Goal: Information Seeking & Learning: Learn about a topic

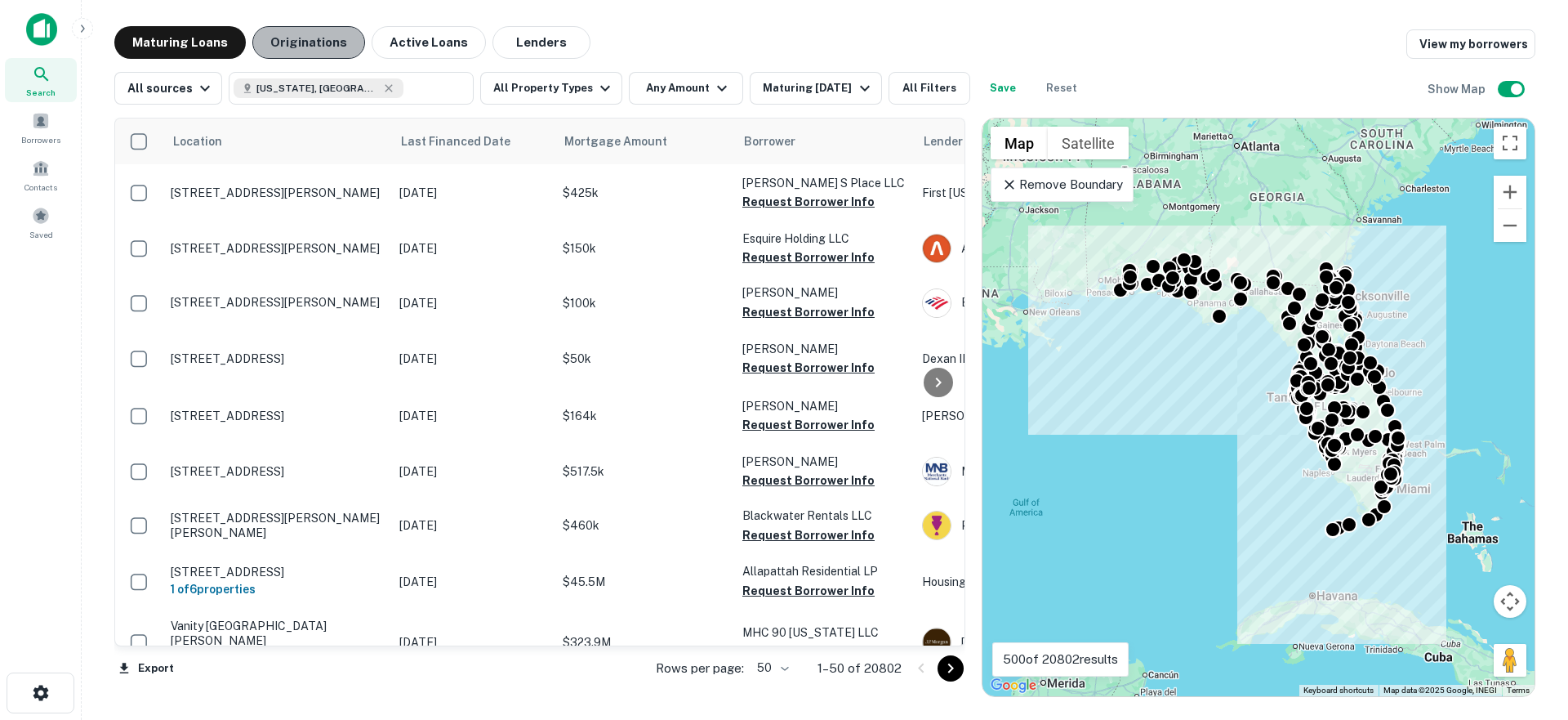
click at [305, 42] on button "Originations" at bounding box center [308, 42] width 113 height 32
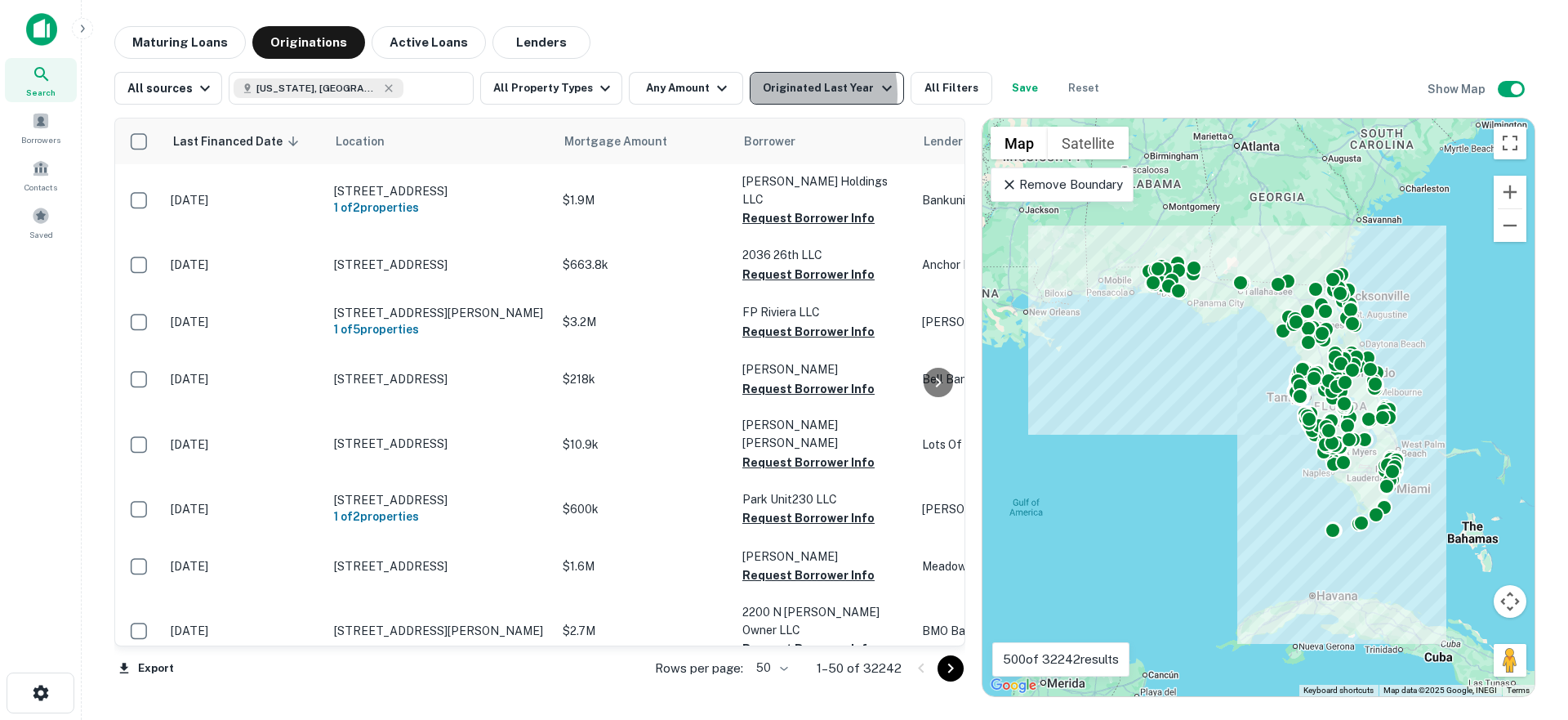
click at [764, 94] on div "Originated Last Year" at bounding box center [830, 88] width 133 height 20
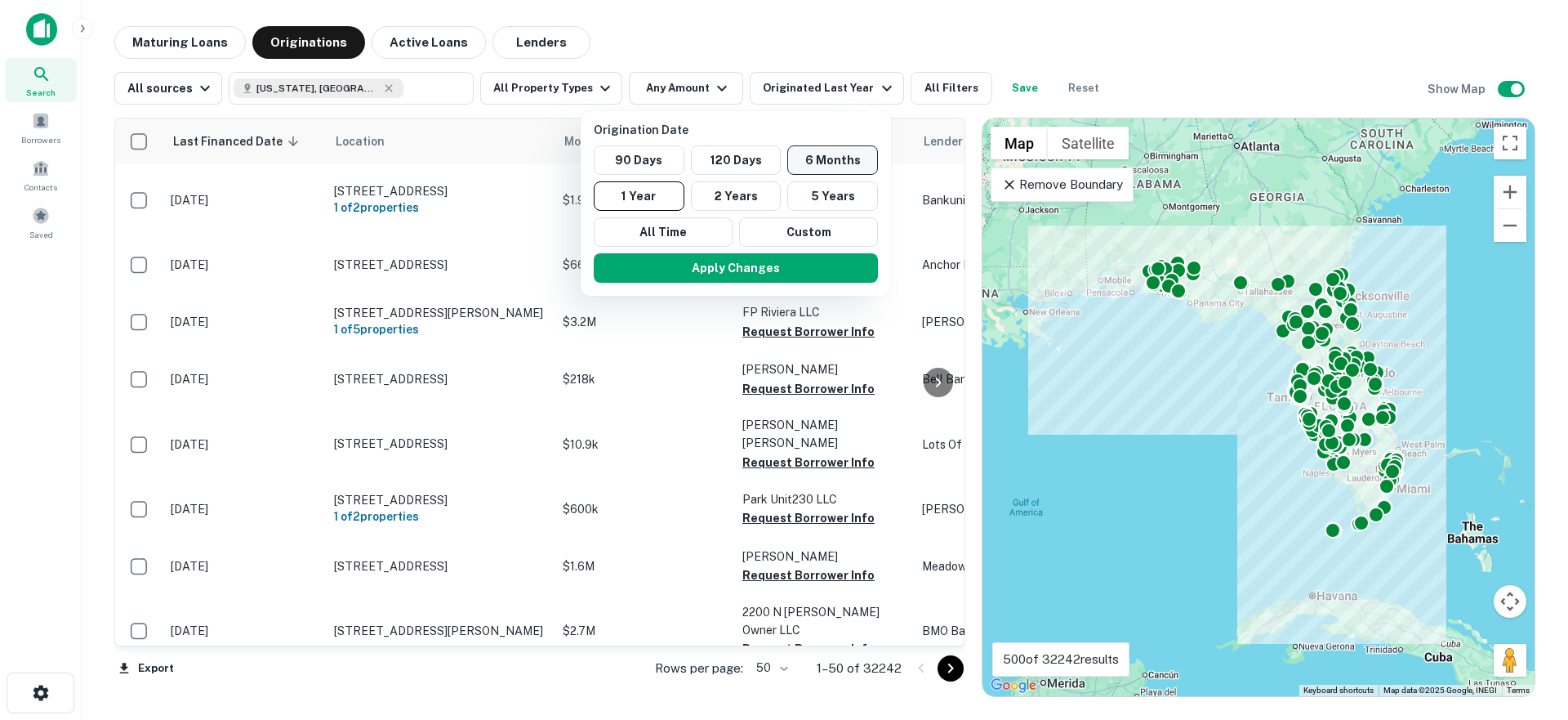
click at [826, 160] on button "6 Months" at bounding box center [832, 160] width 91 height 30
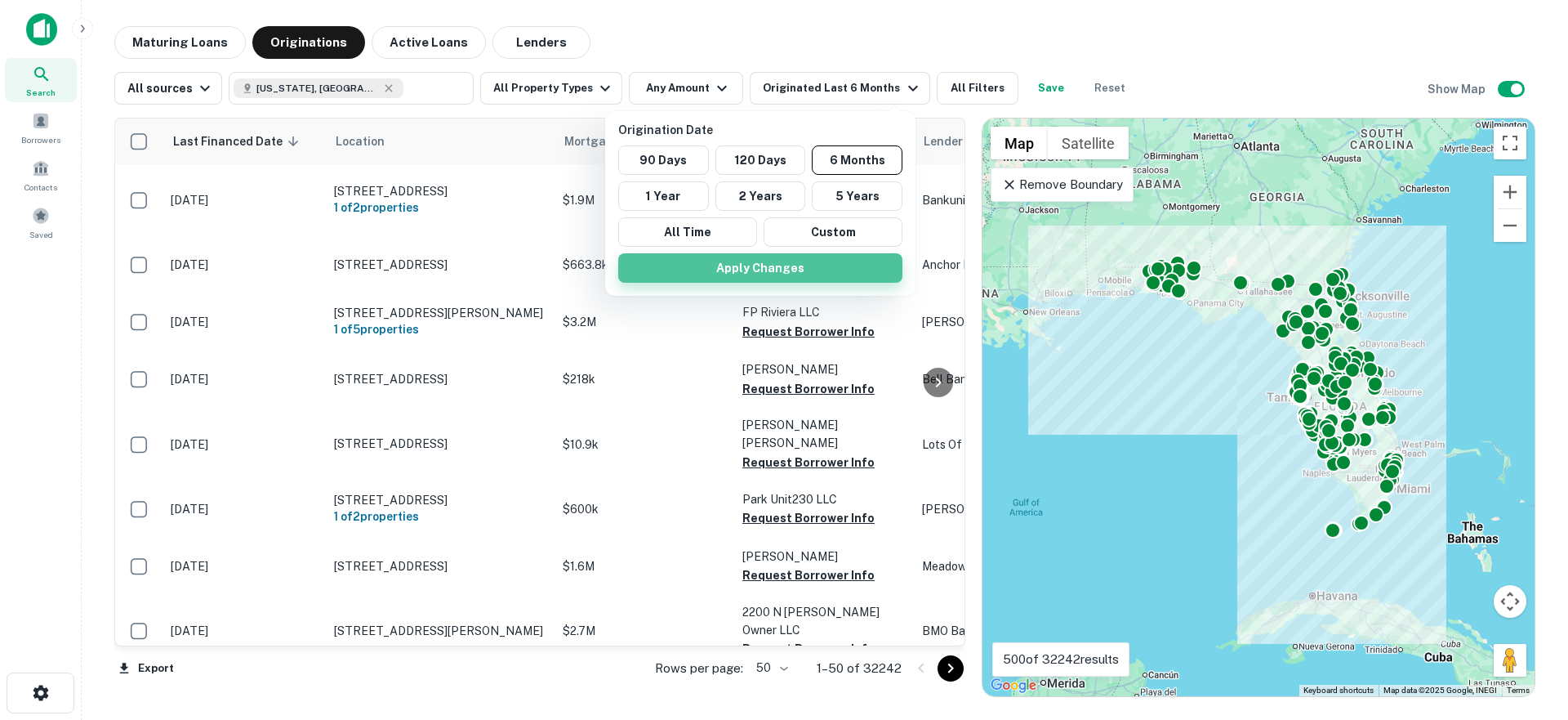
click at [746, 272] on button "Apply Changes" at bounding box center [759, 268] width 284 height 30
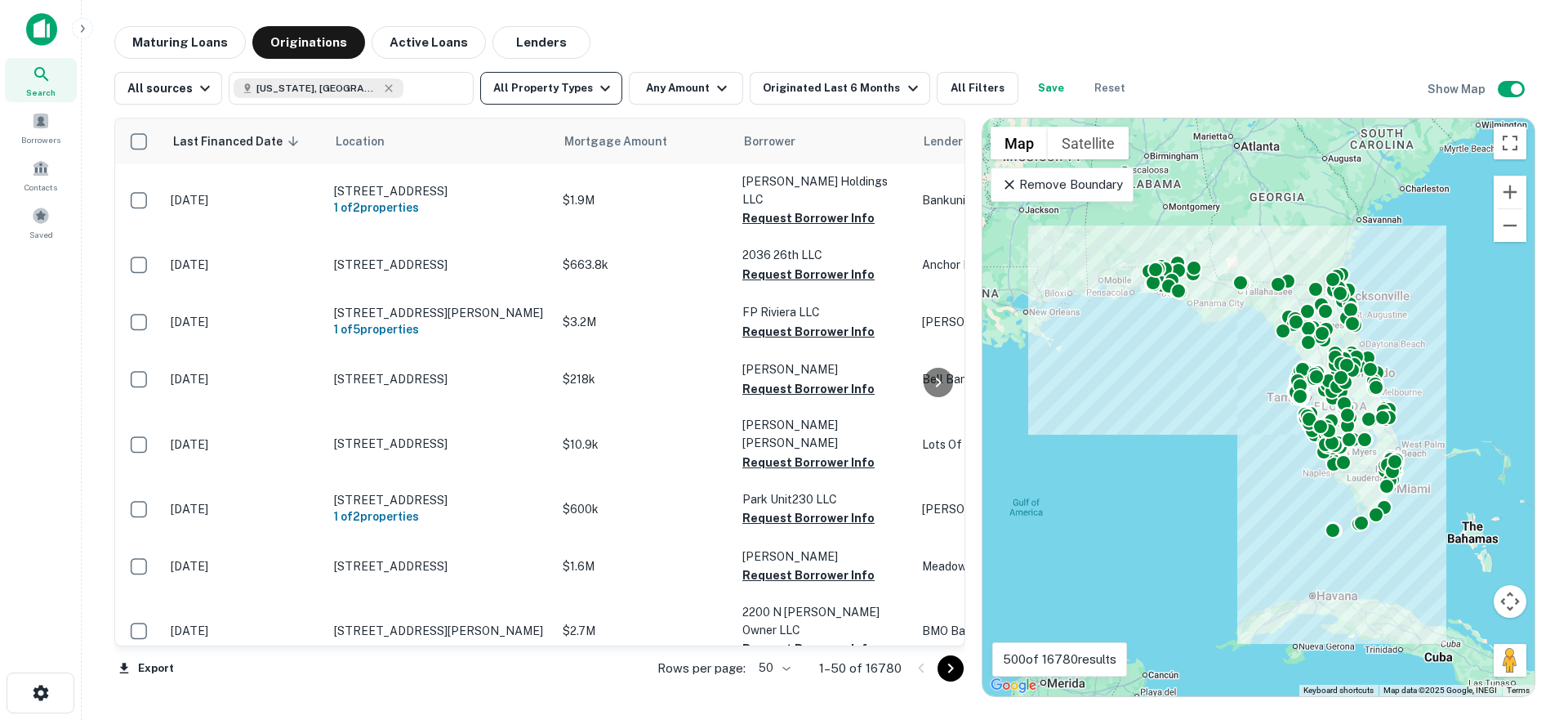
click at [566, 92] on button "All Property Types" at bounding box center [551, 88] width 142 height 32
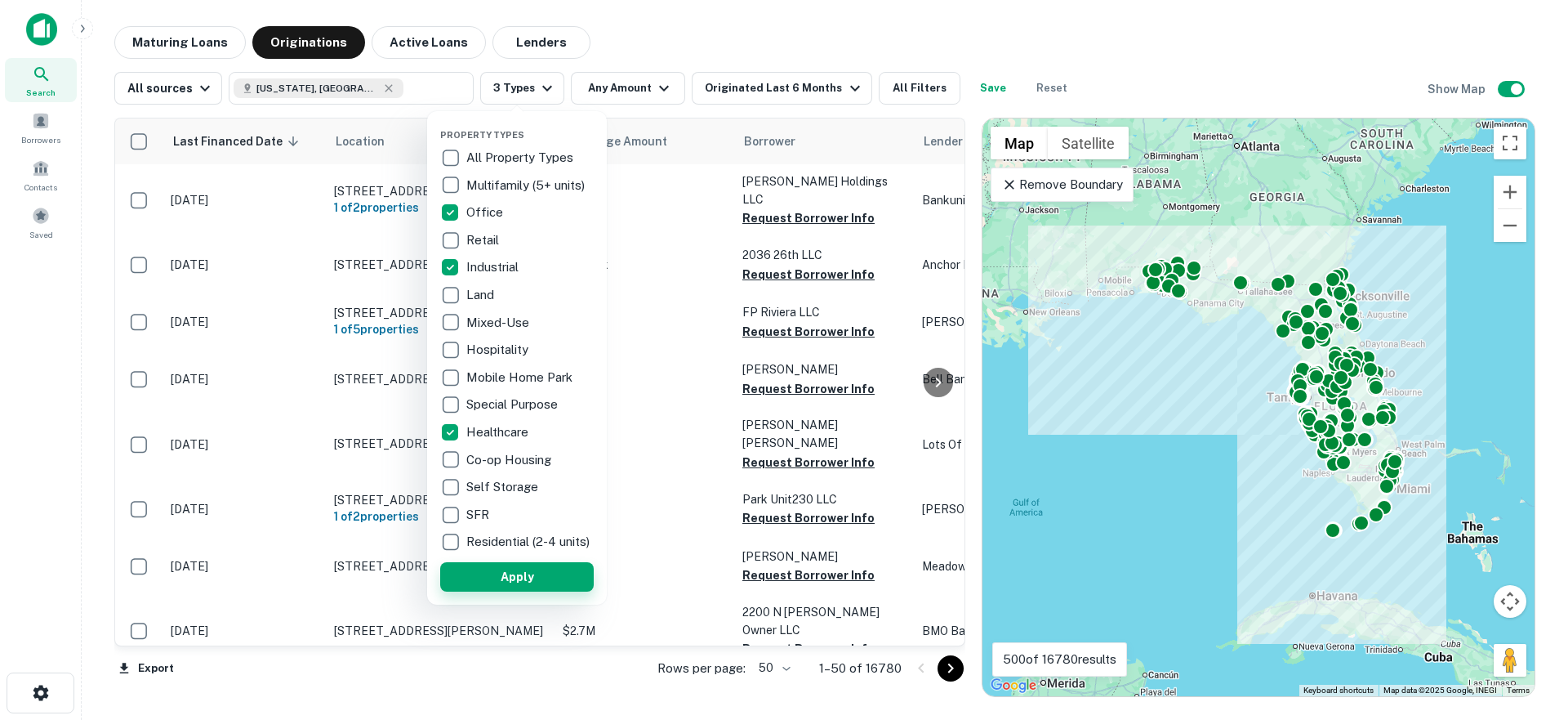
click at [515, 584] on button "Apply" at bounding box center [517, 577] width 153 height 30
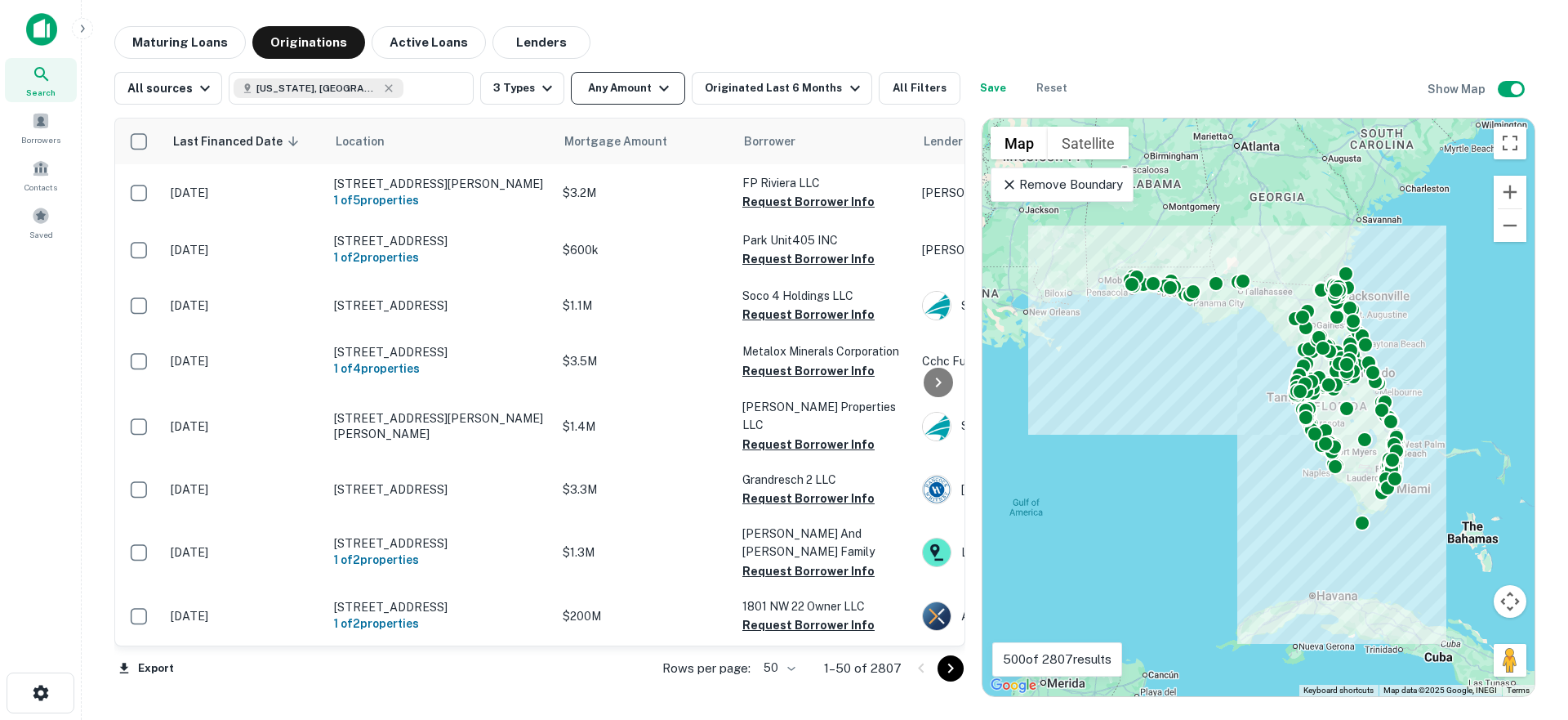
click at [625, 86] on button "Any Amount" at bounding box center [628, 88] width 115 height 32
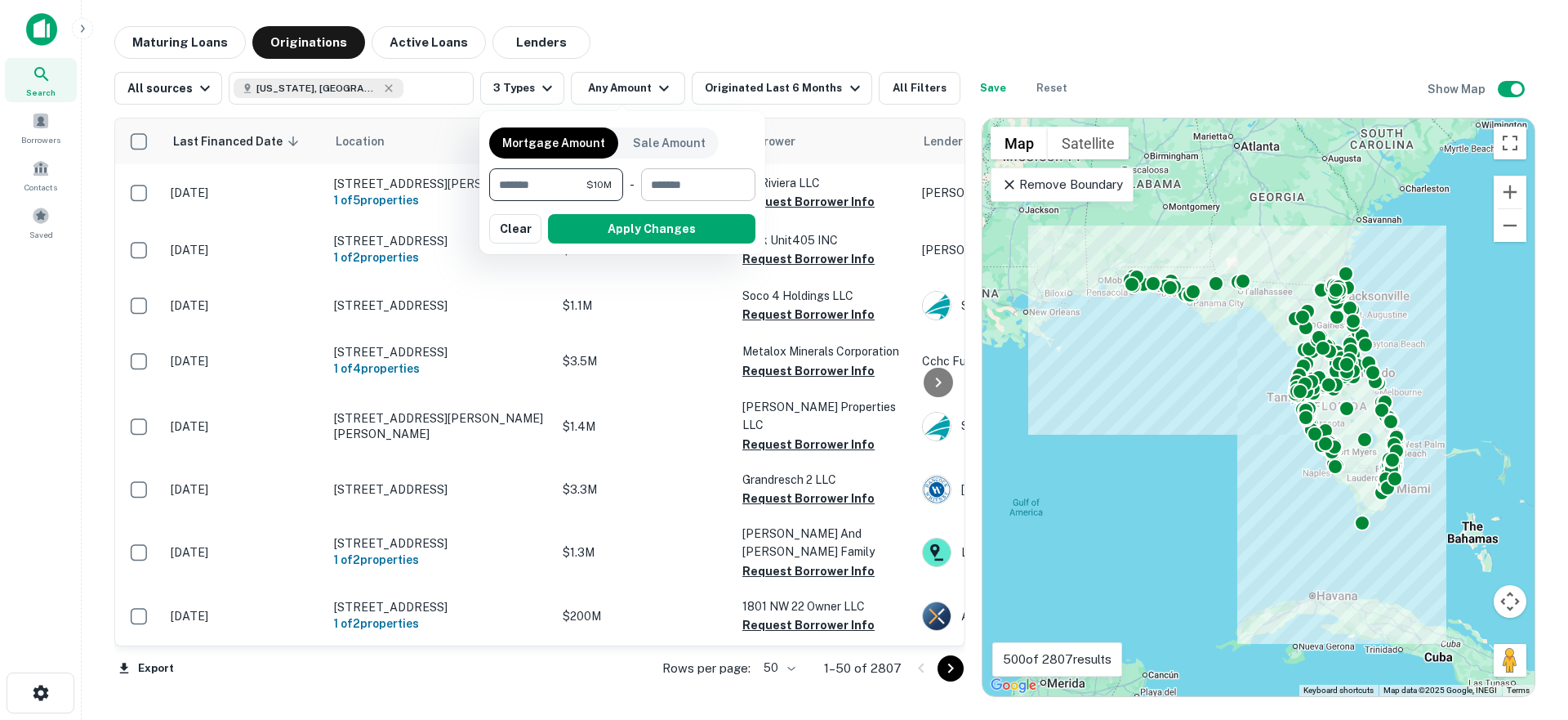
type input "********"
click at [679, 180] on input "number" at bounding box center [692, 185] width 103 height 32
type input "********"
click at [645, 226] on button "Apply Changes" at bounding box center [652, 228] width 207 height 30
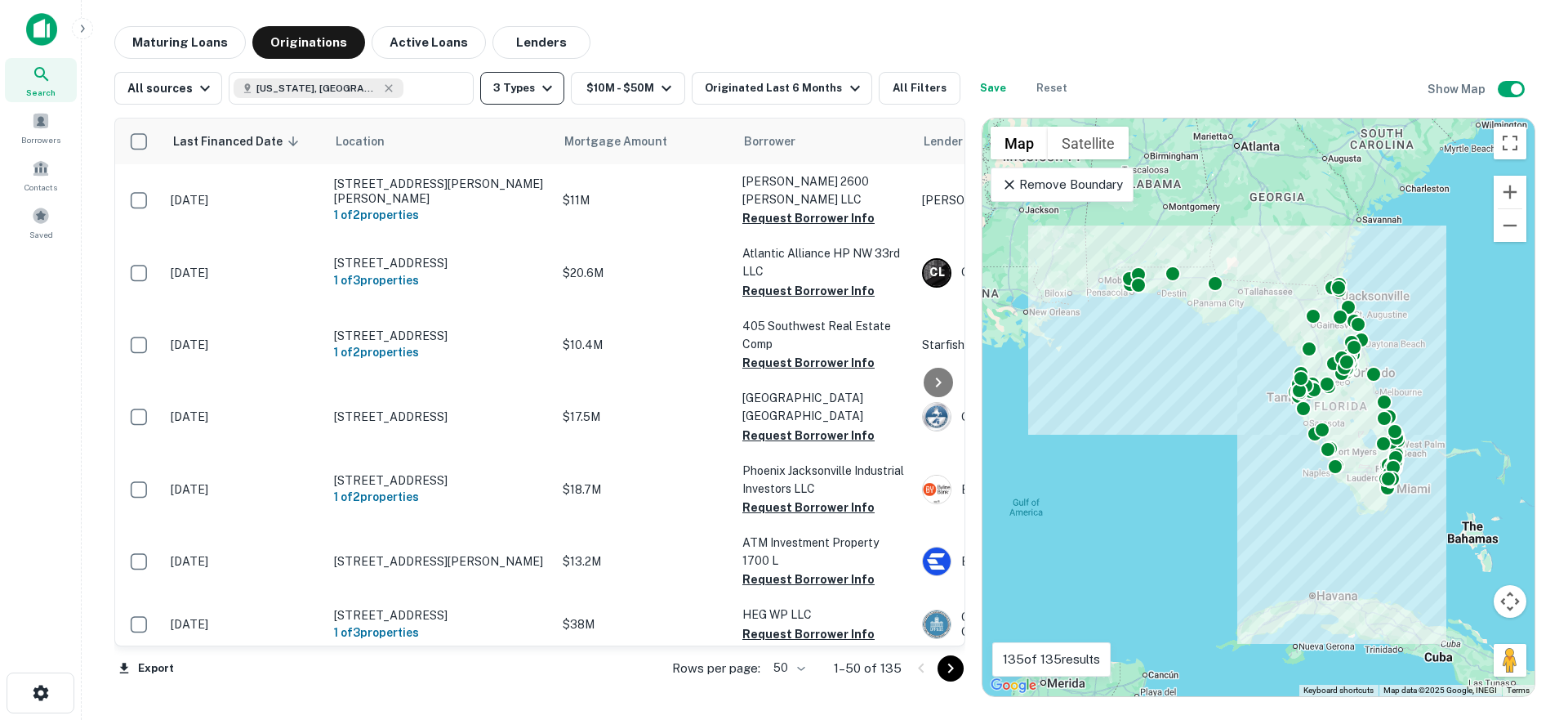
click at [517, 82] on button "3 Types" at bounding box center [521, 88] width 84 height 32
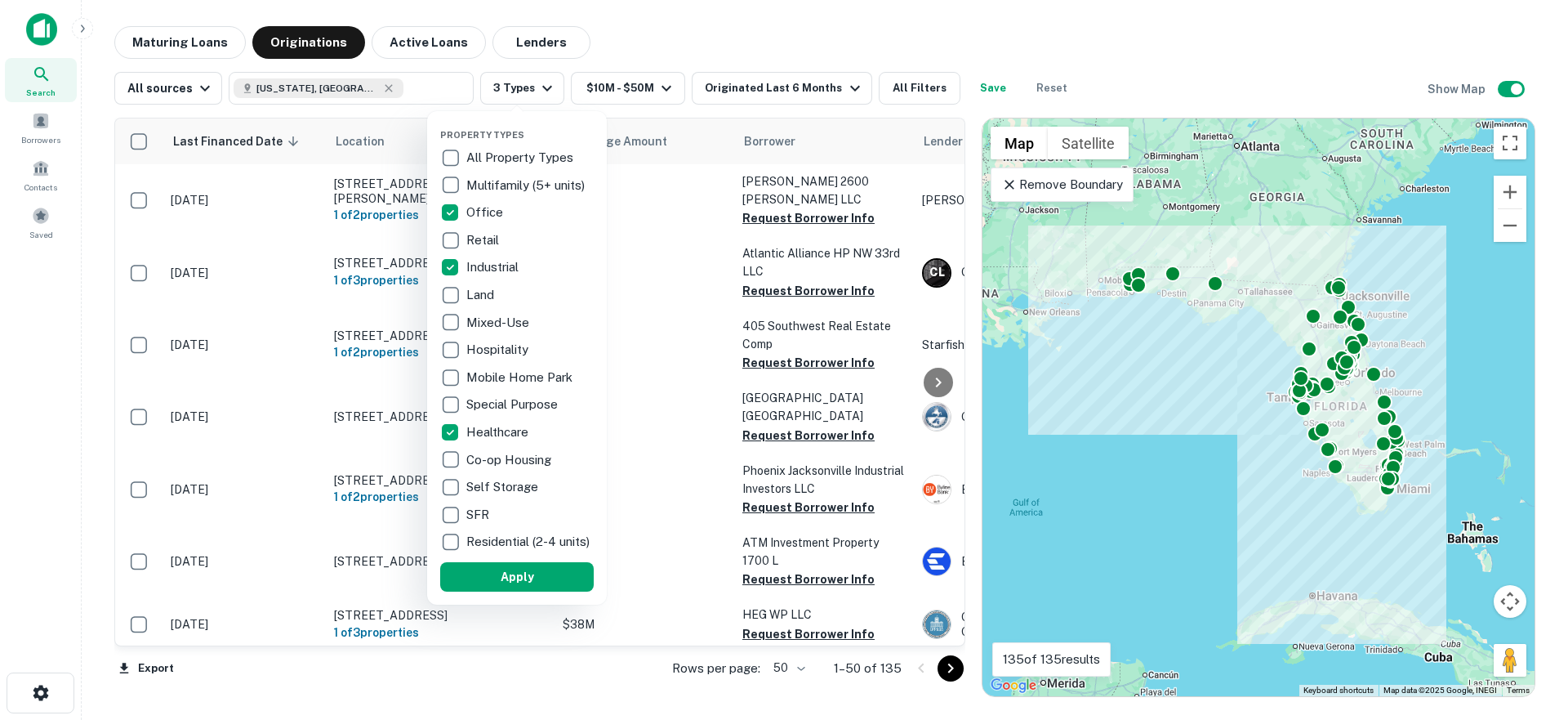
click at [640, 44] on div at bounding box center [784, 360] width 1568 height 720
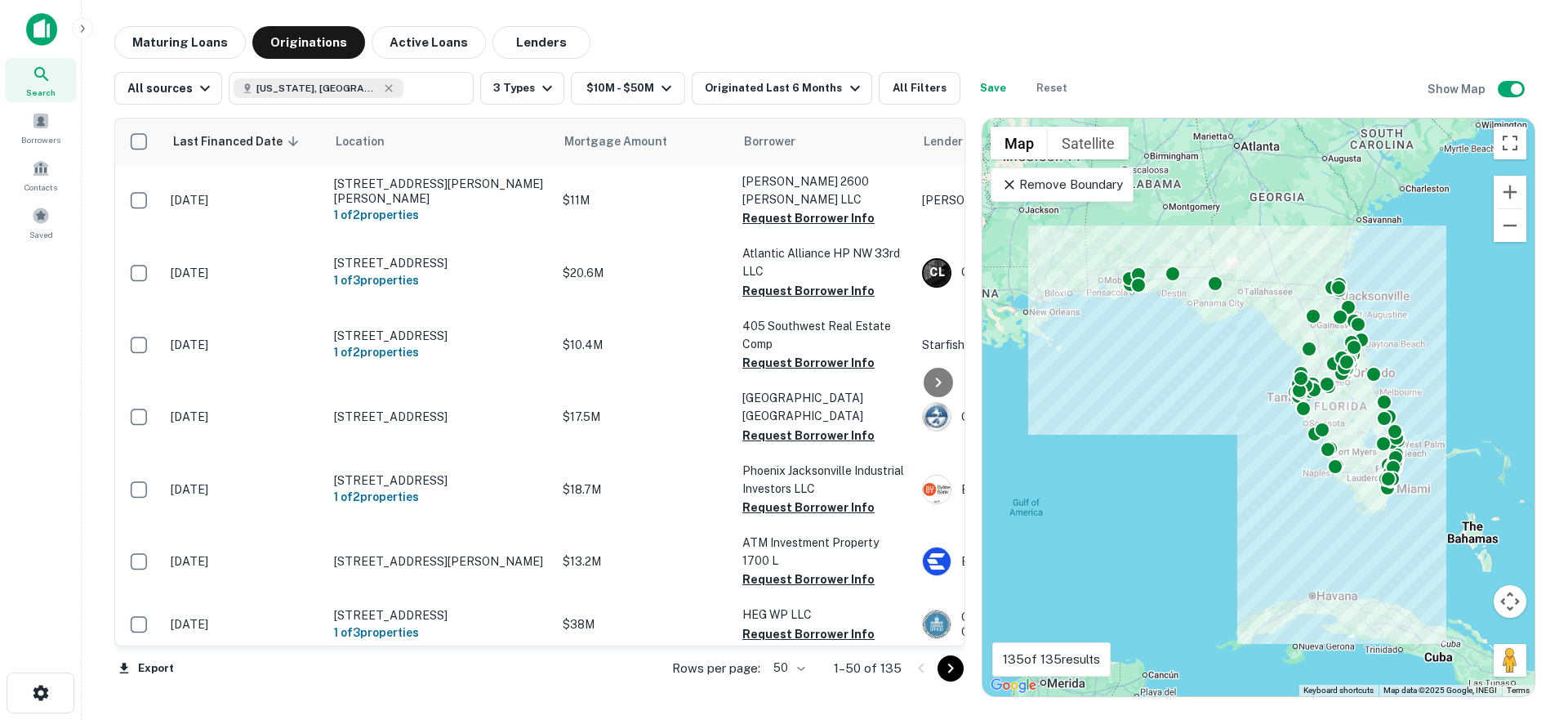
click at [807, 44] on div "Maturing Loans Originations Active Loans Lenders" at bounding box center [825, 42] width 1421 height 32
click at [977, 91] on button "Save" at bounding box center [993, 88] width 52 height 32
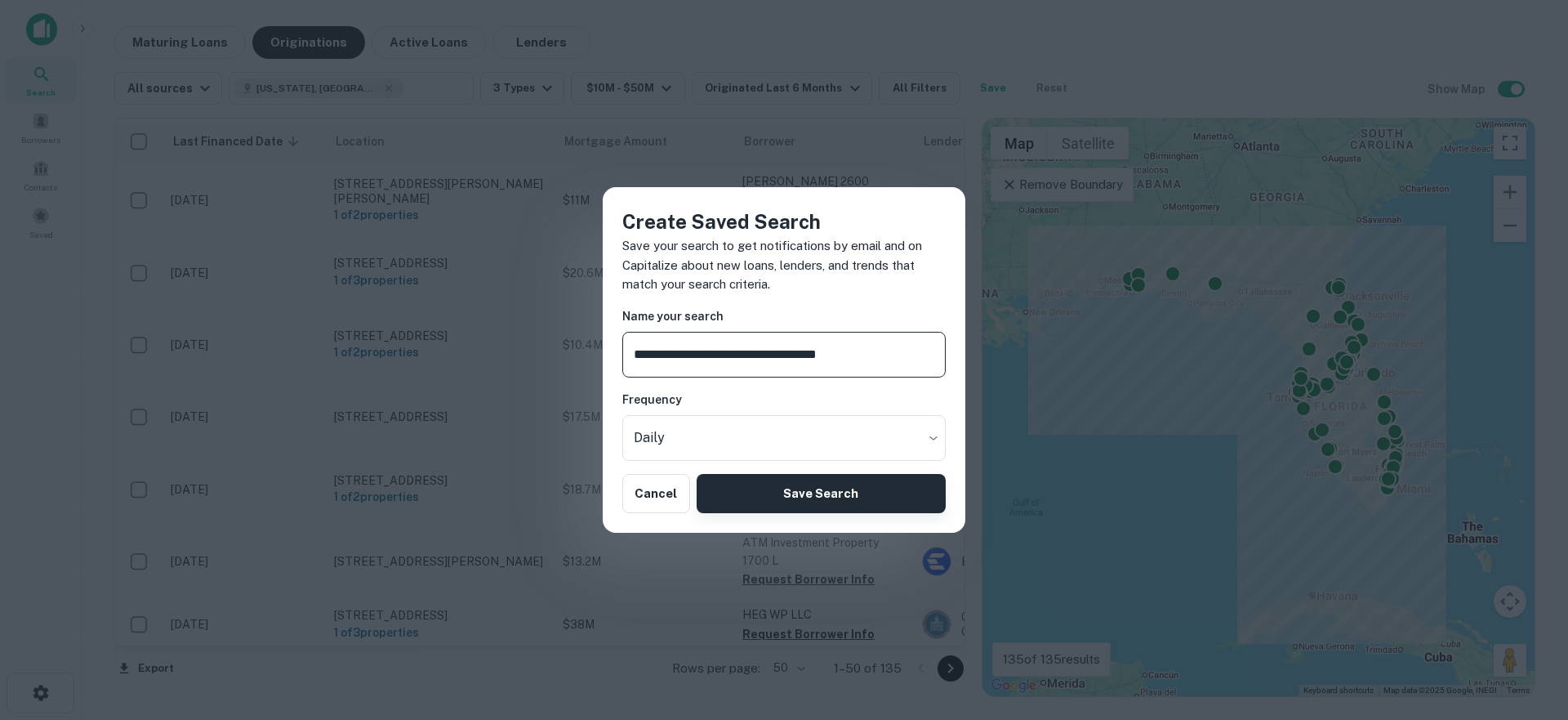
type input "**********"
click at [771, 485] on button "Save Search" at bounding box center [821, 493] width 249 height 39
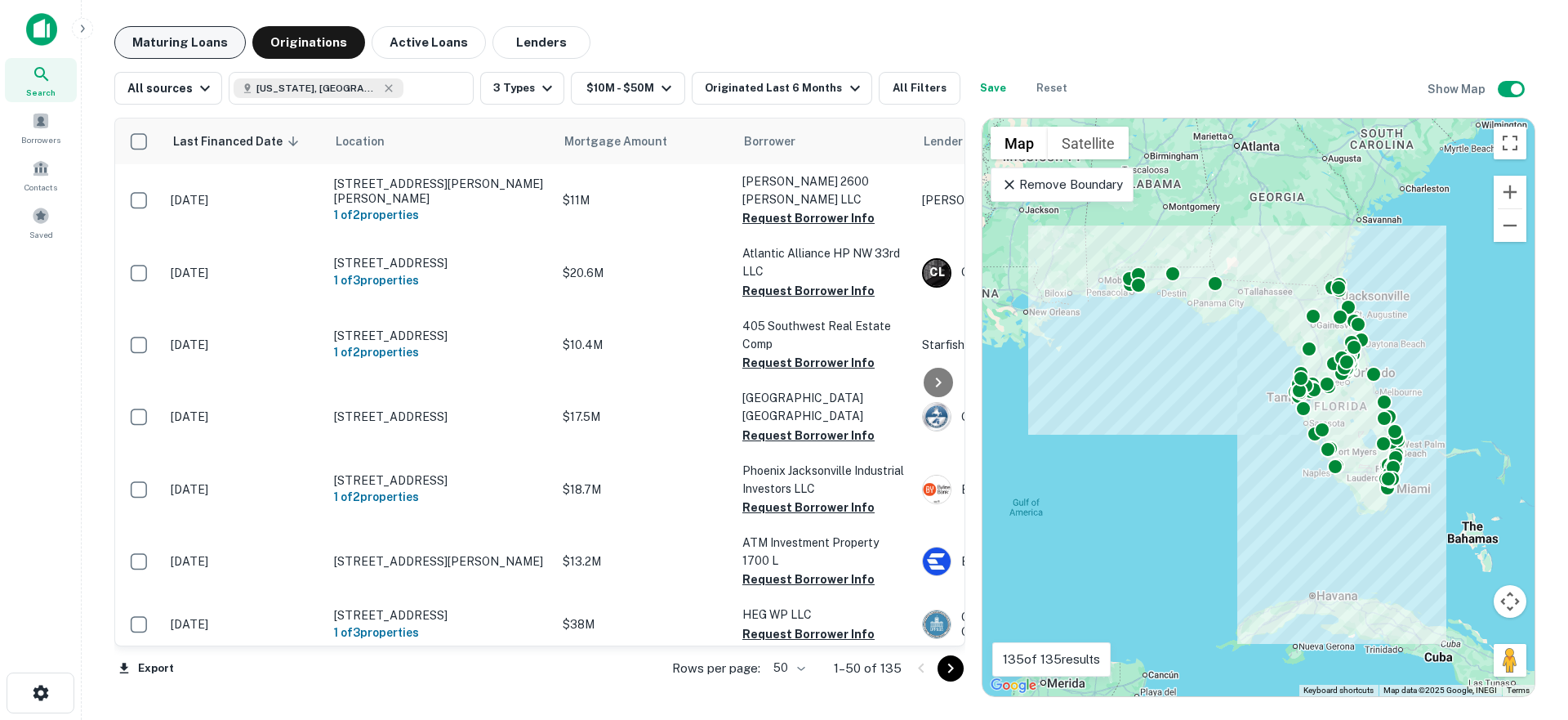
click at [194, 36] on button "Maturing Loans" at bounding box center [180, 42] width 132 height 32
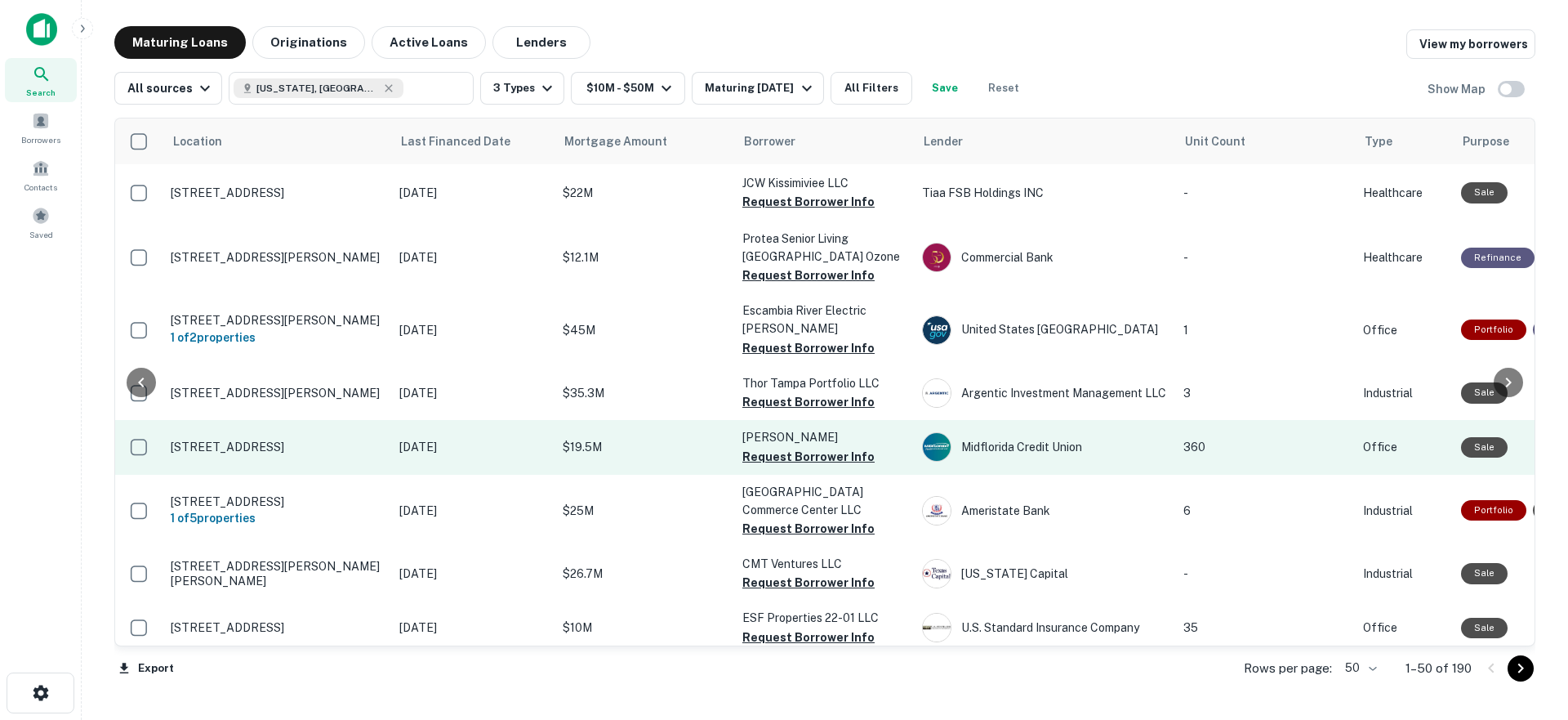
scroll to position [0, 1101]
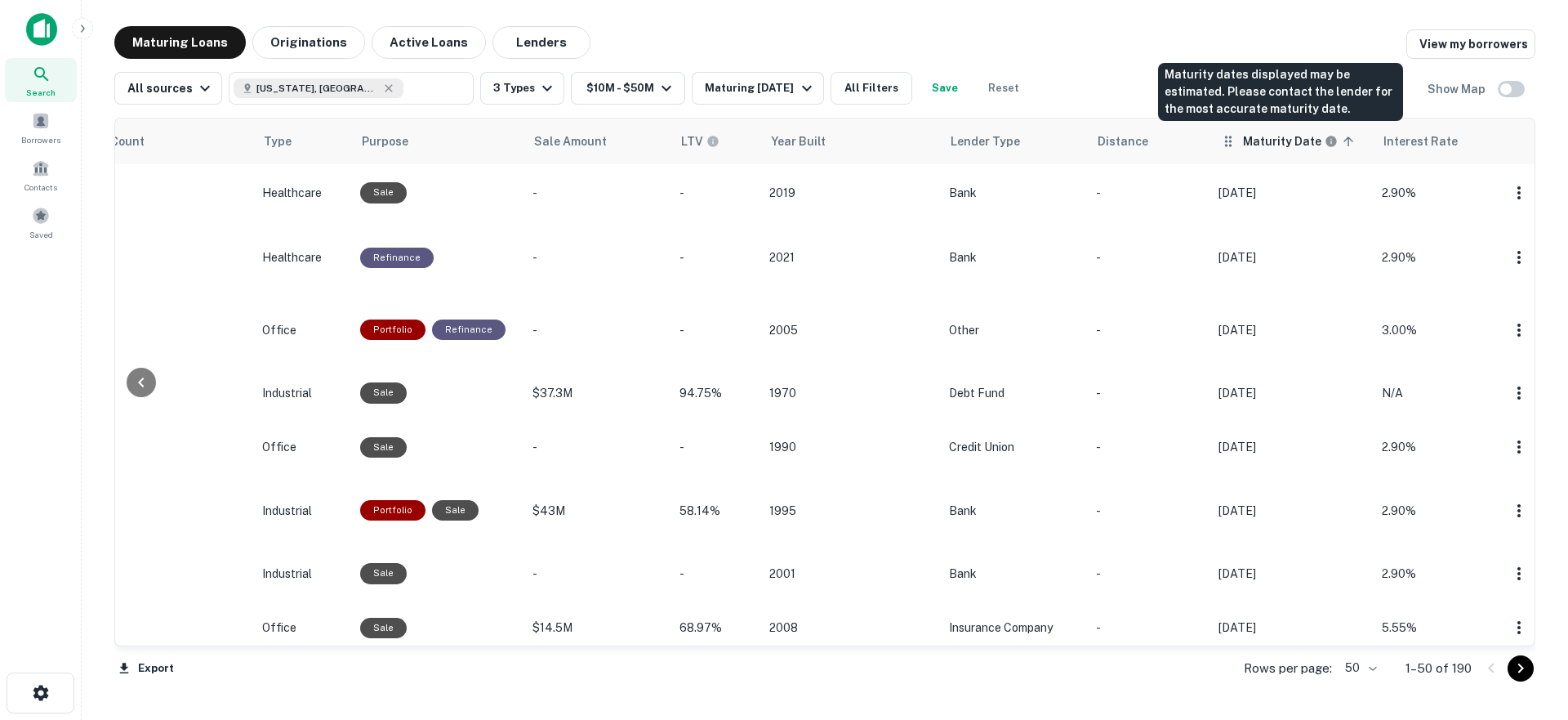
click at [1266, 142] on h6 "Maturity Date" at bounding box center [1281, 142] width 78 height 18
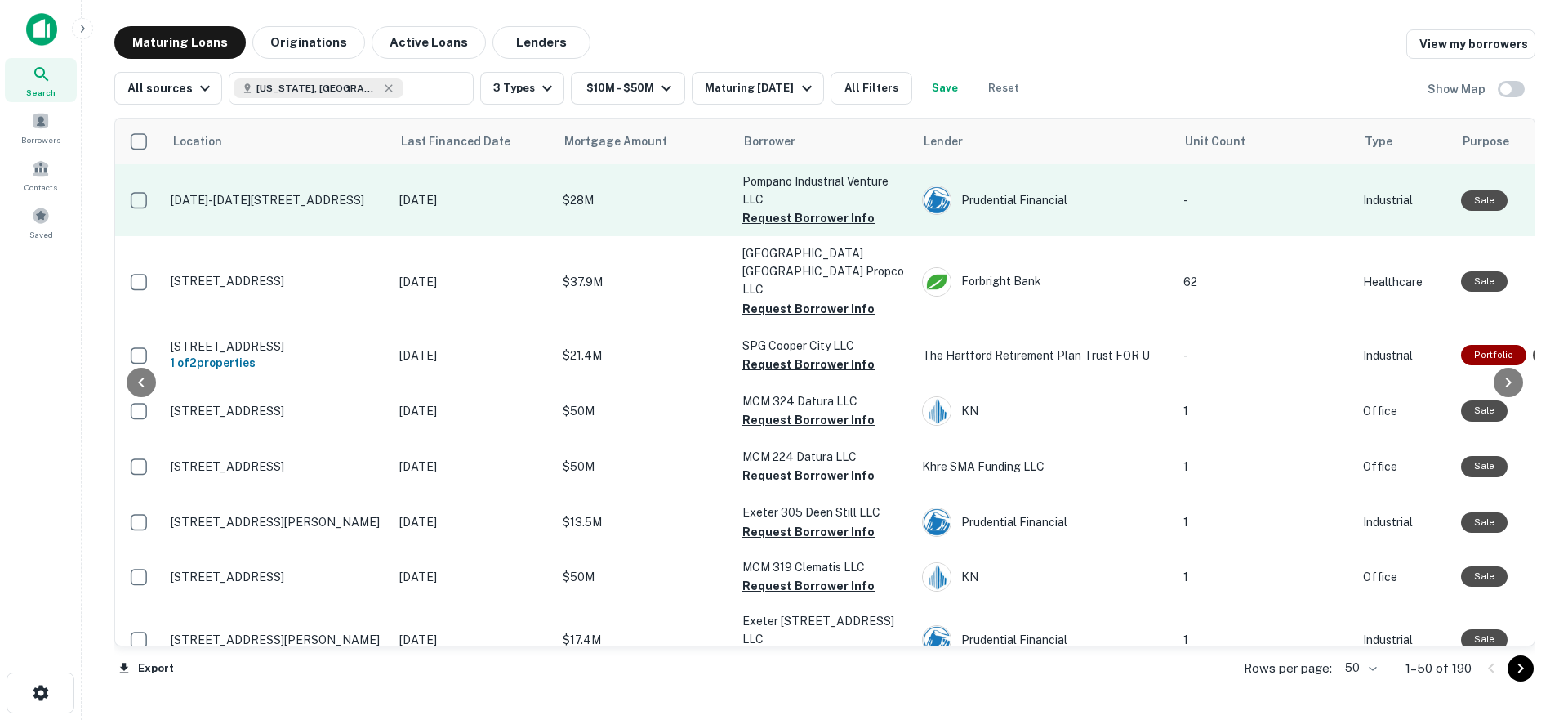
scroll to position [0, 1101]
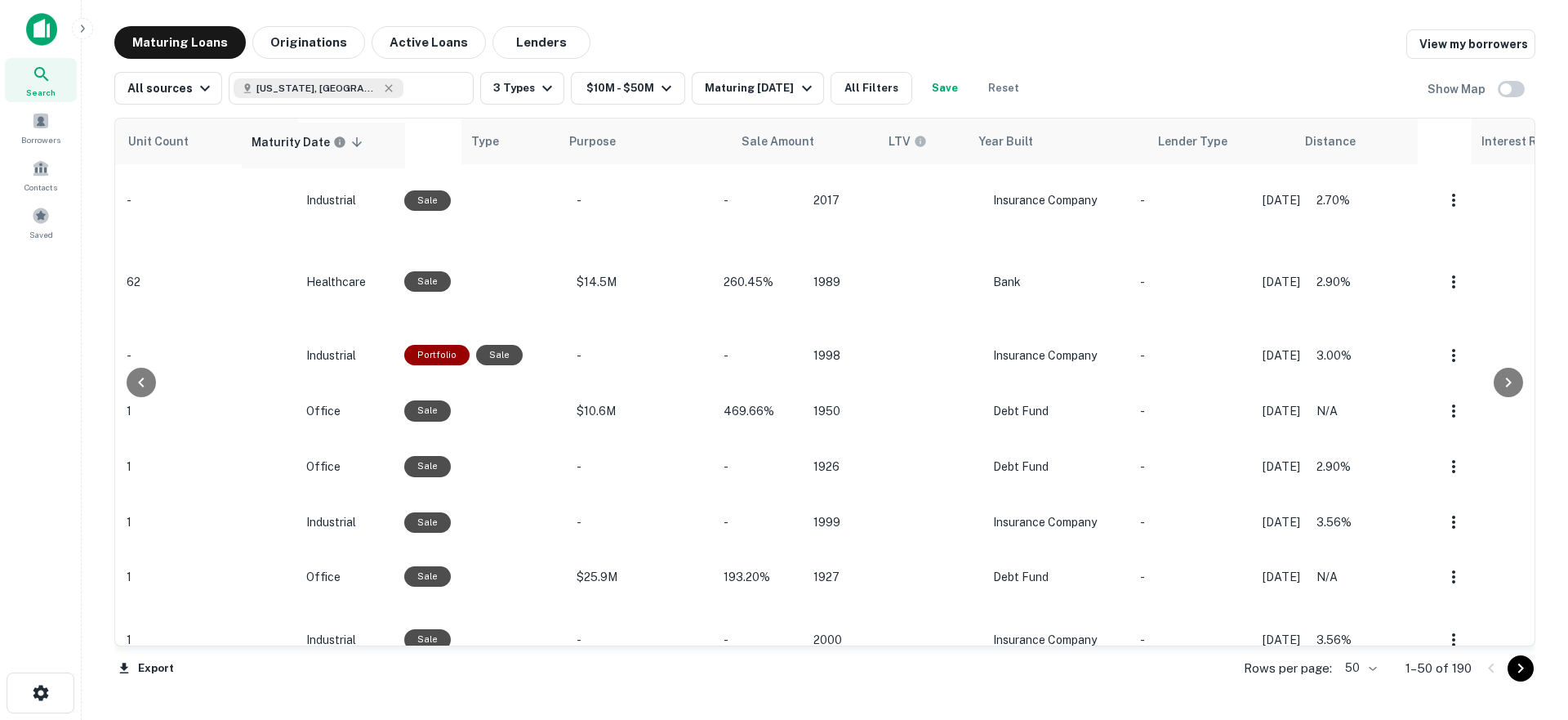
drag, startPoint x: 1260, startPoint y: 134, endPoint x: 289, endPoint y: 138, distance: 971.0
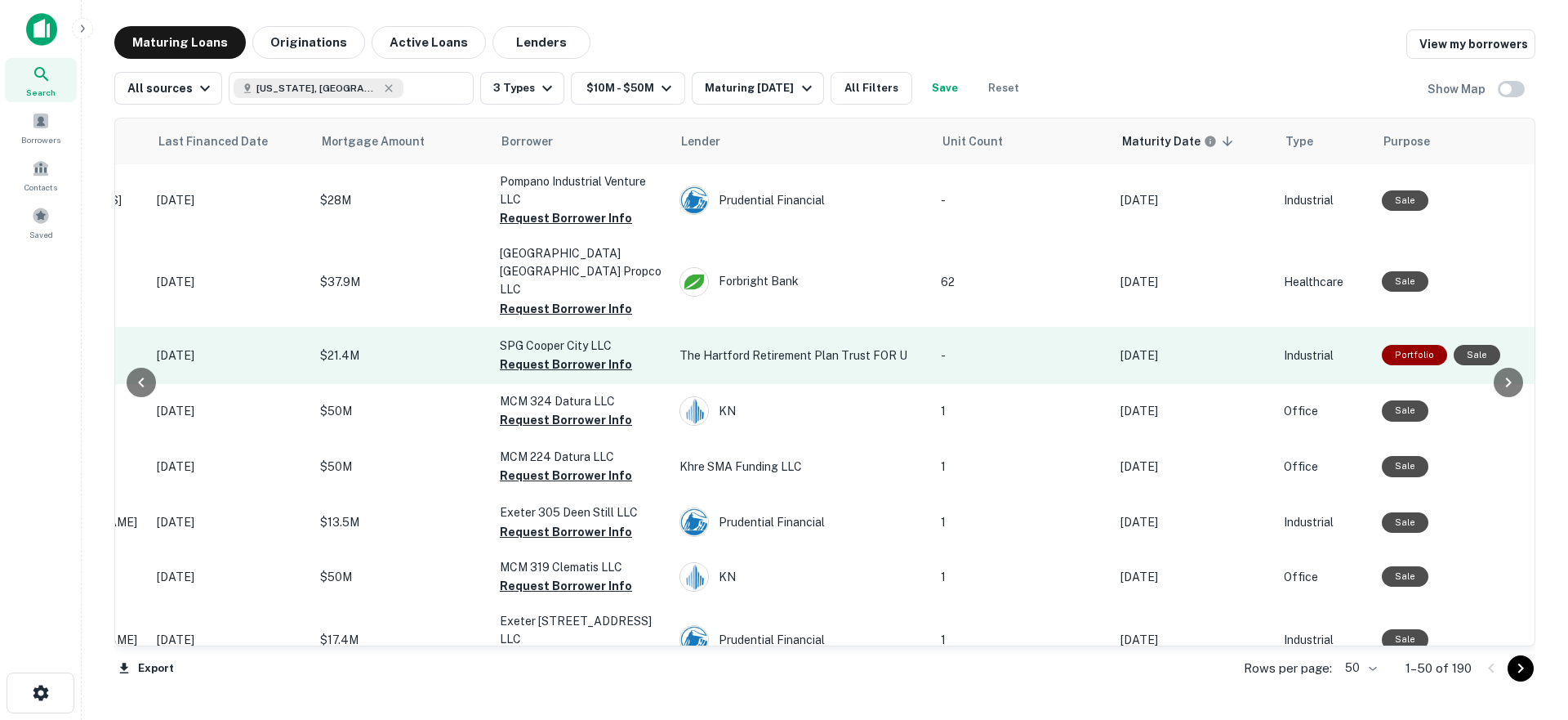
scroll to position [0, 108]
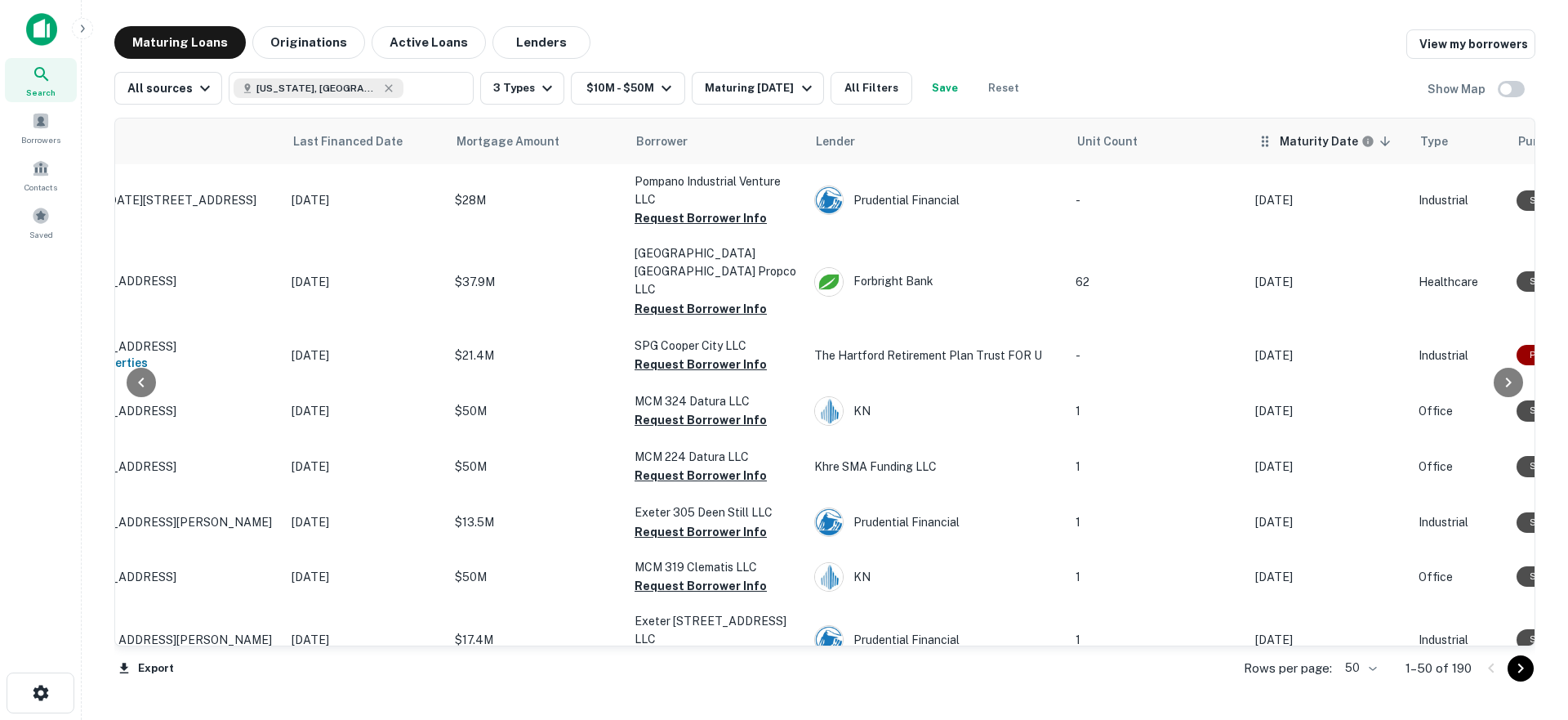
drag, startPoint x: 1298, startPoint y: 132, endPoint x: 1276, endPoint y: 127, distance: 22.6
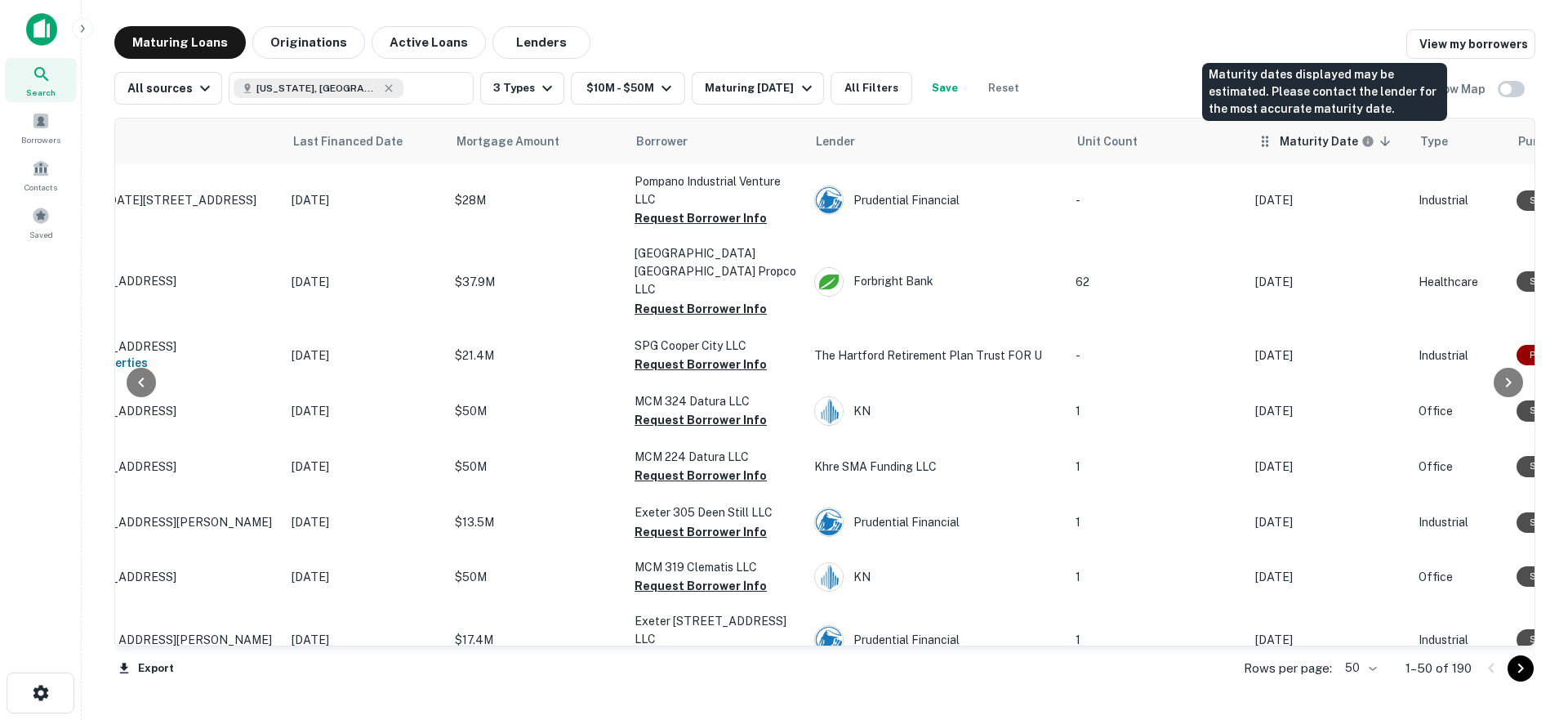
click at [1300, 136] on h6 "Maturity Date" at bounding box center [1318, 142] width 78 height 18
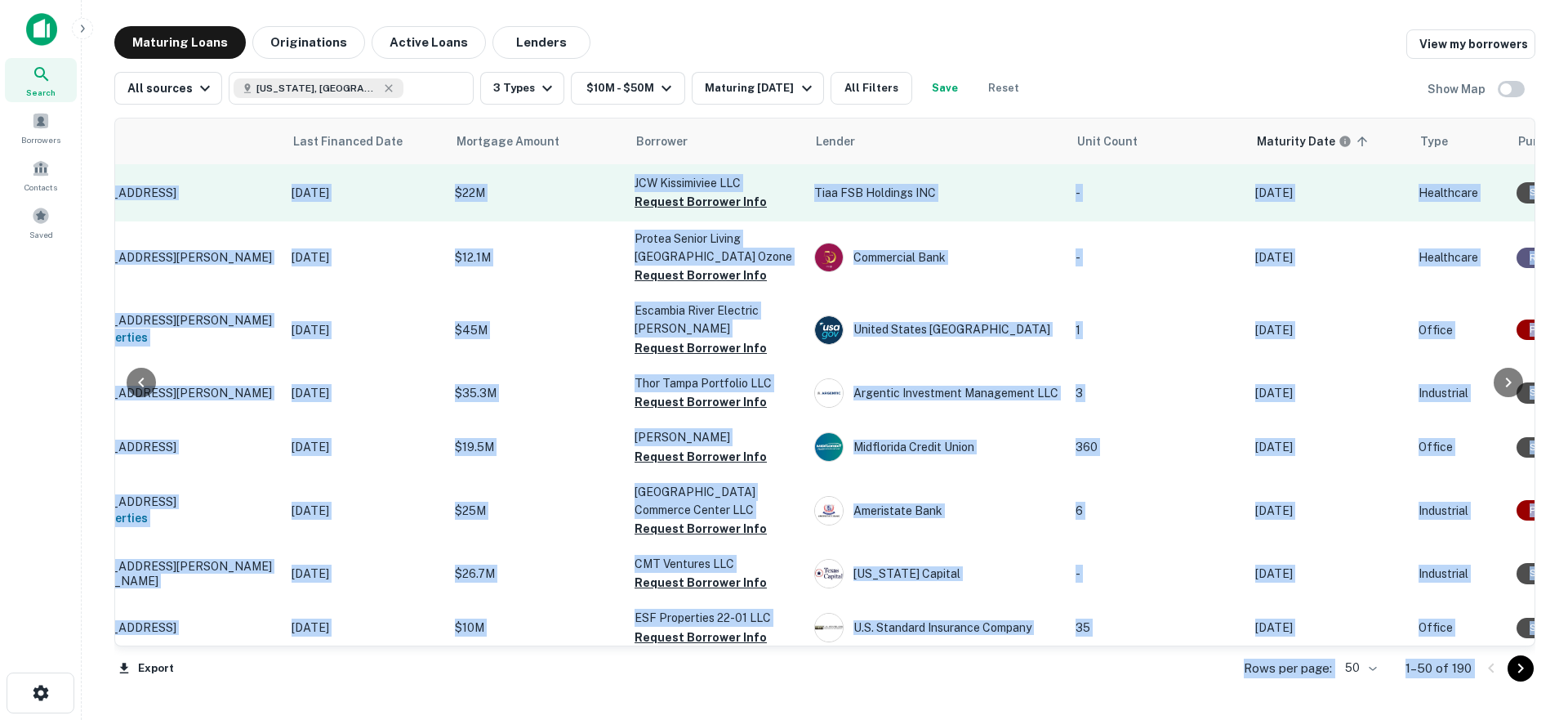
click at [1368, 214] on td "Sep 01, 2025" at bounding box center [1328, 192] width 163 height 57
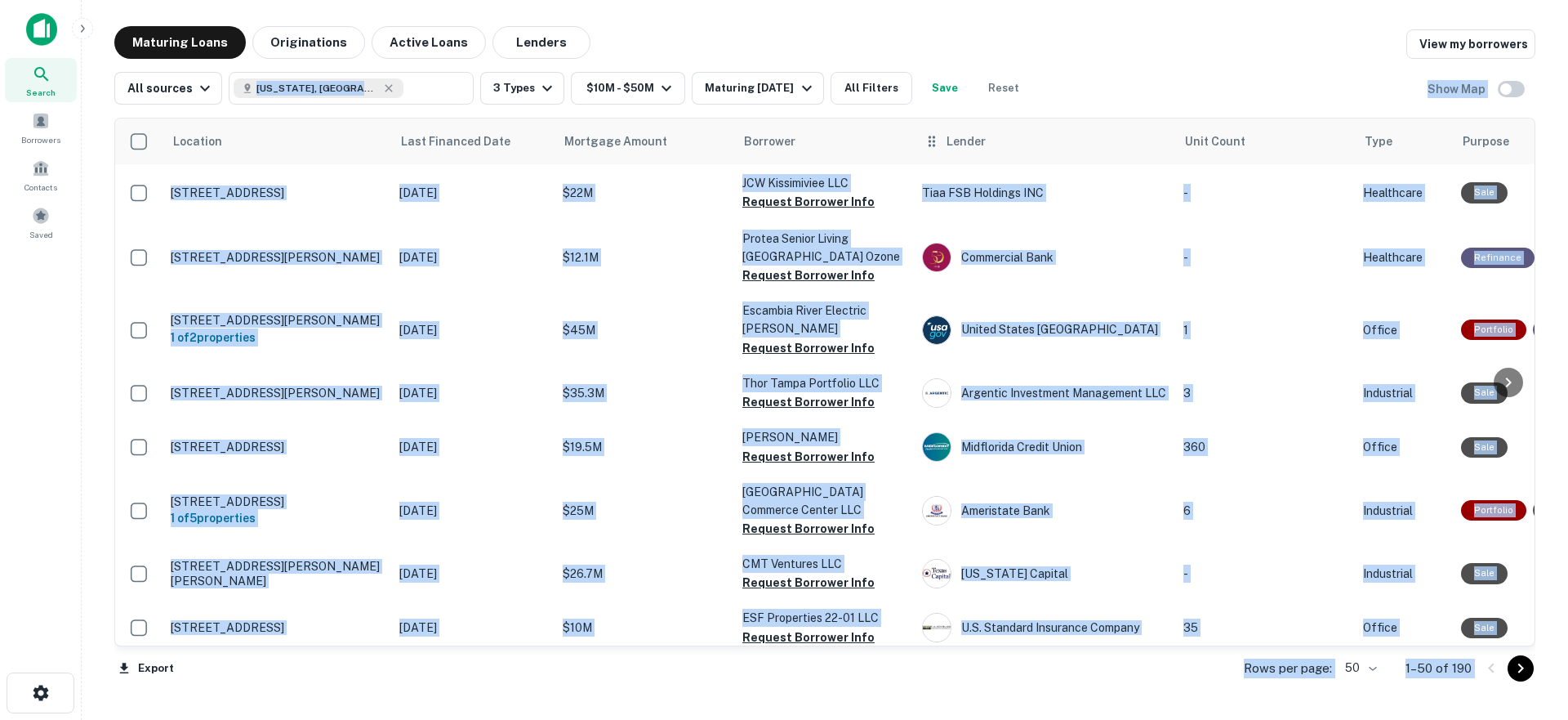
click at [1068, 147] on div "Lender" at bounding box center [1044, 142] width 242 height 20
click at [1067, 99] on div "All sources Florida, USA ​ 3 Types $10M - $50M Maturing In 1 Year All Filters S…" at bounding box center [825, 81] width 1421 height 46
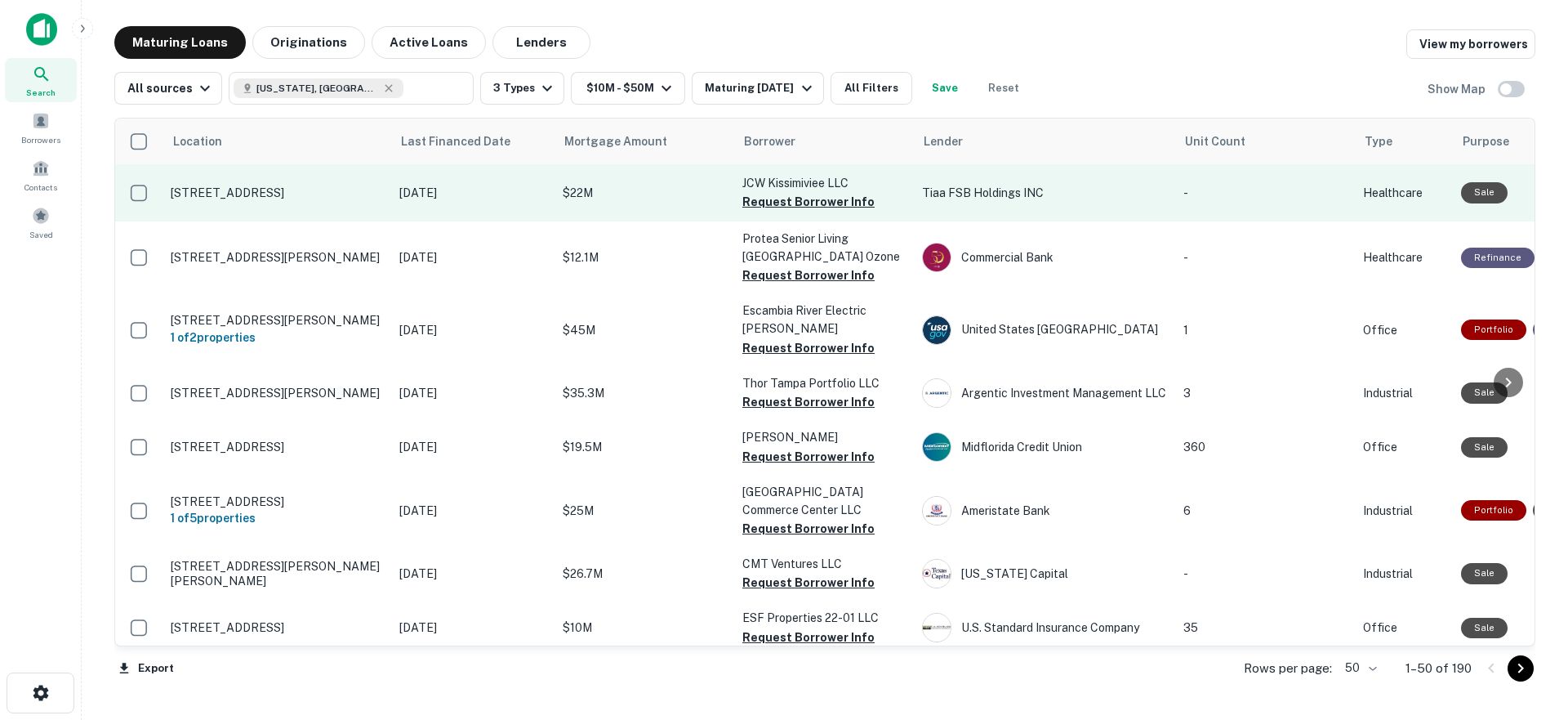
scroll to position [0, 1101]
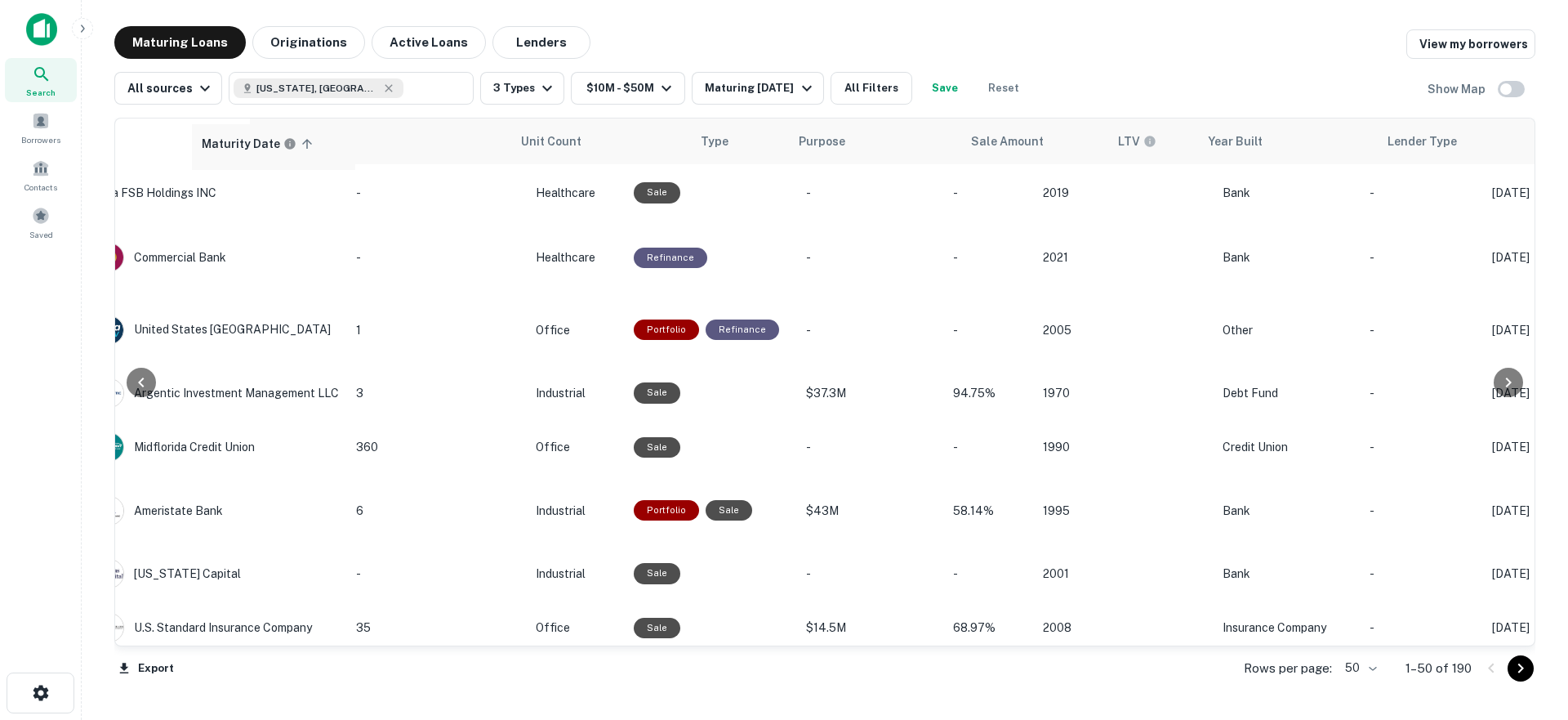
drag, startPoint x: 1265, startPoint y: 142, endPoint x: 224, endPoint y: 143, distance: 1041.0
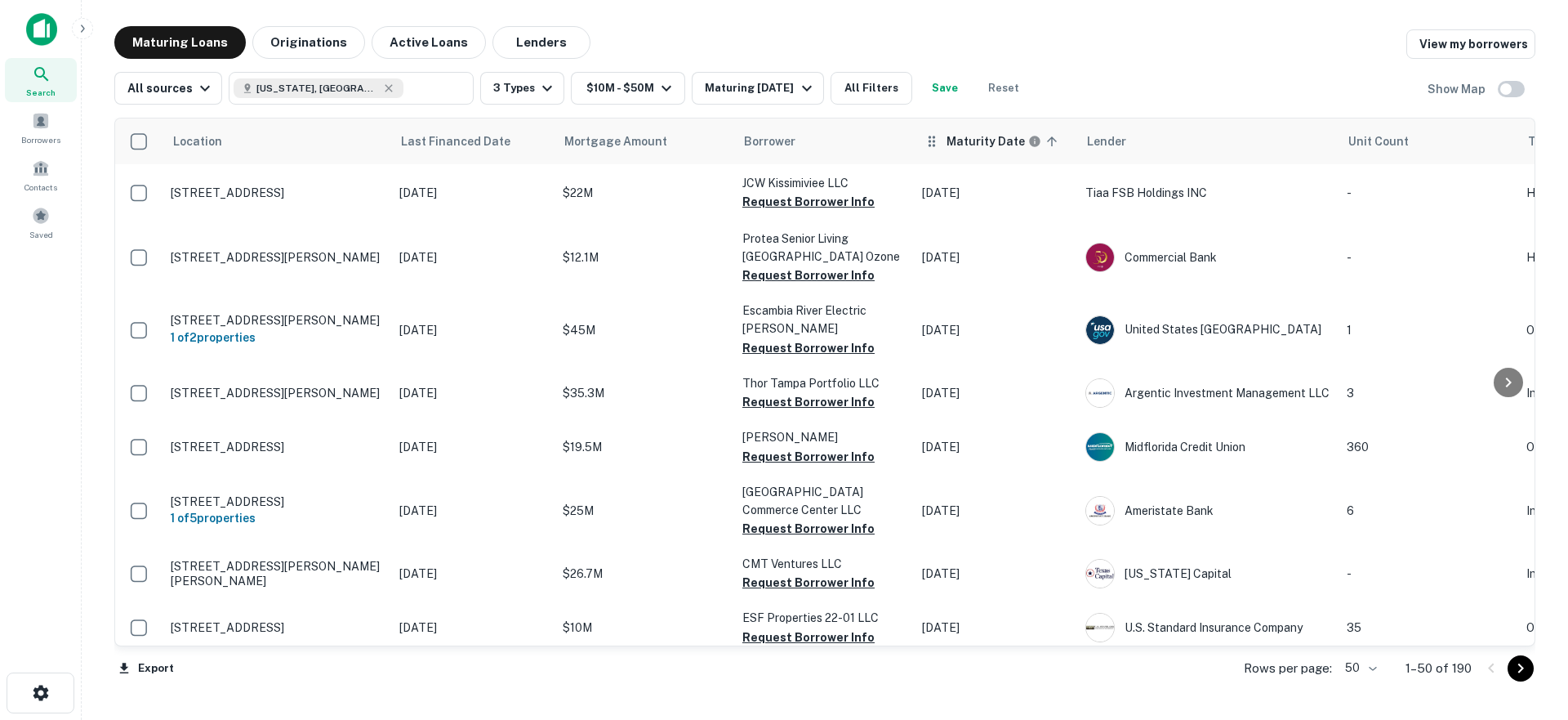
click at [1050, 145] on icon at bounding box center [1051, 142] width 14 height 14
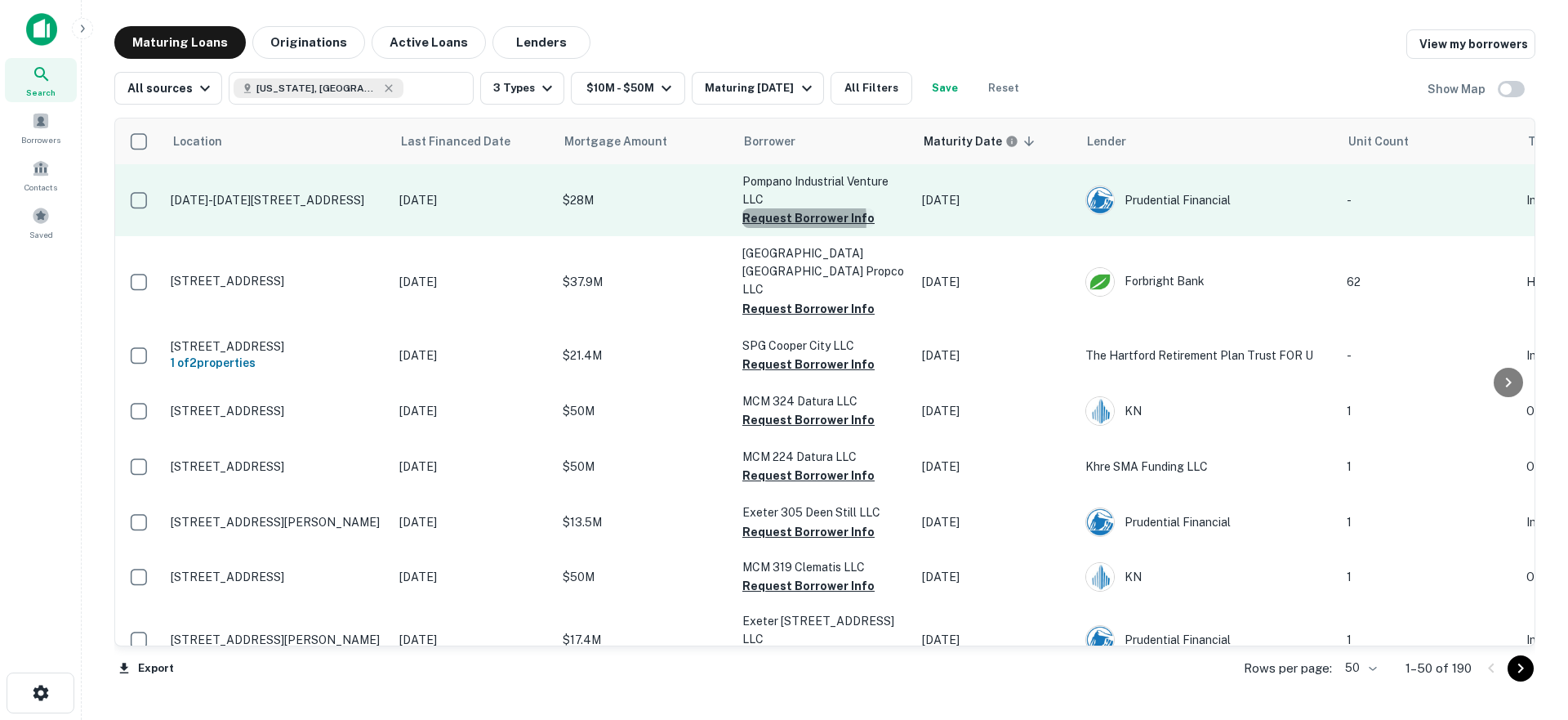
click at [755, 220] on button "Request Borrower Info" at bounding box center [808, 218] width 133 height 20
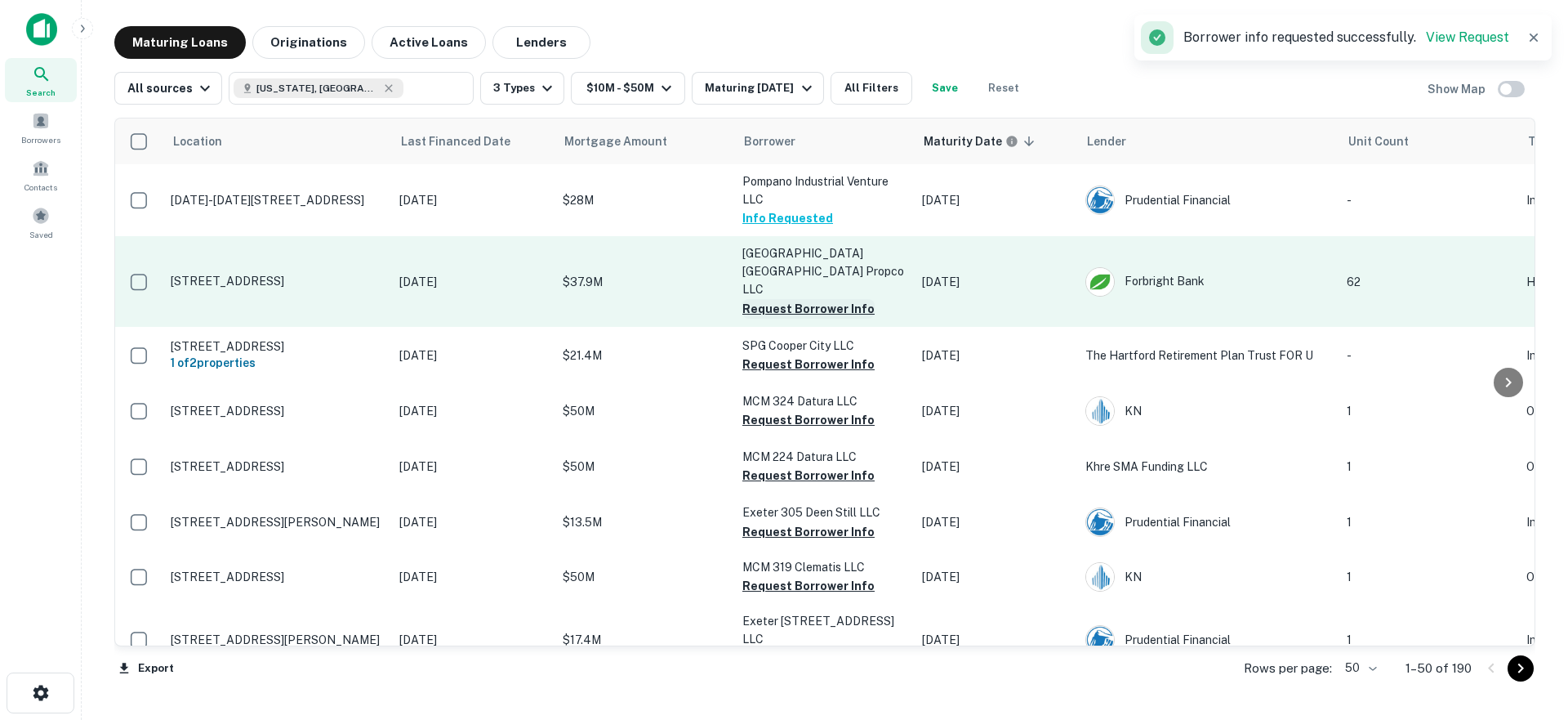
click at [757, 299] on button "Request Borrower Info" at bounding box center [808, 309] width 133 height 20
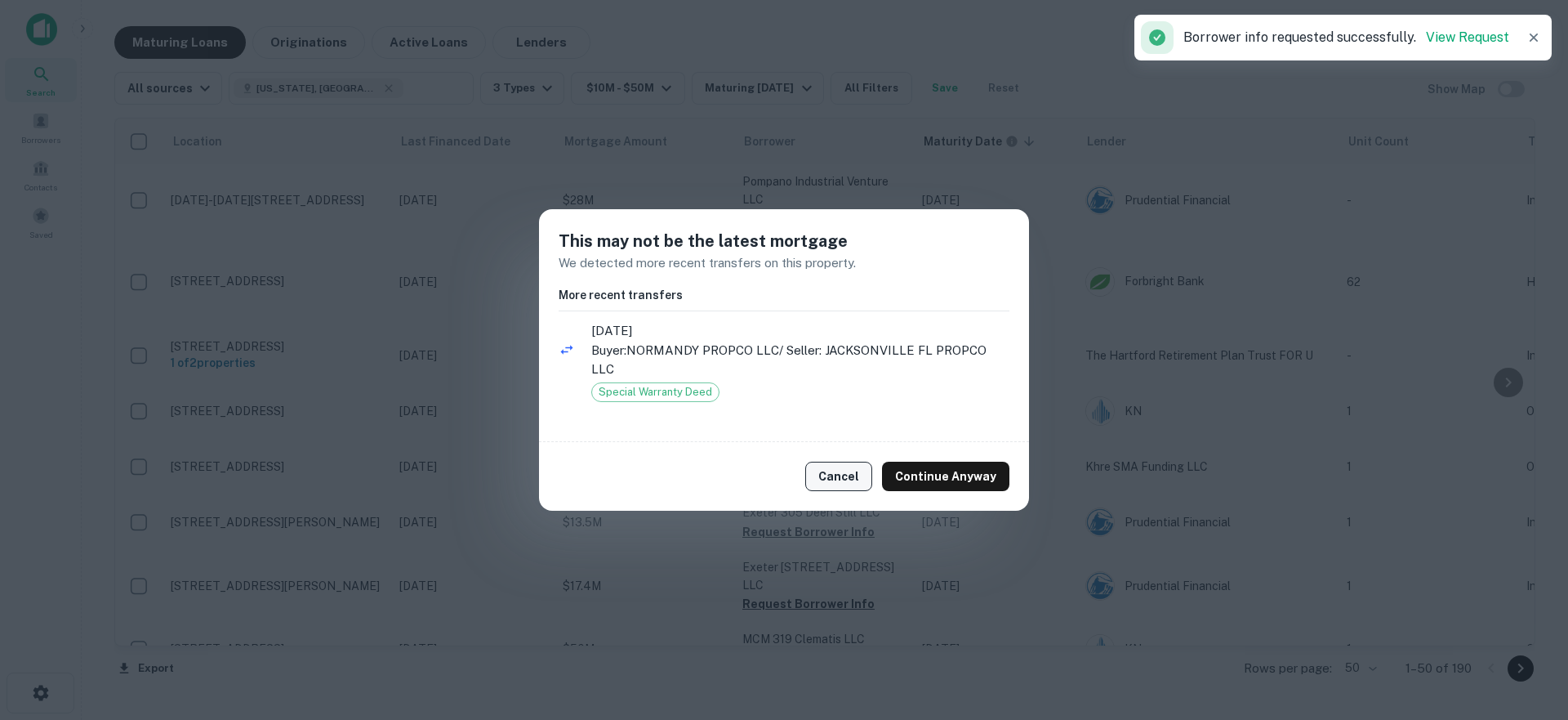
click at [852, 475] on button "Cancel" at bounding box center [839, 476] width 67 height 30
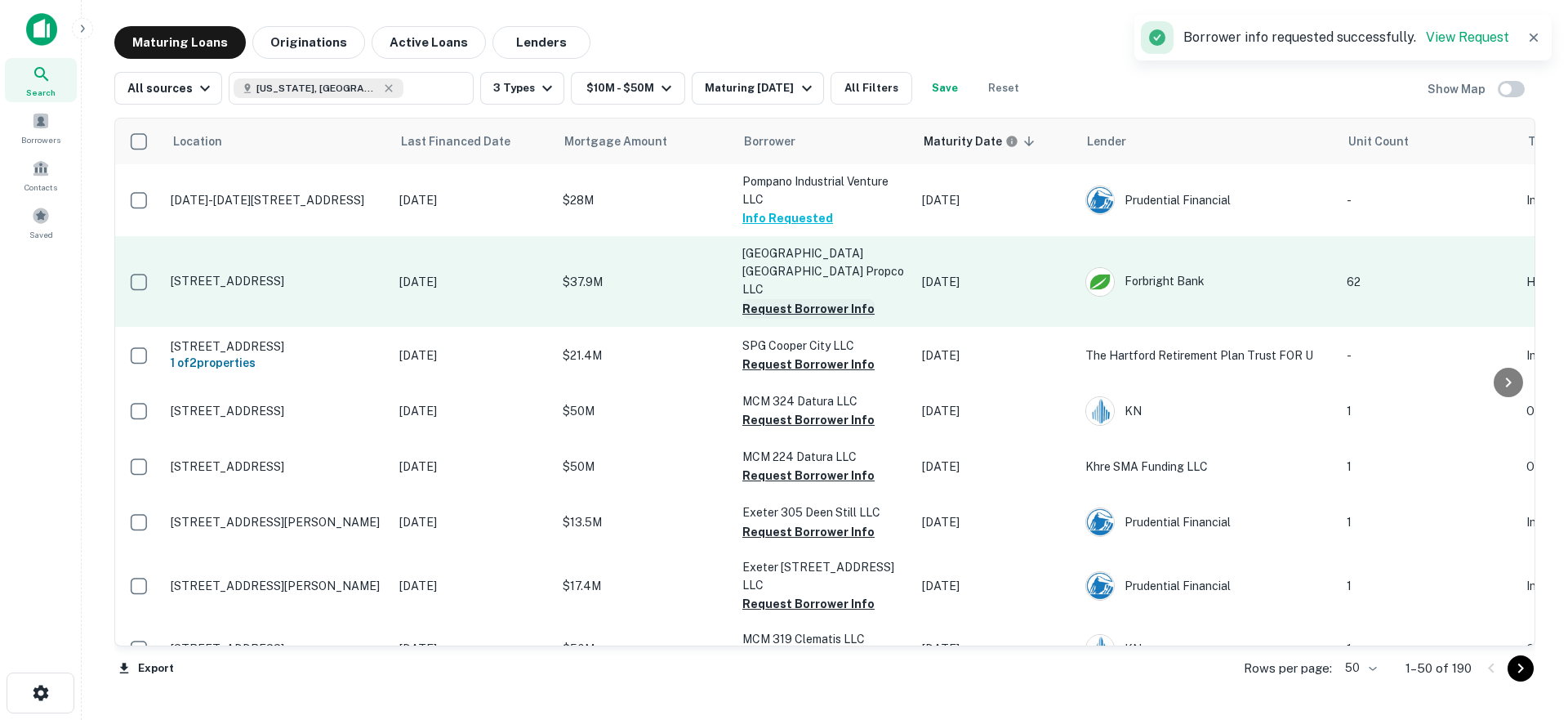
click at [803, 299] on button "Request Borrower Info" at bounding box center [808, 309] width 133 height 20
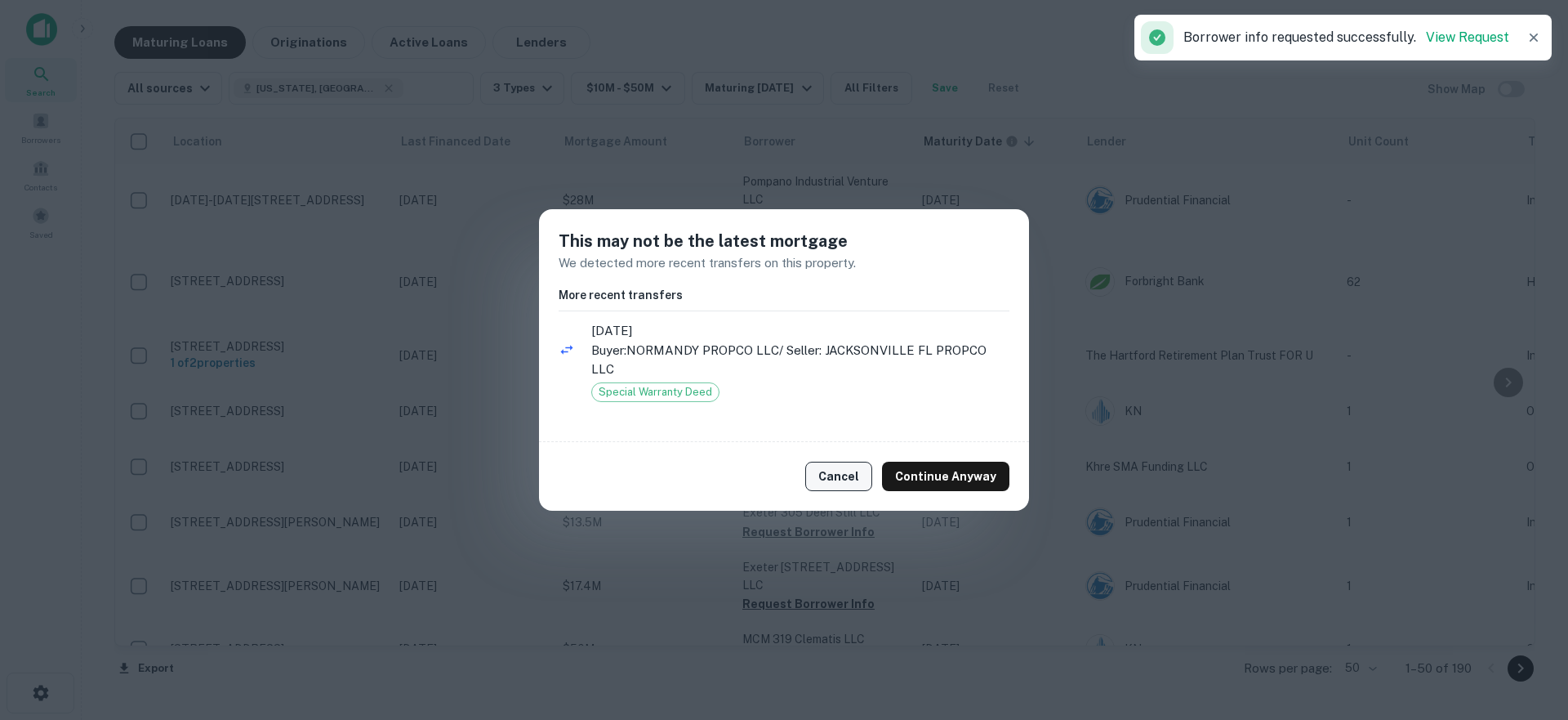
click at [856, 477] on button "Cancel" at bounding box center [839, 476] width 67 height 30
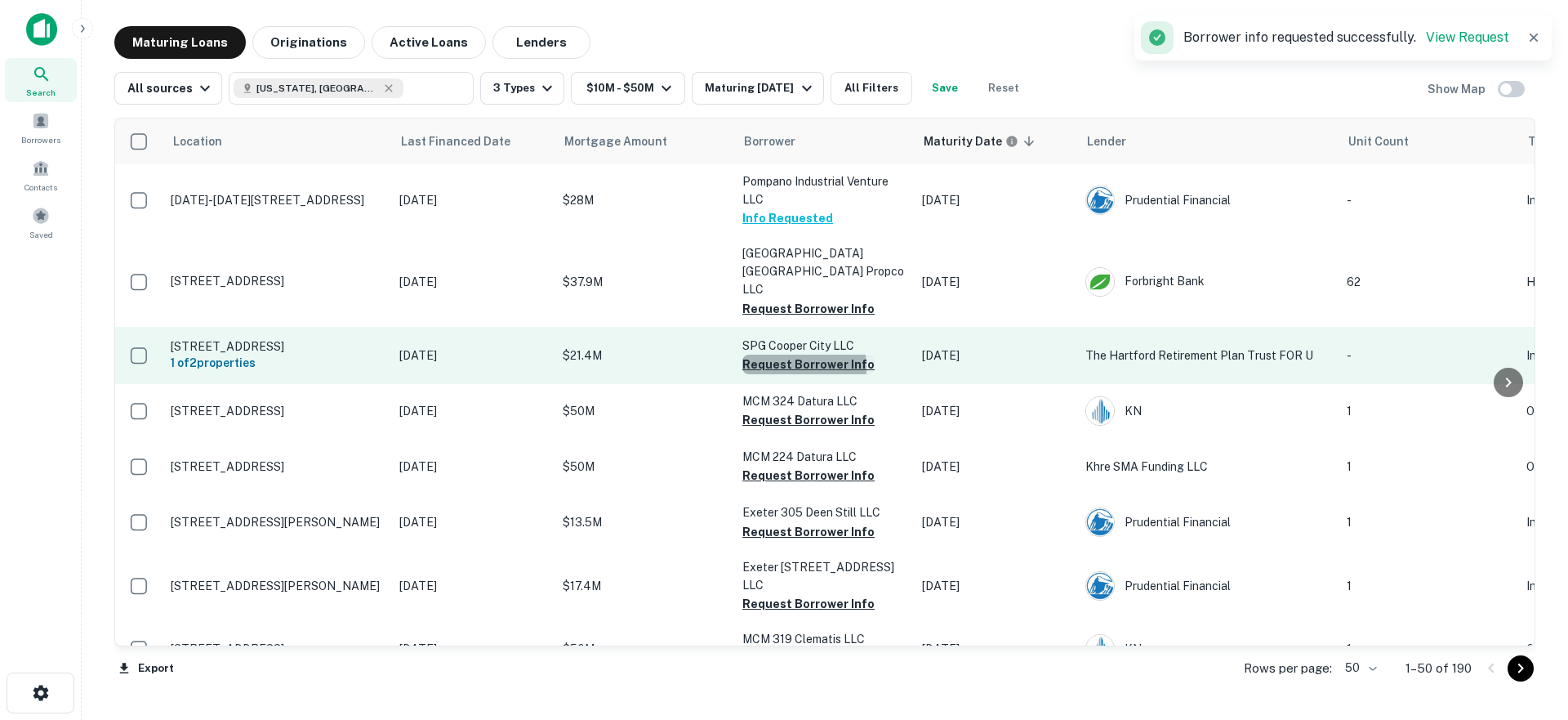
click at [762, 355] on button "Request Borrower Info" at bounding box center [808, 365] width 133 height 20
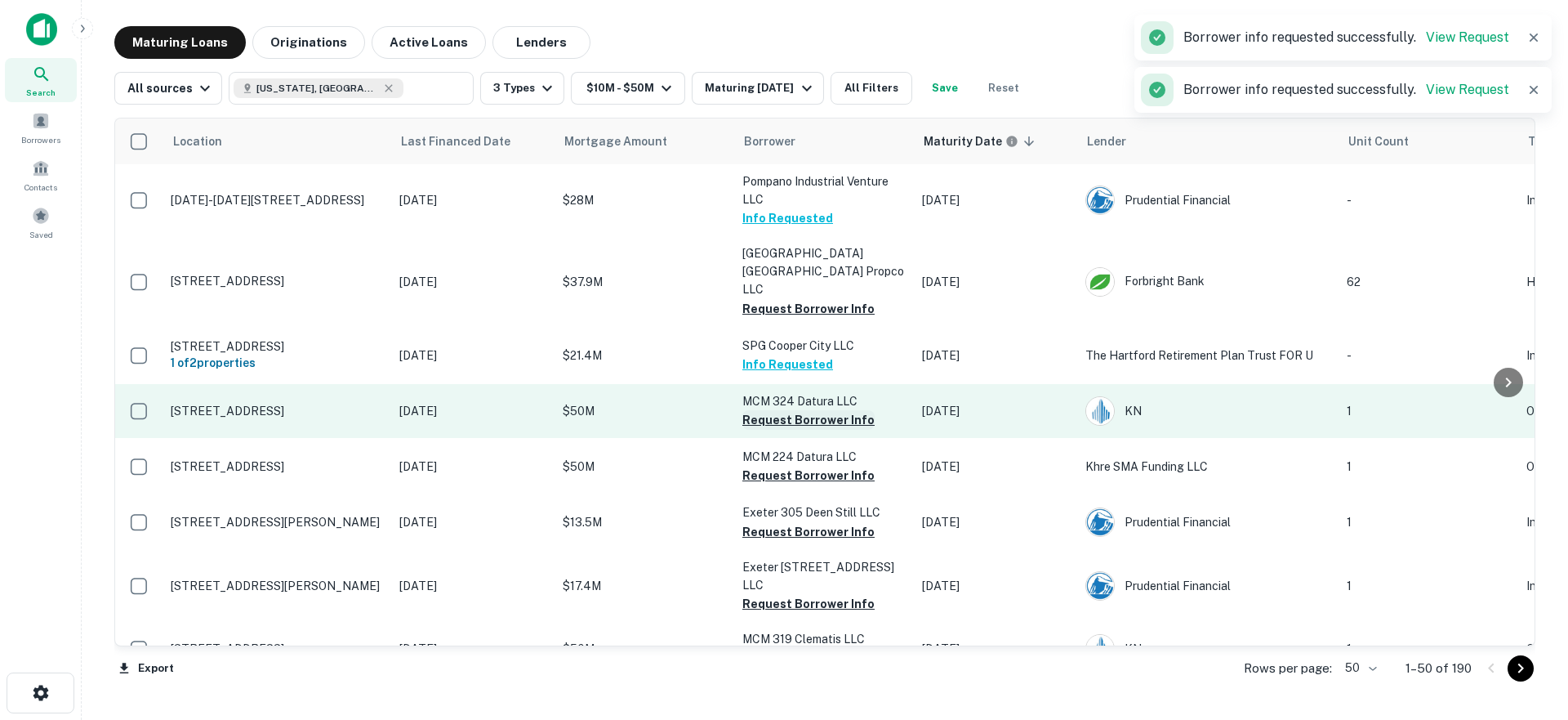
click at [768, 411] on button "Request Borrower Info" at bounding box center [808, 420] width 133 height 20
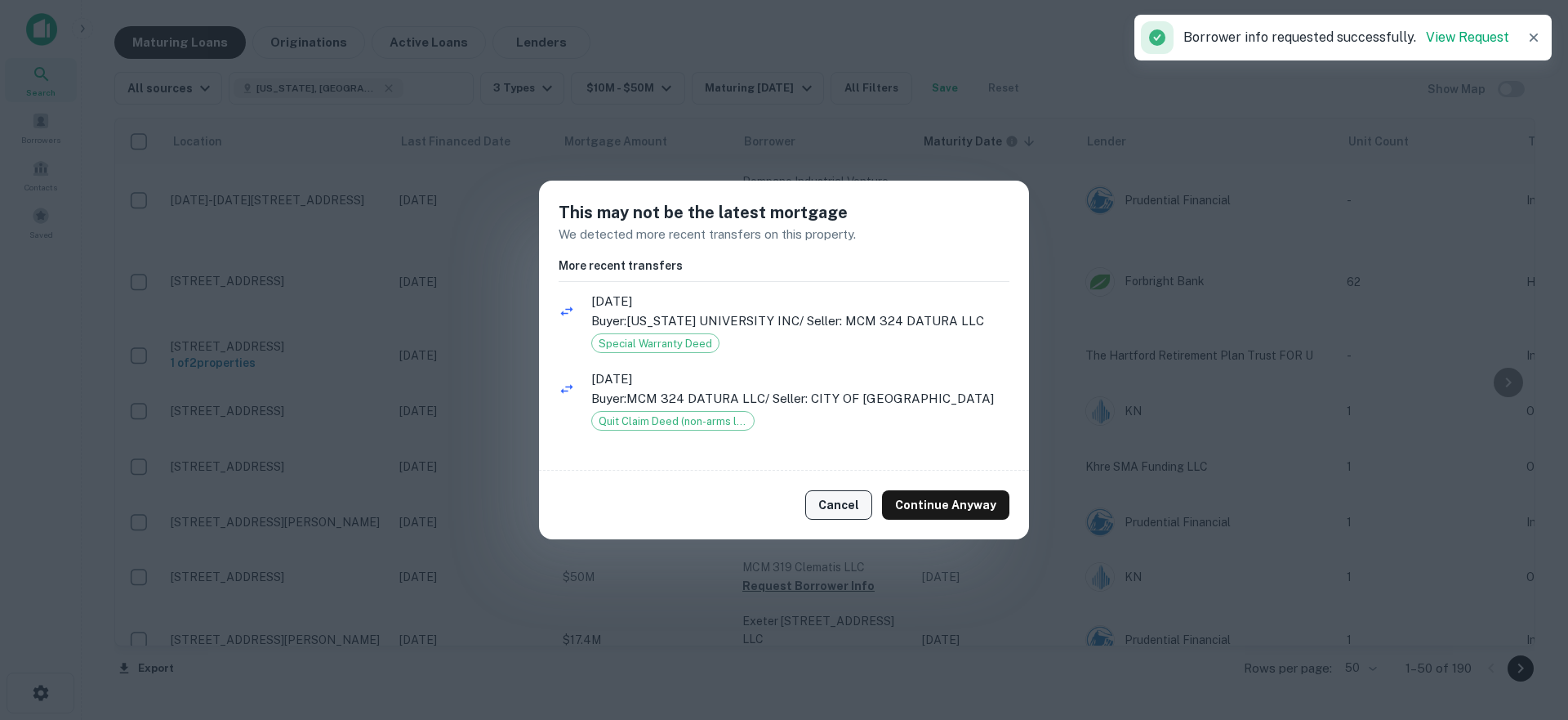
click at [848, 512] on button "Cancel" at bounding box center [839, 504] width 67 height 30
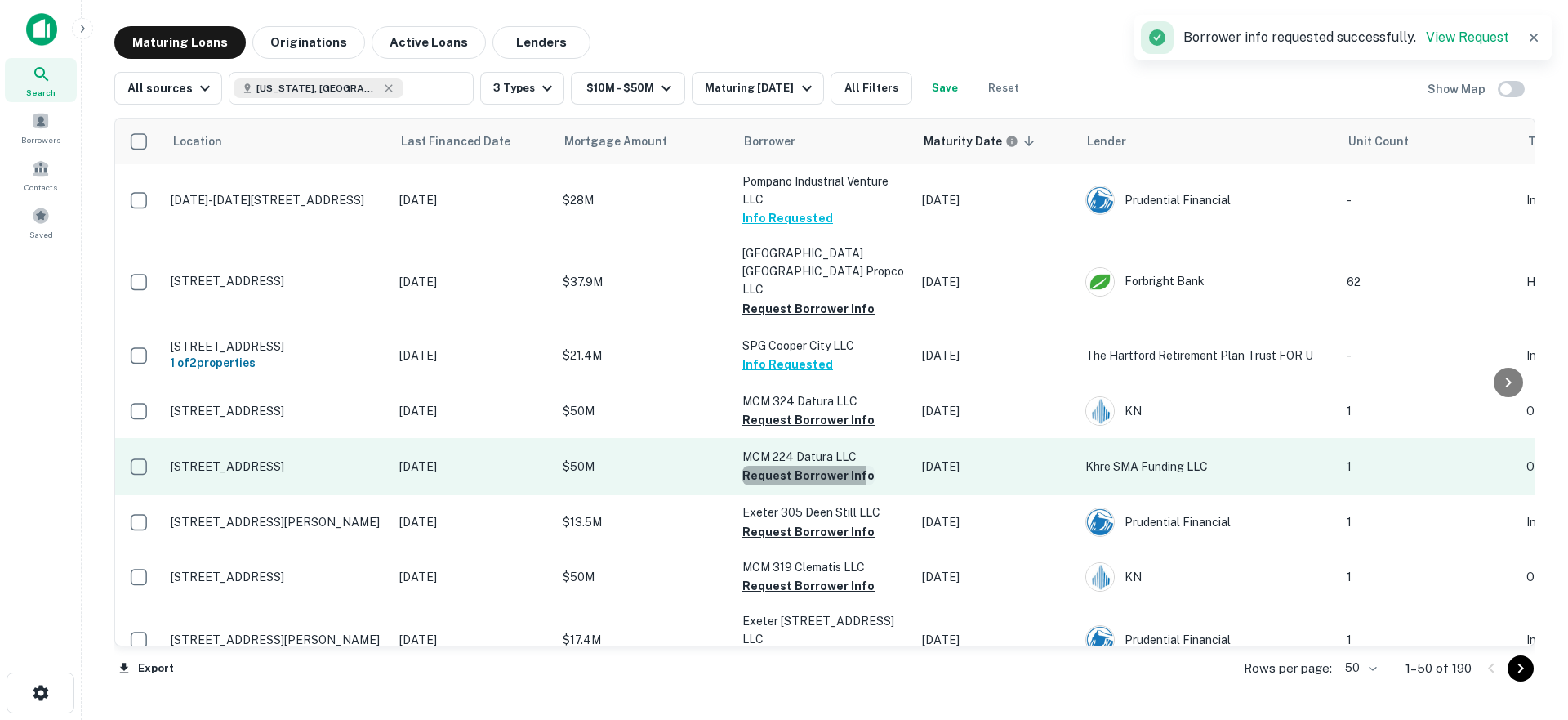
click at [757, 466] on button "Request Borrower Info" at bounding box center [808, 475] width 133 height 20
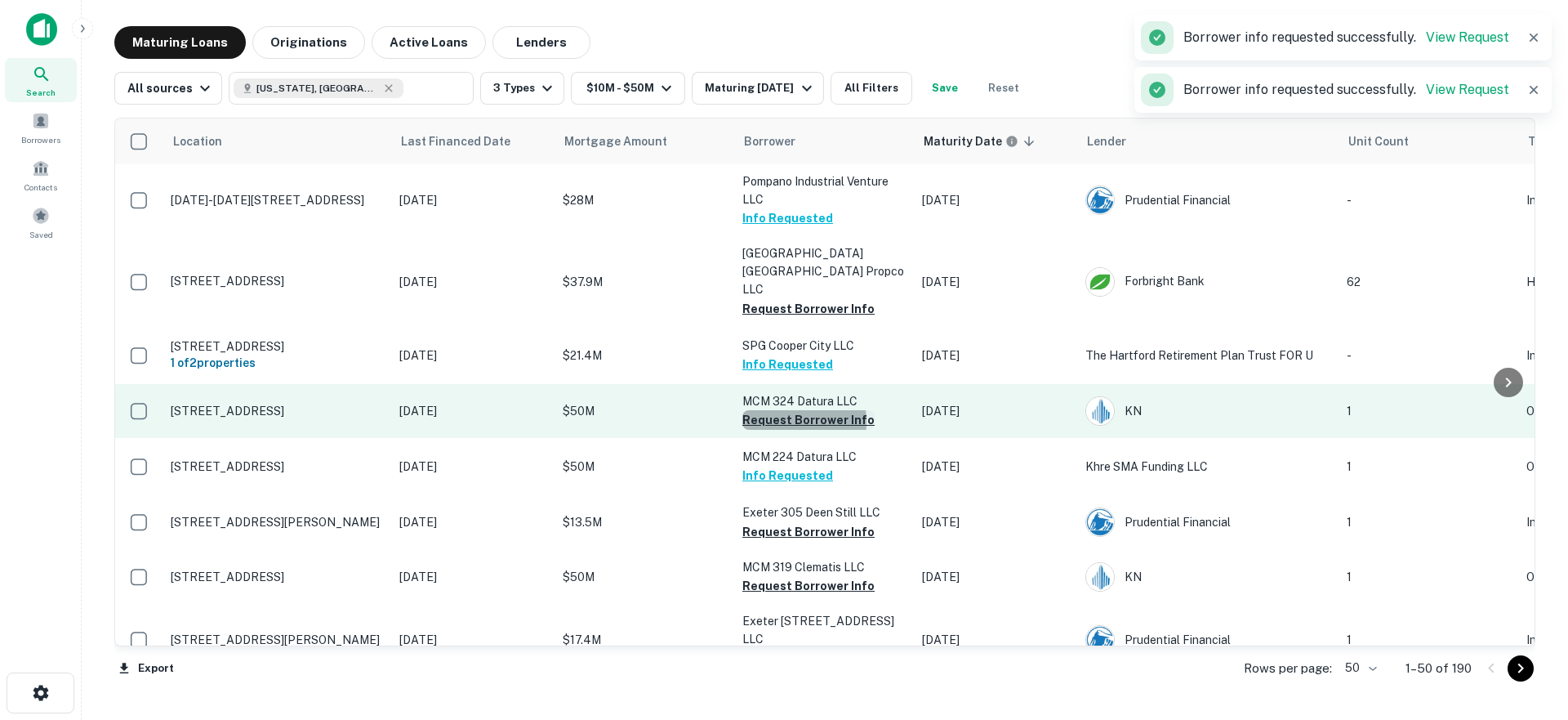
click at [773, 411] on button "Request Borrower Info" at bounding box center [808, 420] width 133 height 20
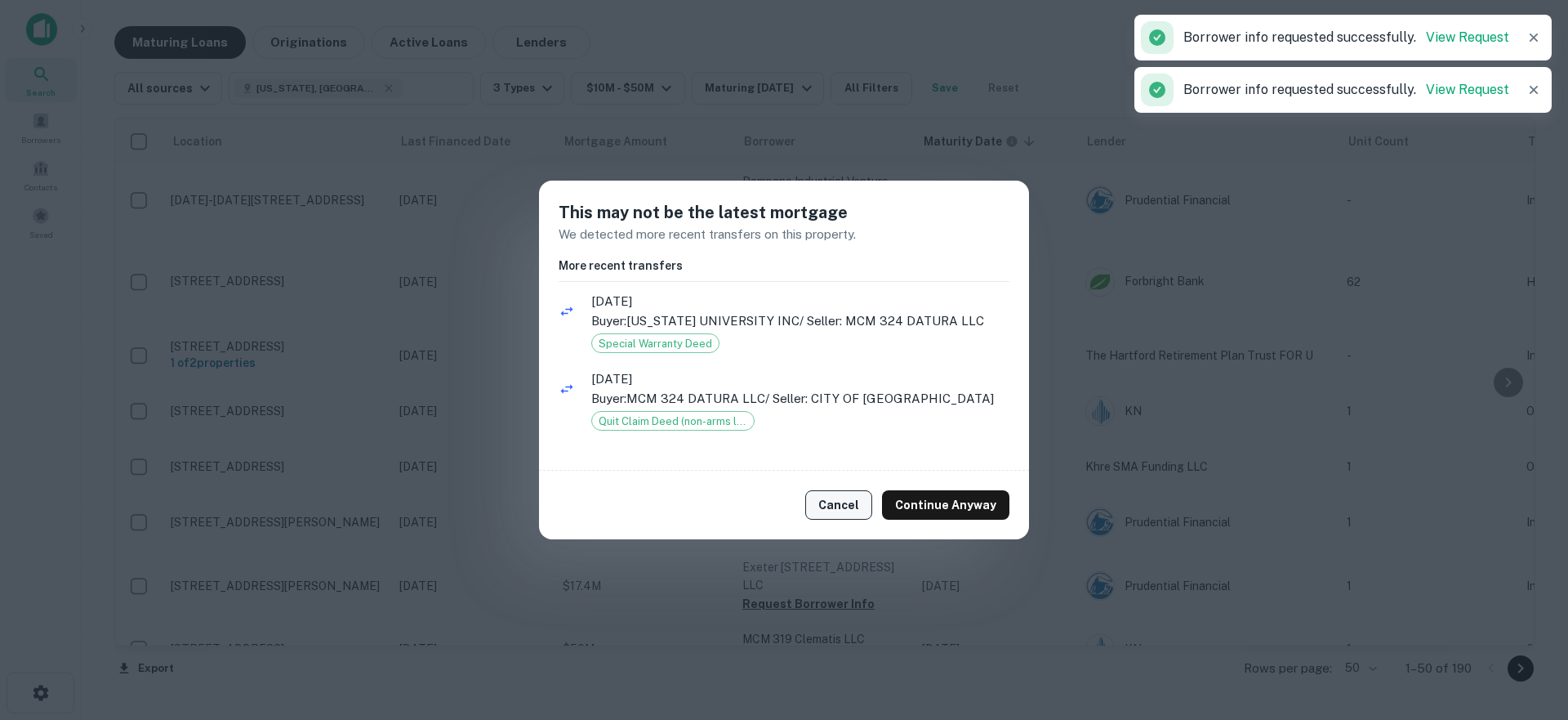
click at [860, 509] on button "Cancel" at bounding box center [839, 504] width 67 height 30
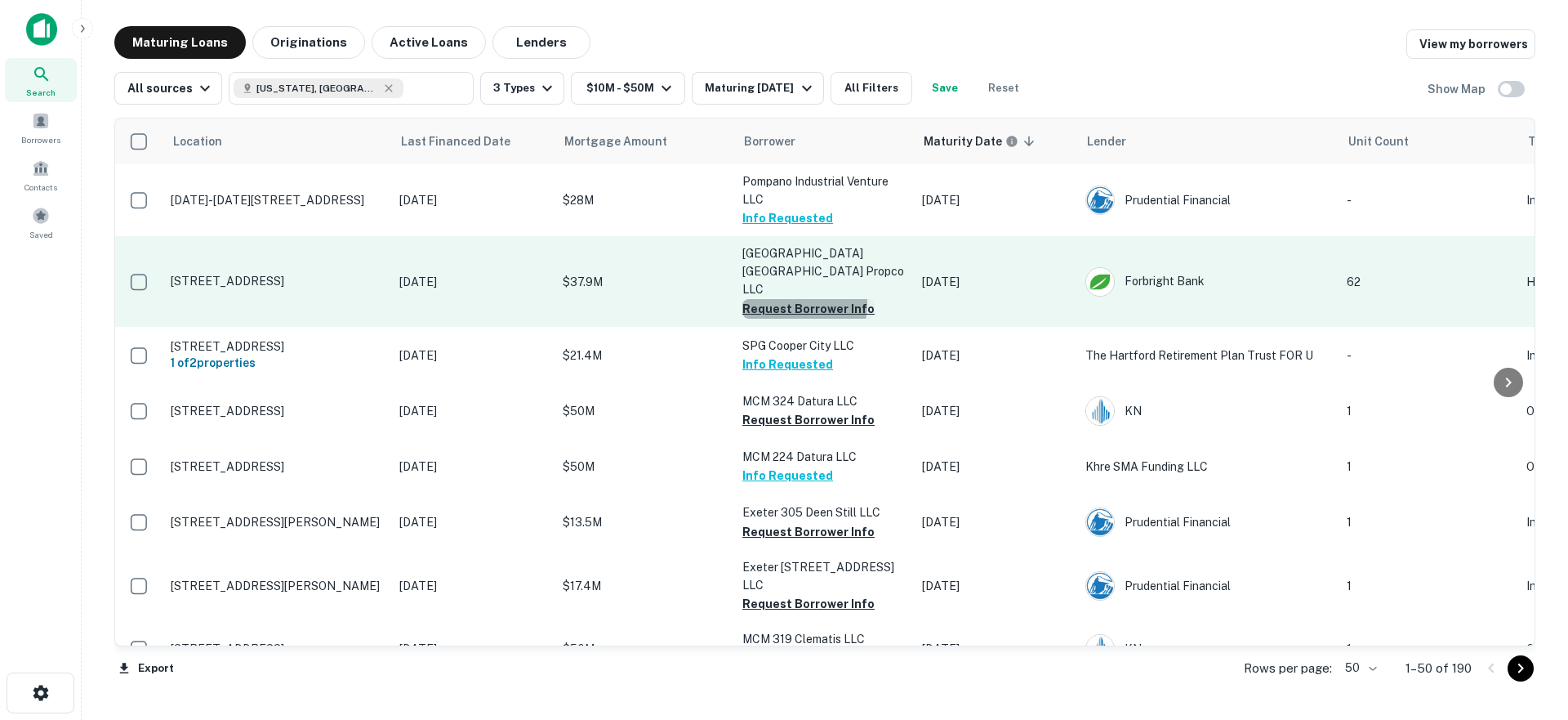
click at [782, 299] on button "Request Borrower Info" at bounding box center [808, 309] width 133 height 20
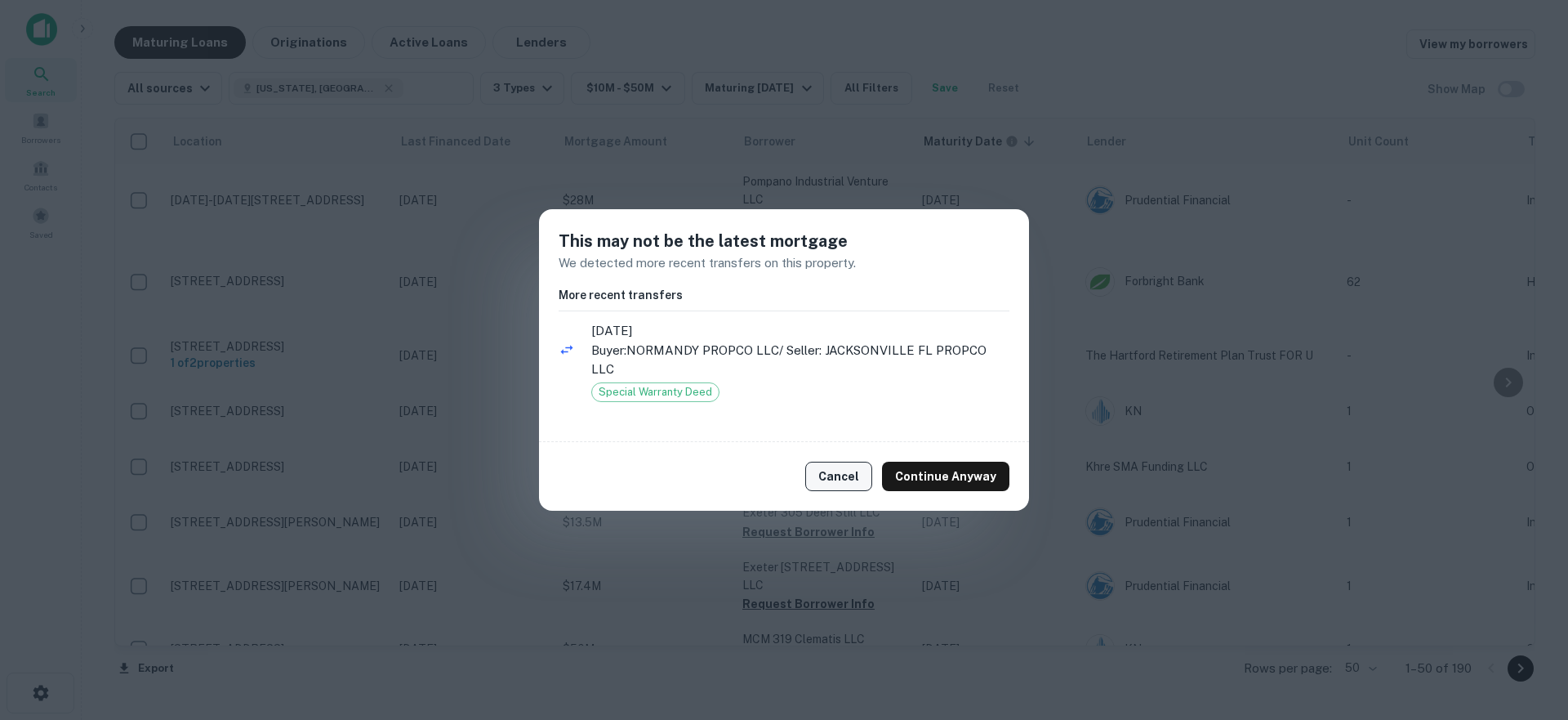
click at [857, 476] on button "Cancel" at bounding box center [839, 476] width 67 height 30
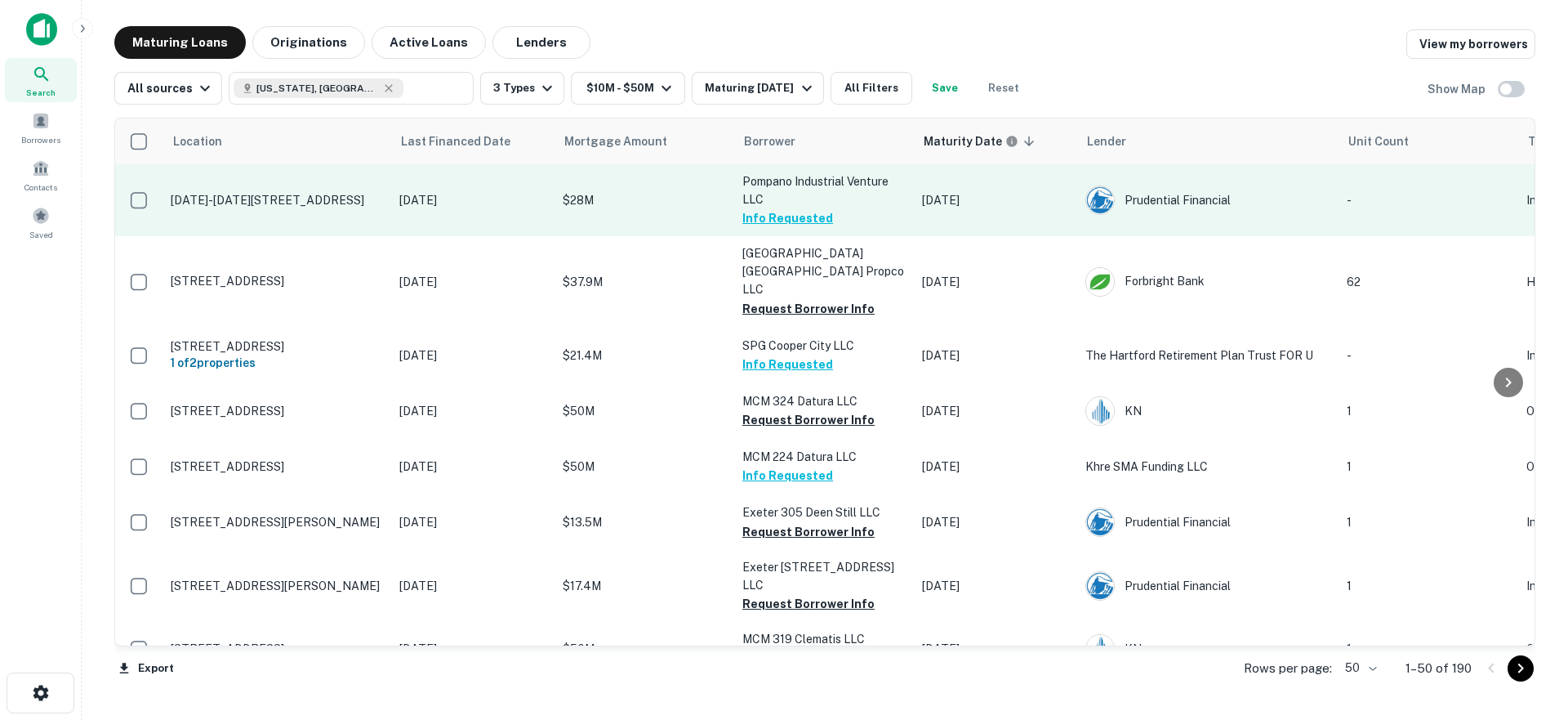
click at [643, 197] on p "$28M" at bounding box center [644, 200] width 163 height 18
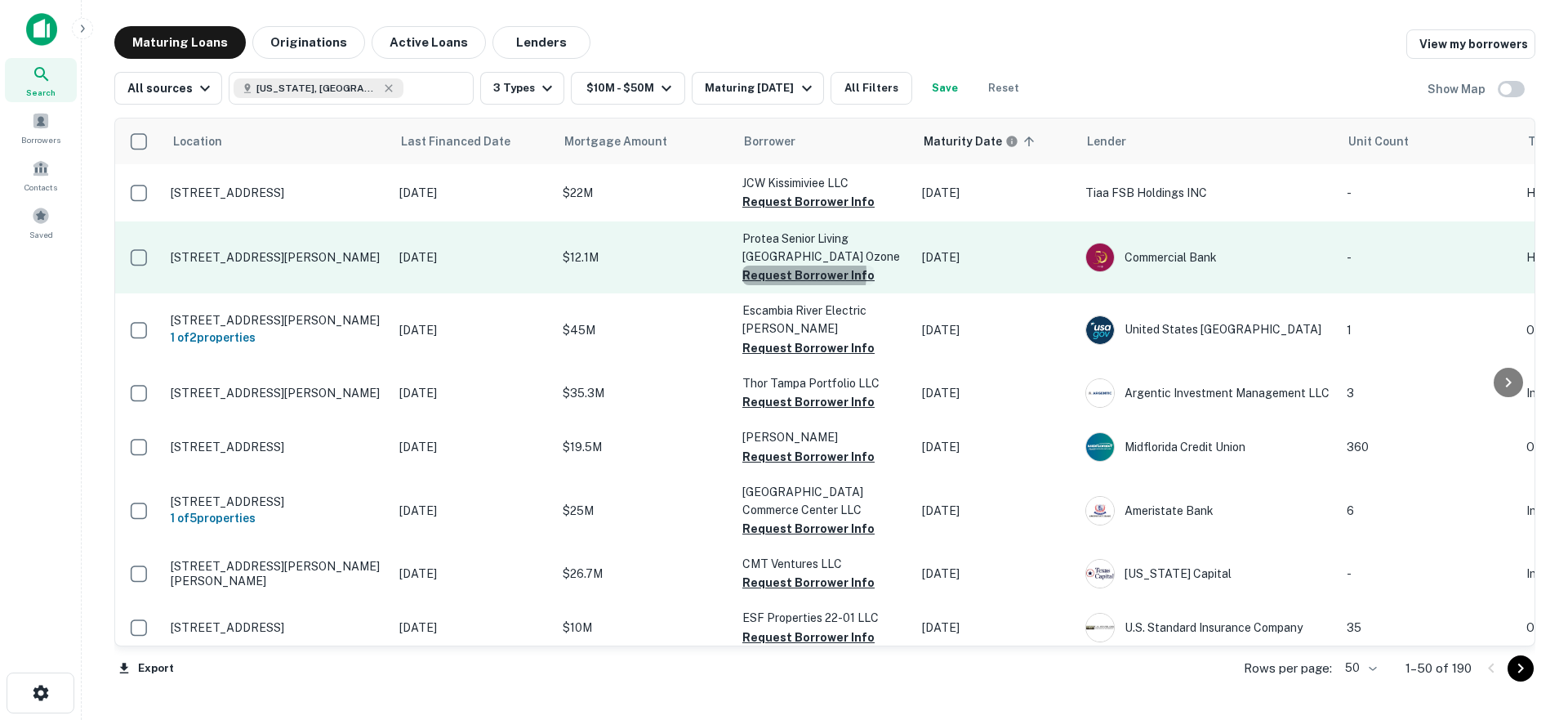
click at [772, 273] on button "Request Borrower Info" at bounding box center [808, 275] width 133 height 20
click at [681, 260] on p "$12.1M" at bounding box center [644, 257] width 163 height 18
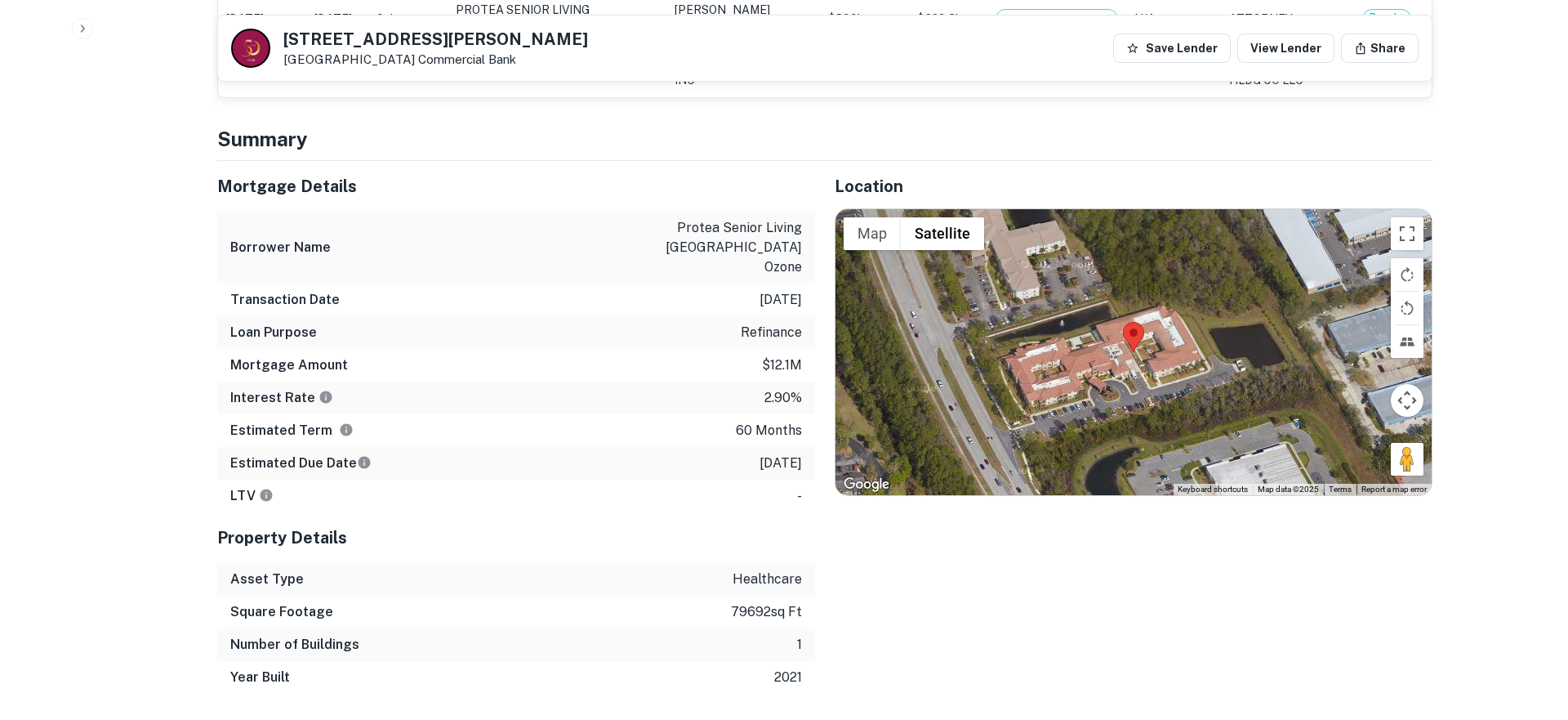
scroll to position [1870, 0]
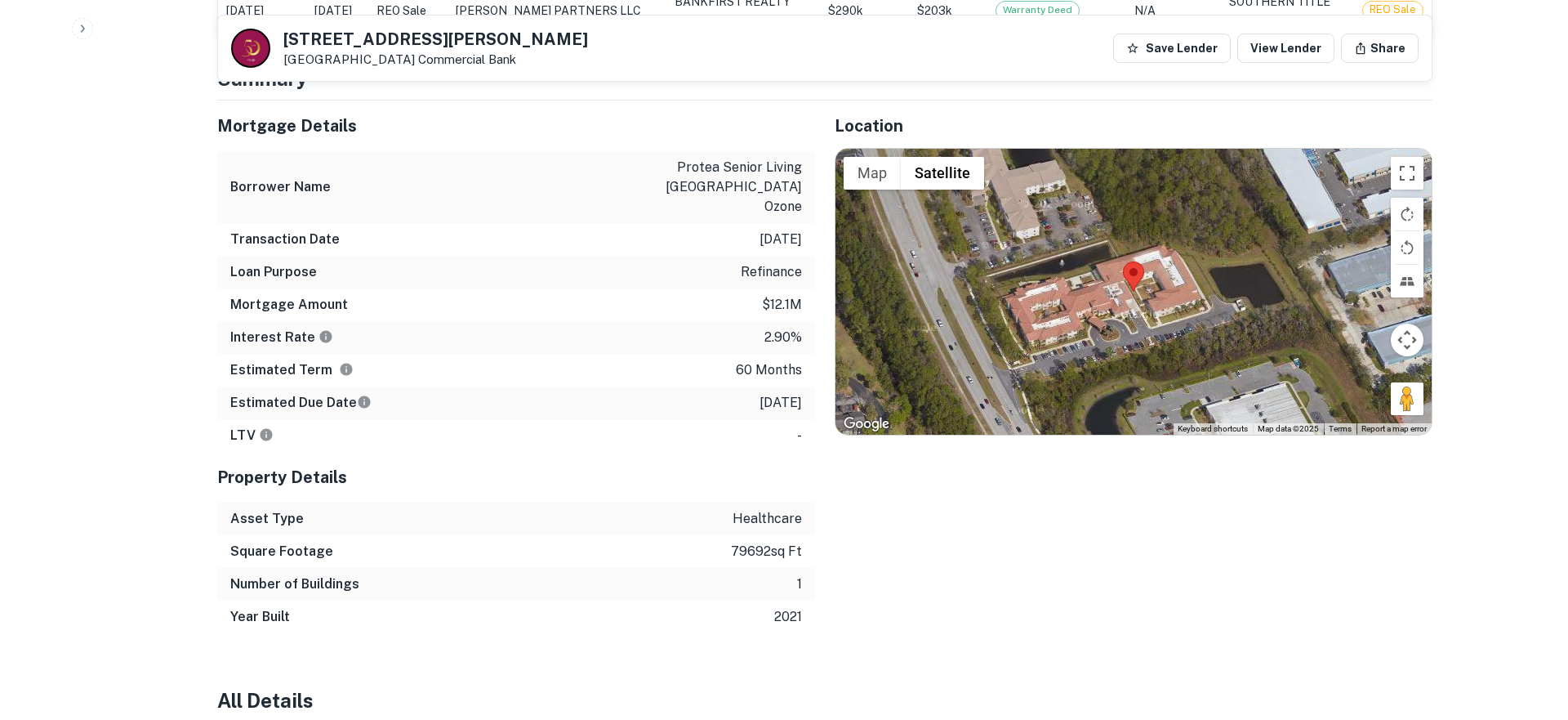
click at [794, 295] on p "$12.1m" at bounding box center [782, 305] width 40 height 20
click at [793, 229] on p "9/2/2020" at bounding box center [780, 239] width 42 height 20
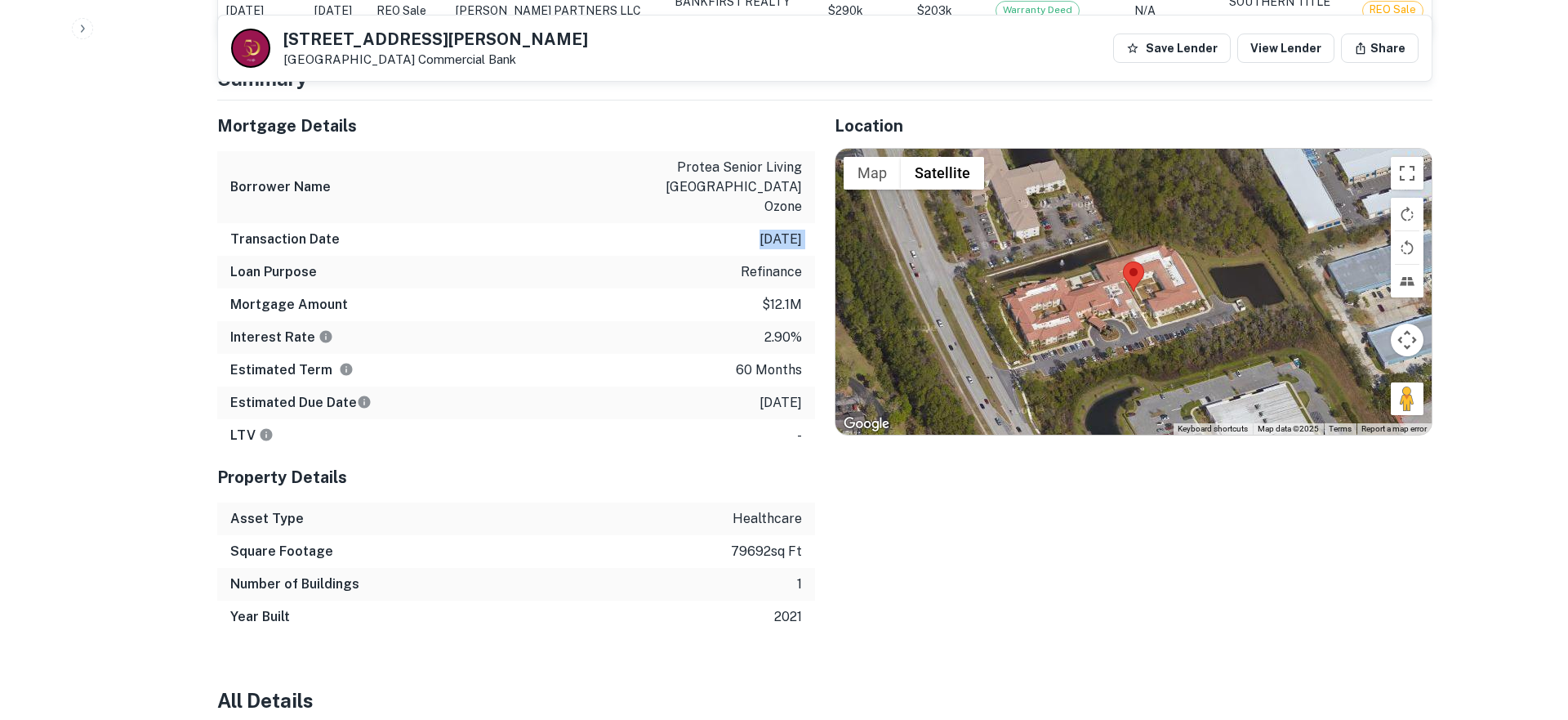
click at [793, 229] on p "9/2/2020" at bounding box center [780, 239] width 42 height 20
click at [791, 328] on p "2.90%" at bounding box center [784, 337] width 38 height 20
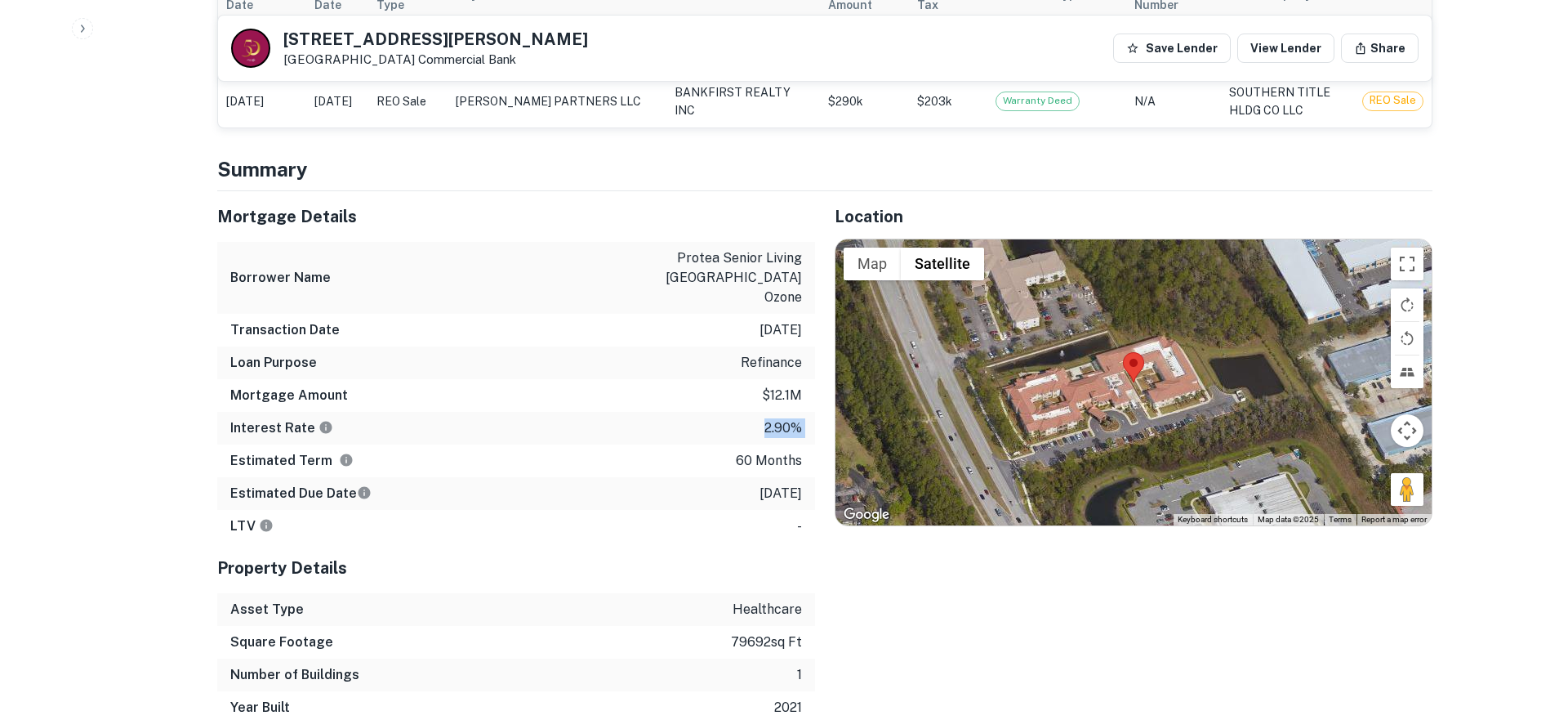
scroll to position [1777, 0]
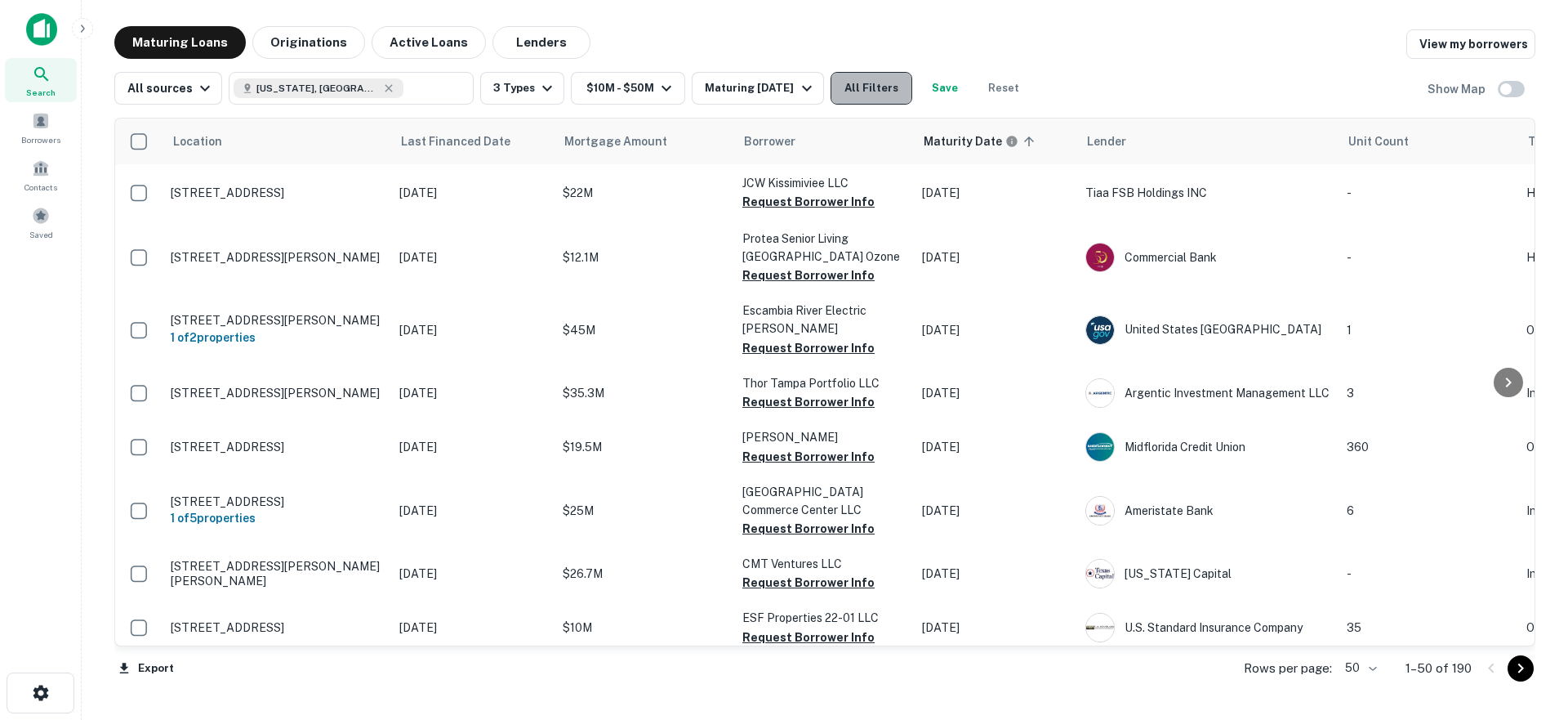
click at [851, 93] on button "All Filters" at bounding box center [871, 88] width 82 height 32
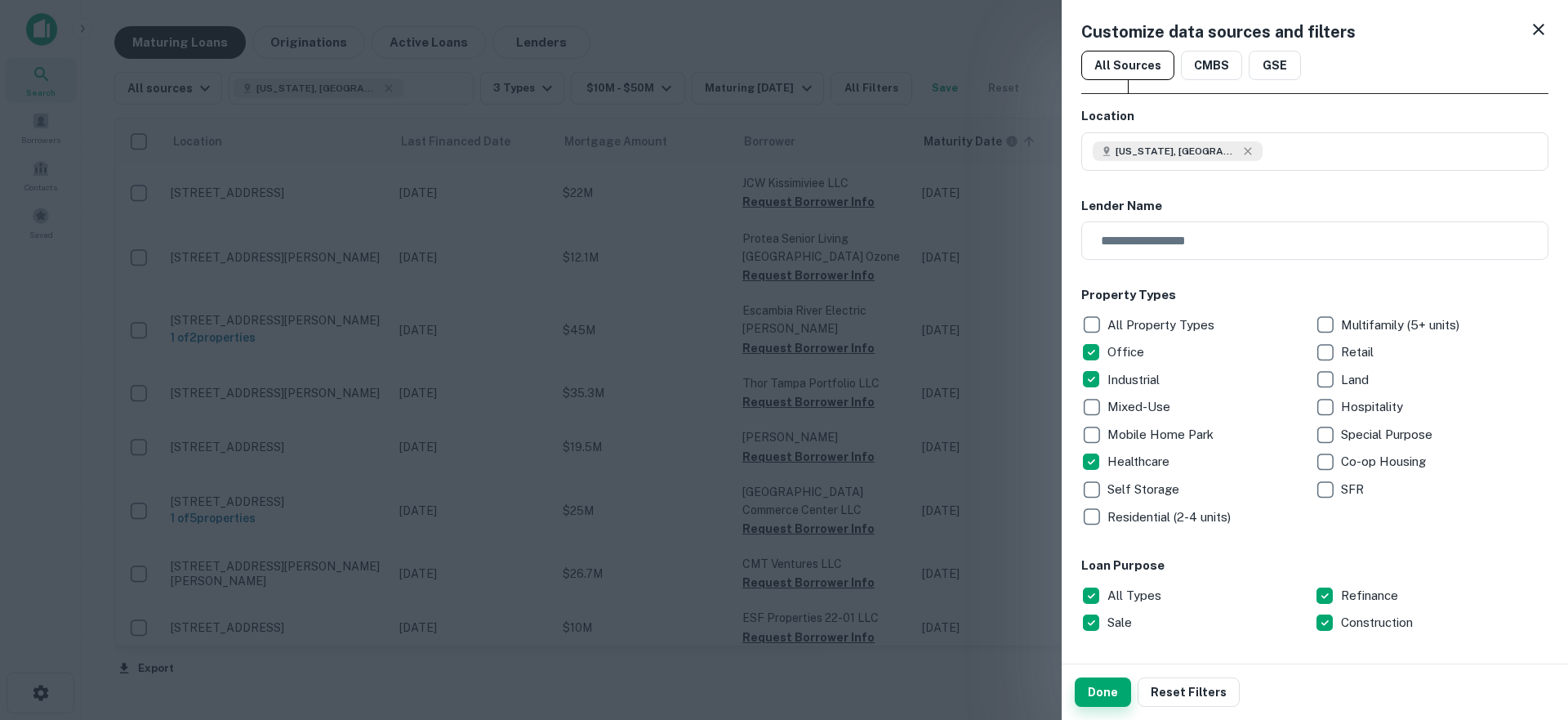
click at [1109, 691] on button "Done" at bounding box center [1103, 692] width 56 height 30
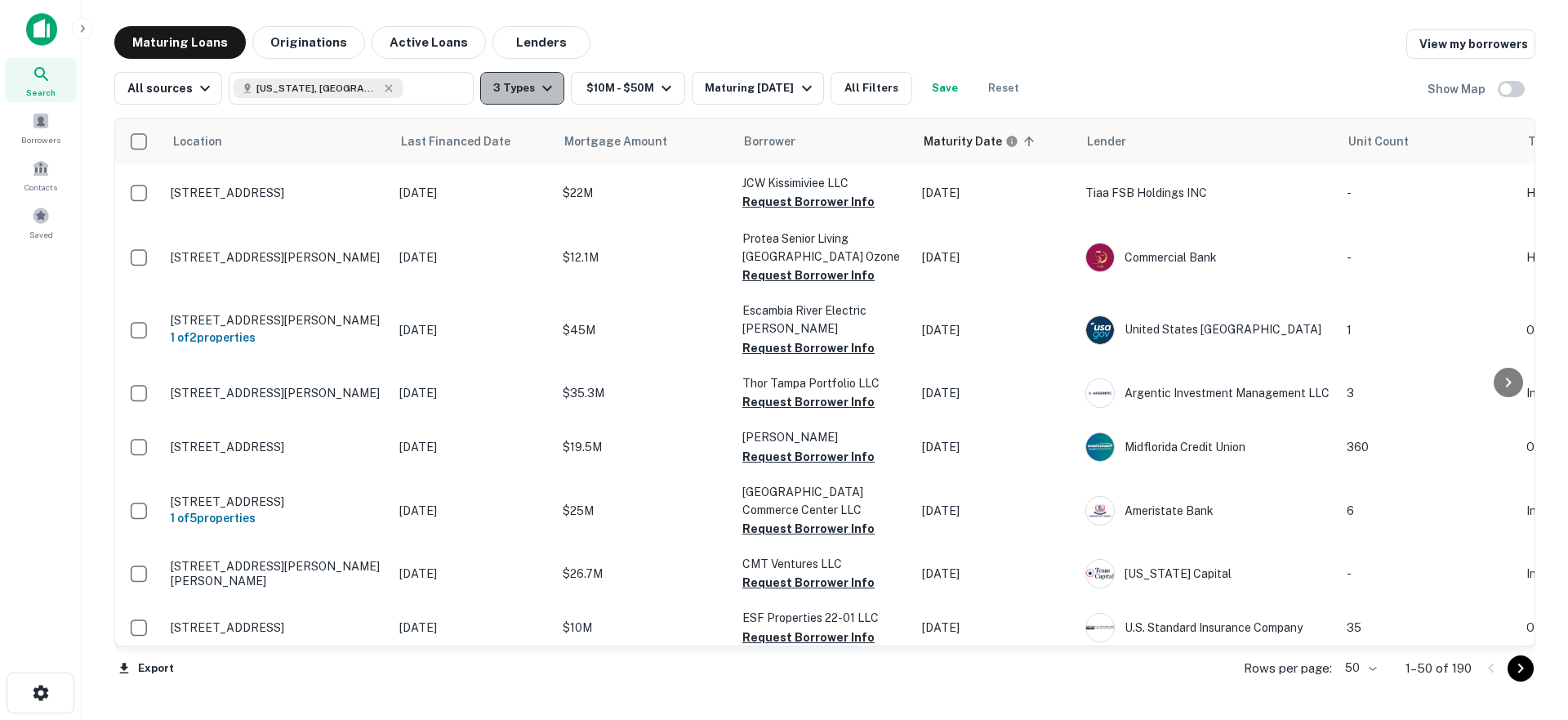
click at [523, 98] on button "3 Types" at bounding box center [521, 88] width 84 height 32
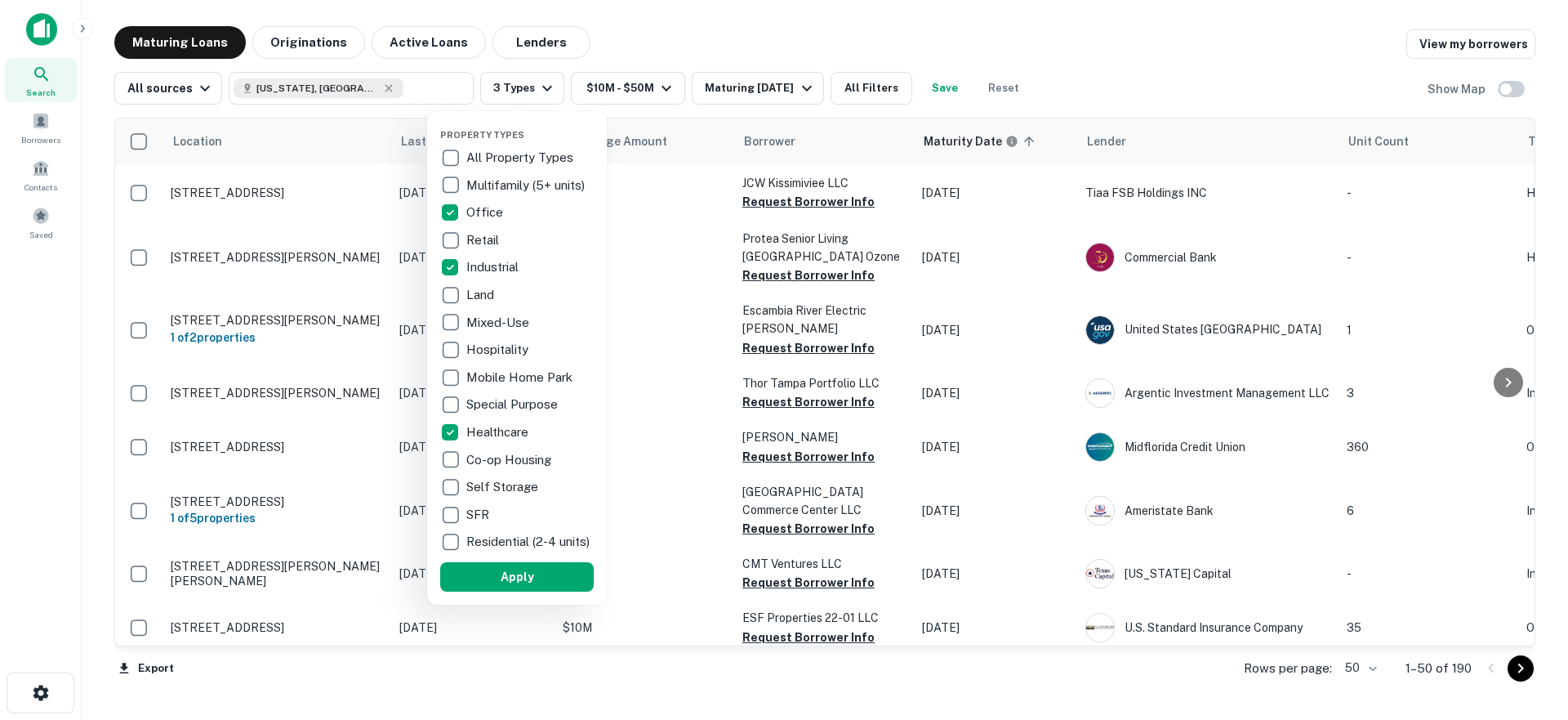
click at [675, 37] on div at bounding box center [784, 360] width 1568 height 720
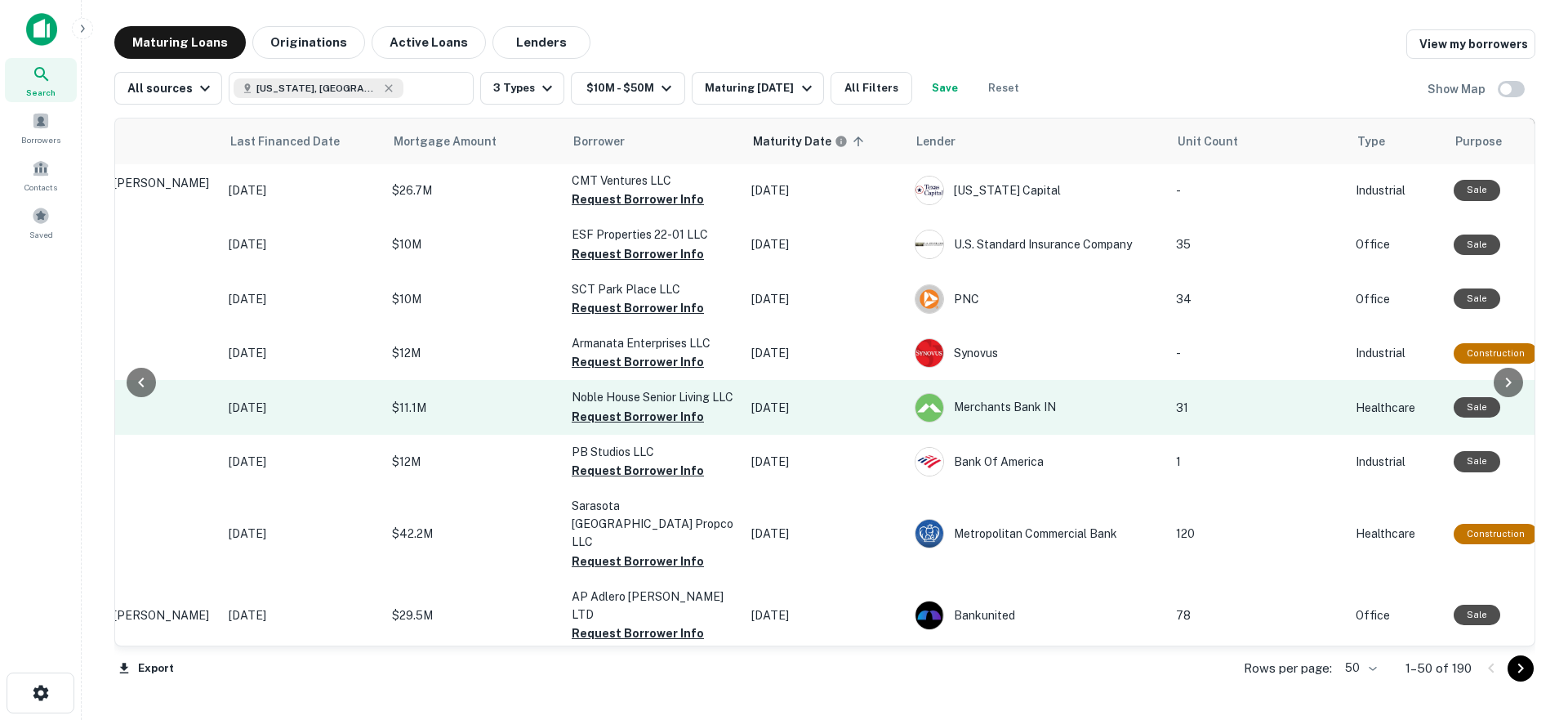
scroll to position [531, 170]
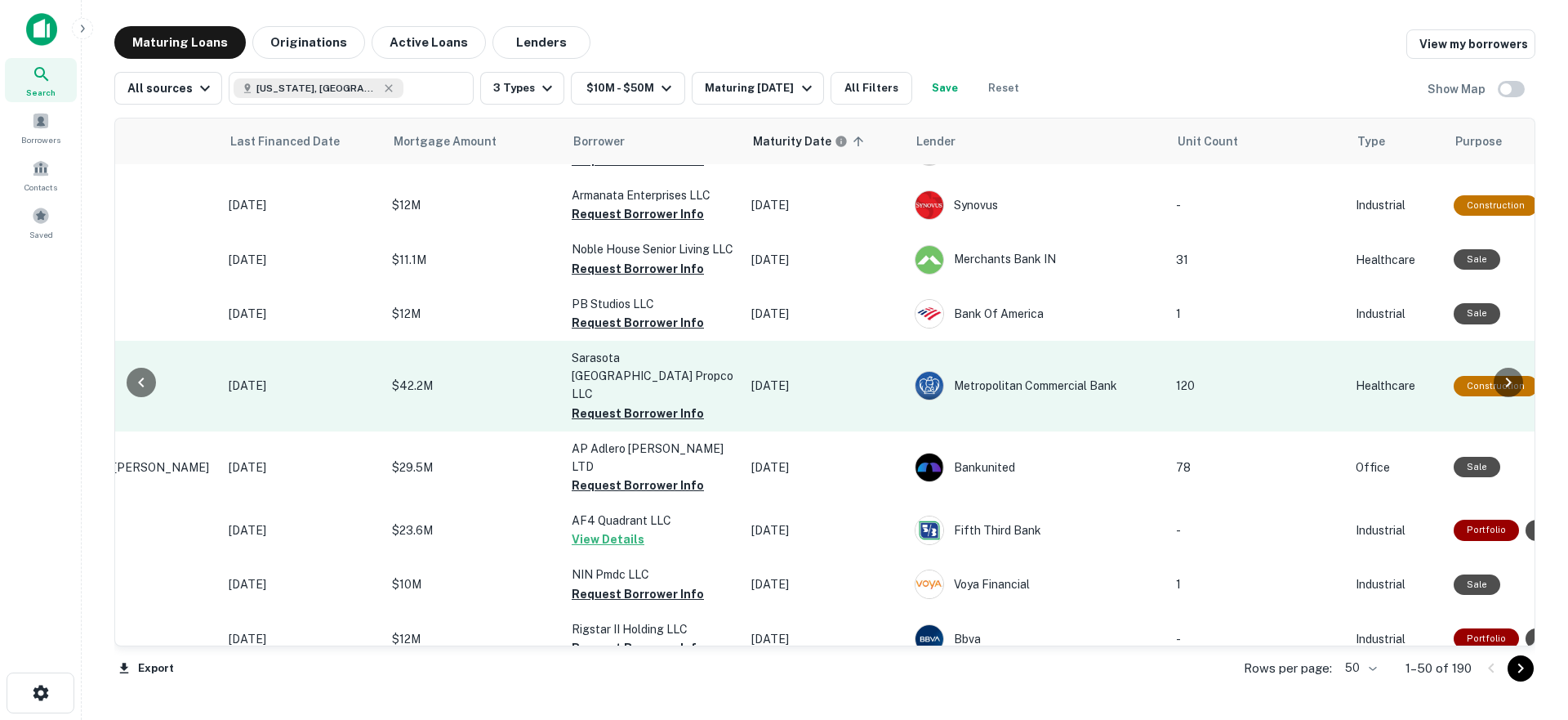
click at [477, 394] on td "$42.2M" at bounding box center [473, 386] width 179 height 90
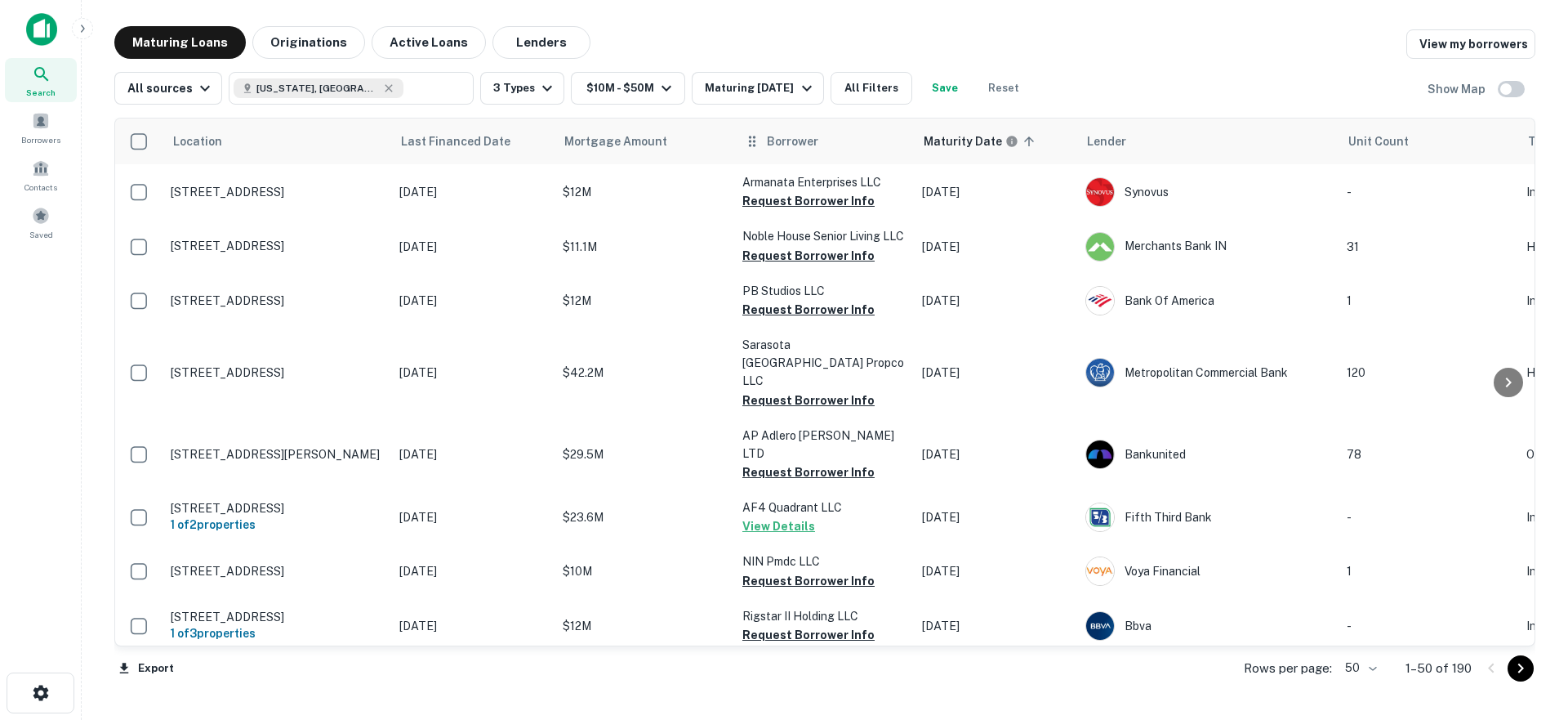
scroll to position [531, 0]
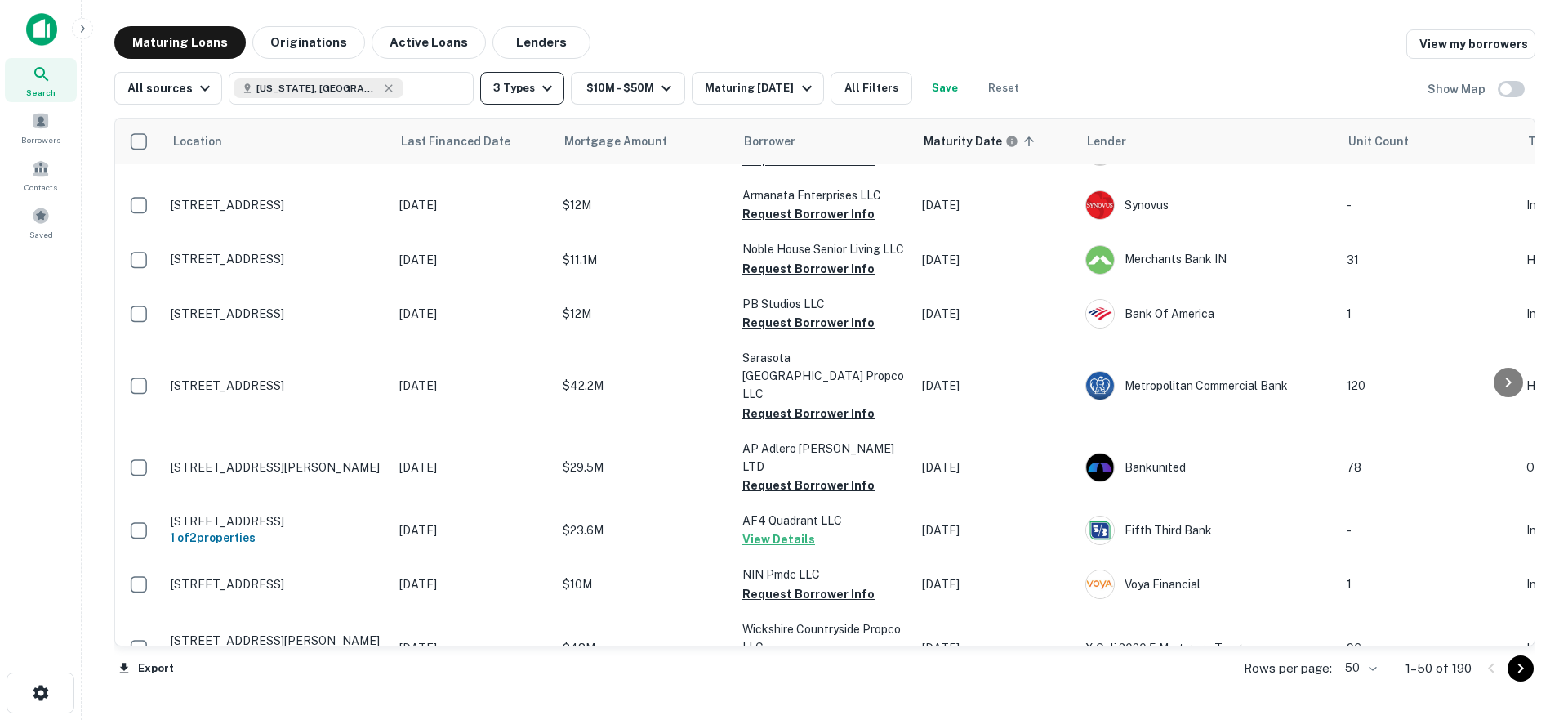
click at [540, 91] on icon "button" at bounding box center [547, 88] width 20 height 20
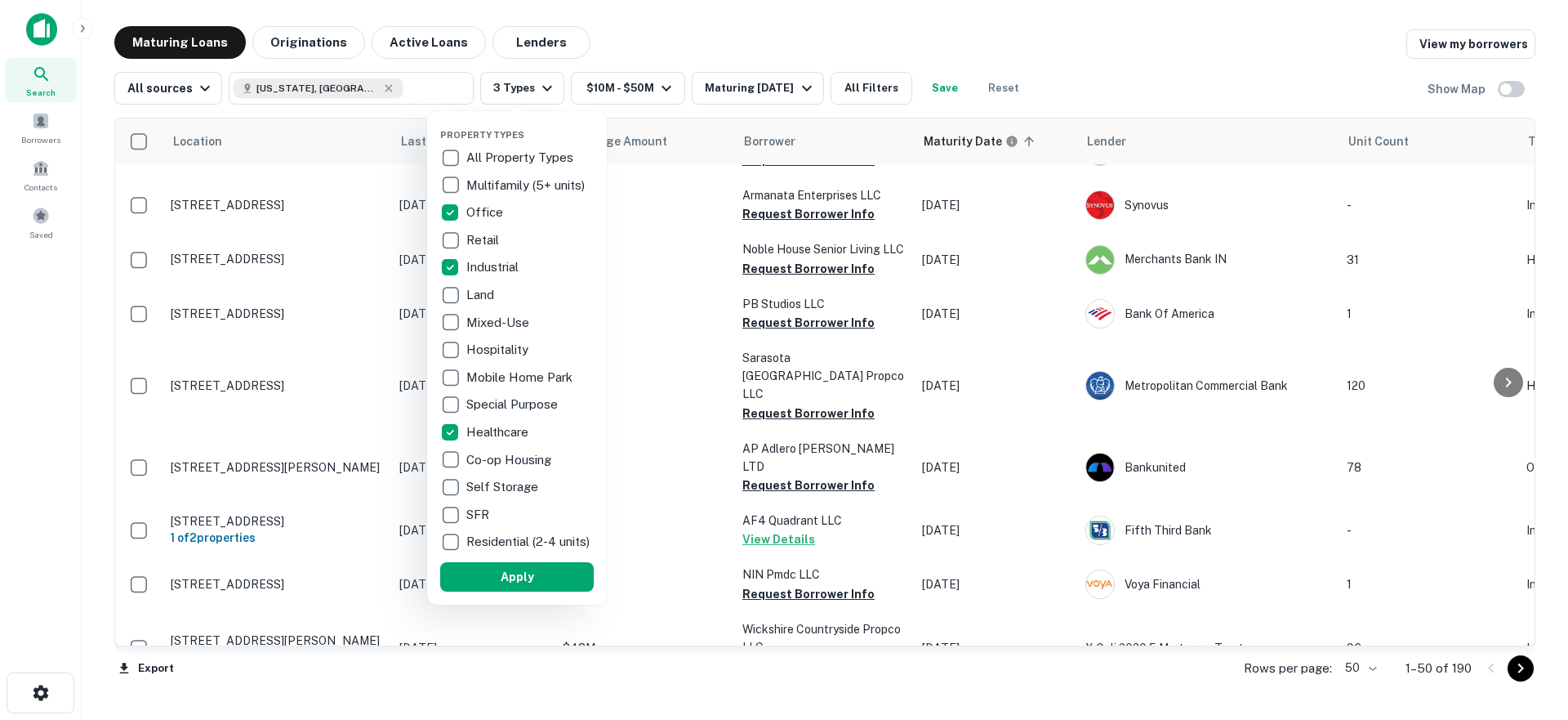
click at [656, 50] on div at bounding box center [784, 360] width 1568 height 720
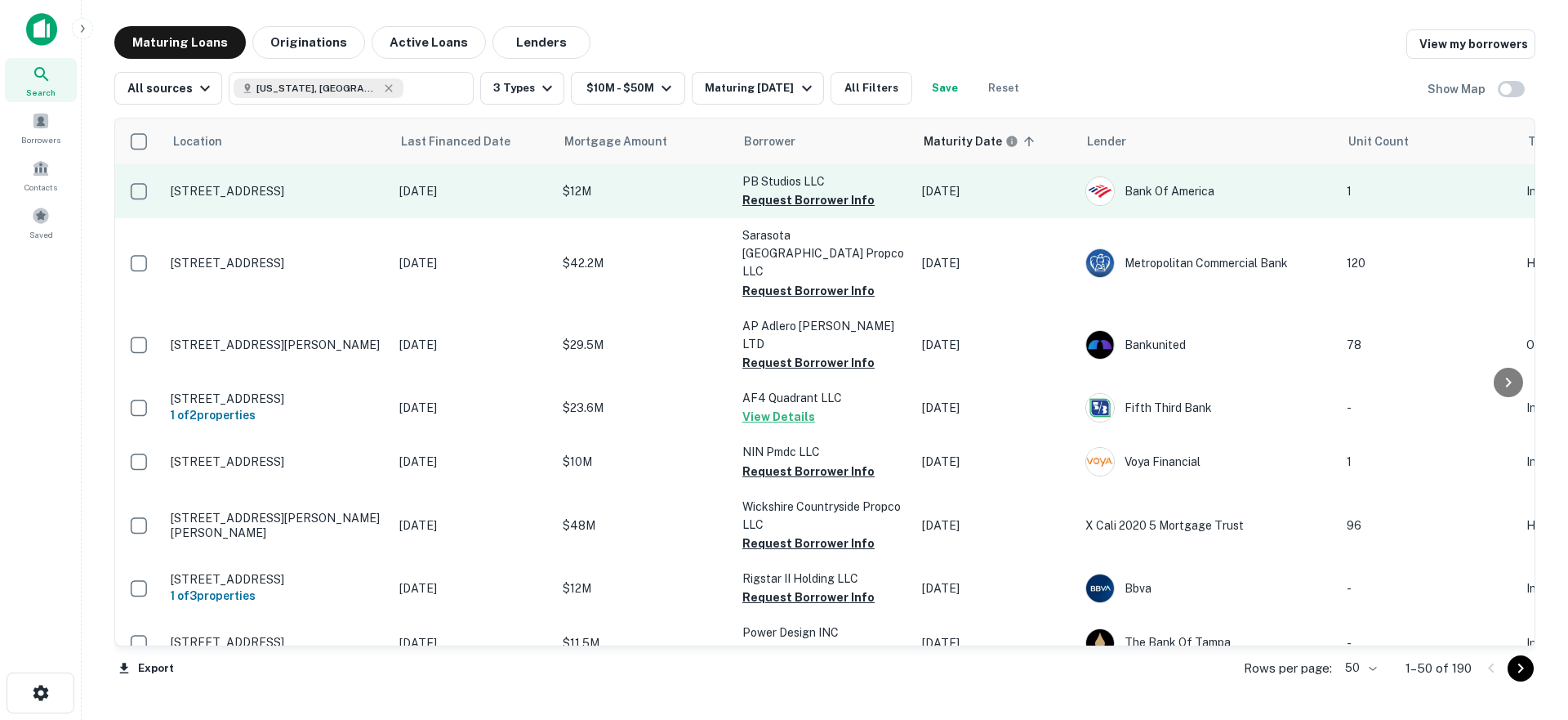
scroll to position [662, 0]
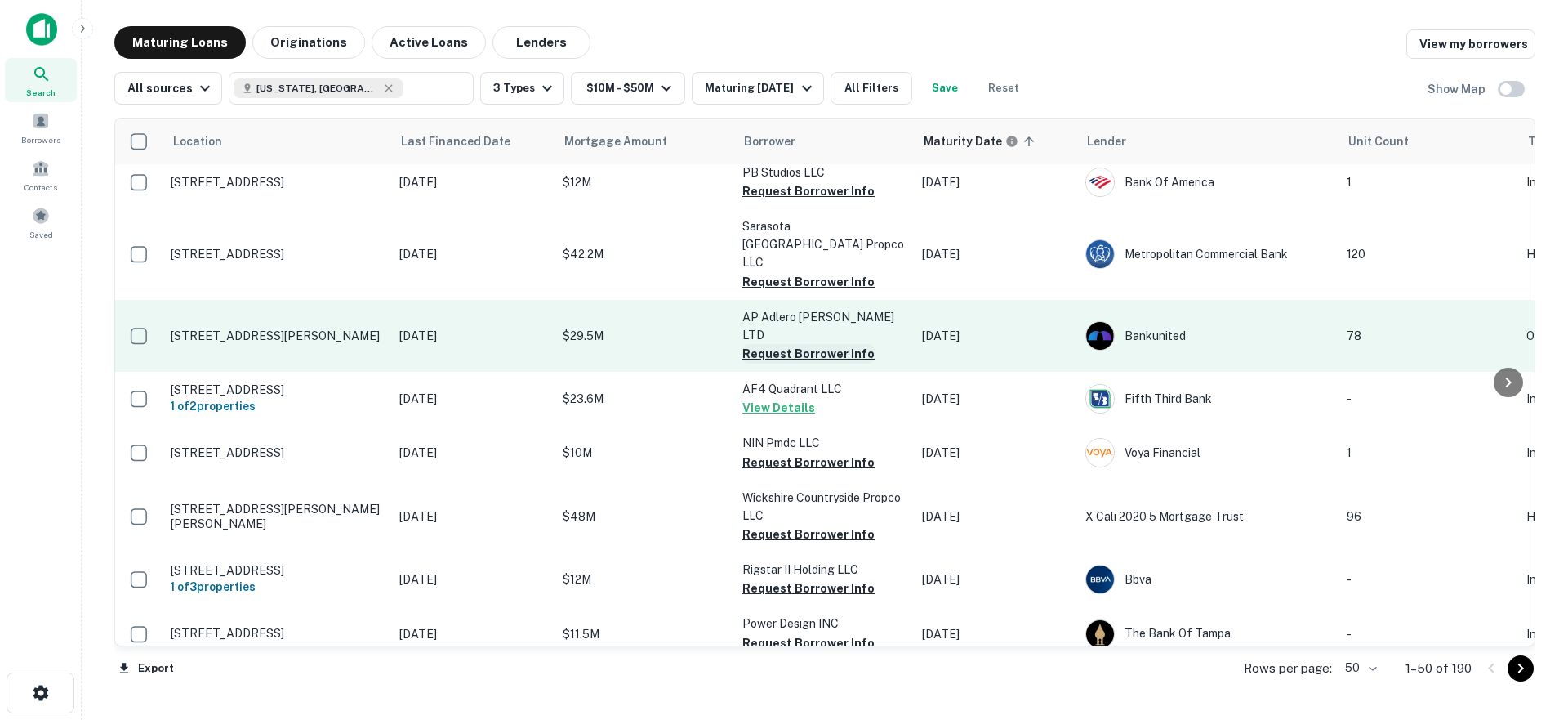
click at [770, 344] on button "Request Borrower Info" at bounding box center [808, 354] width 133 height 20
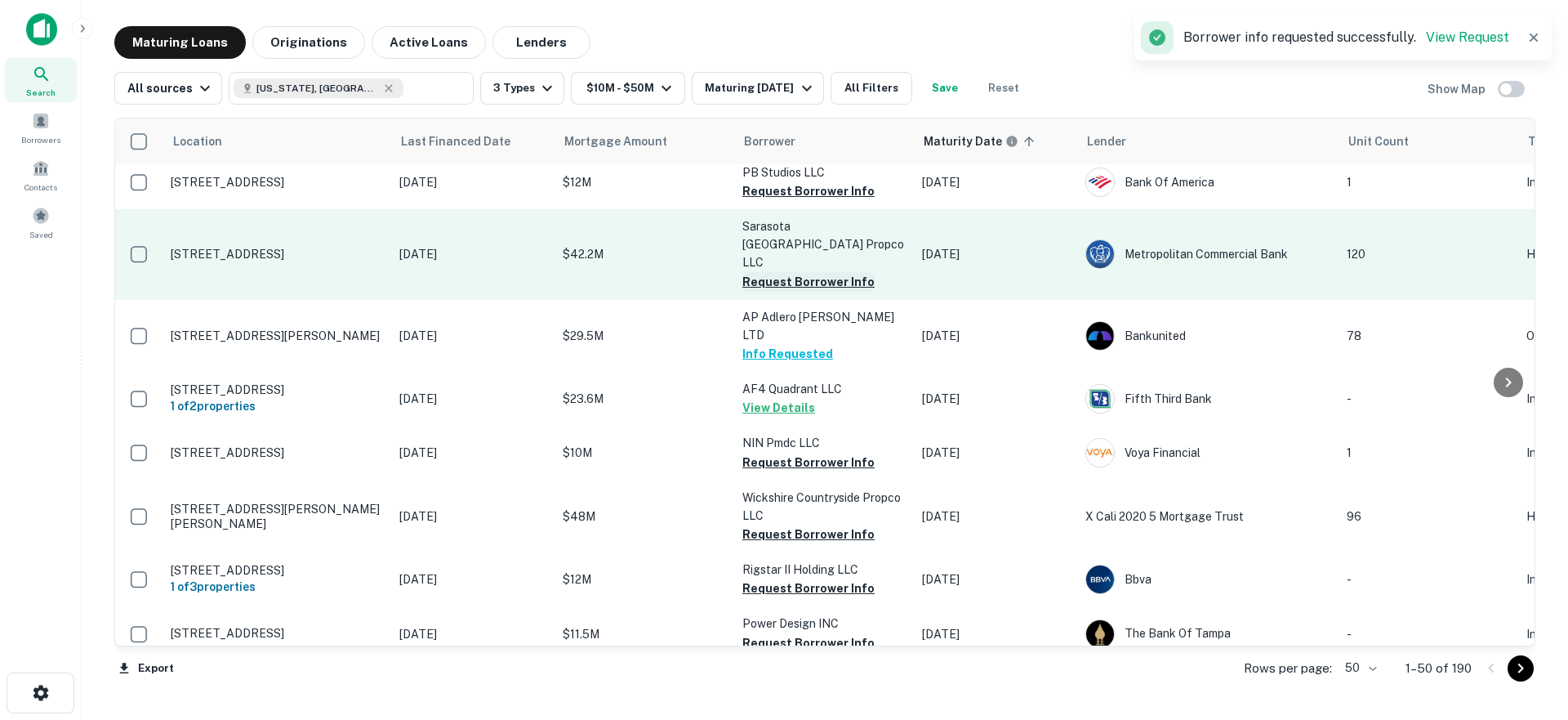
click at [774, 272] on button "Request Borrower Info" at bounding box center [808, 282] width 133 height 20
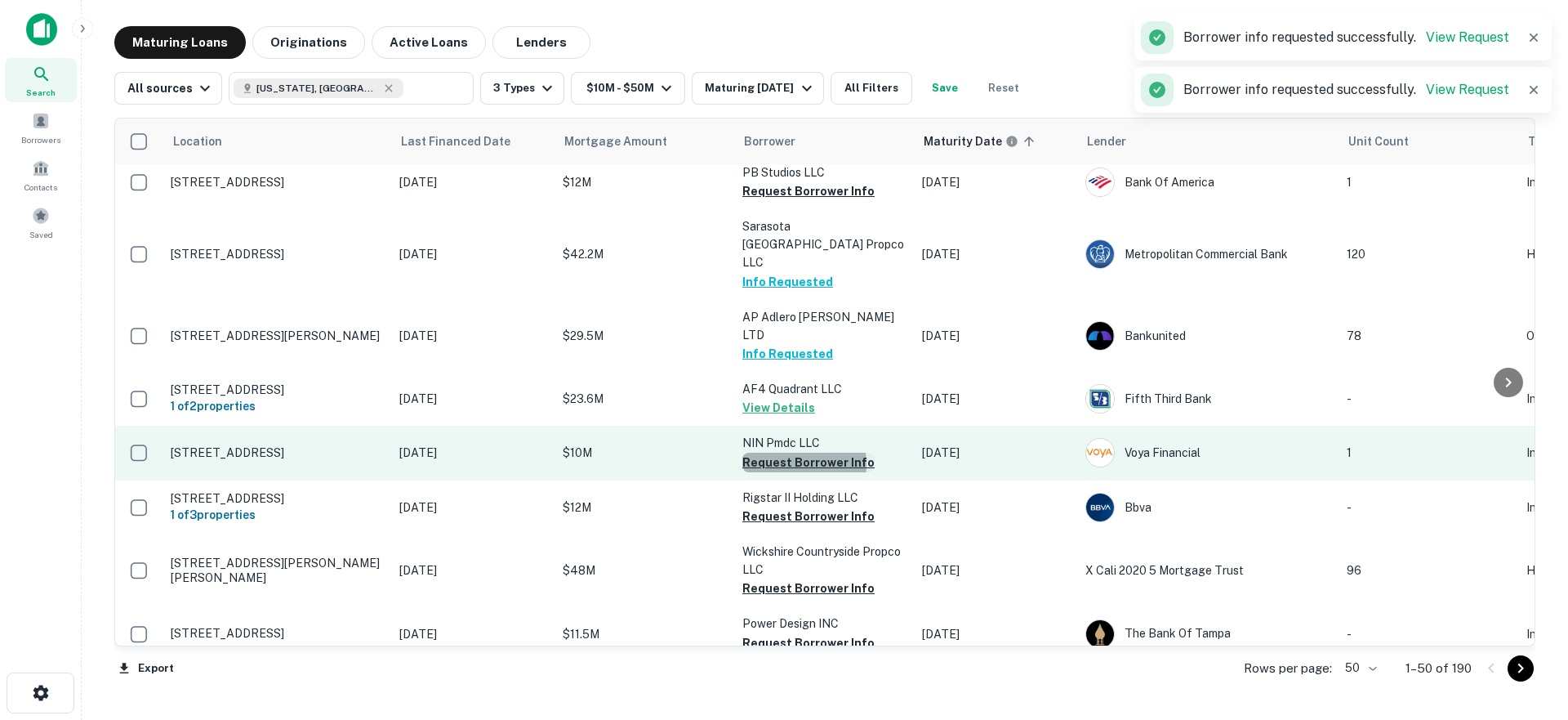
click at [780, 453] on button "Request Borrower Info" at bounding box center [808, 463] width 133 height 20
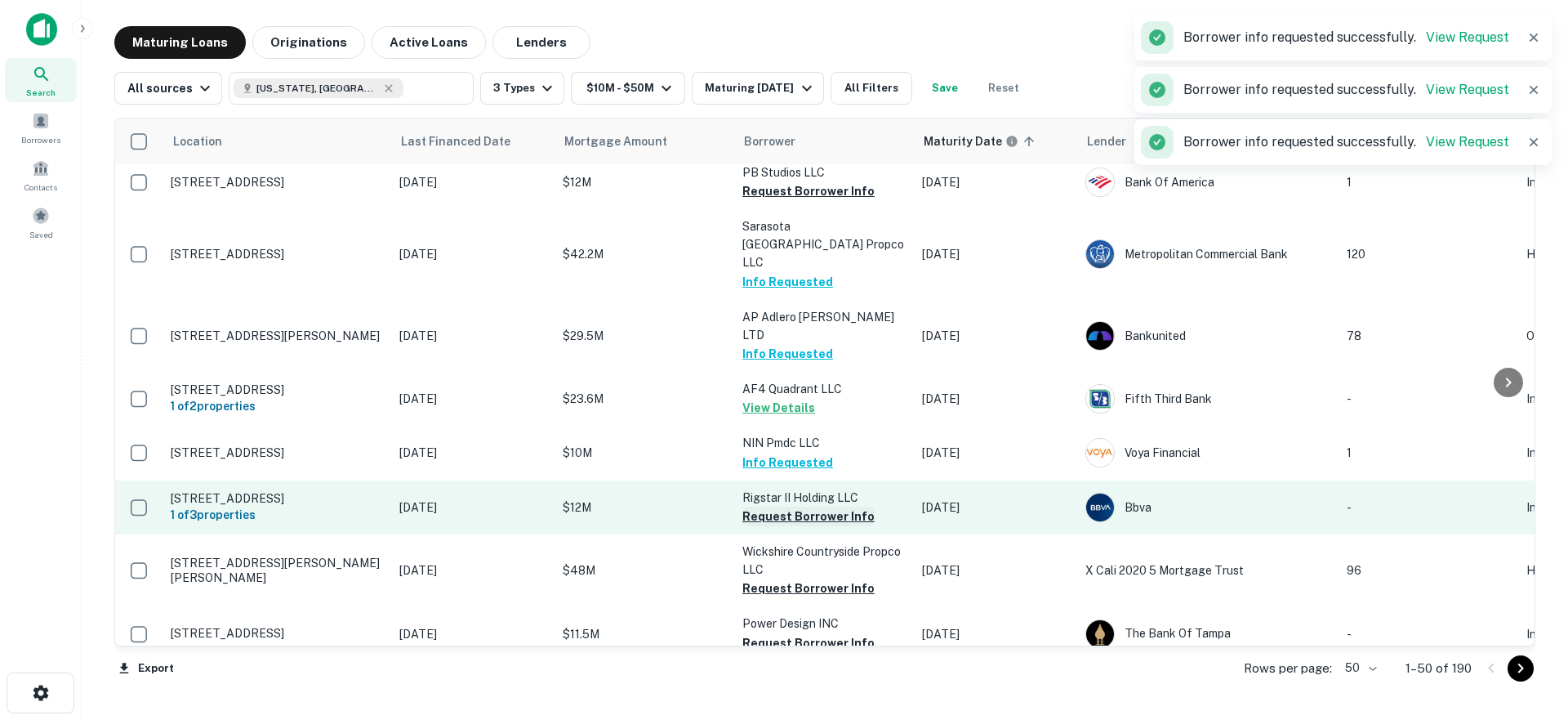
click at [769, 506] on button "Request Borrower Info" at bounding box center [808, 516] width 133 height 20
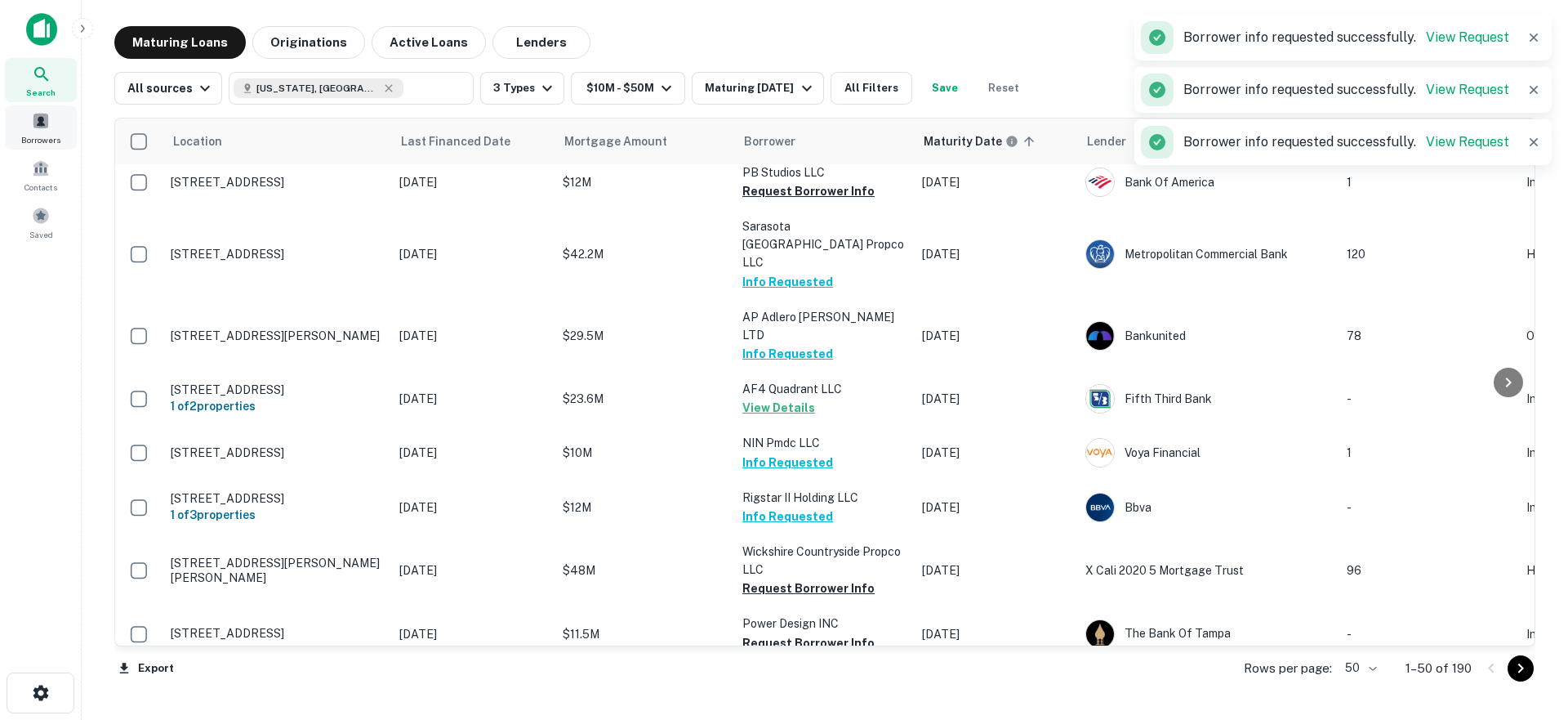
click at [44, 119] on span at bounding box center [41, 121] width 18 height 18
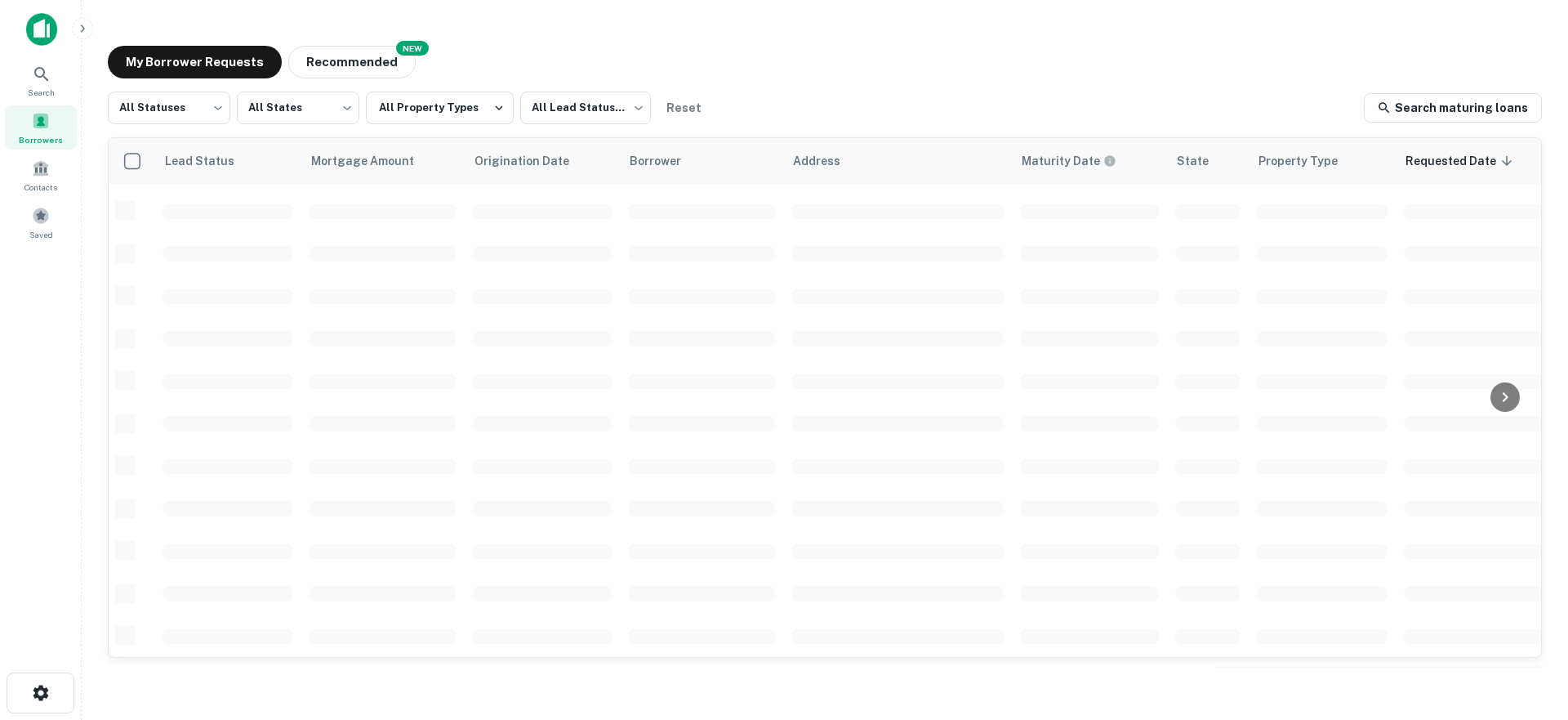
scroll to position [585, 0]
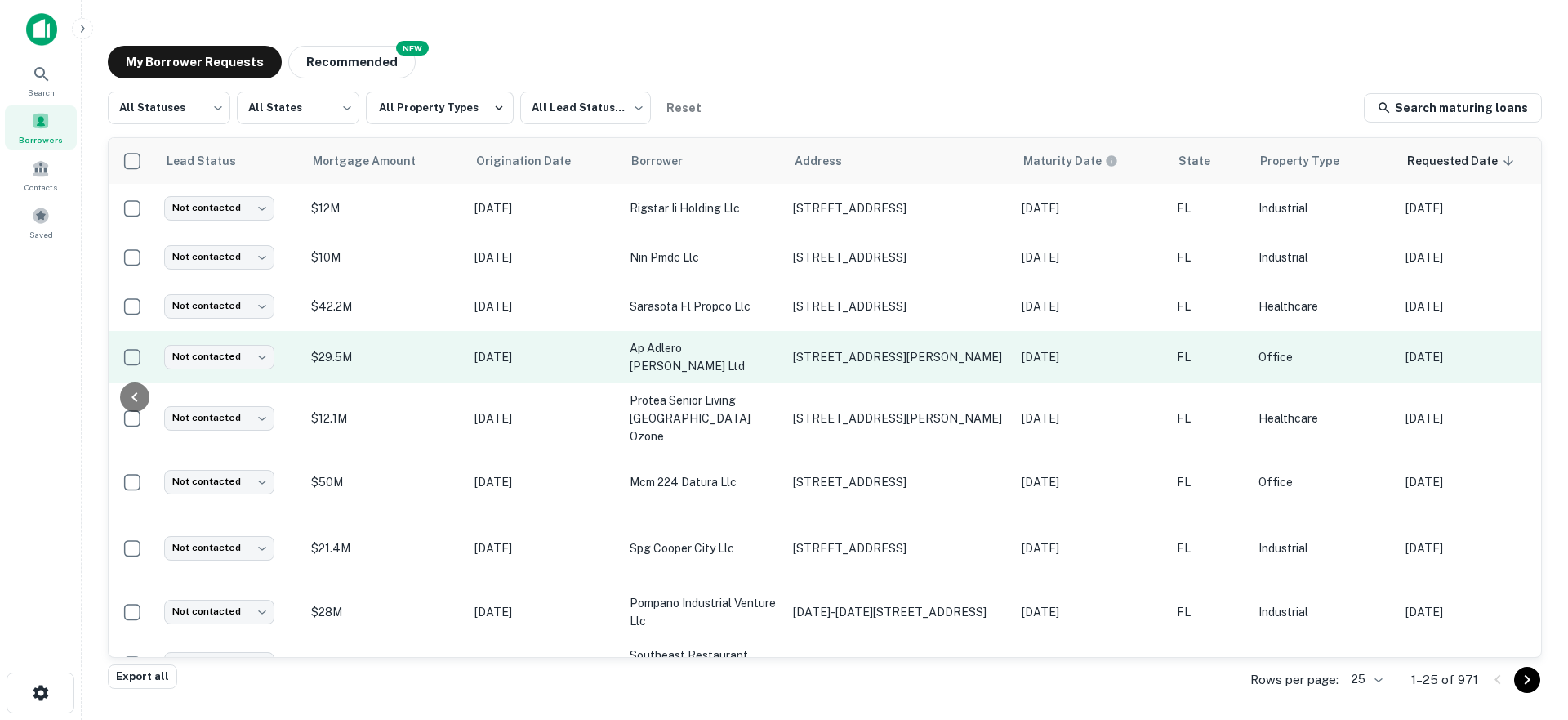
scroll to position [0, 322]
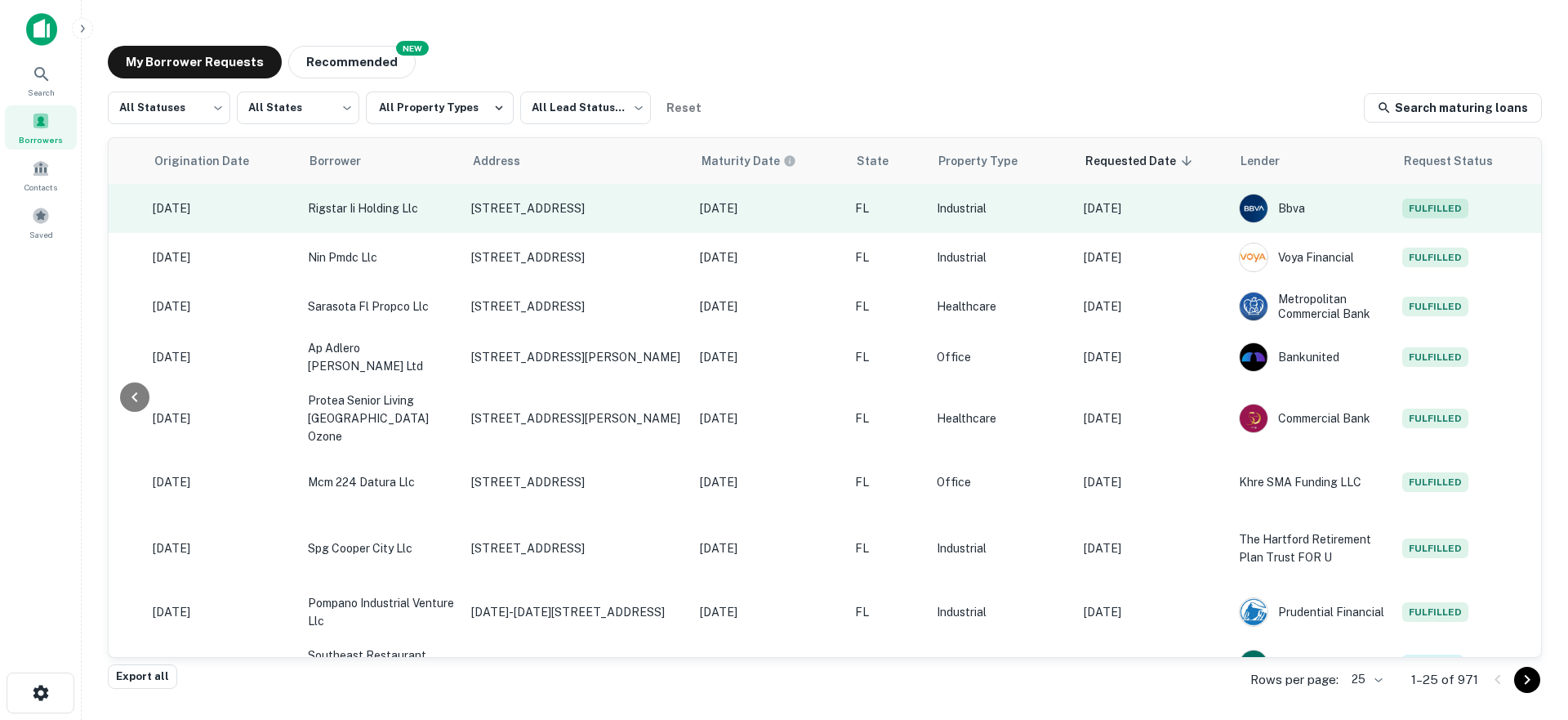
click at [1188, 218] on td "[DATE]" at bounding box center [1153, 208] width 155 height 49
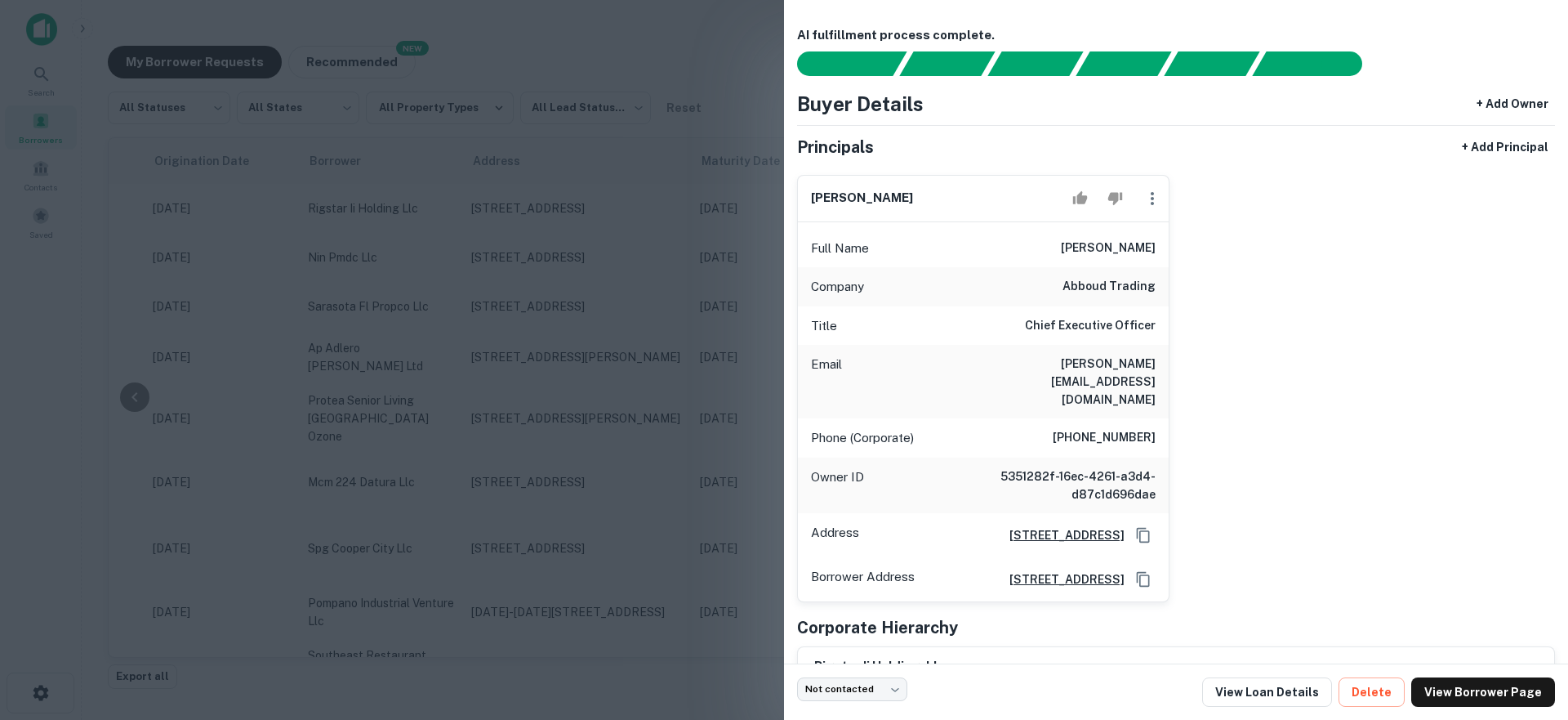
click at [625, 258] on div at bounding box center [784, 360] width 1568 height 720
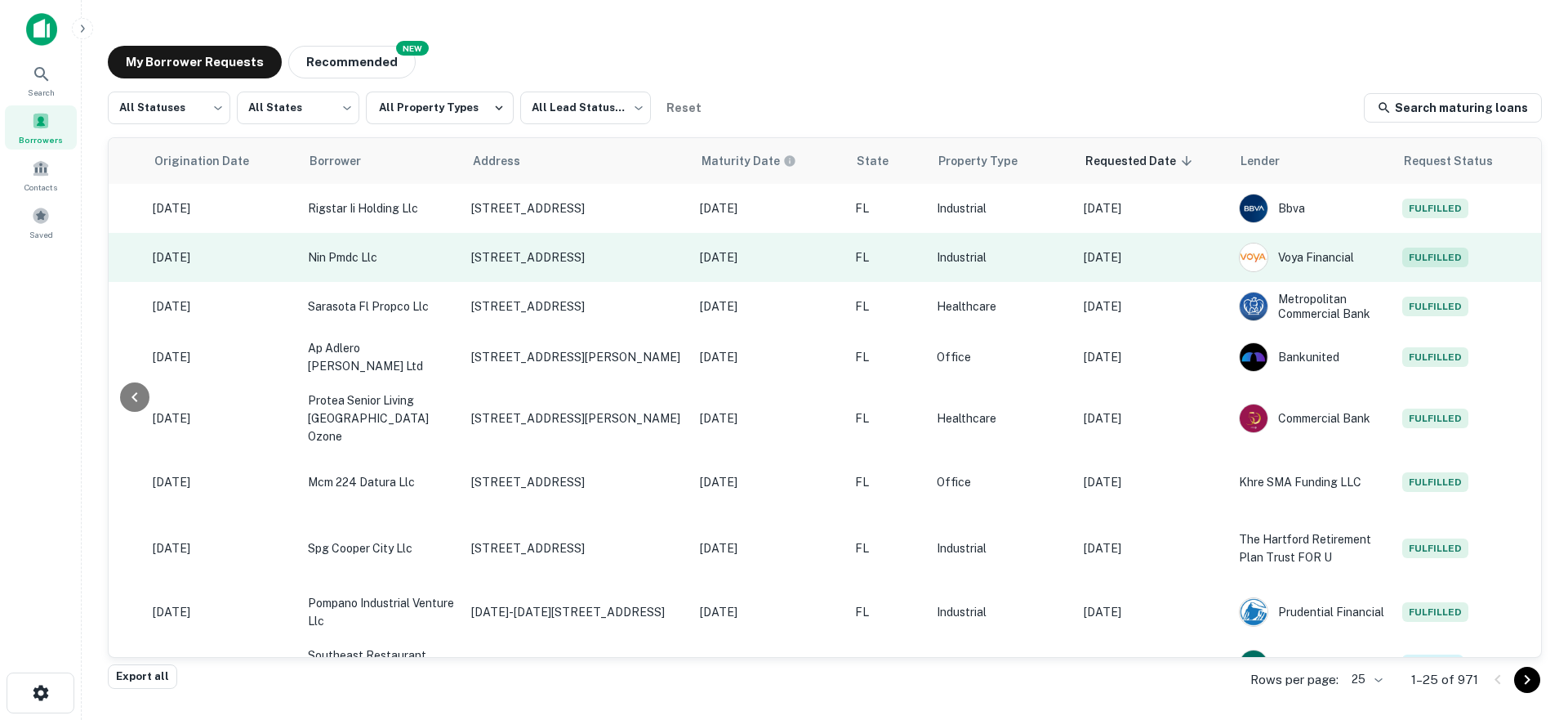
click at [1193, 275] on td "Aug 18, 2025" at bounding box center [1153, 257] width 155 height 49
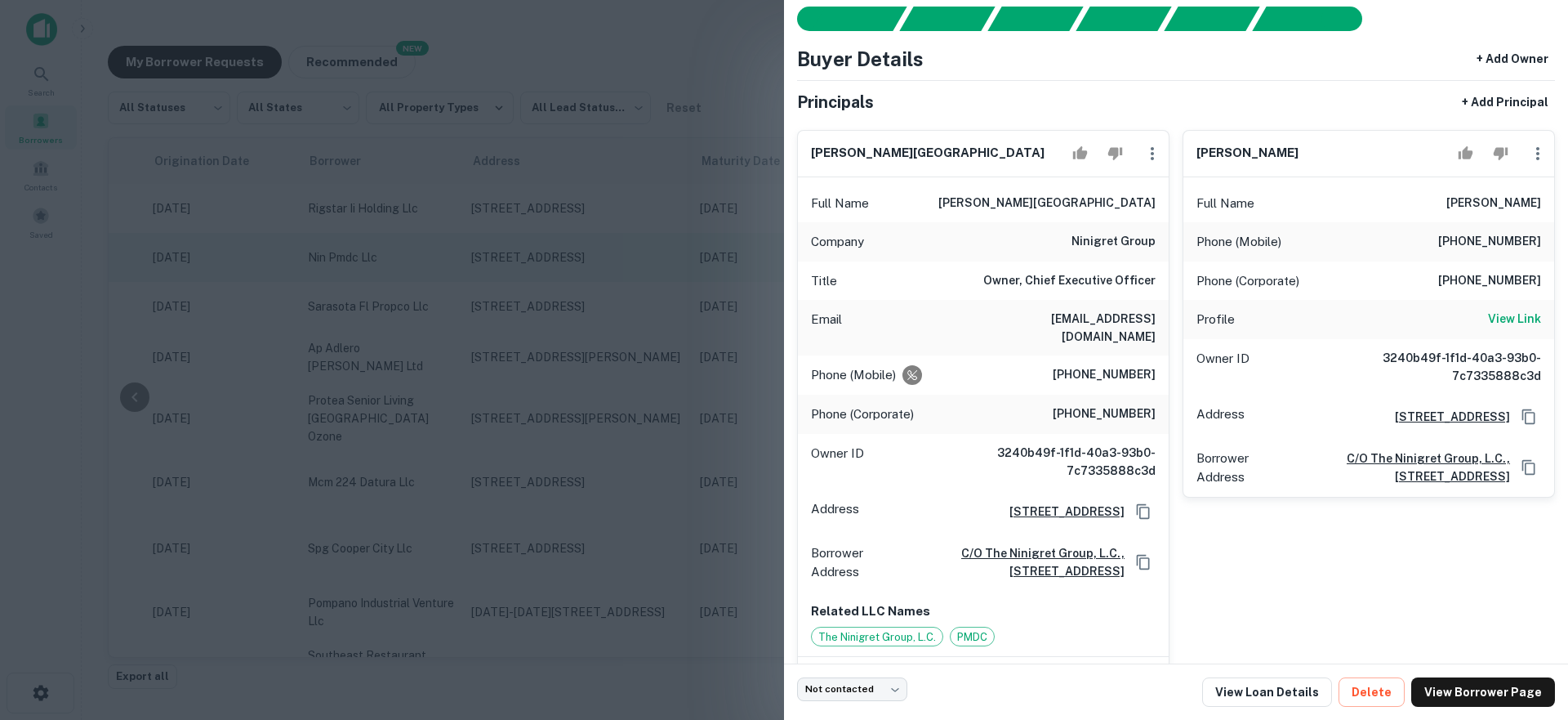
scroll to position [51, 0]
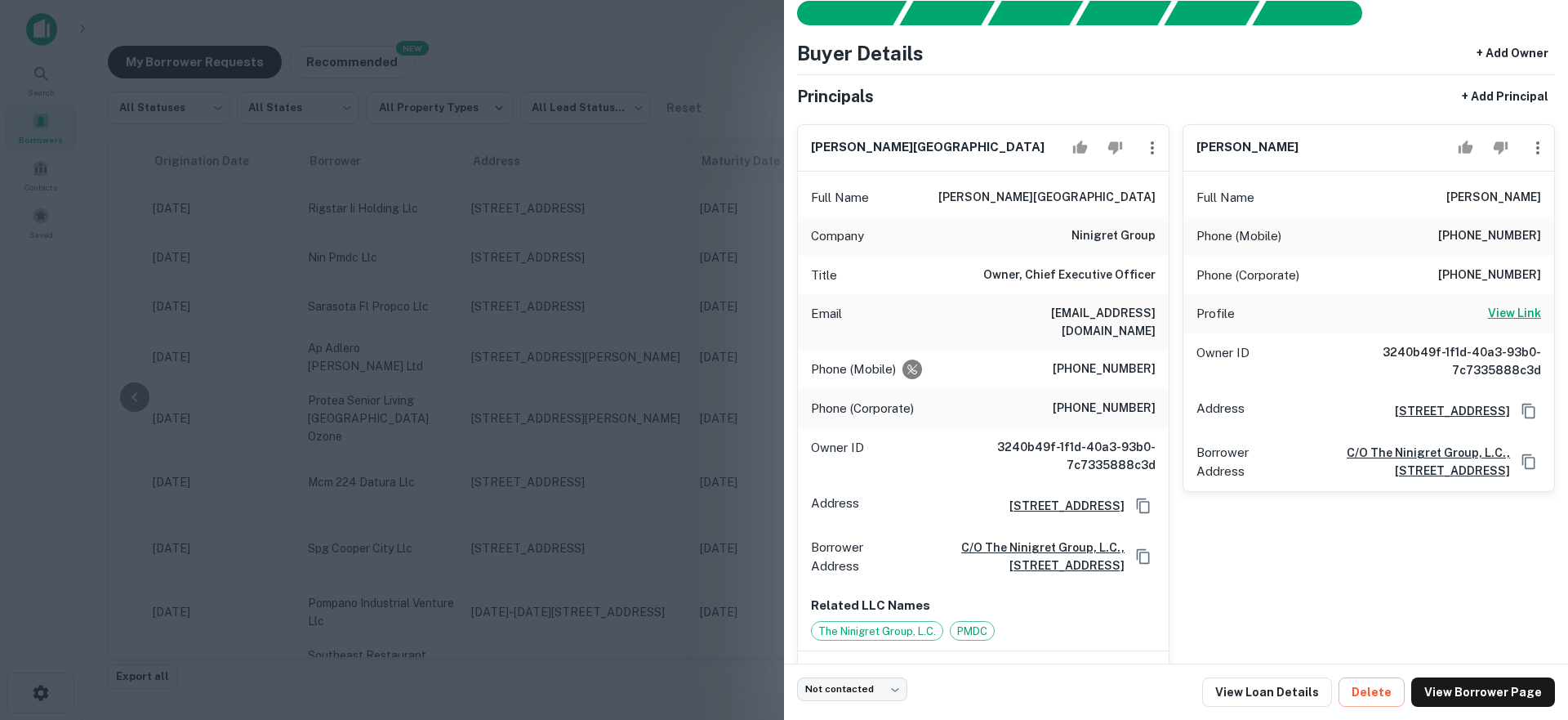
click at [1507, 312] on h6 "View Link" at bounding box center [1514, 313] width 53 height 18
click at [704, 176] on div at bounding box center [784, 360] width 1568 height 720
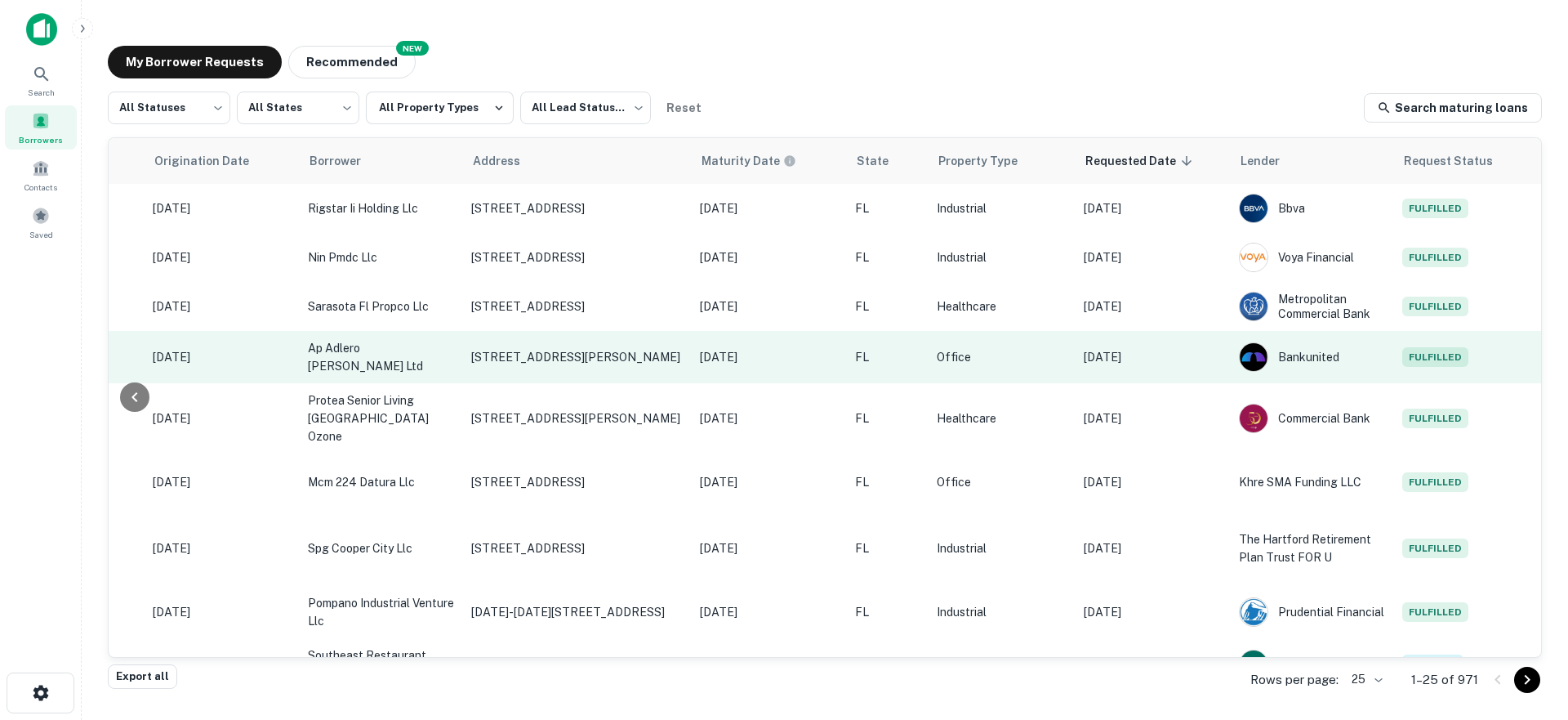
click at [1155, 344] on td "Aug 18, 2025" at bounding box center [1153, 357] width 155 height 52
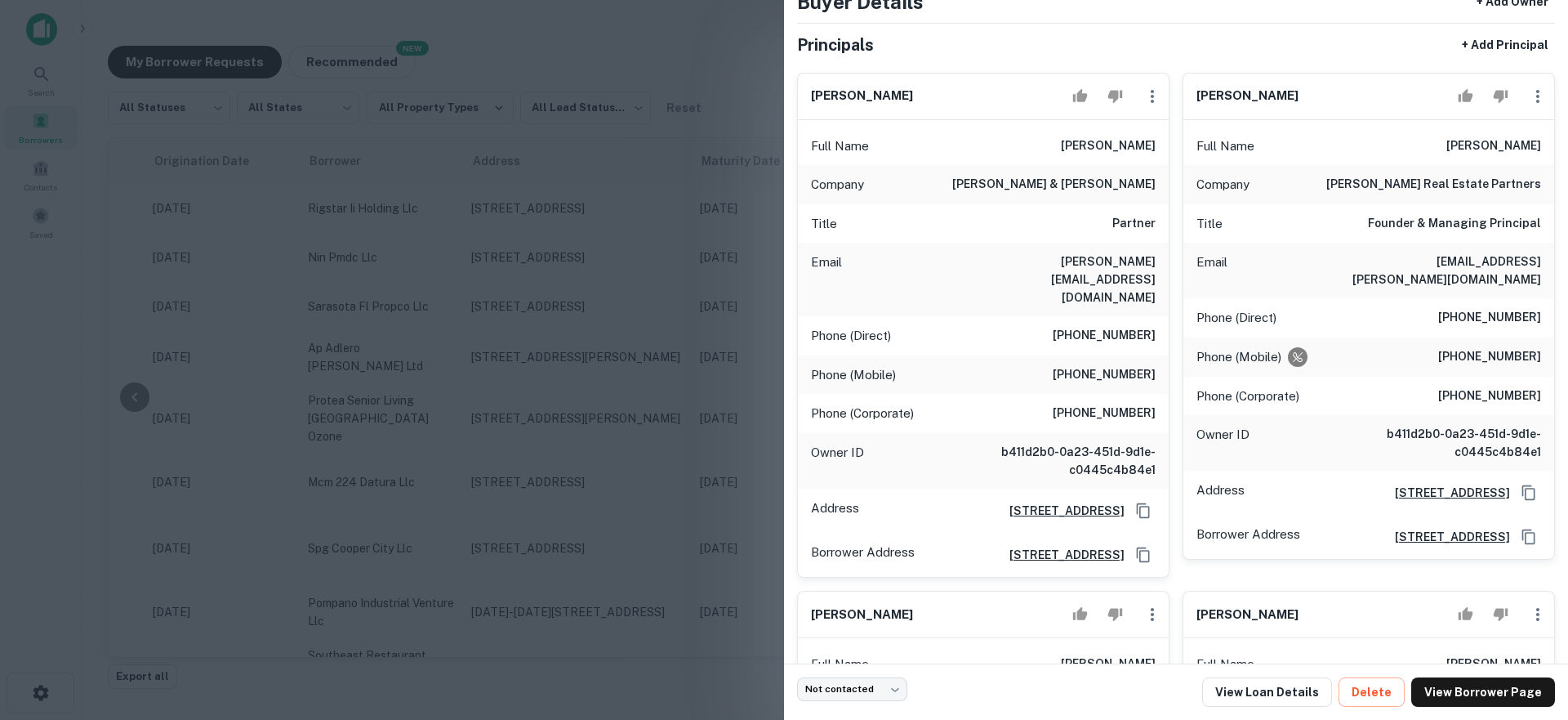
scroll to position [103, 0]
click at [683, 331] on div at bounding box center [784, 360] width 1568 height 720
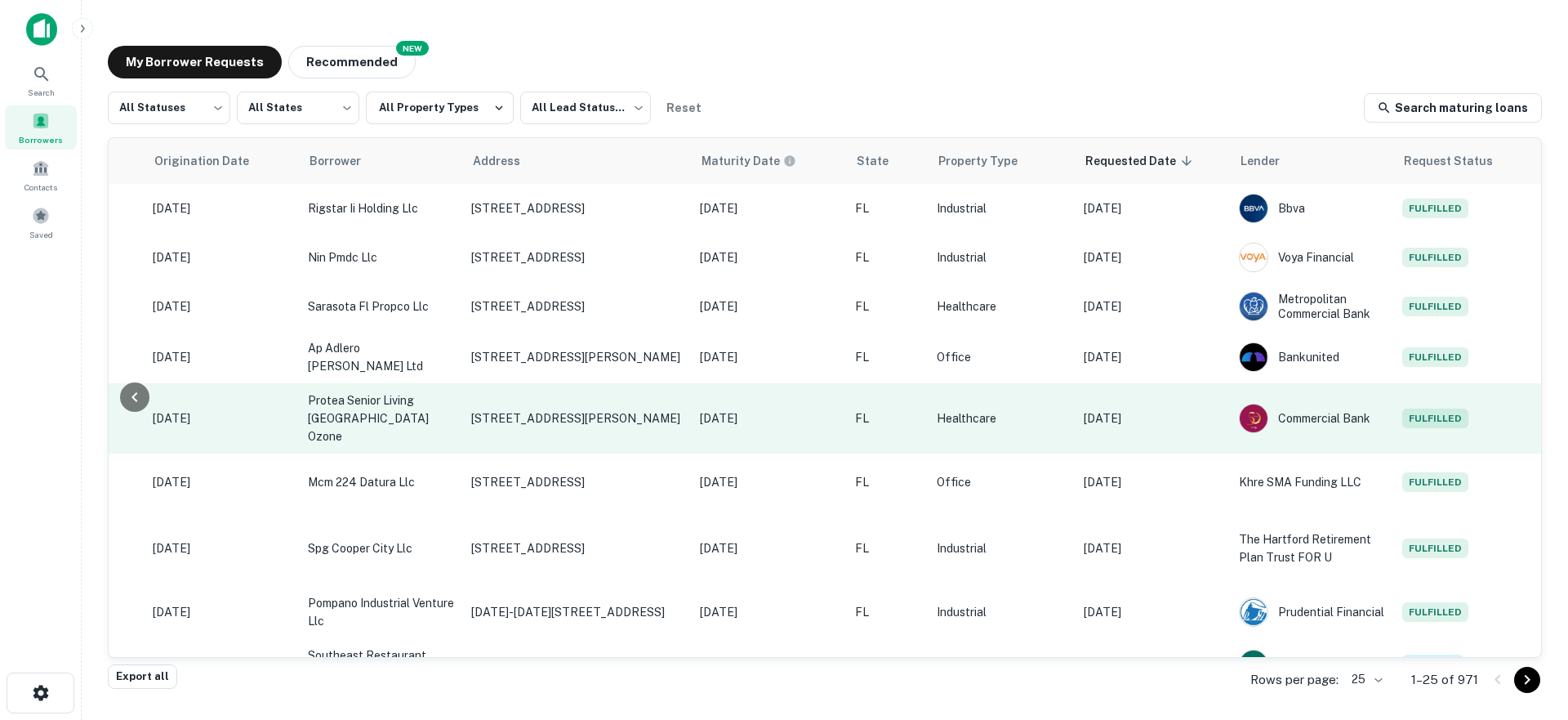
click at [1020, 410] on p "Healthcare" at bounding box center [1002, 419] width 131 height 18
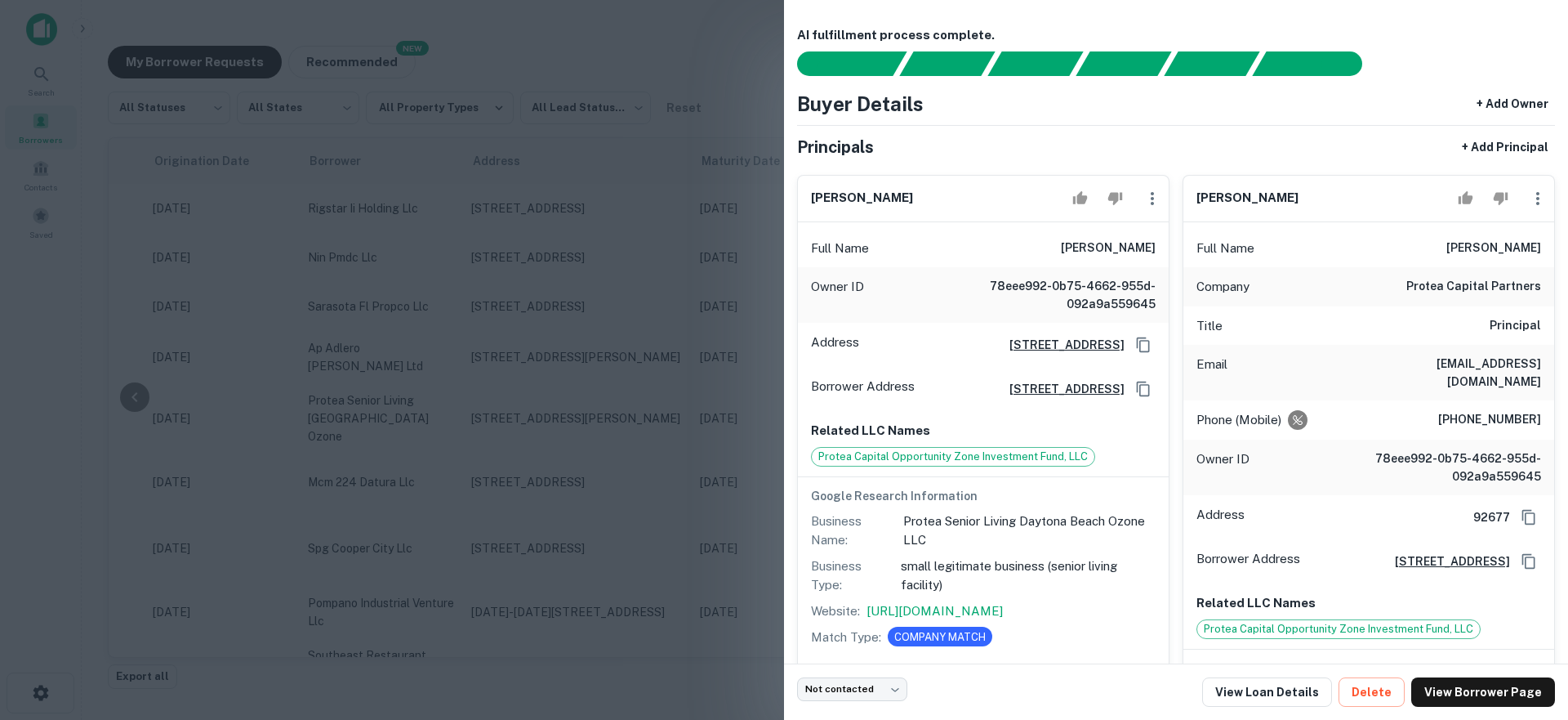
click at [674, 378] on div at bounding box center [784, 360] width 1568 height 720
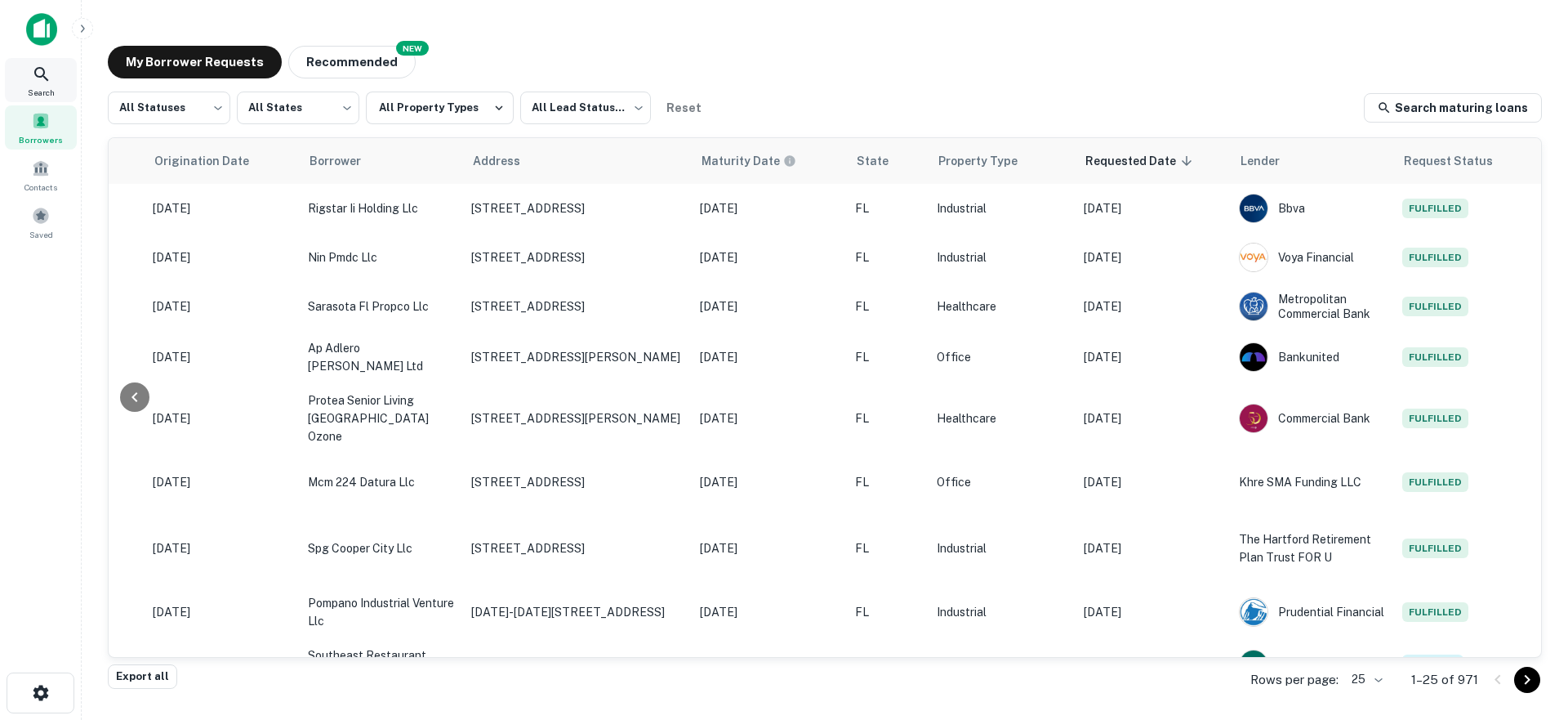
click at [42, 71] on icon at bounding box center [41, 75] width 20 height 20
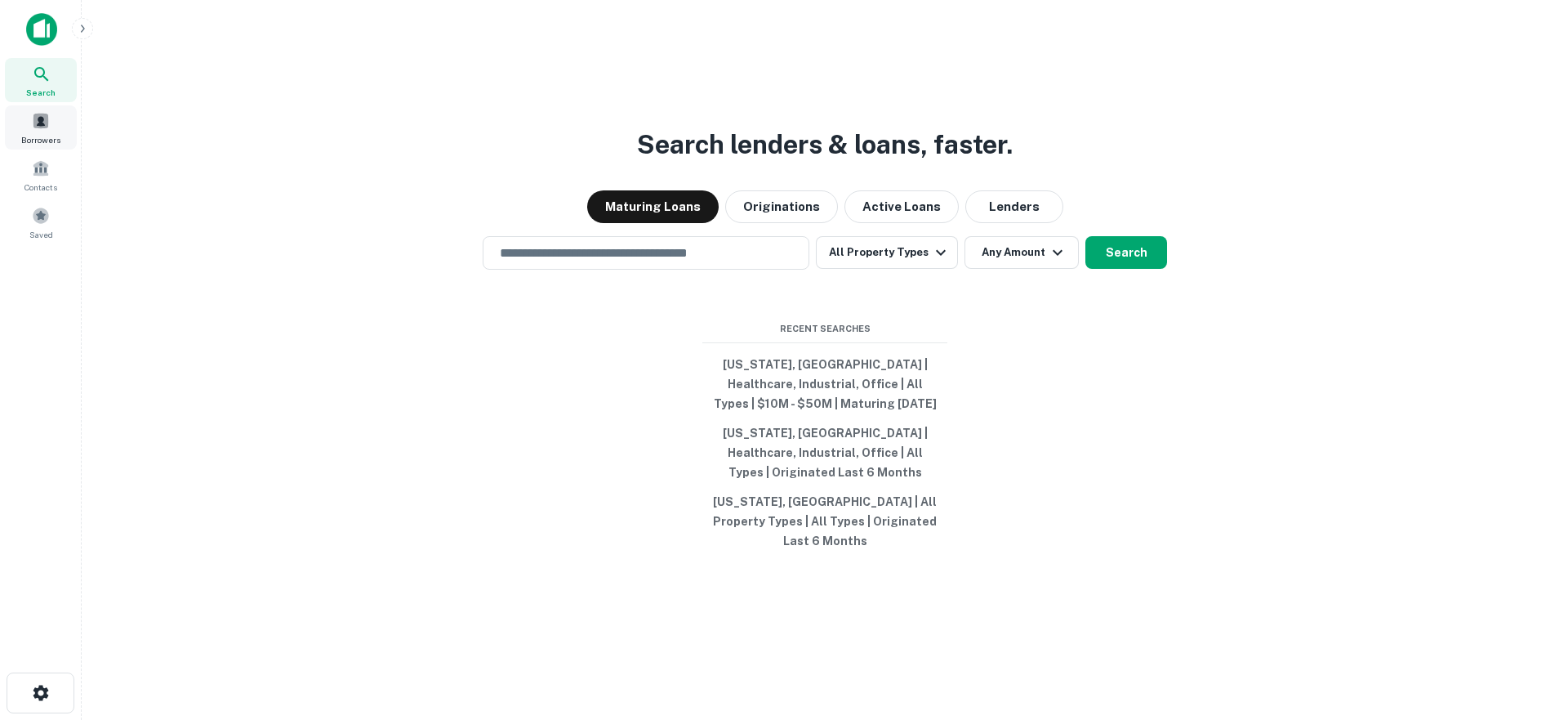
click at [56, 120] on div "Borrowers" at bounding box center [41, 127] width 72 height 44
click at [549, 259] on input "text" at bounding box center [646, 253] width 312 height 19
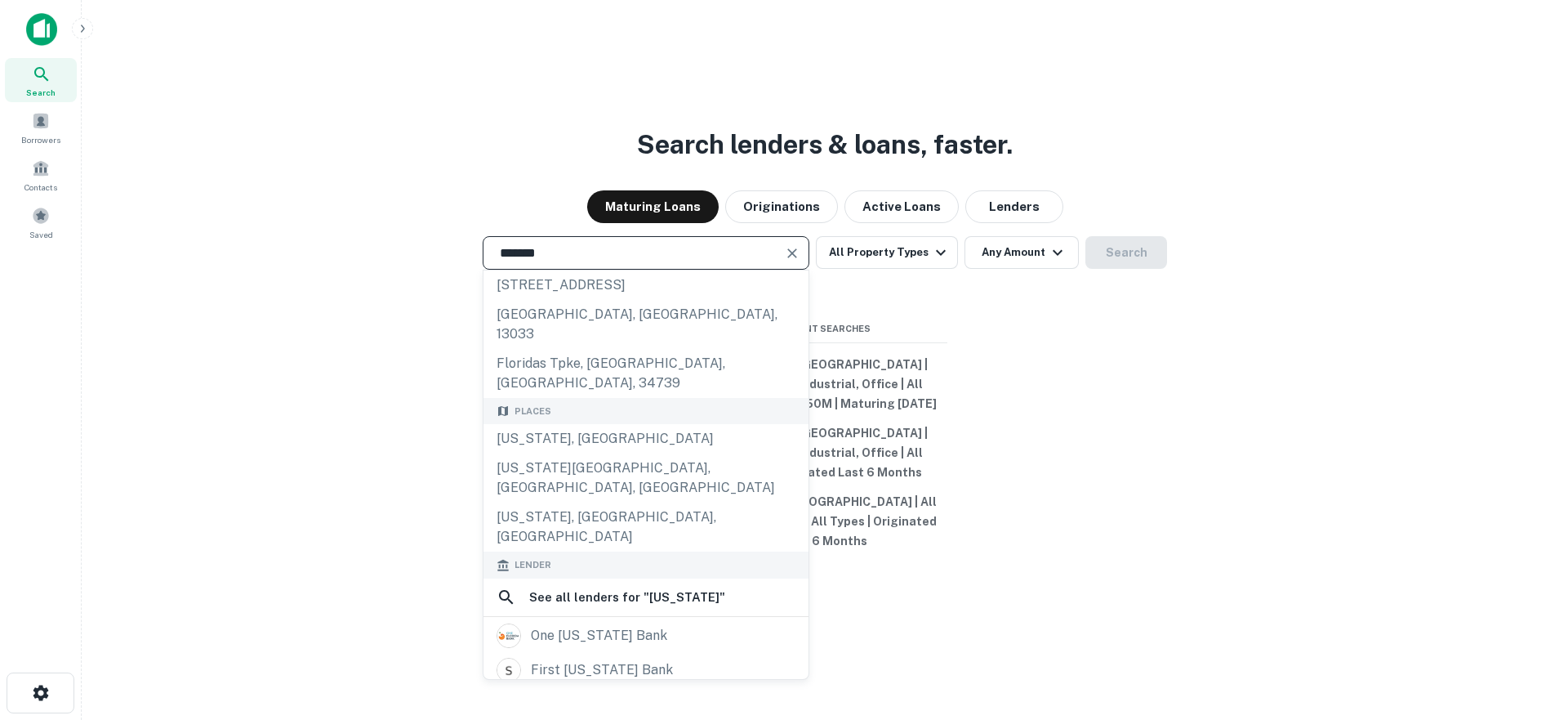
scroll to position [114, 0]
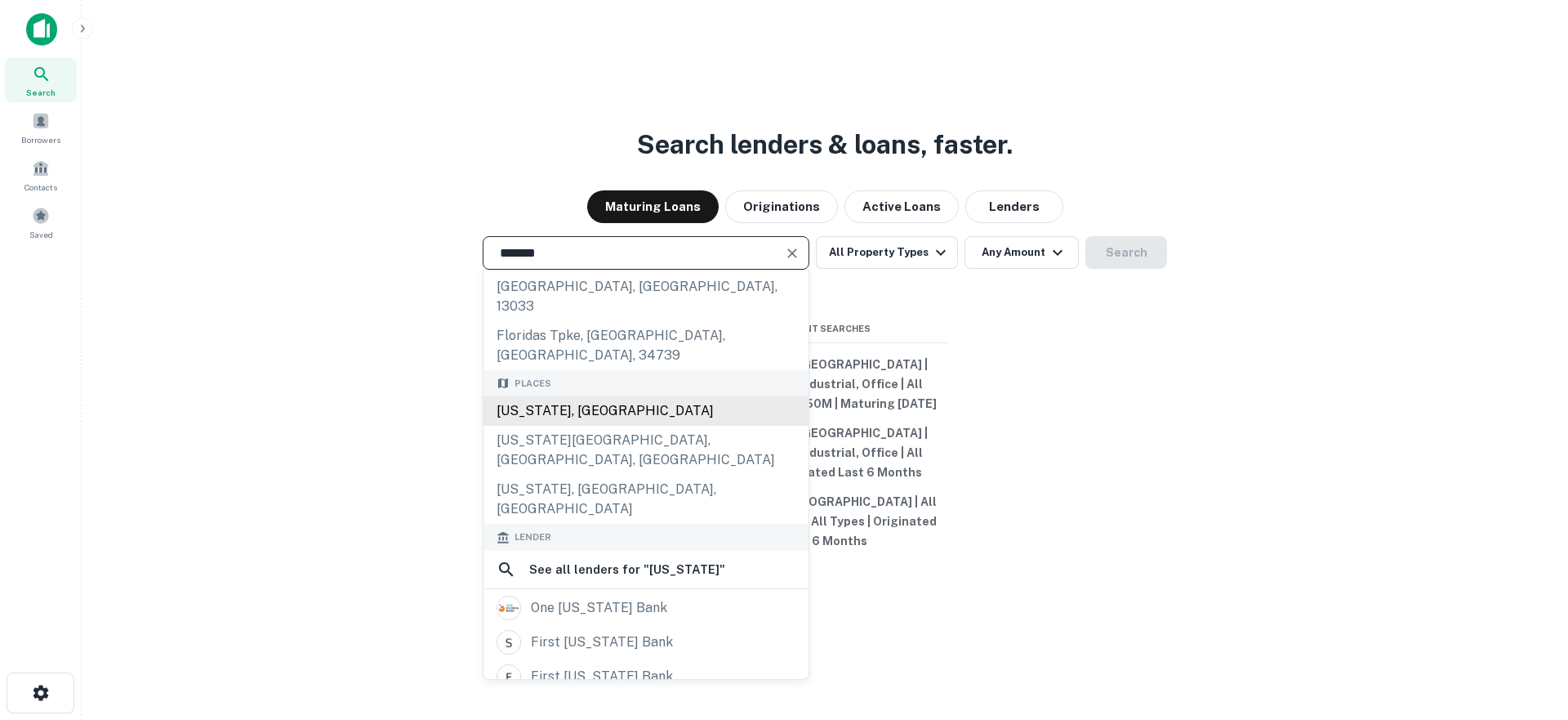
click at [578, 396] on div "[US_STATE], [GEOGRAPHIC_DATA]" at bounding box center [646, 411] width 325 height 30
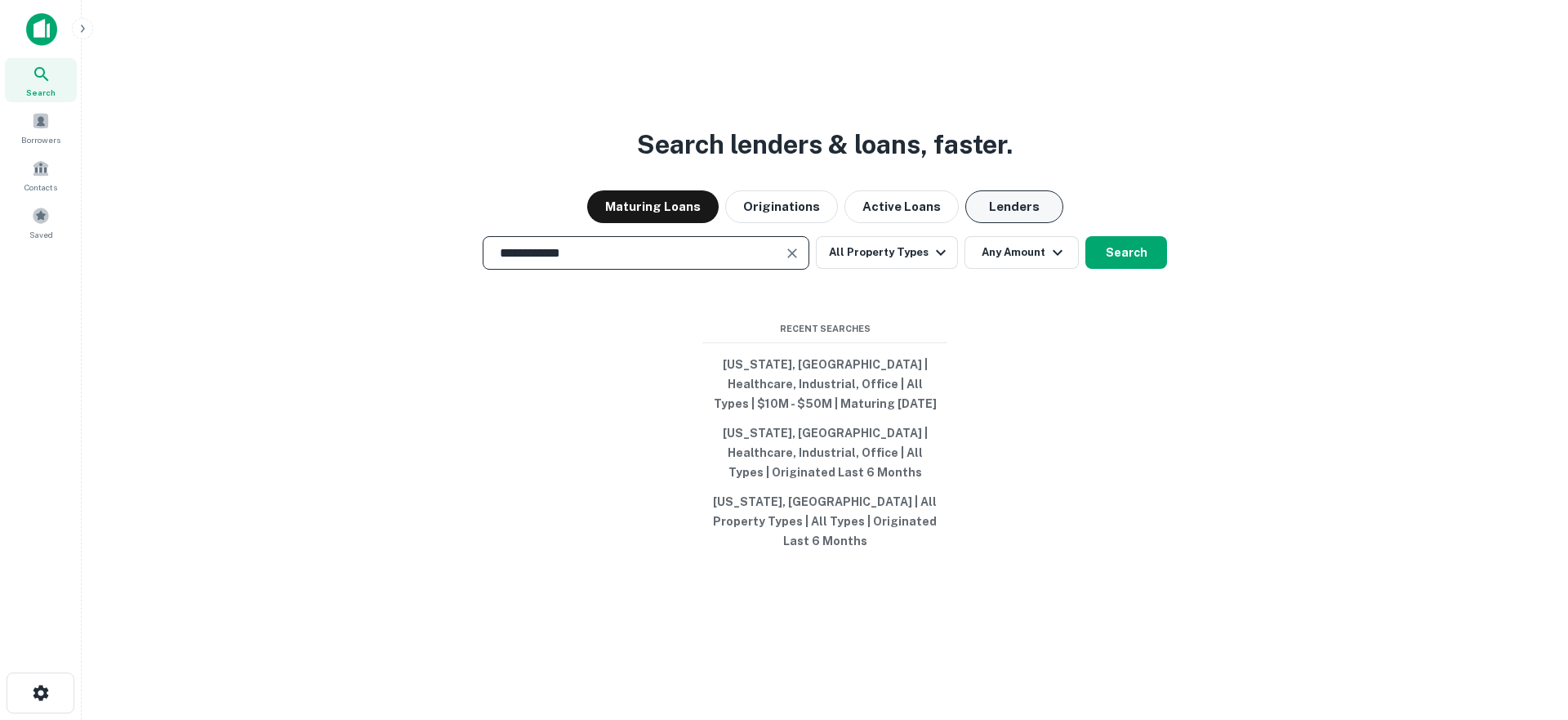
type input "**********"
click at [1040, 223] on button "Lenders" at bounding box center [1013, 207] width 98 height 32
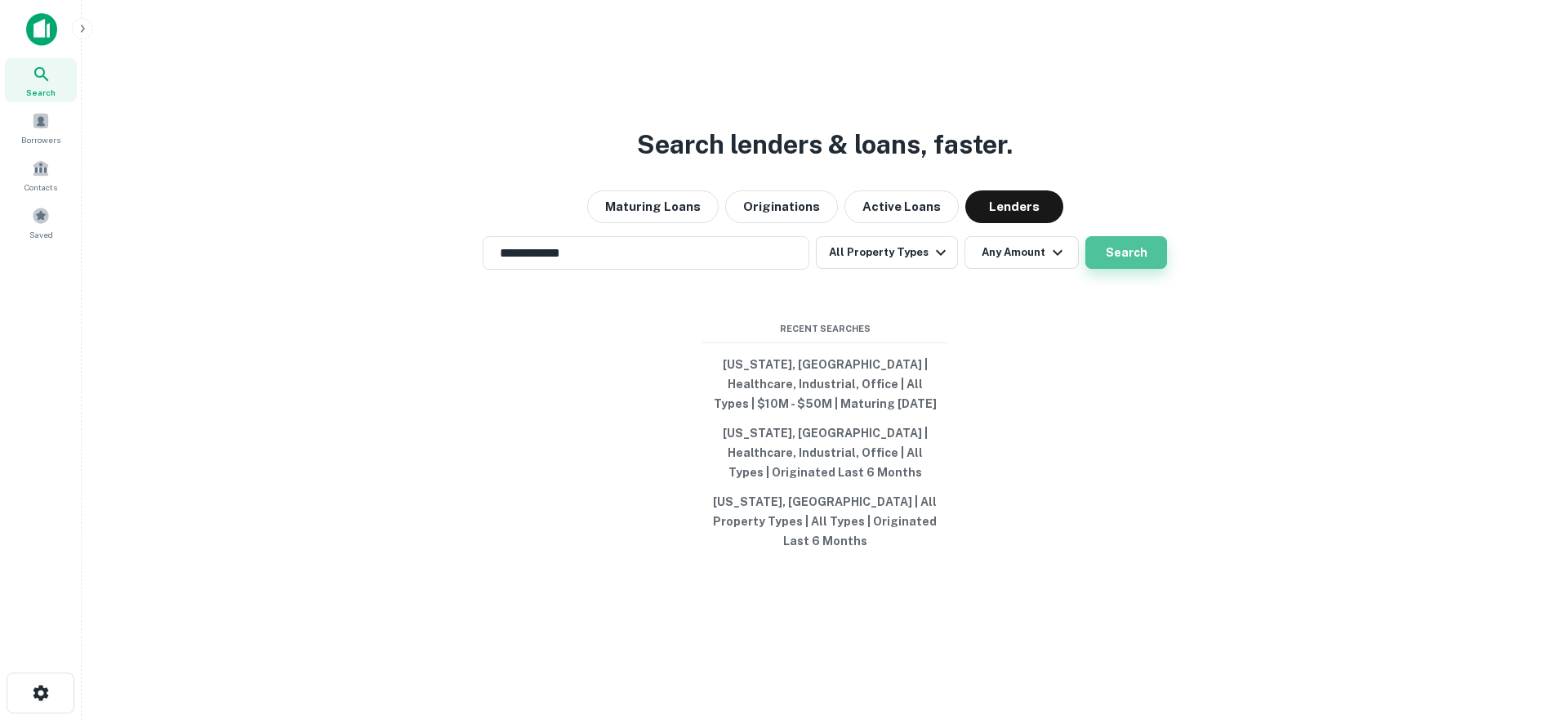
click at [1115, 269] on button "Search" at bounding box center [1125, 253] width 82 height 32
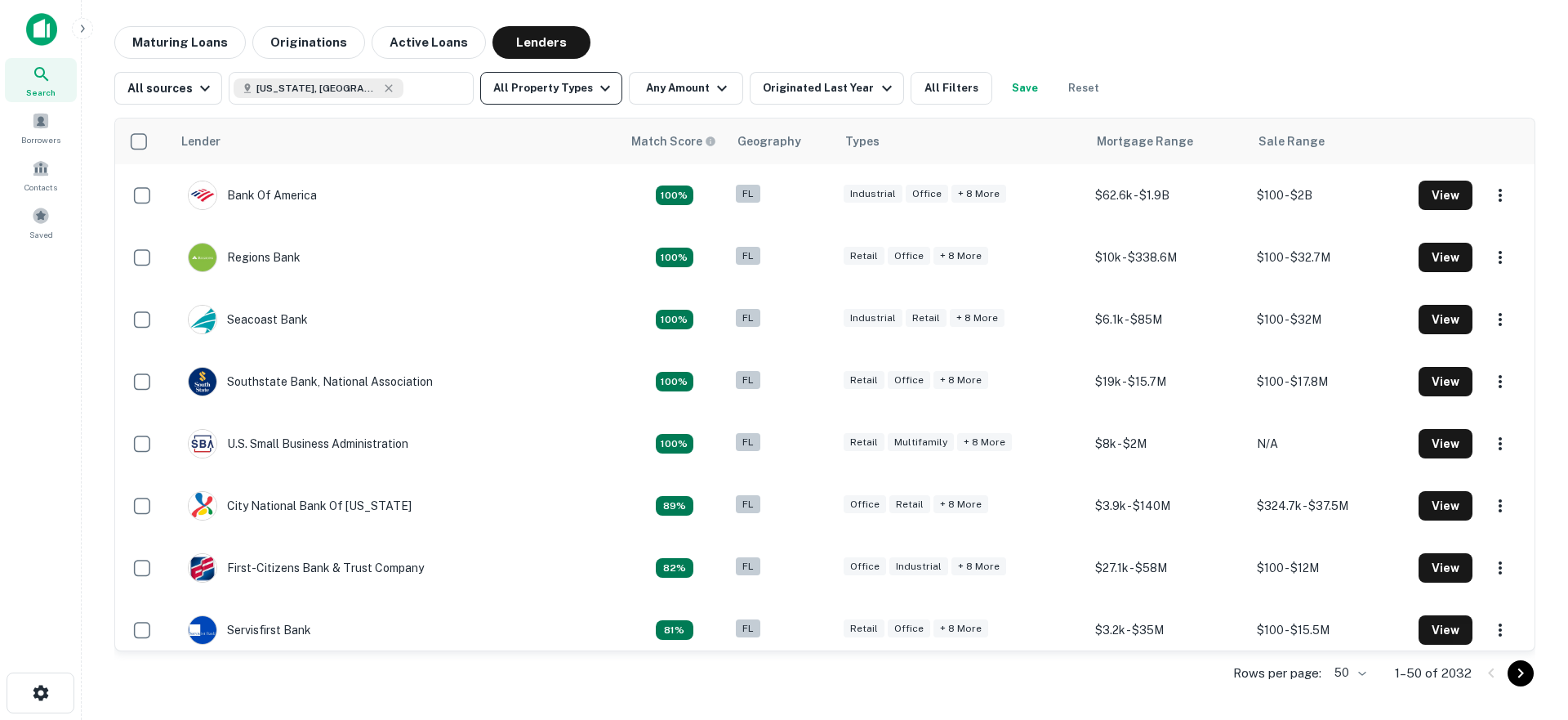
click at [553, 97] on button "All Property Types" at bounding box center [551, 88] width 142 height 32
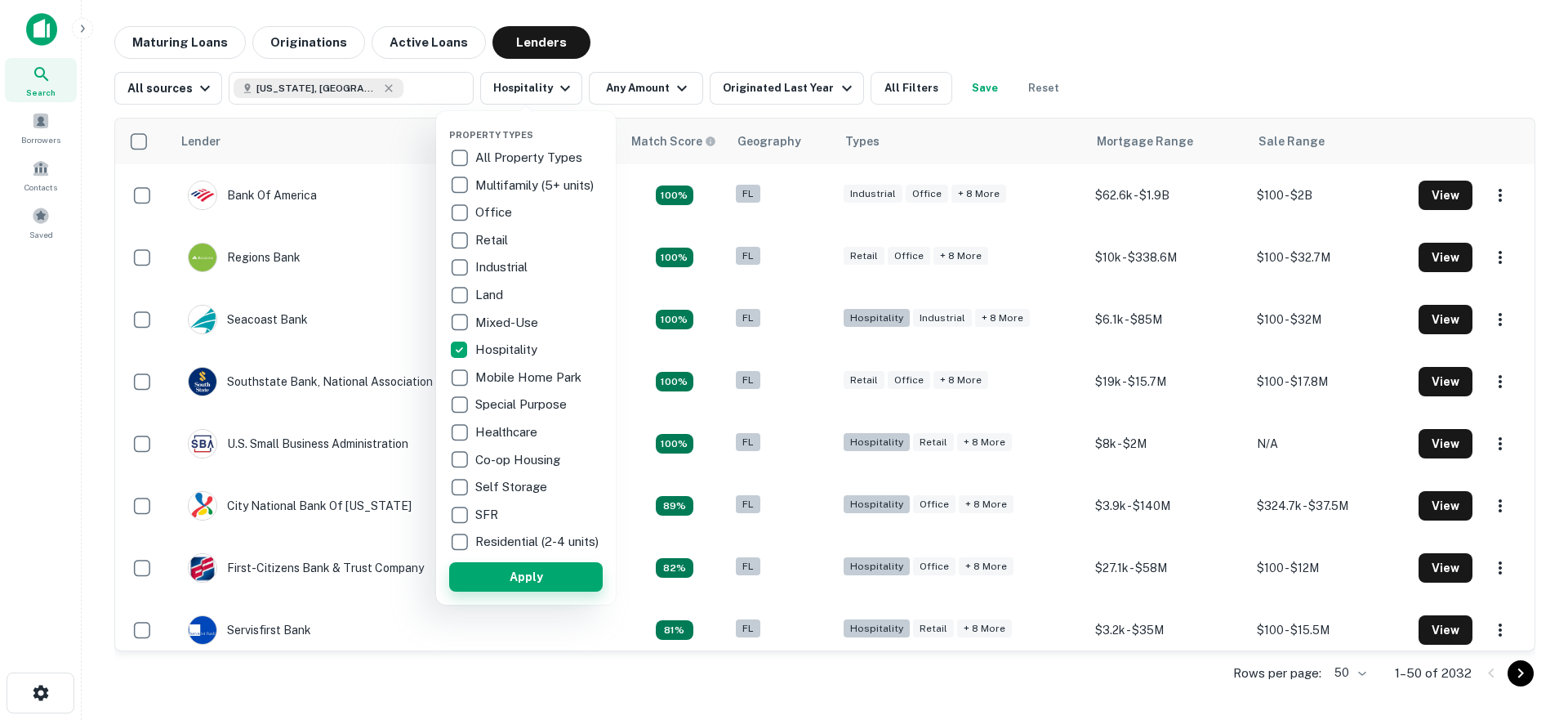
click at [540, 592] on button "Apply" at bounding box center [526, 577] width 153 height 30
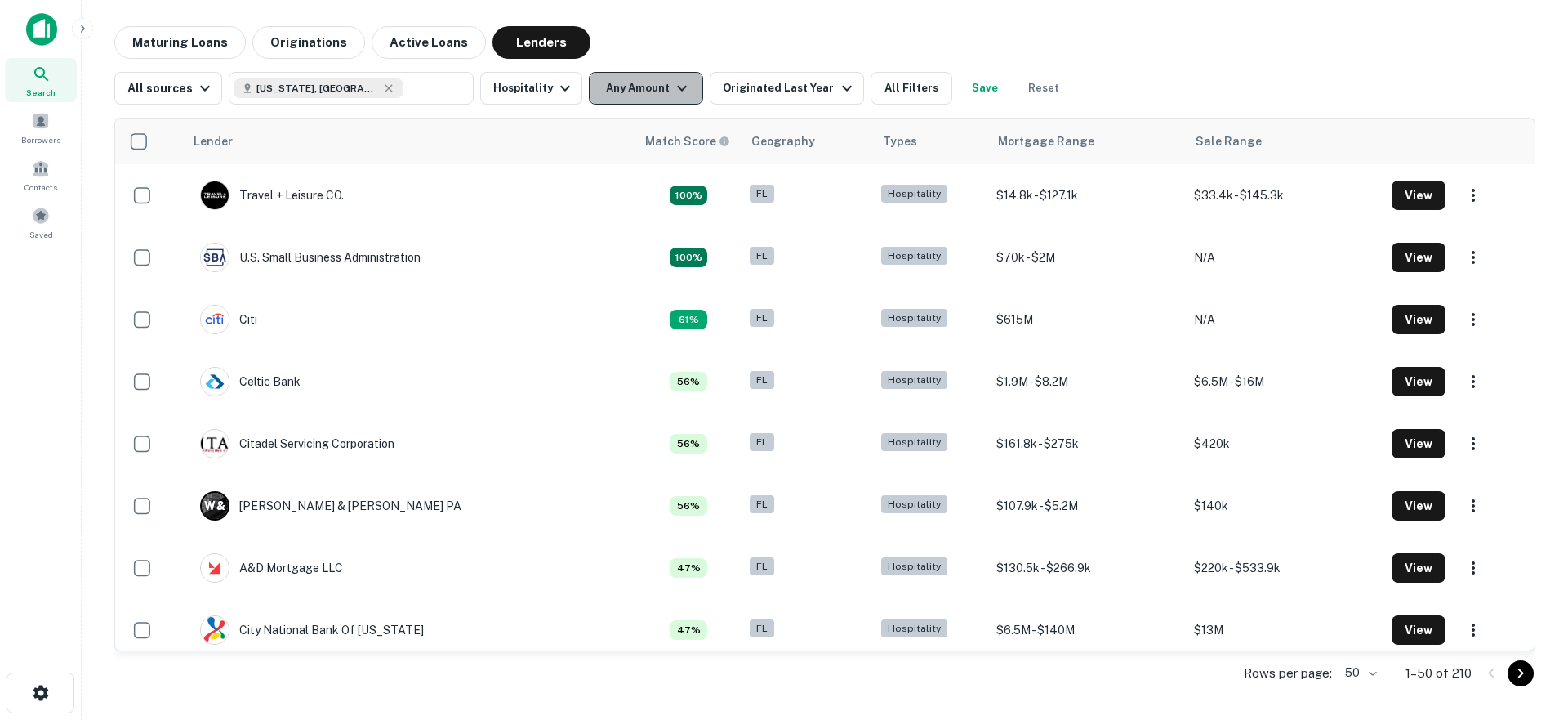
click at [656, 86] on button "Any Amount" at bounding box center [646, 88] width 115 height 32
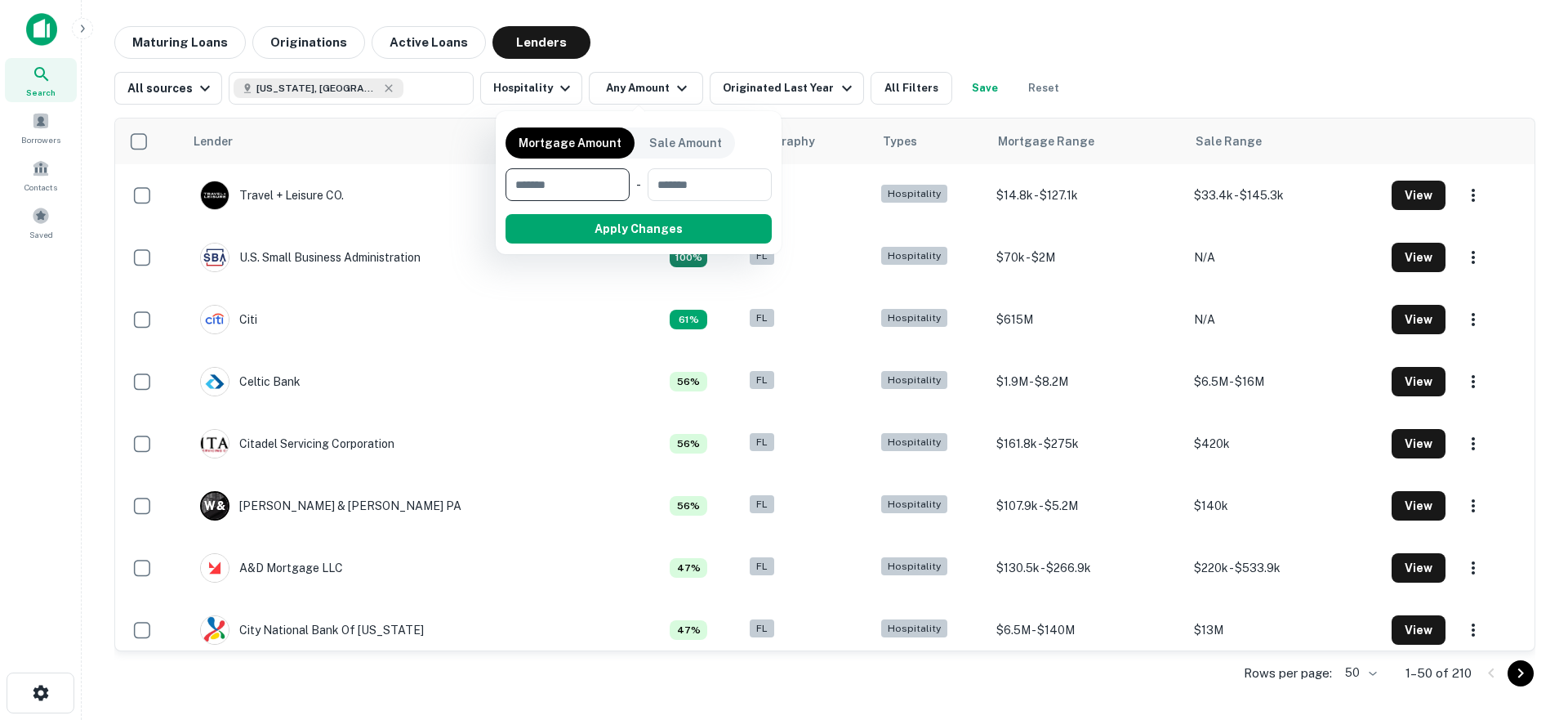
click at [318, 88] on div at bounding box center [784, 360] width 1568 height 720
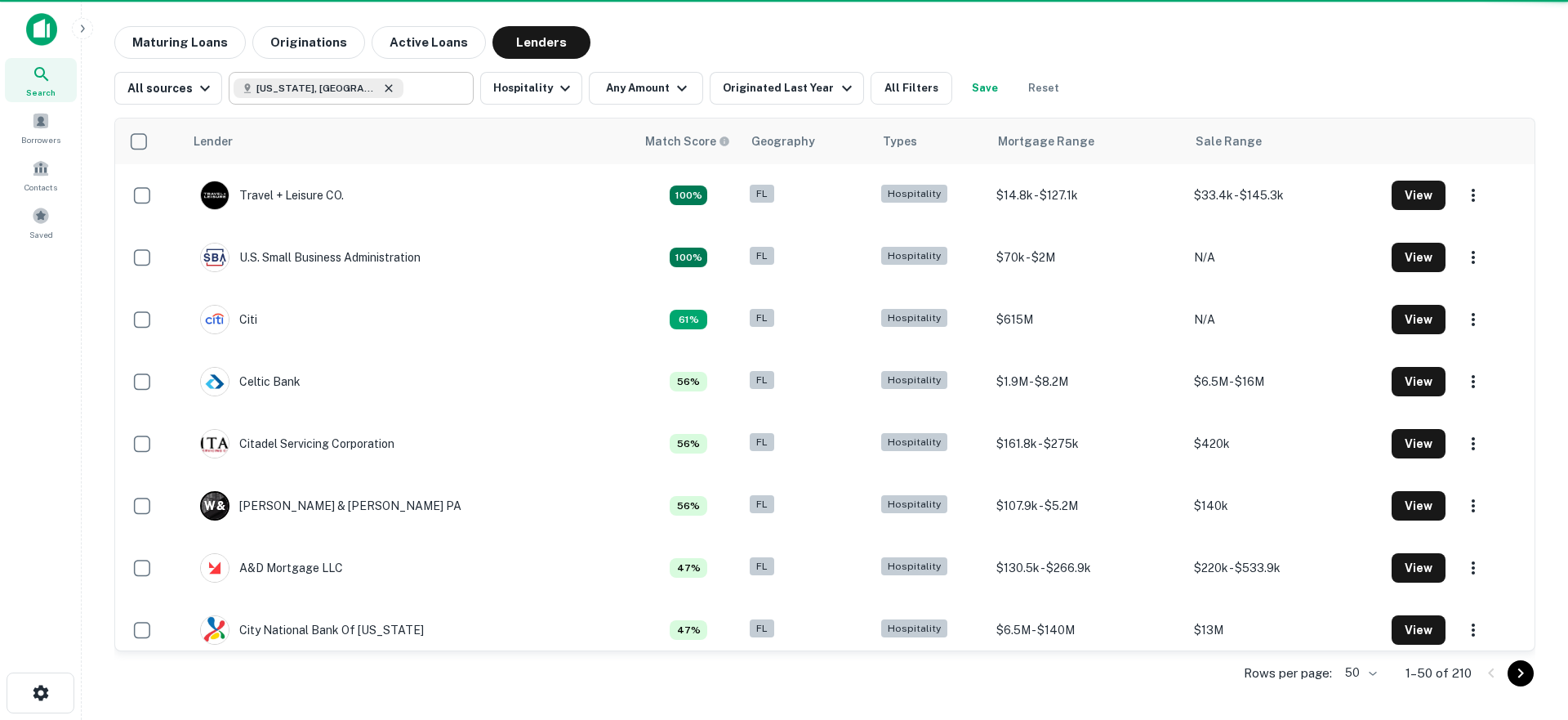
click at [385, 88] on icon at bounding box center [389, 88] width 7 height 7
type input "**********"
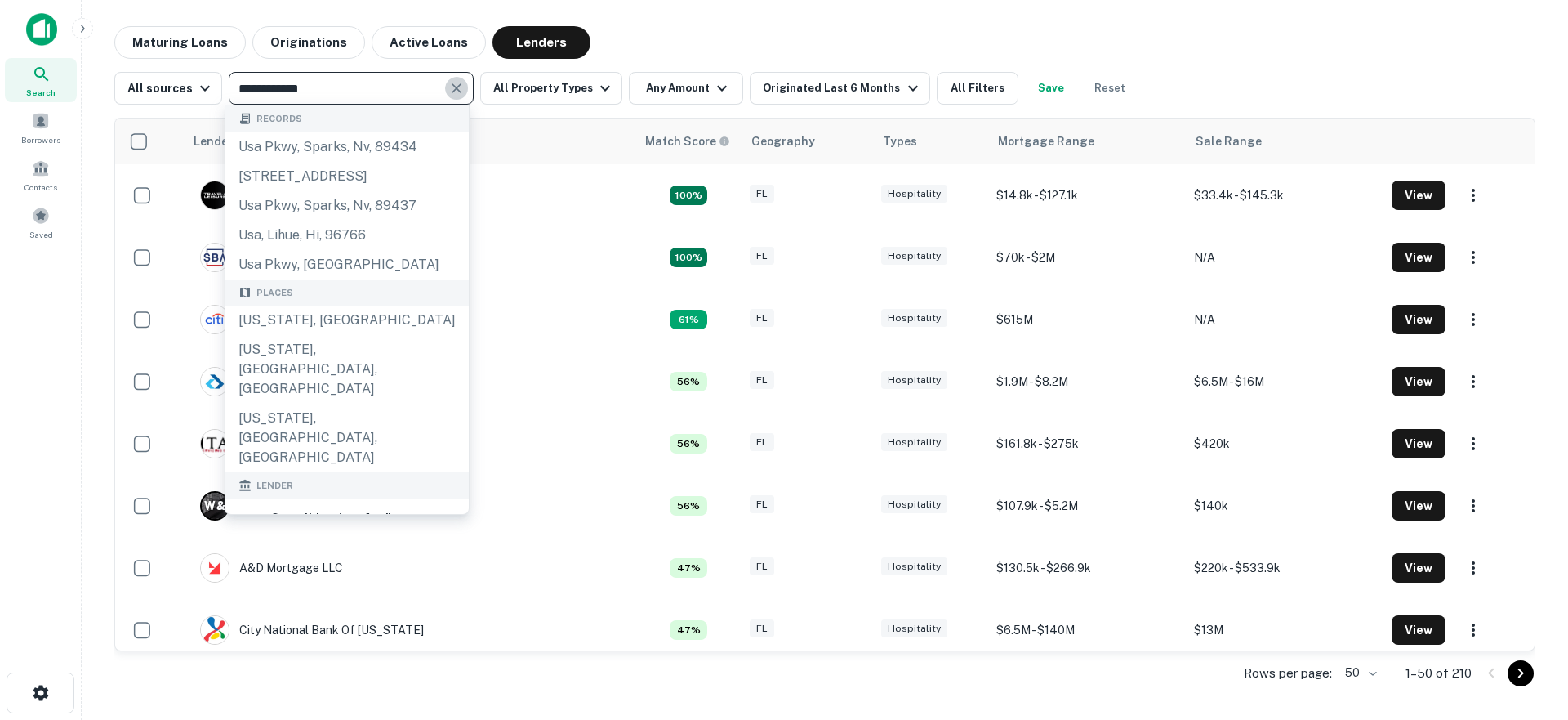
click at [454, 93] on icon "Clear" at bounding box center [456, 88] width 16 height 16
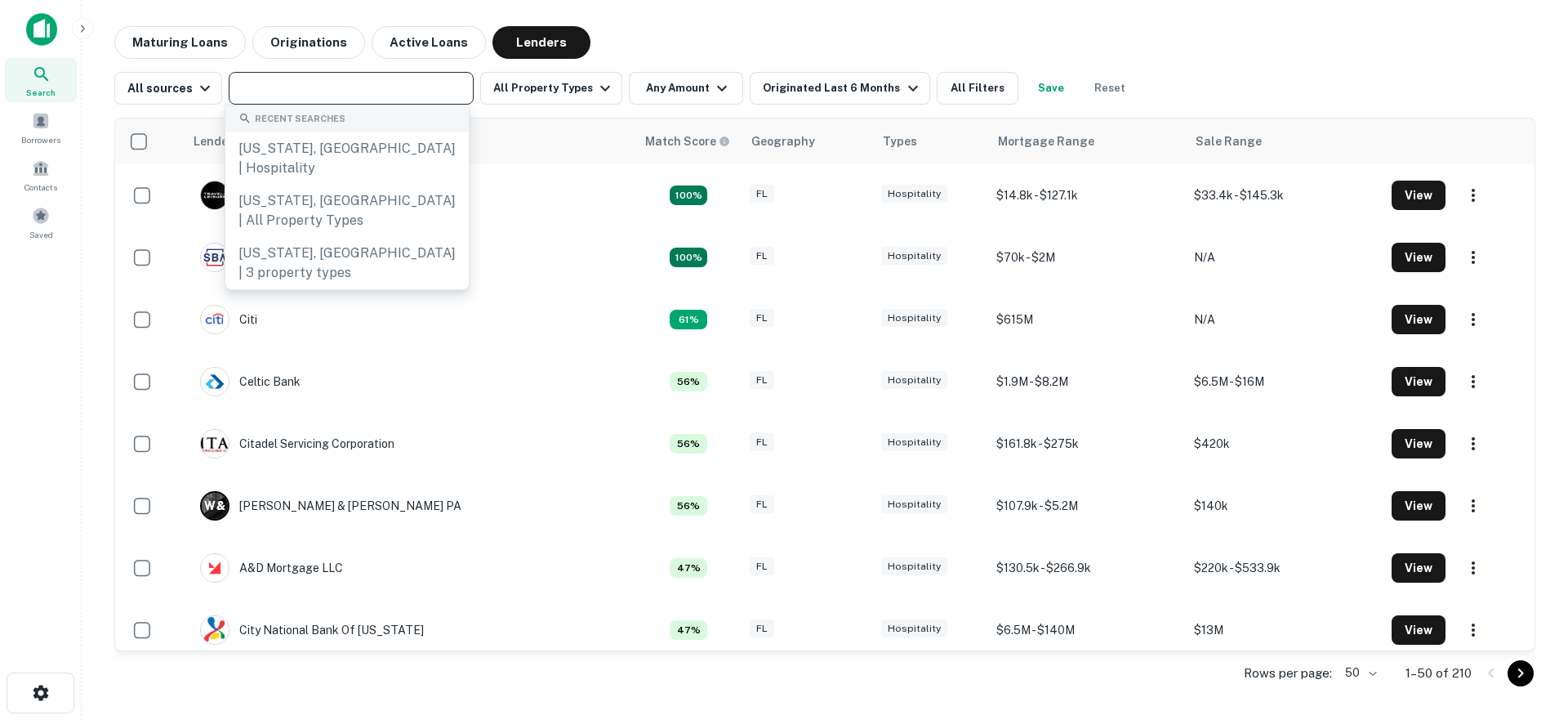
click at [393, 90] on input "text" at bounding box center [350, 88] width 233 height 23
click at [321, 40] on button "Originations" at bounding box center [308, 42] width 113 height 32
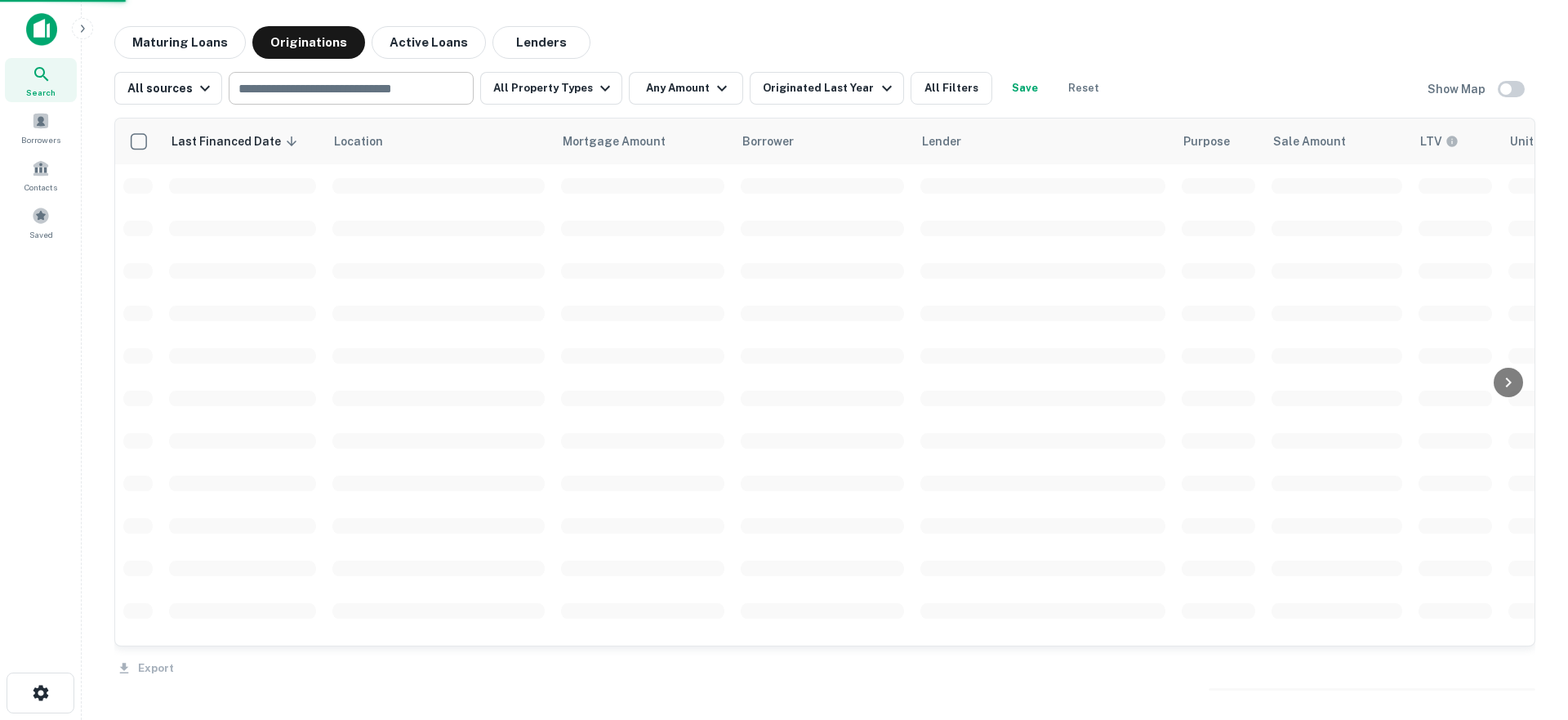
click at [330, 88] on input "text" at bounding box center [350, 88] width 233 height 23
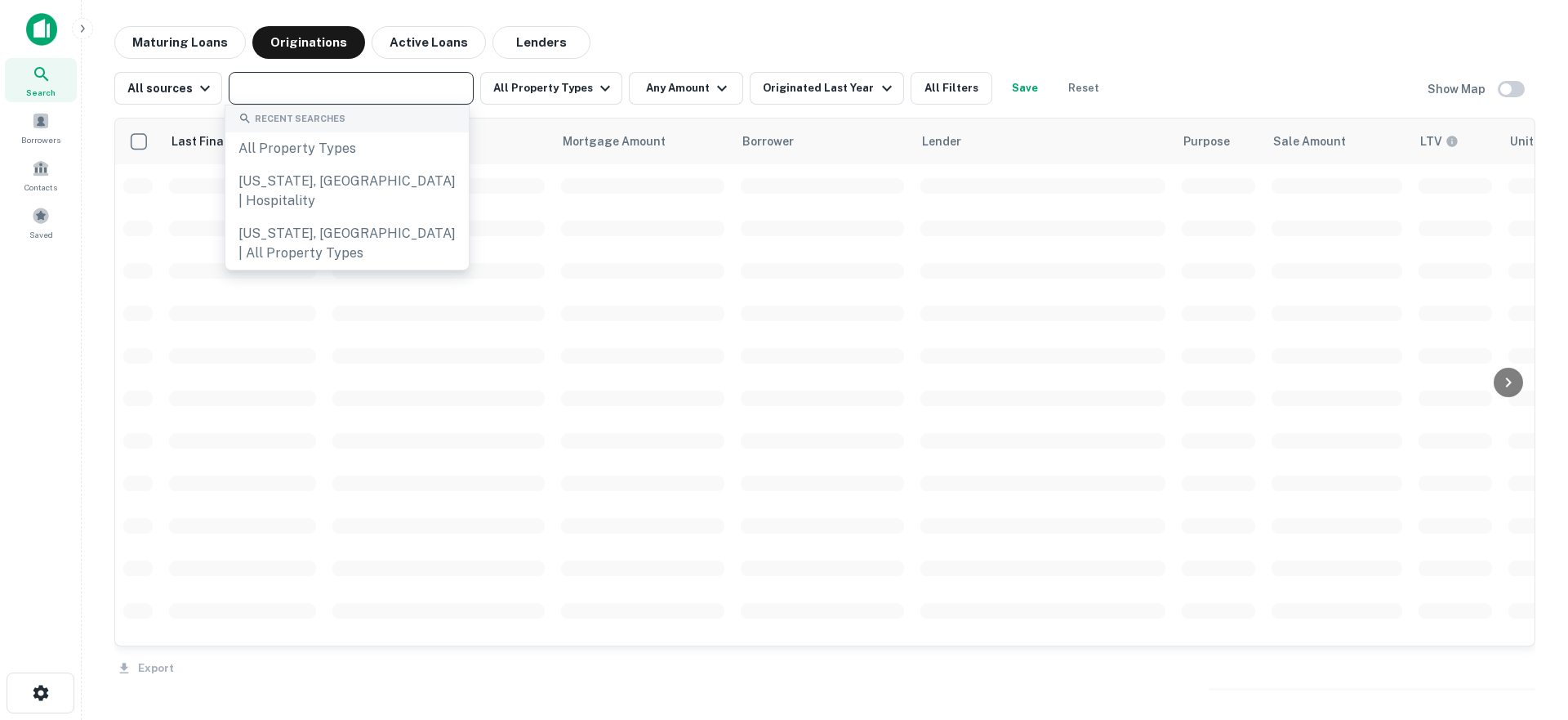
type input "*"
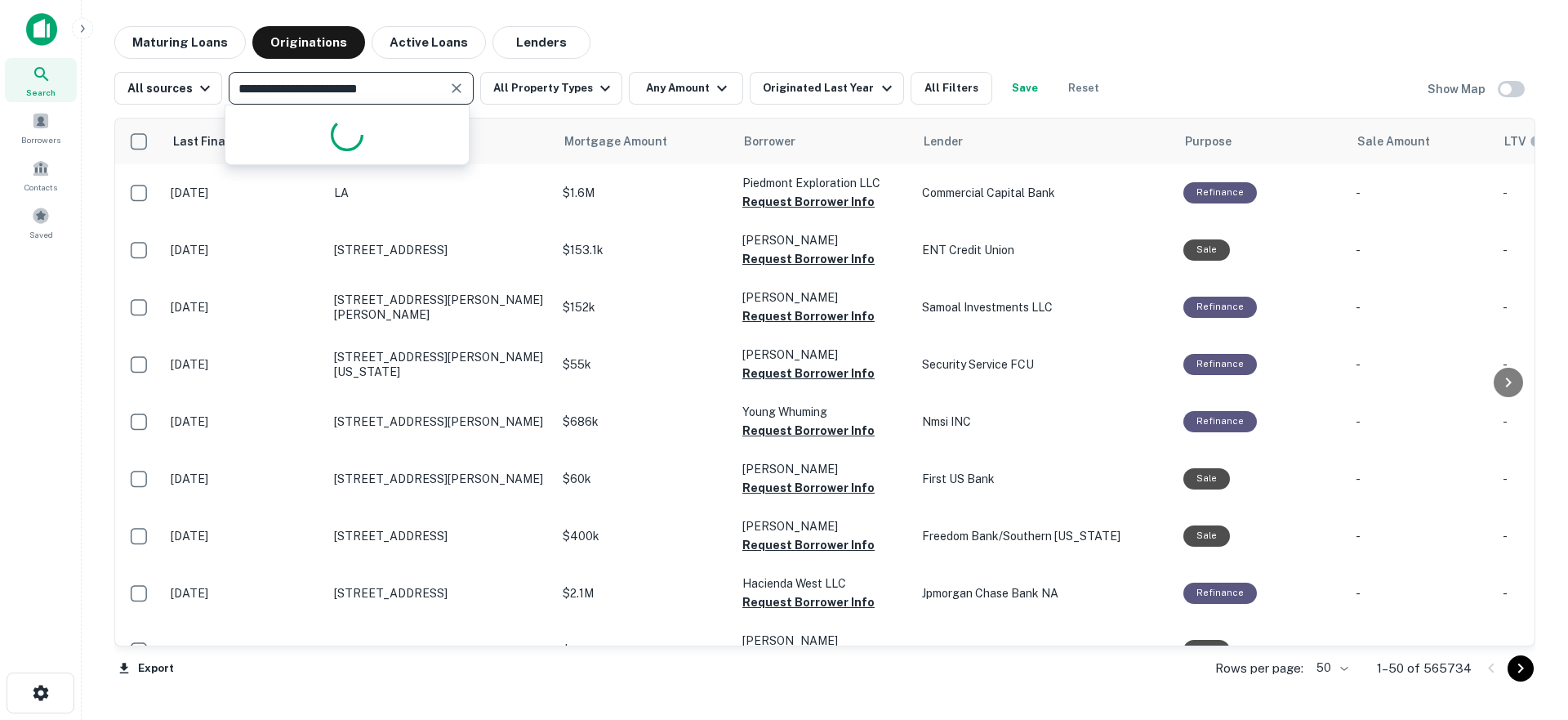
type input "**********"
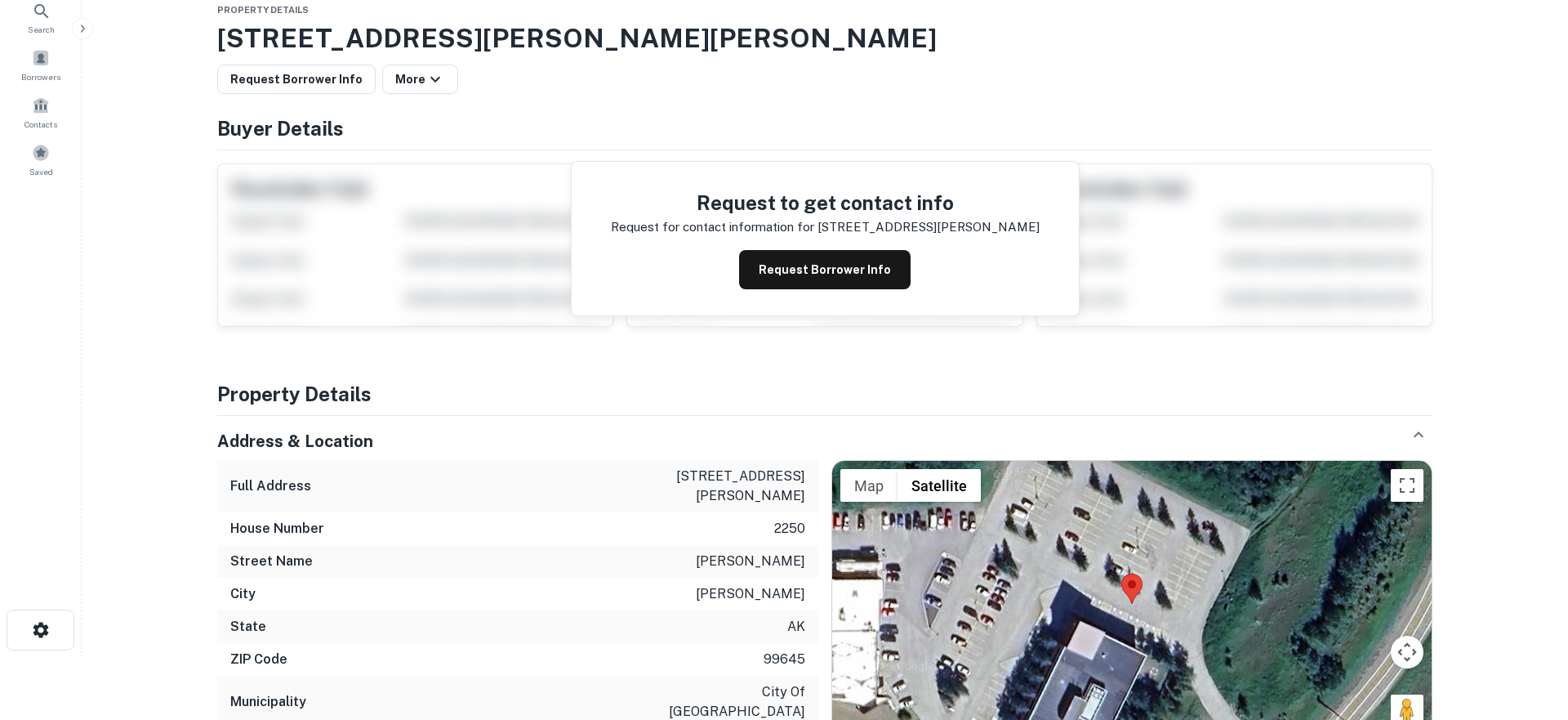
scroll to position [111, 0]
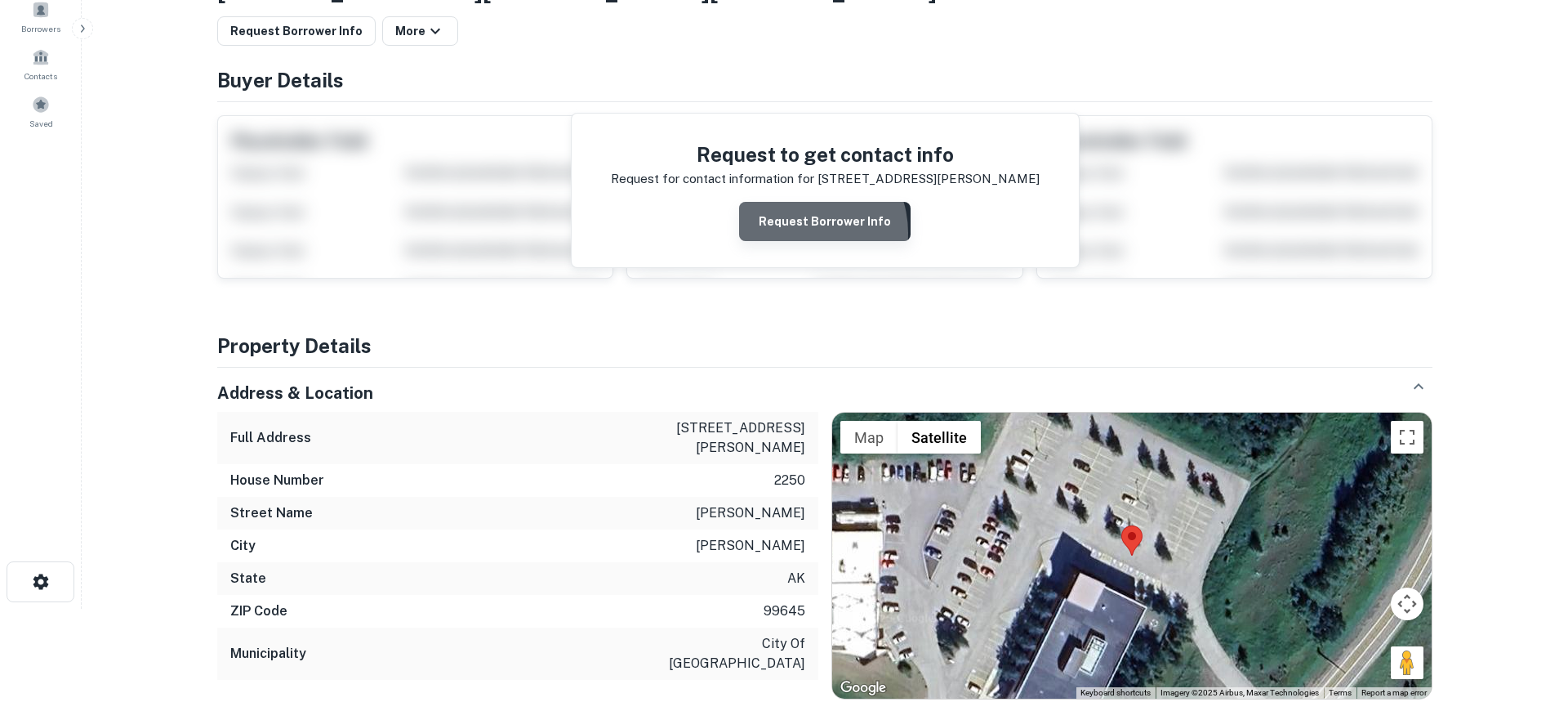
click at [802, 233] on button "Request Borrower Info" at bounding box center [824, 221] width 171 height 39
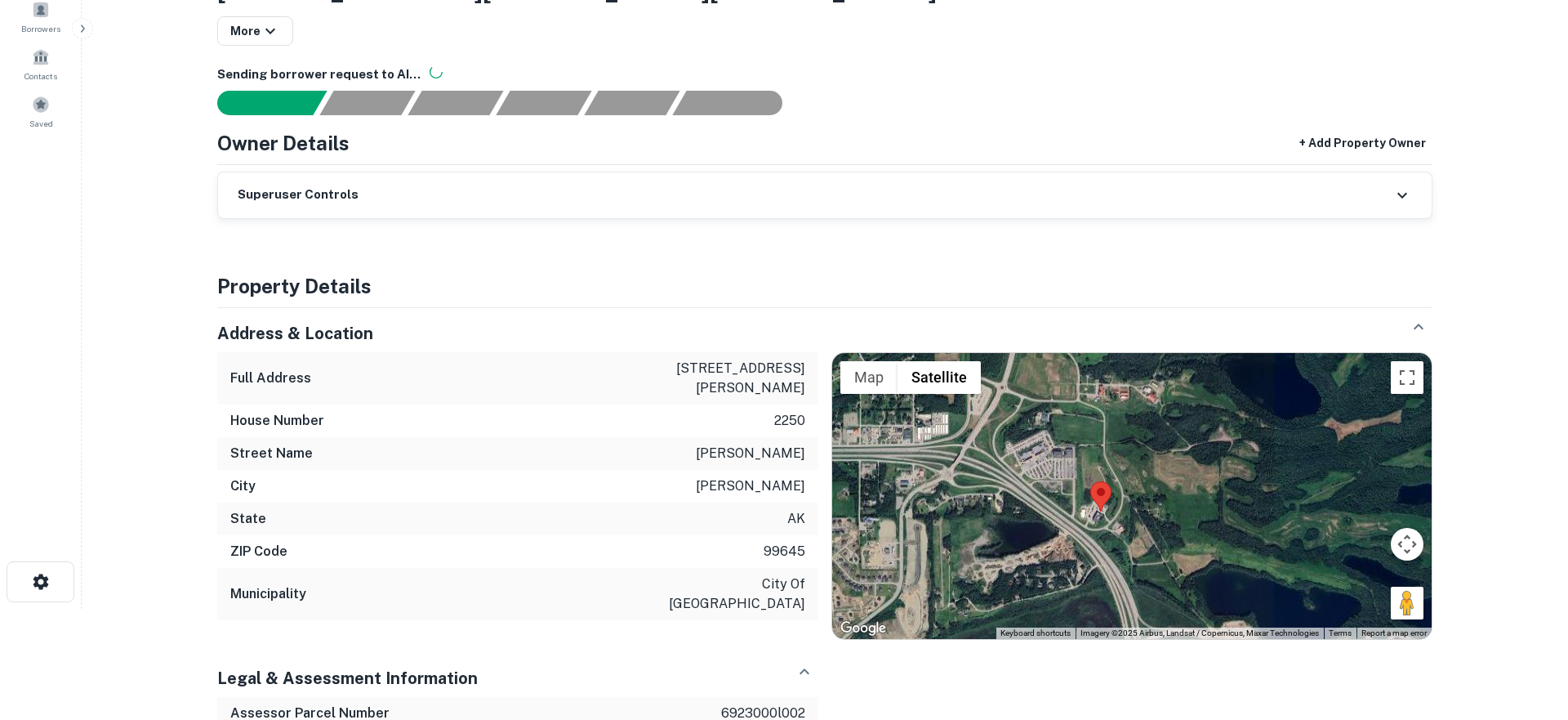
scroll to position [0, 0]
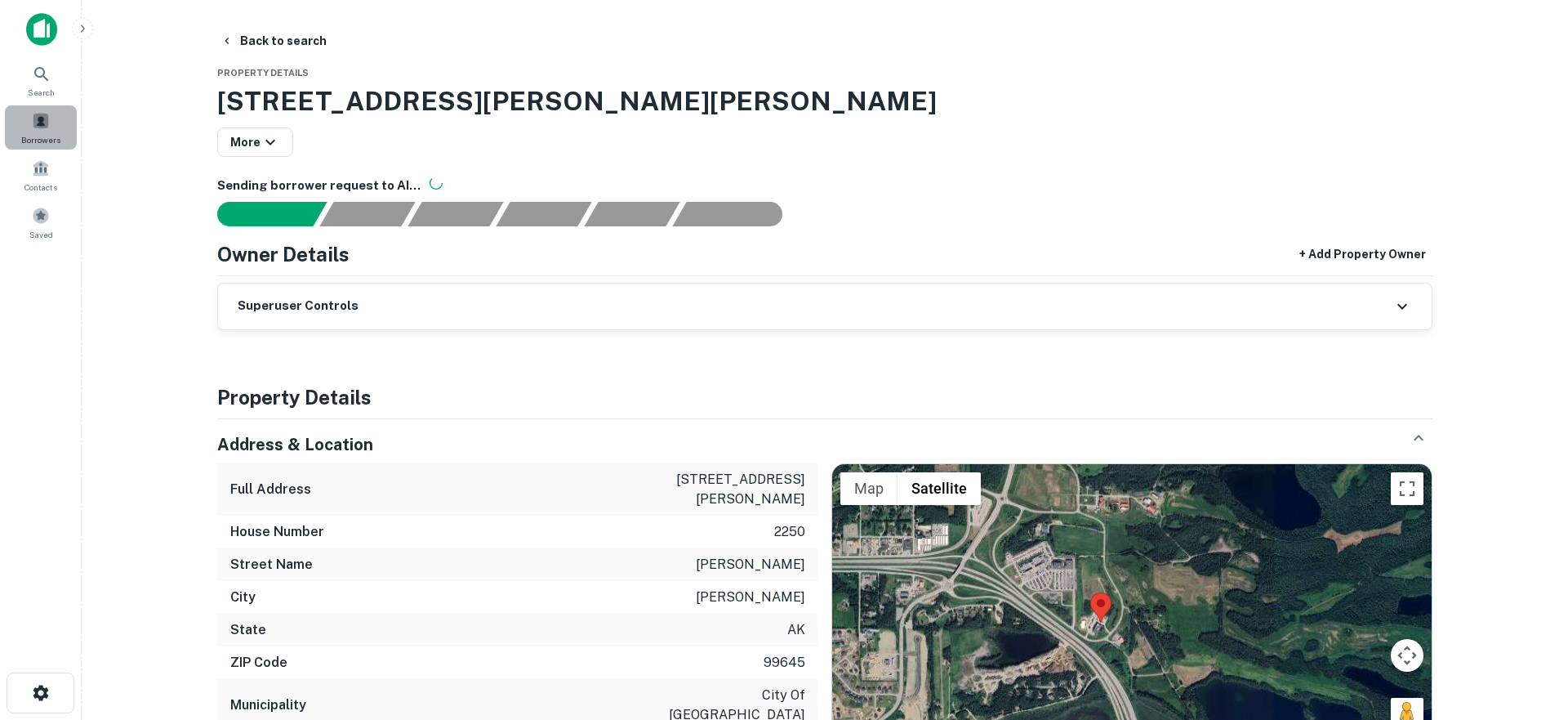
click at [46, 118] on span at bounding box center [41, 121] width 18 height 18
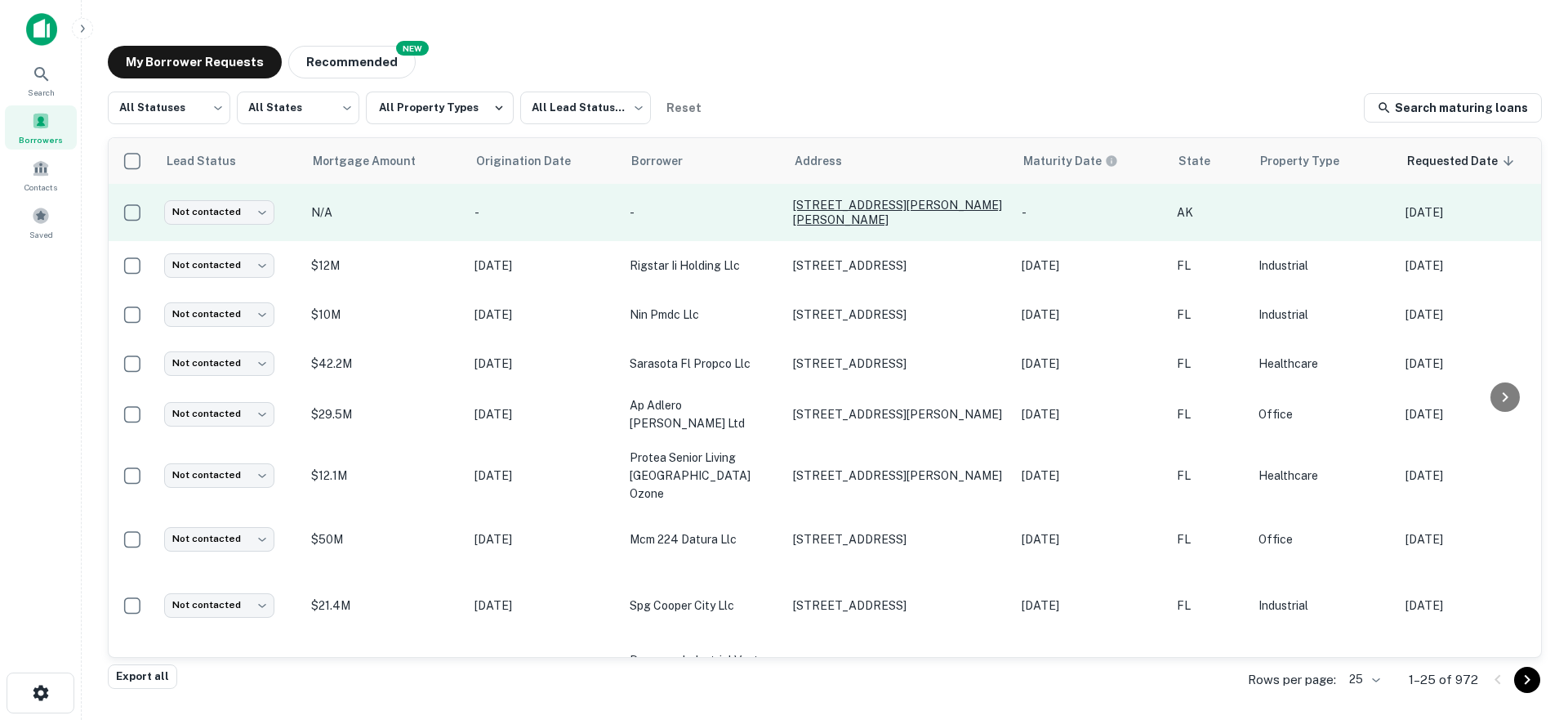
click at [863, 211] on p "[STREET_ADDRESS][PERSON_NAME][PERSON_NAME]" at bounding box center [898, 212] width 212 height 30
click at [809, 220] on p "[STREET_ADDRESS][PERSON_NAME][PERSON_NAME]" at bounding box center [898, 212] width 212 height 30
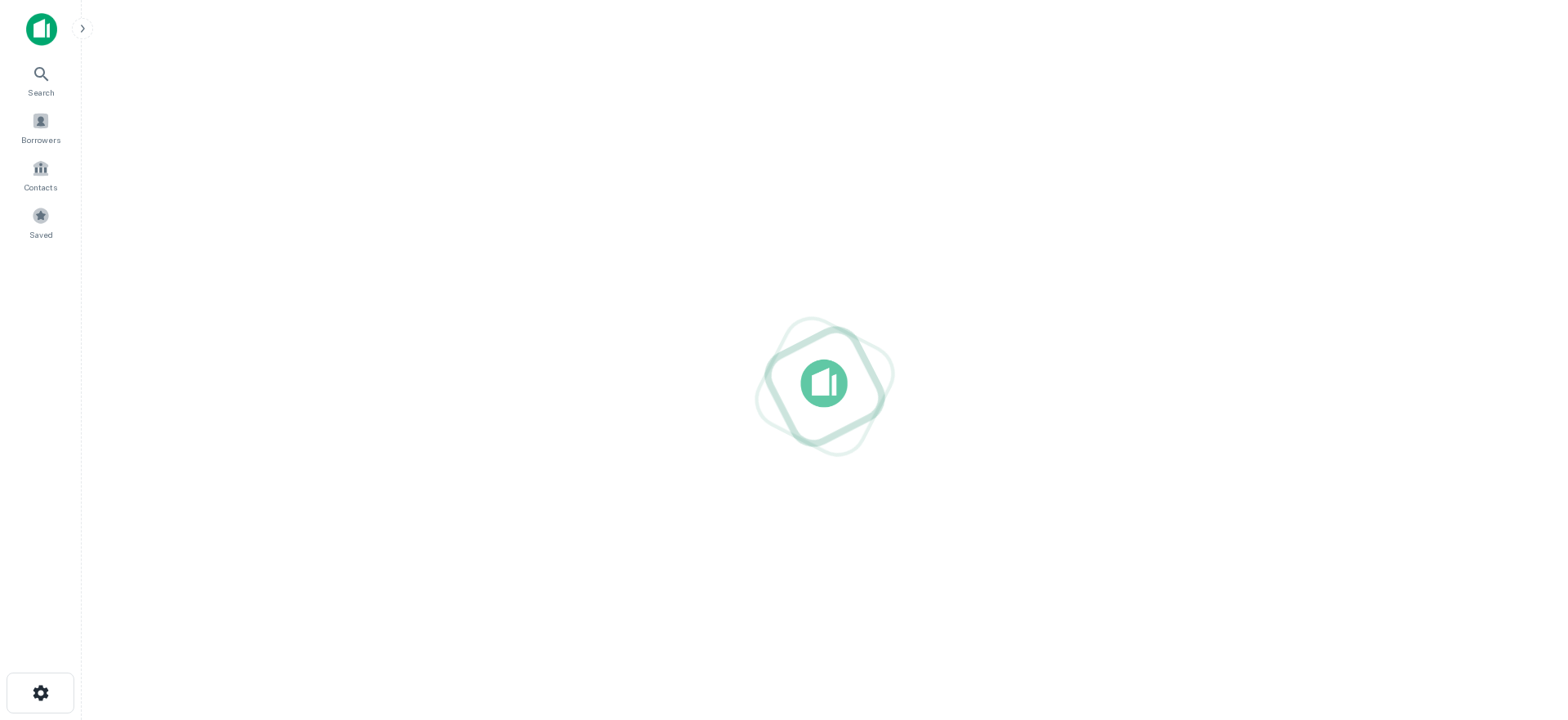
click at [34, 35] on img at bounding box center [41, 29] width 31 height 32
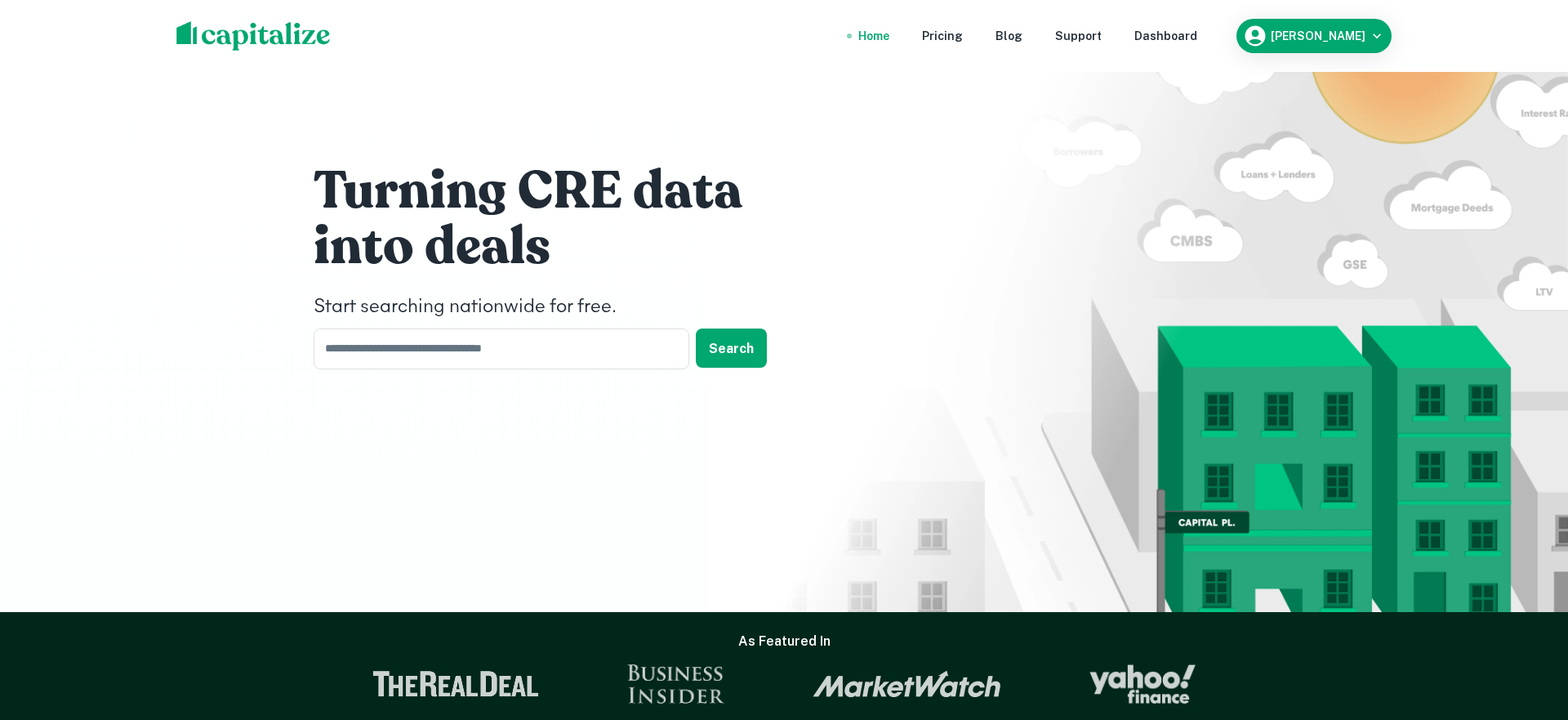
drag, startPoint x: 358, startPoint y: 342, endPoint x: 374, endPoint y: 293, distance: 51.5
click at [367, 316] on div "Turning CRE data into deals Start searching nationwide for free. ​ Search" at bounding box center [558, 263] width 490 height 209
click at [402, 360] on input "*" at bounding box center [489, 348] width 351 height 40
type input "*******"
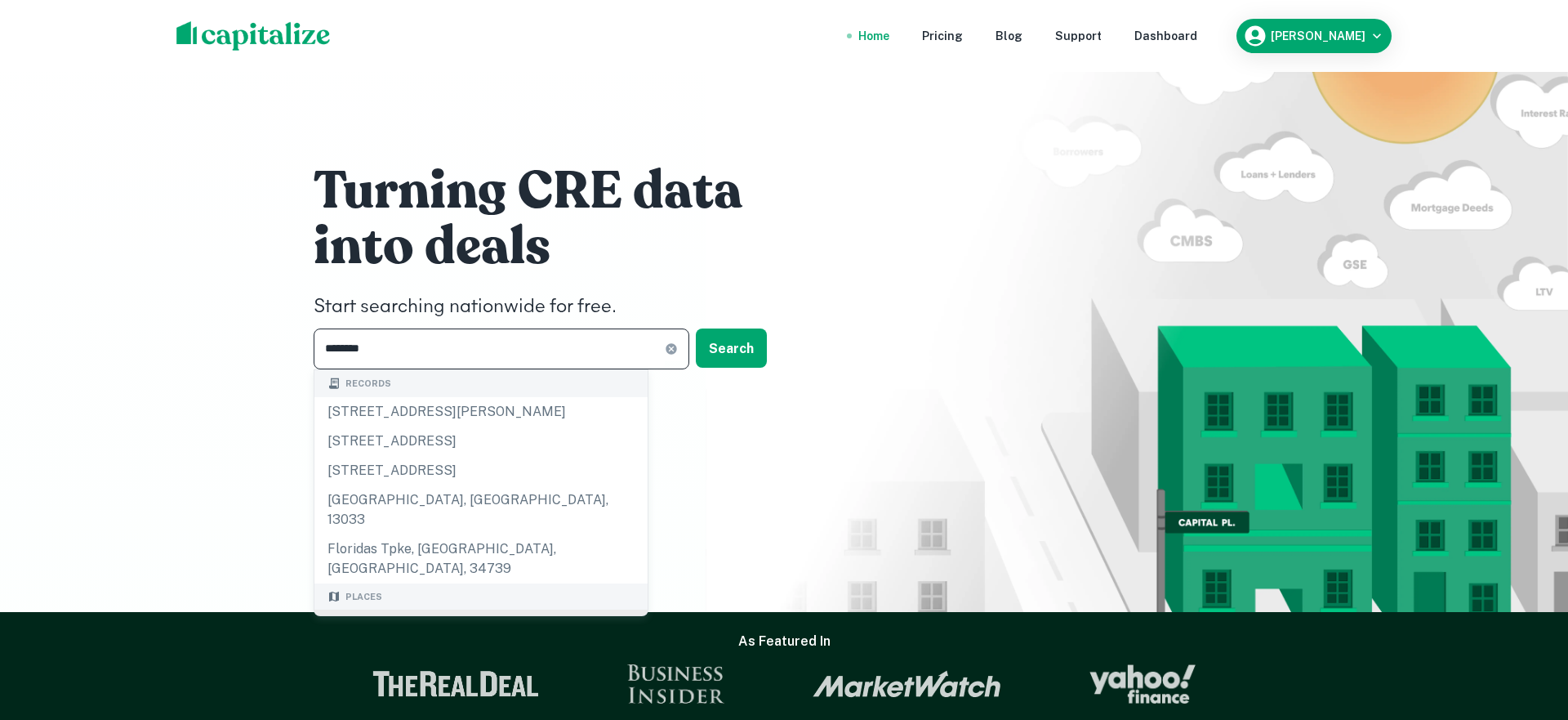
click at [377, 610] on div "[US_STATE], [GEOGRAPHIC_DATA]" at bounding box center [481, 624] width 333 height 30
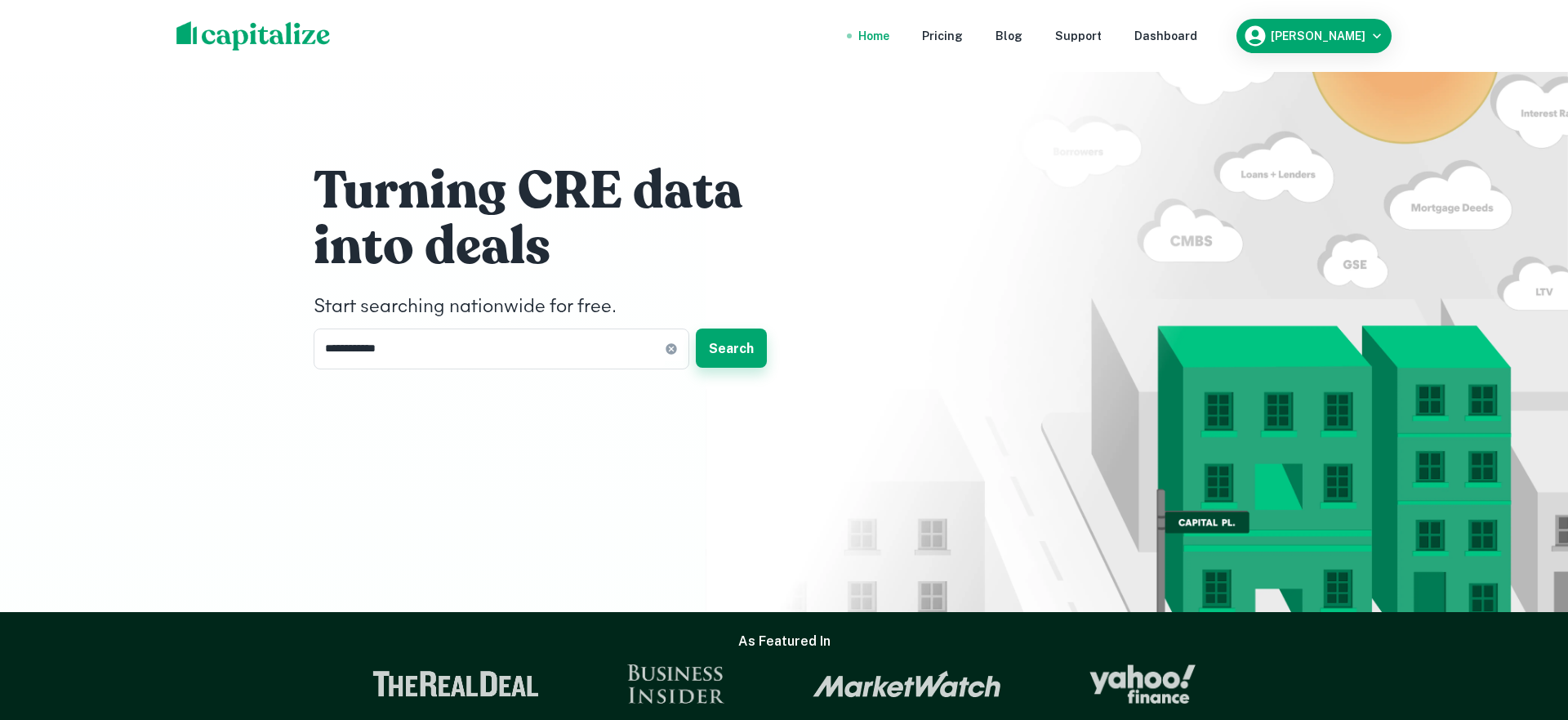
click at [740, 347] on button "Search" at bounding box center [731, 347] width 71 height 39
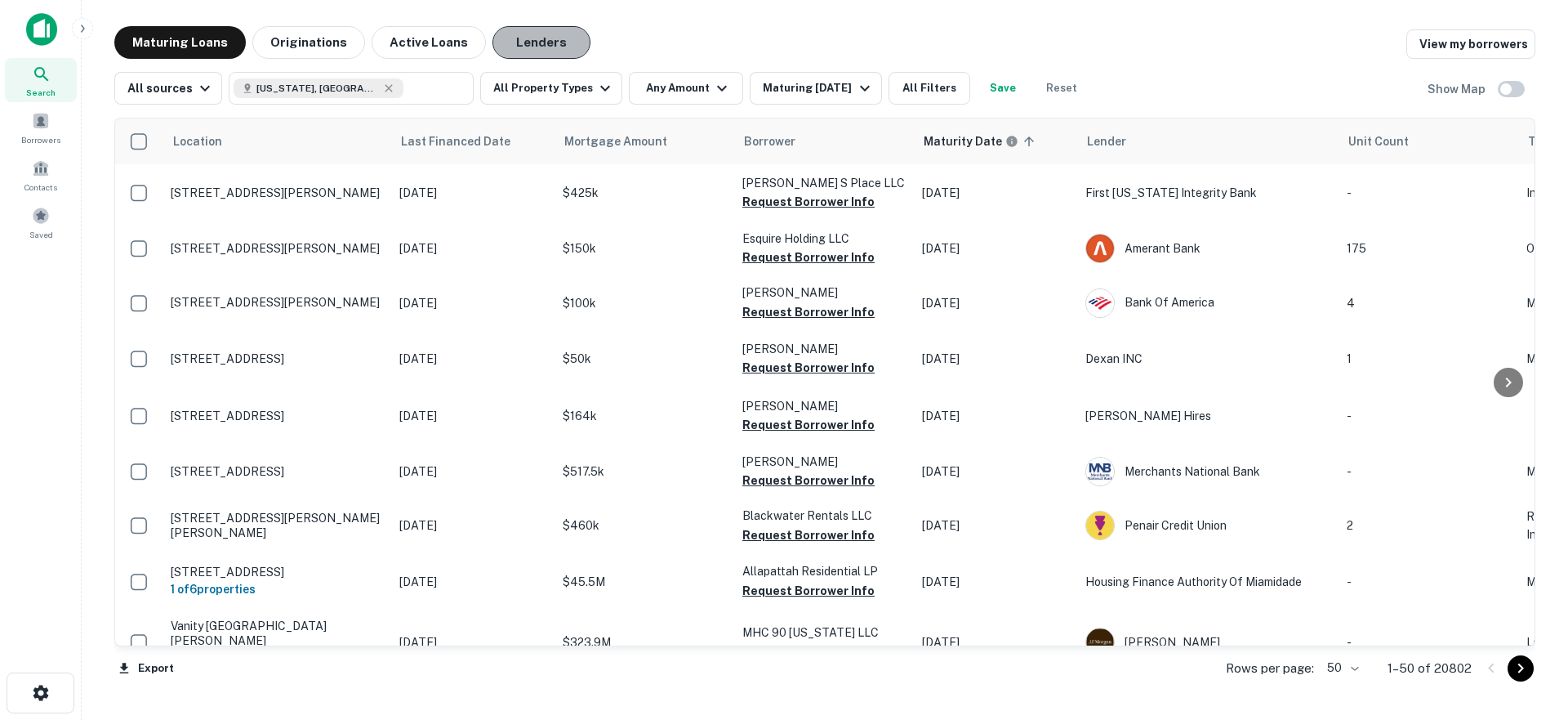
click at [518, 40] on button "Lenders" at bounding box center [541, 42] width 98 height 32
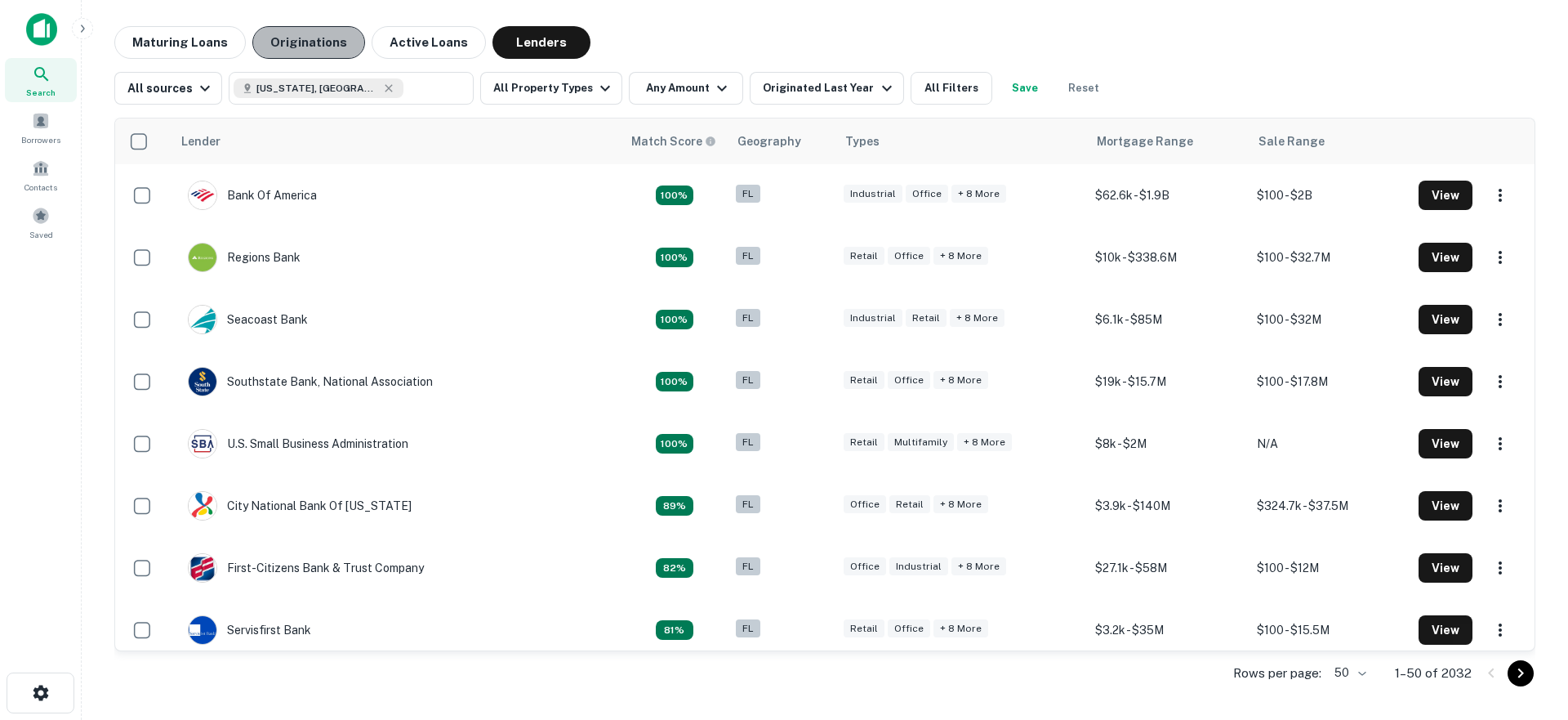
click at [326, 44] on button "Originations" at bounding box center [308, 42] width 113 height 32
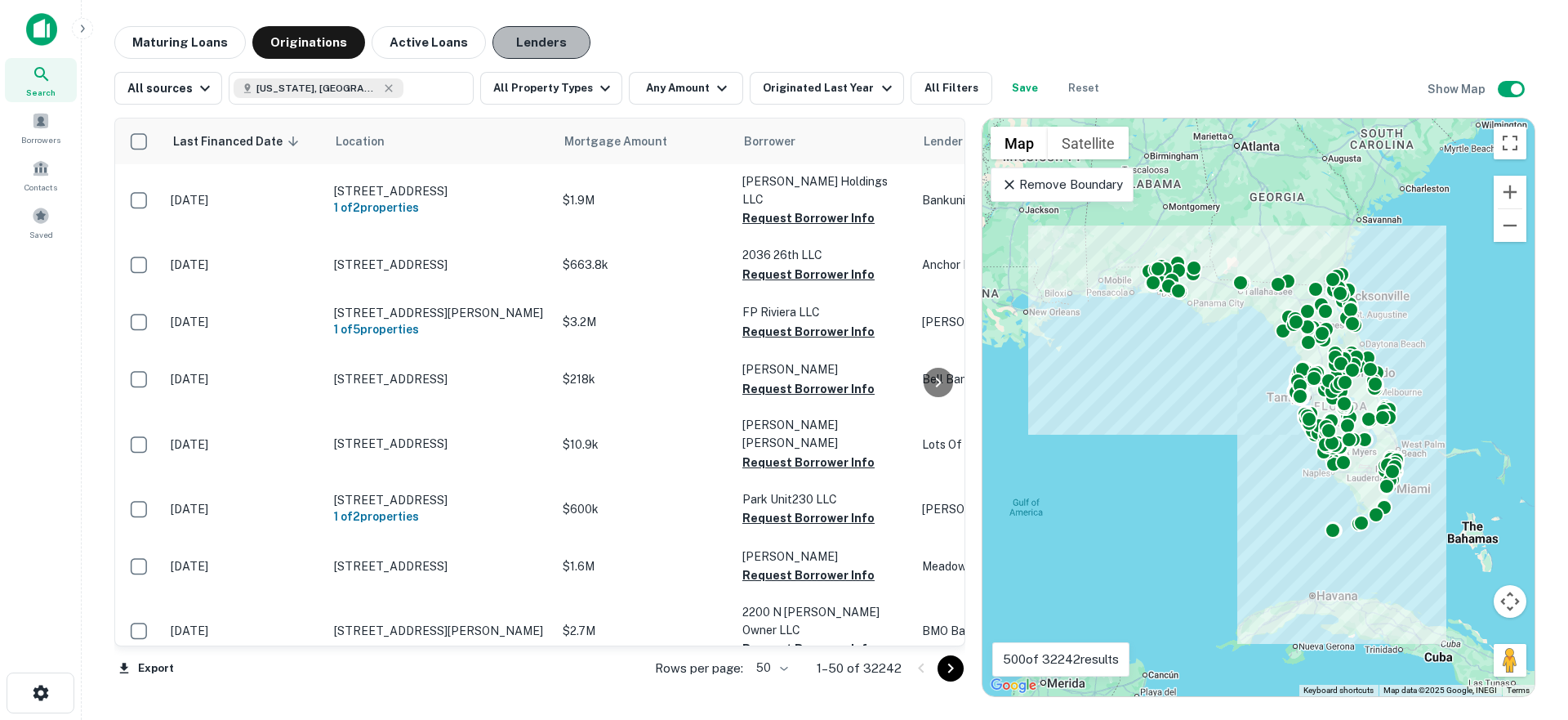
click at [518, 39] on button "Lenders" at bounding box center [541, 42] width 98 height 32
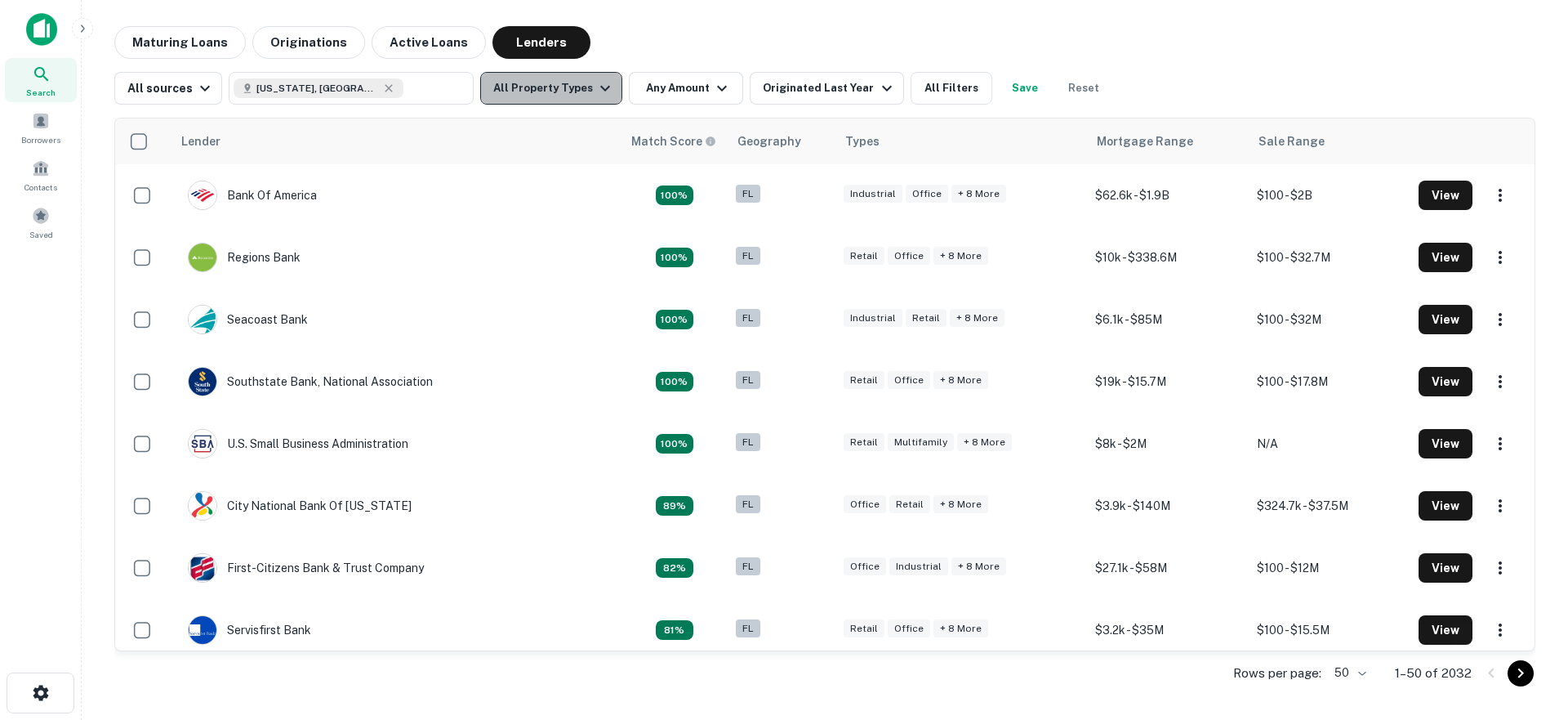
click at [554, 86] on button "All Property Types" at bounding box center [551, 88] width 142 height 32
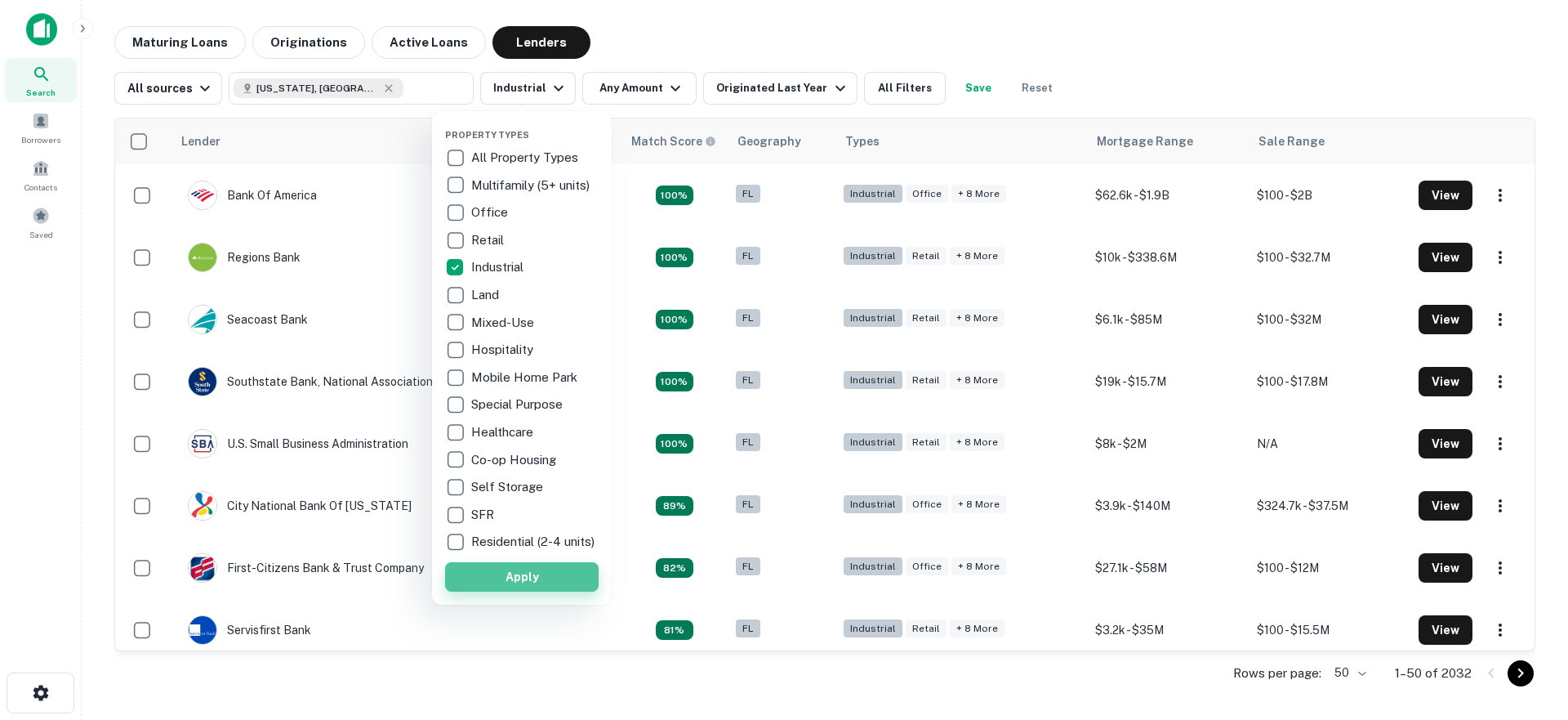
click at [519, 588] on button "Apply" at bounding box center [522, 577] width 153 height 30
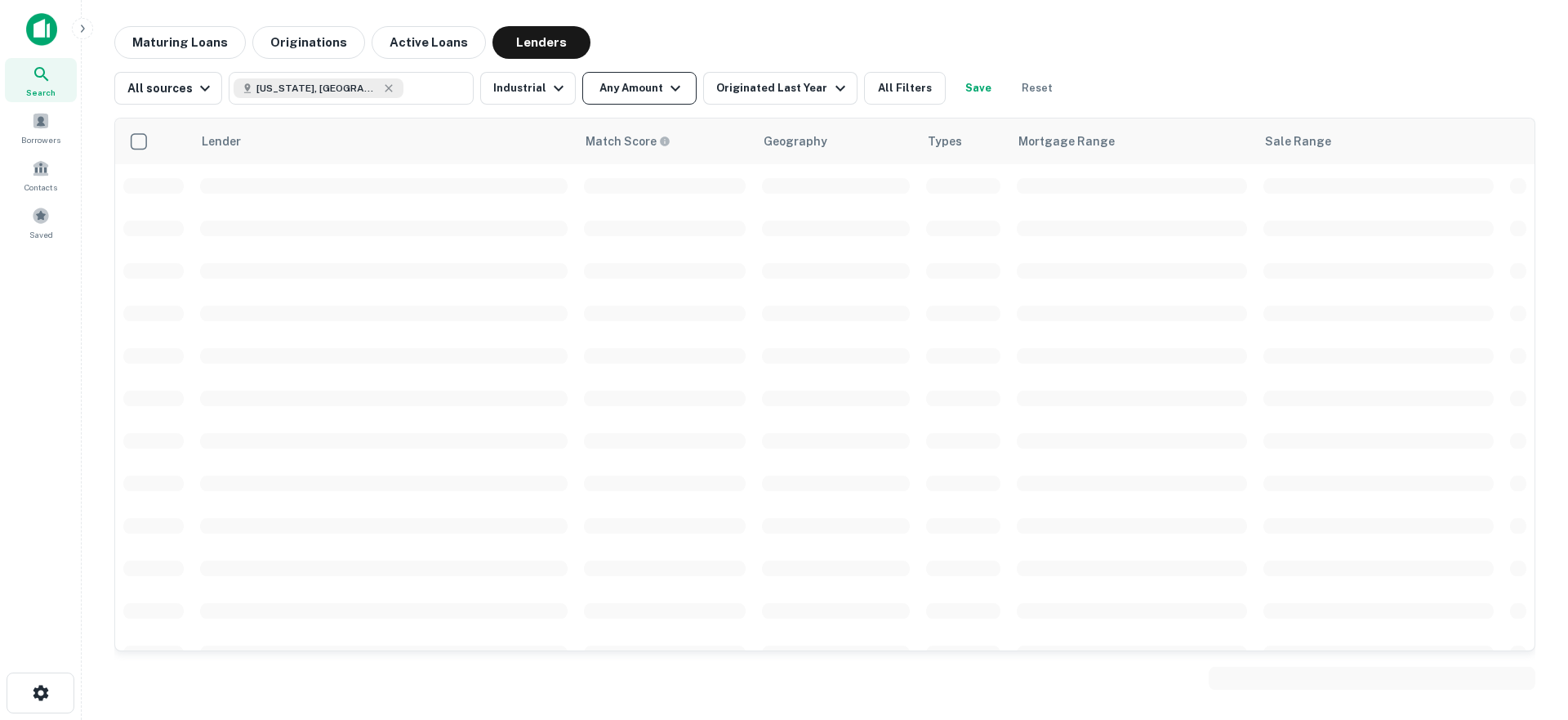
click at [635, 89] on button "Any Amount" at bounding box center [639, 88] width 115 height 32
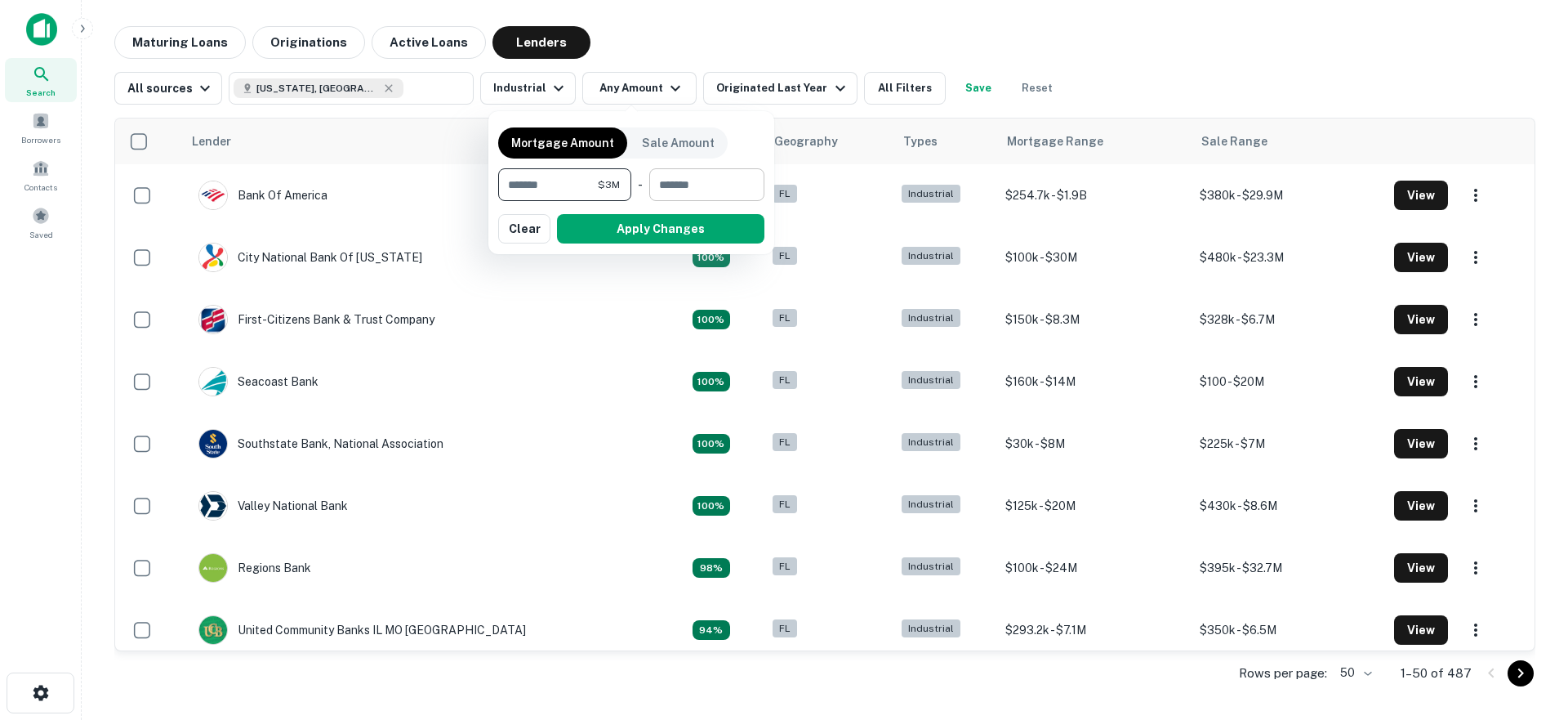
type input "*******"
click at [695, 177] on input "number" at bounding box center [701, 185] width 104 height 32
type input "********"
click at [671, 231] on button "Apply Changes" at bounding box center [661, 228] width 207 height 30
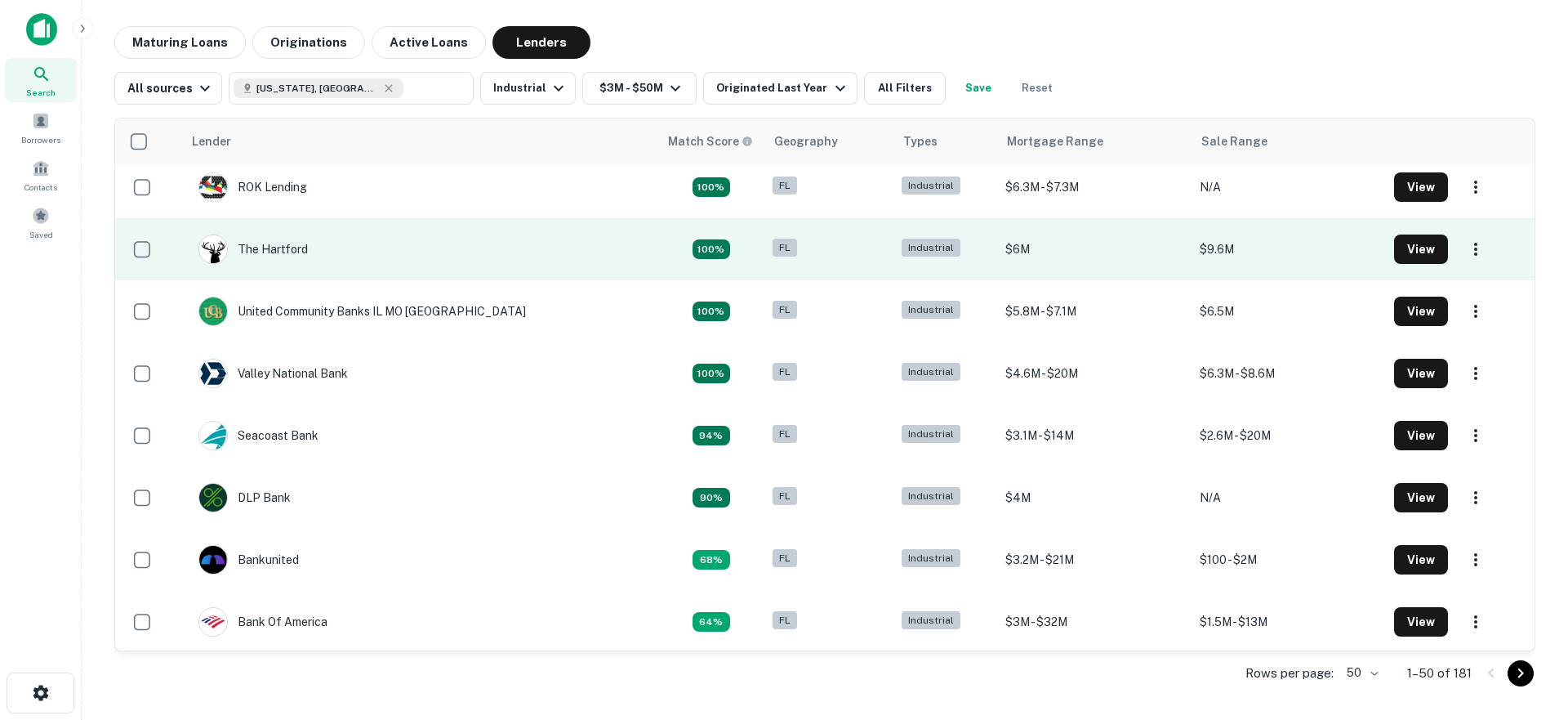
scroll to position [10, 0]
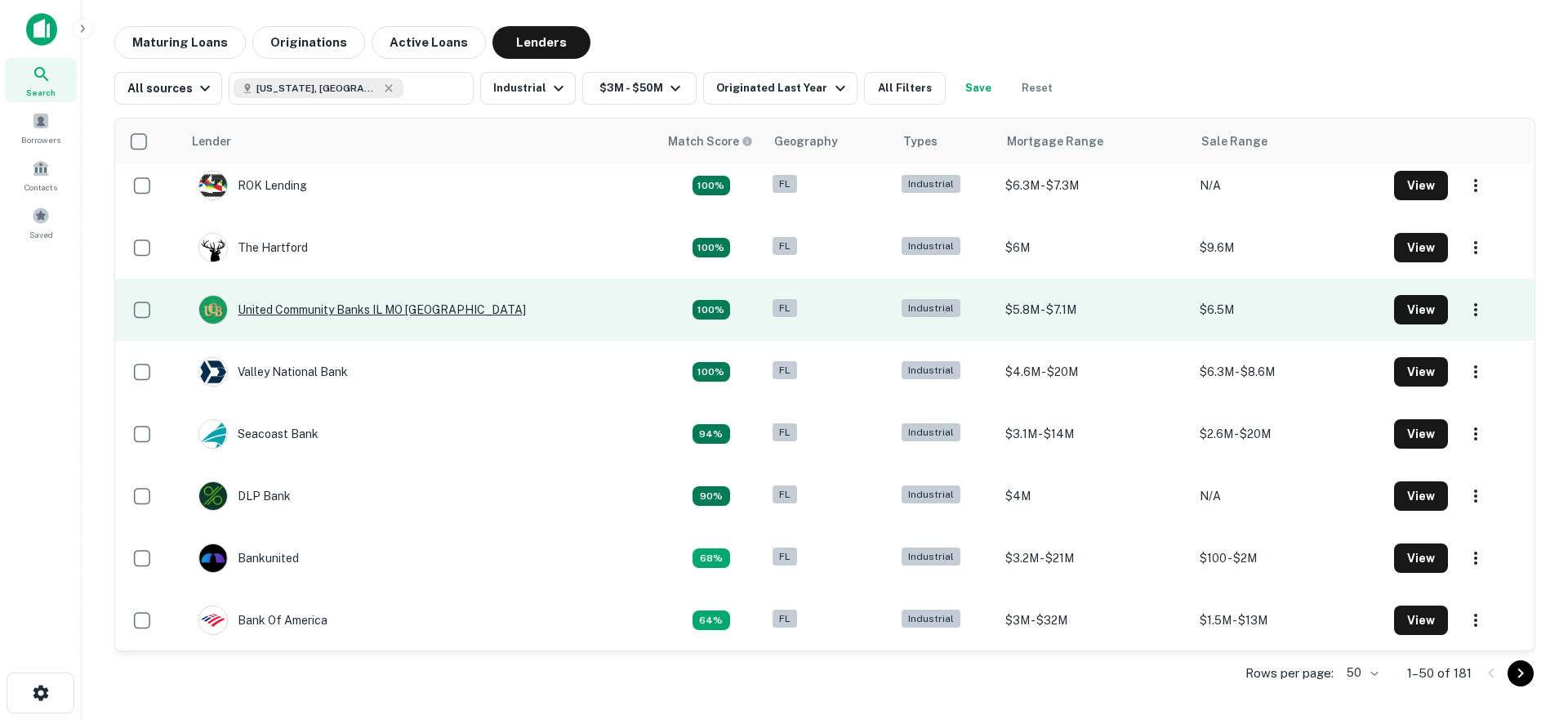
click at [313, 301] on div "United Community Banks IL MO FL" at bounding box center [362, 309] width 327 height 30
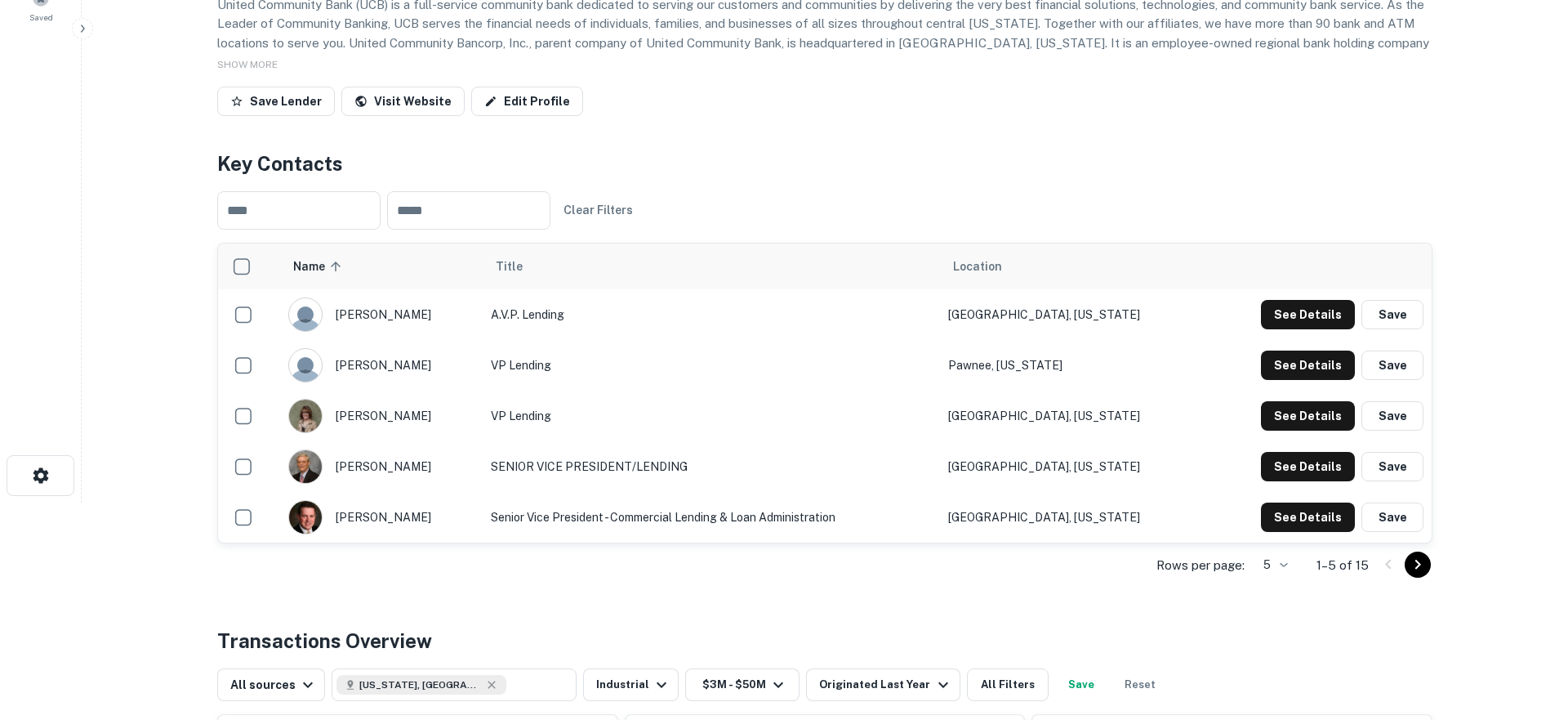
scroll to position [218, 0]
click at [1300, 324] on button "See Details" at bounding box center [1307, 313] width 94 height 30
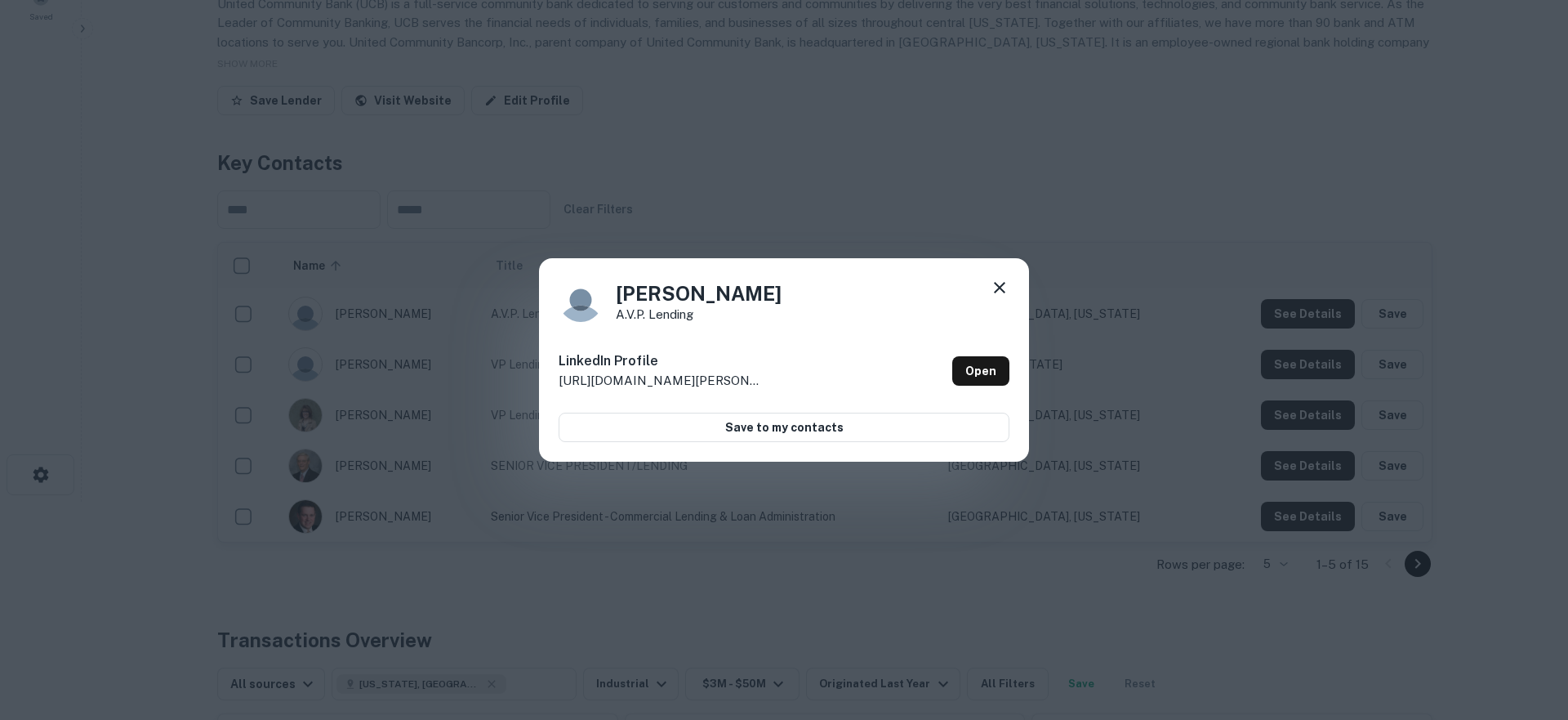
click at [1068, 182] on div "Lindsay Westhoff A.V.P. Lending LinkedIn Profile http://www.linkedin.com/in/lin…" at bounding box center [784, 360] width 1568 height 720
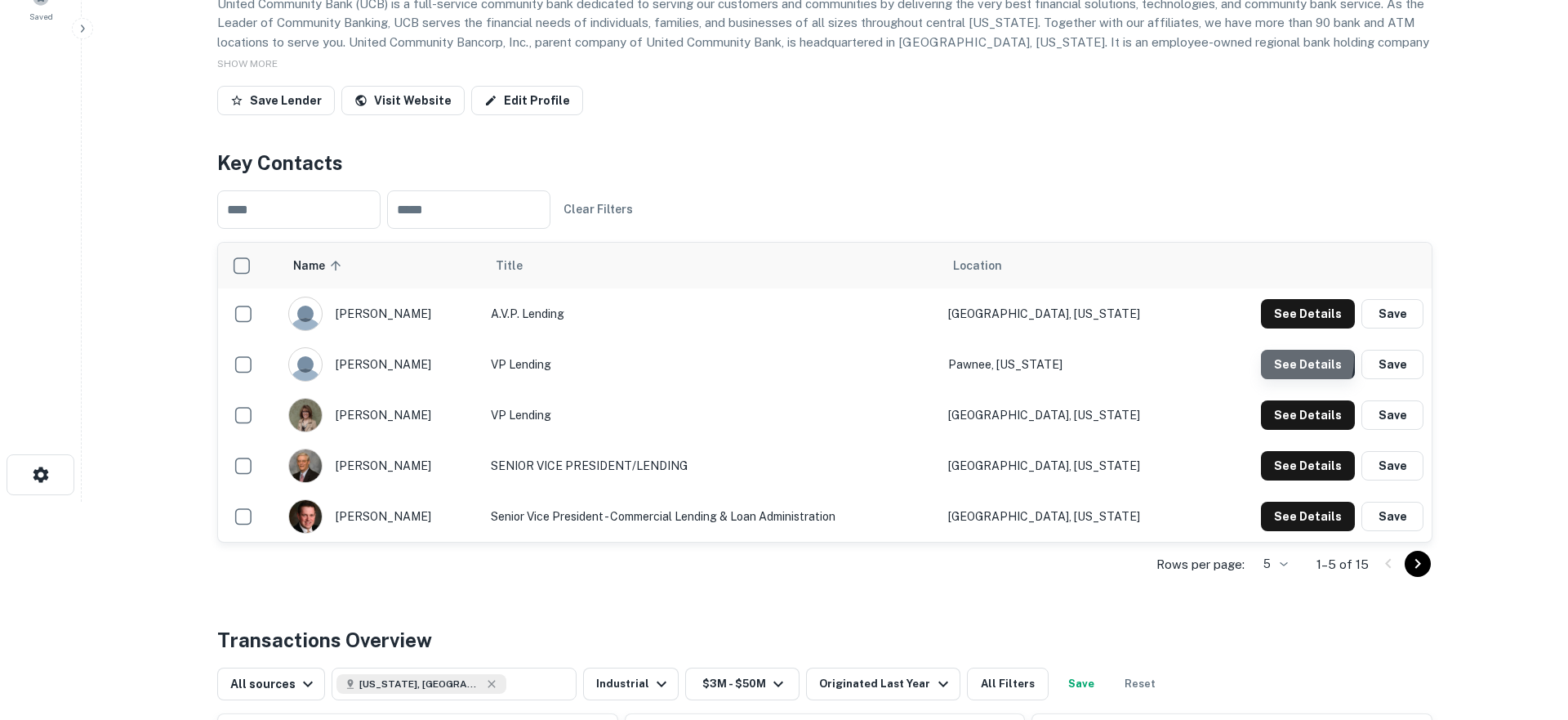
click at [1283, 328] on button "See Details" at bounding box center [1307, 313] width 94 height 30
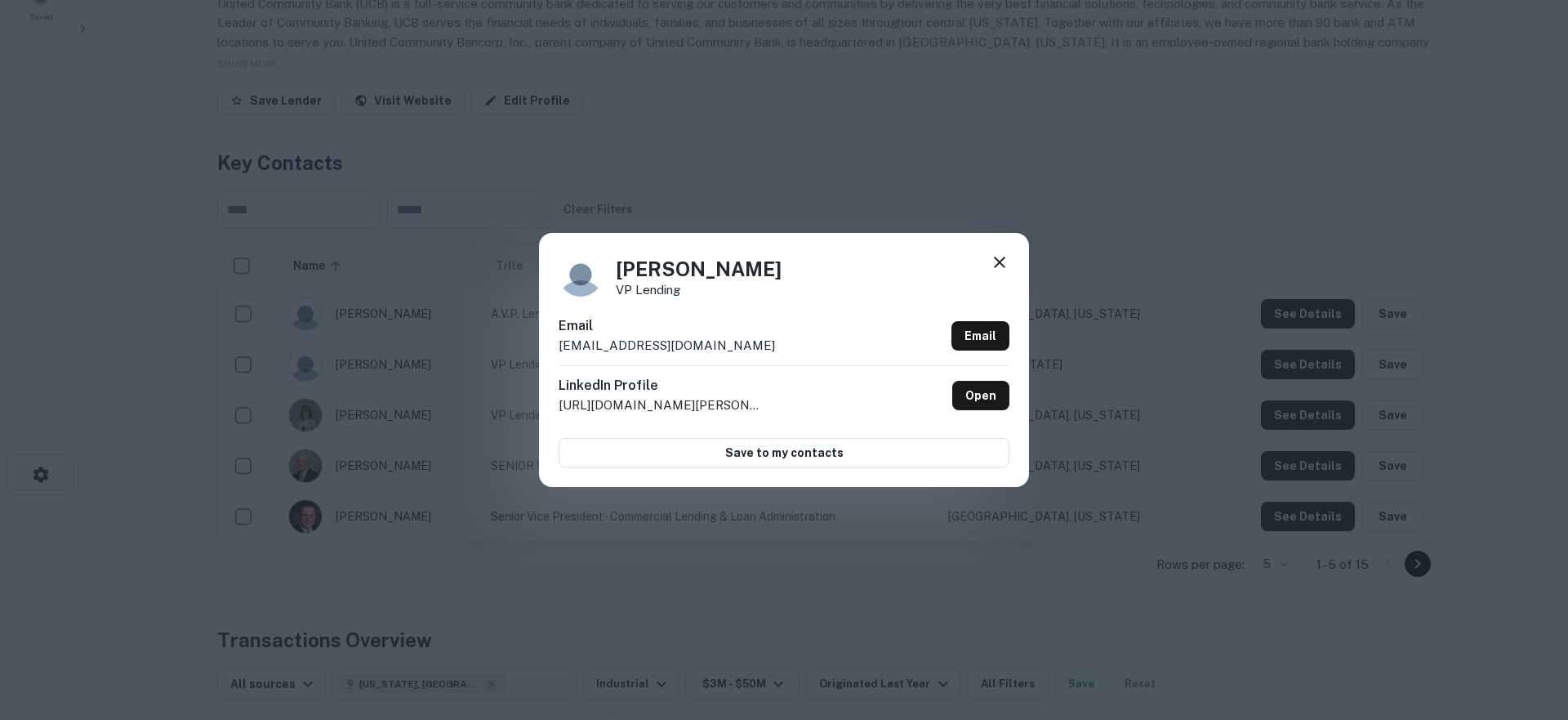
click at [880, 183] on div "Brad Smith VP Lending Email bsmith@ucbbank.com Email LinkedIn Profile http://ww…" at bounding box center [784, 360] width 1568 height 720
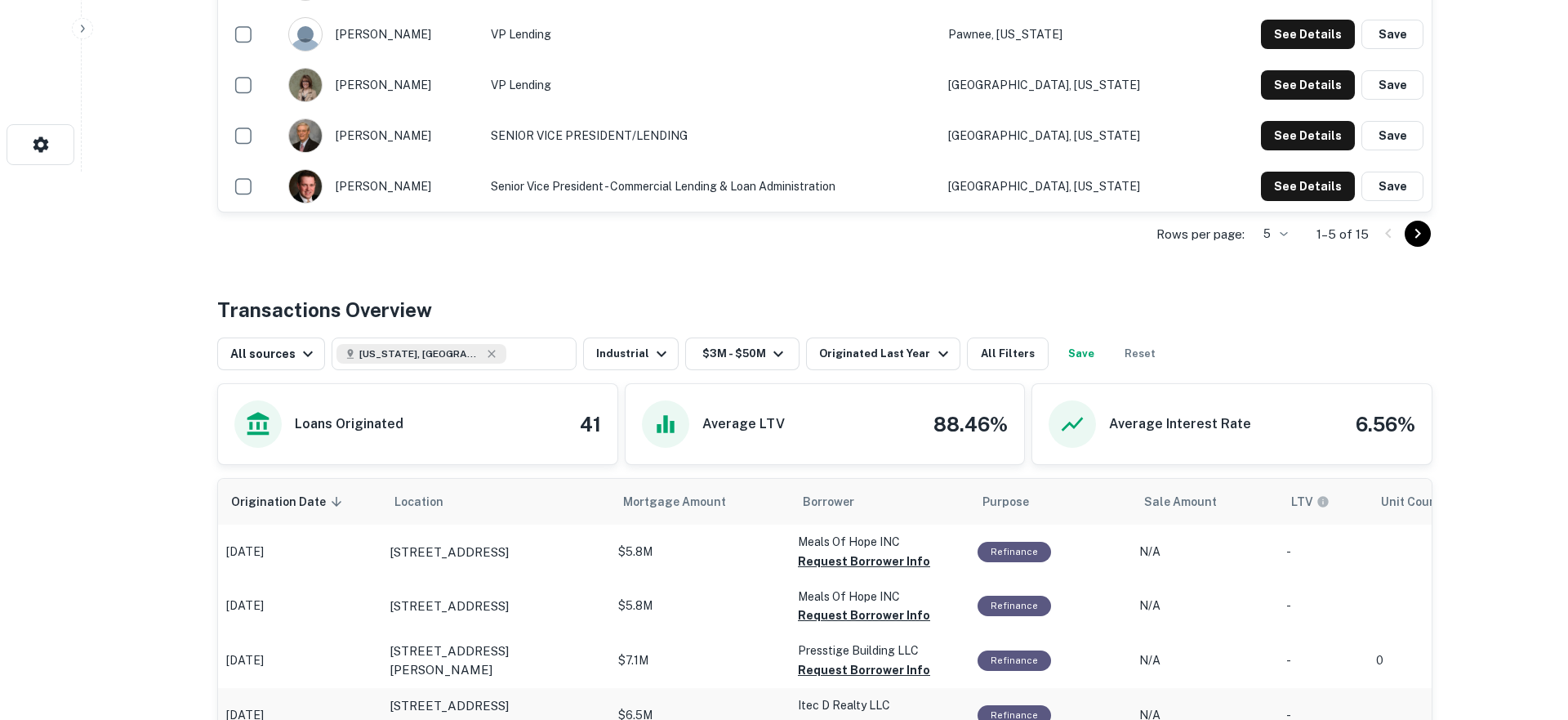
scroll to position [465, 0]
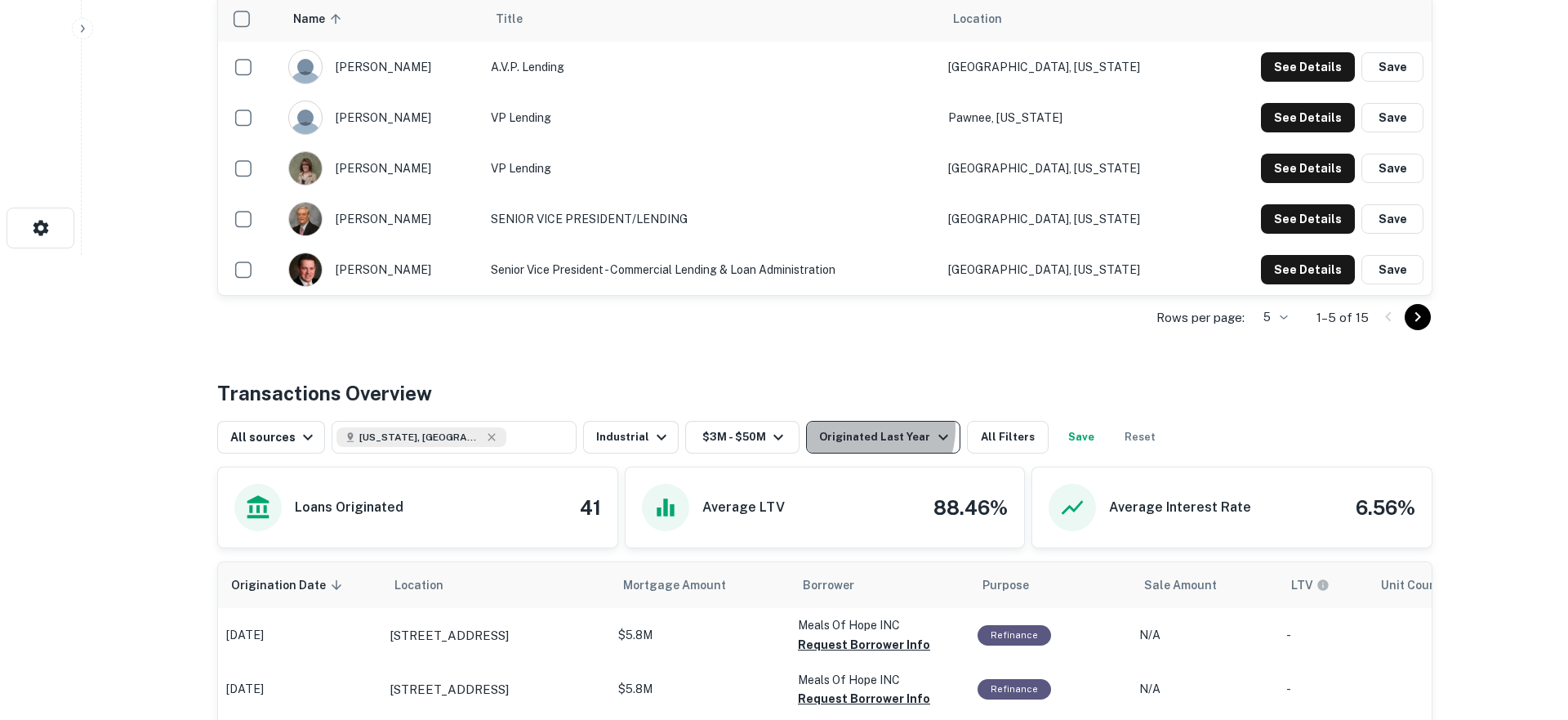
click at [859, 429] on div "Originated Last Year" at bounding box center [885, 438] width 133 height 20
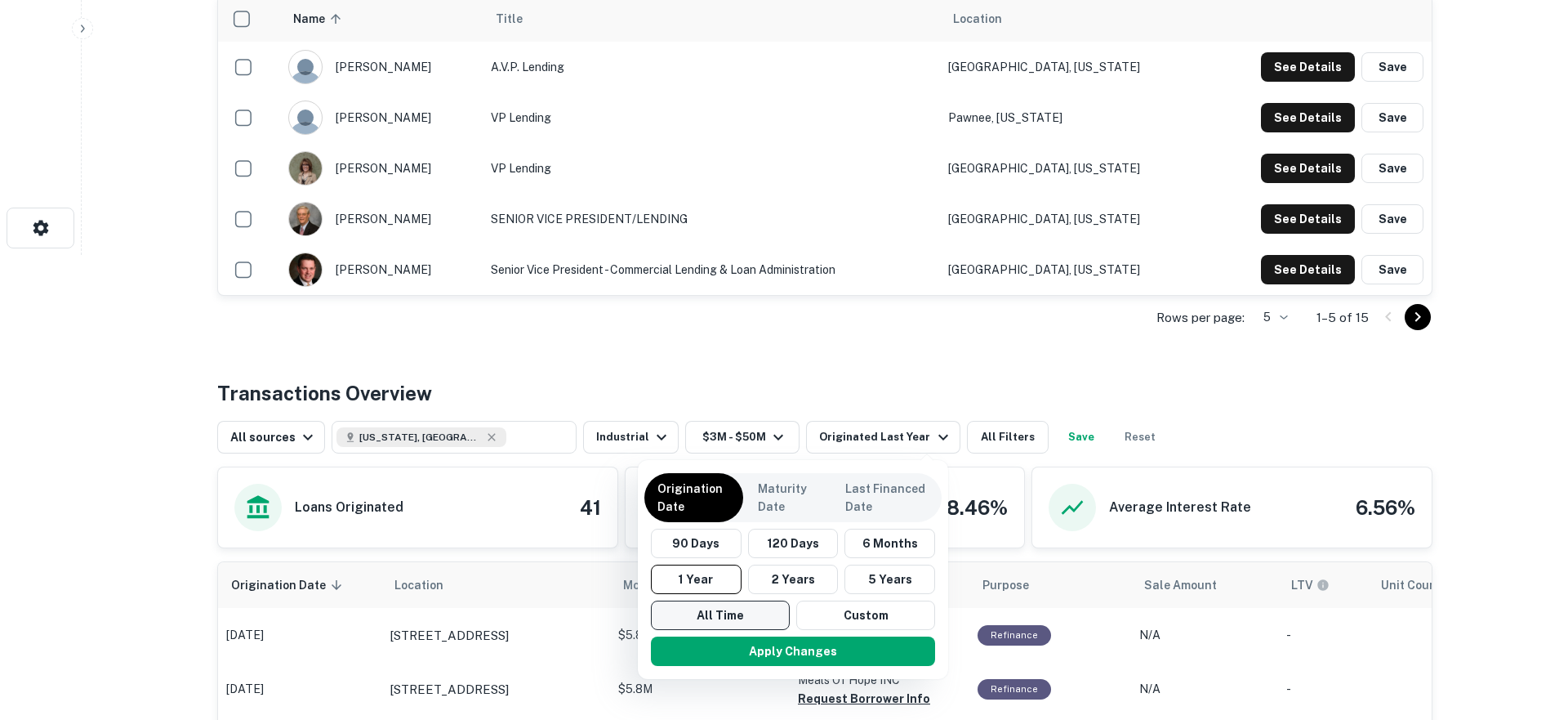
click at [692, 624] on button "All Time" at bounding box center [720, 615] width 139 height 30
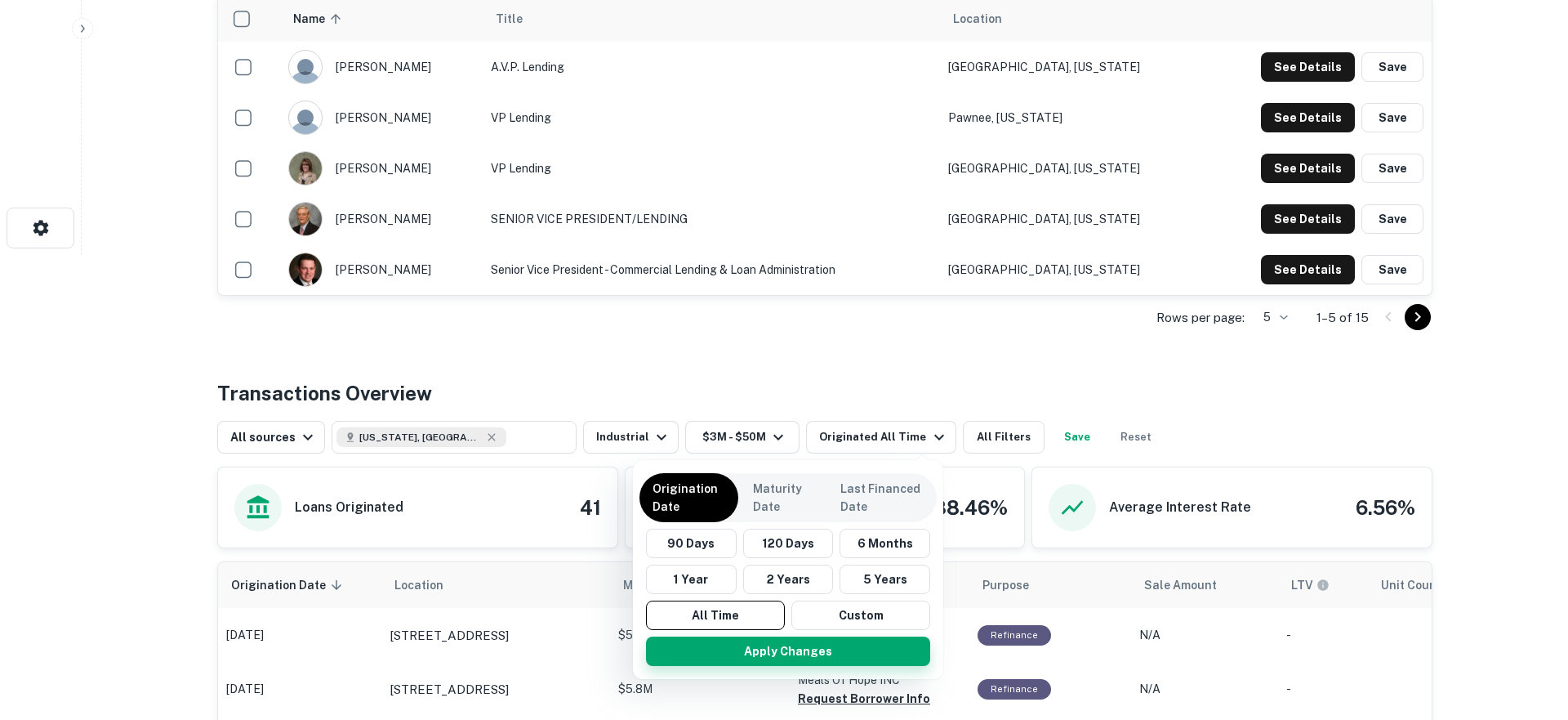
click at [704, 655] on button "Apply Changes" at bounding box center [787, 651] width 284 height 30
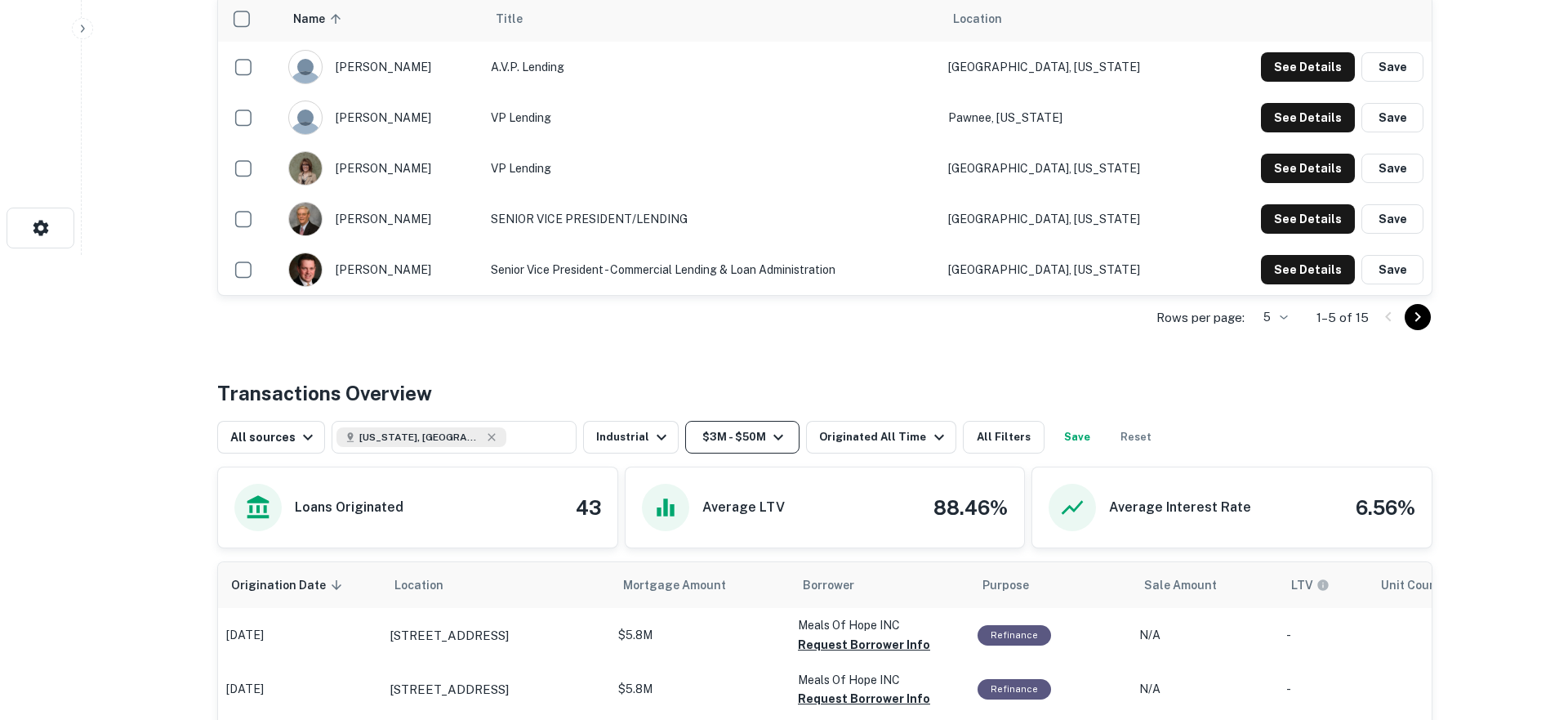
click at [720, 437] on button "$3M - $50M" at bounding box center [742, 437] width 115 height 32
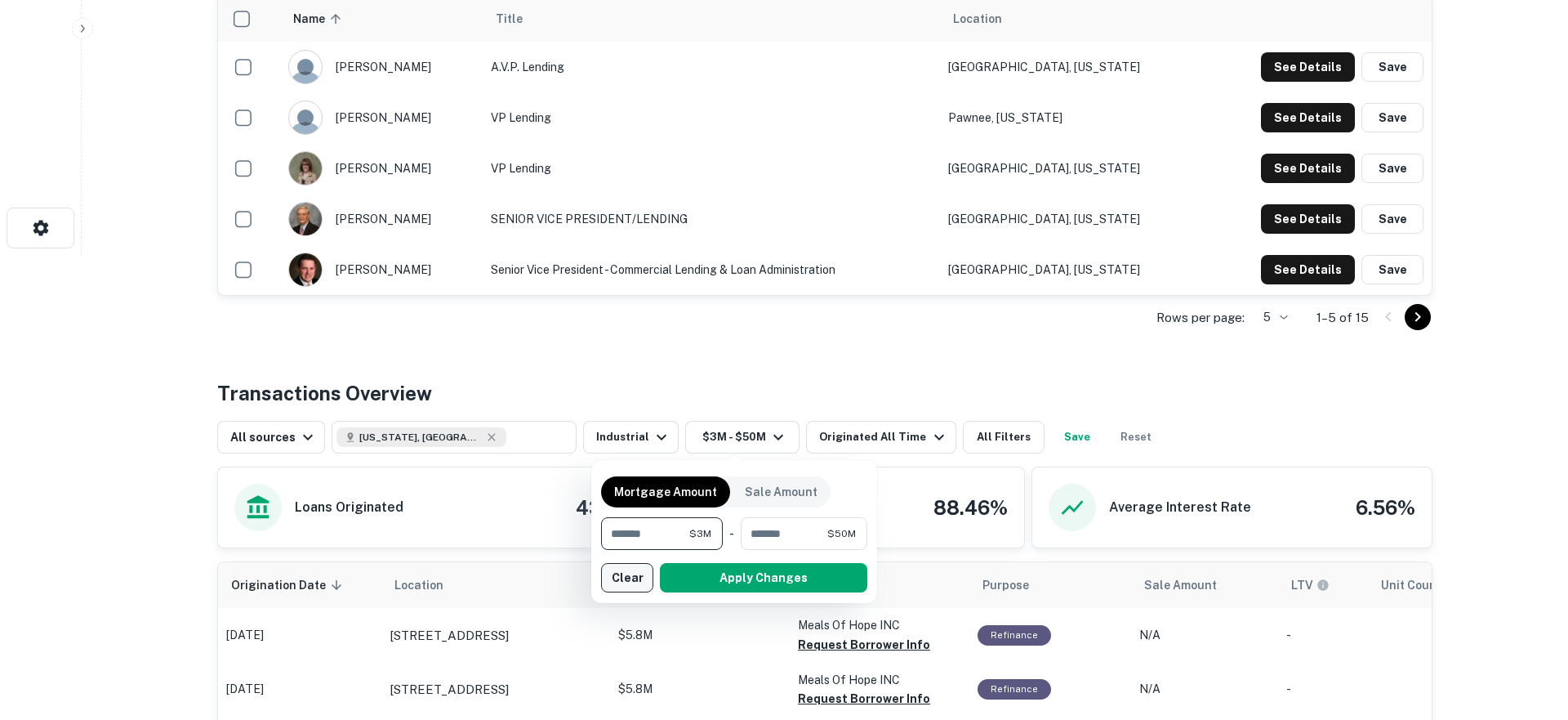
click at [634, 583] on button "Clear" at bounding box center [627, 577] width 52 height 30
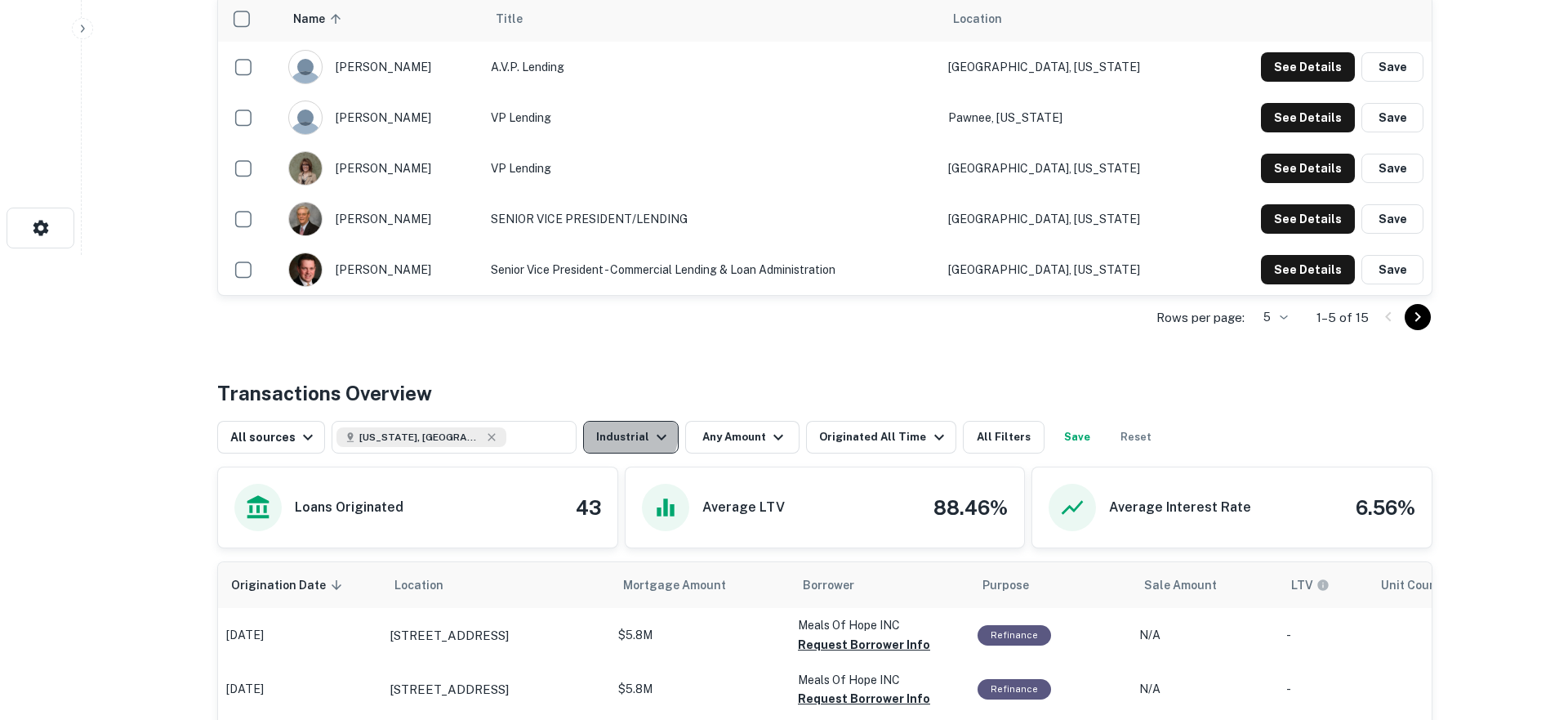
click at [619, 432] on button "Industrial" at bounding box center [631, 437] width 96 height 32
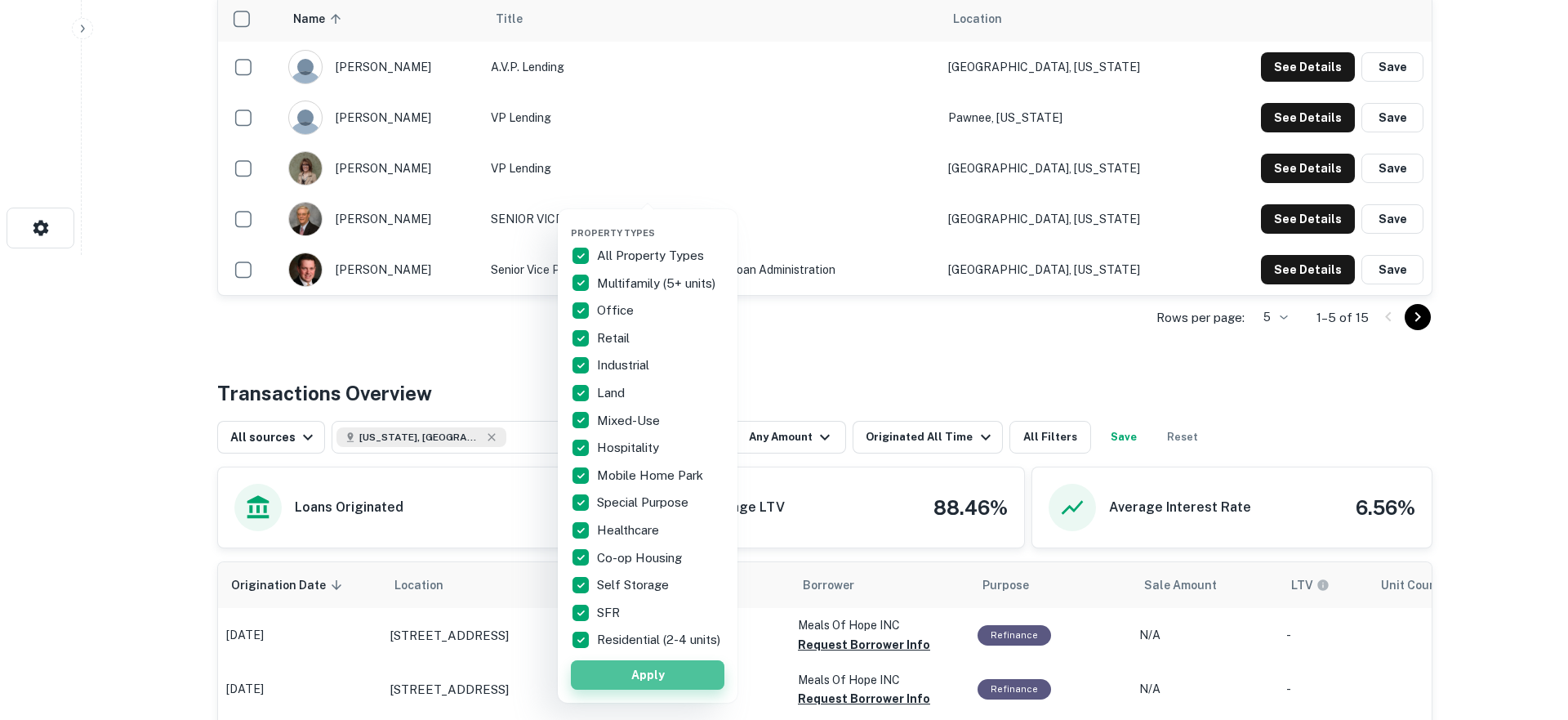
click at [672, 689] on button "Apply" at bounding box center [647, 675] width 153 height 30
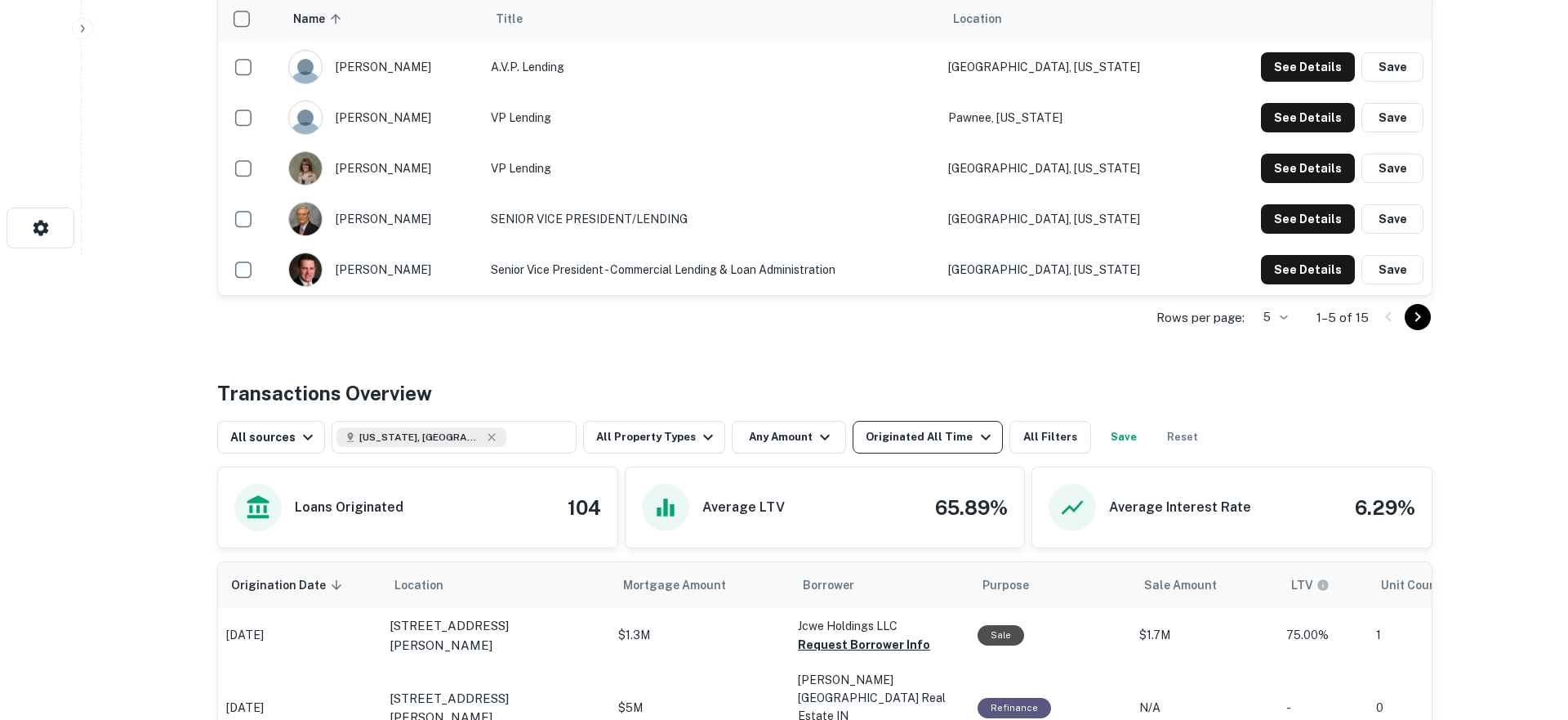
click at [888, 439] on div "Originated All Time" at bounding box center [930, 438] width 129 height 20
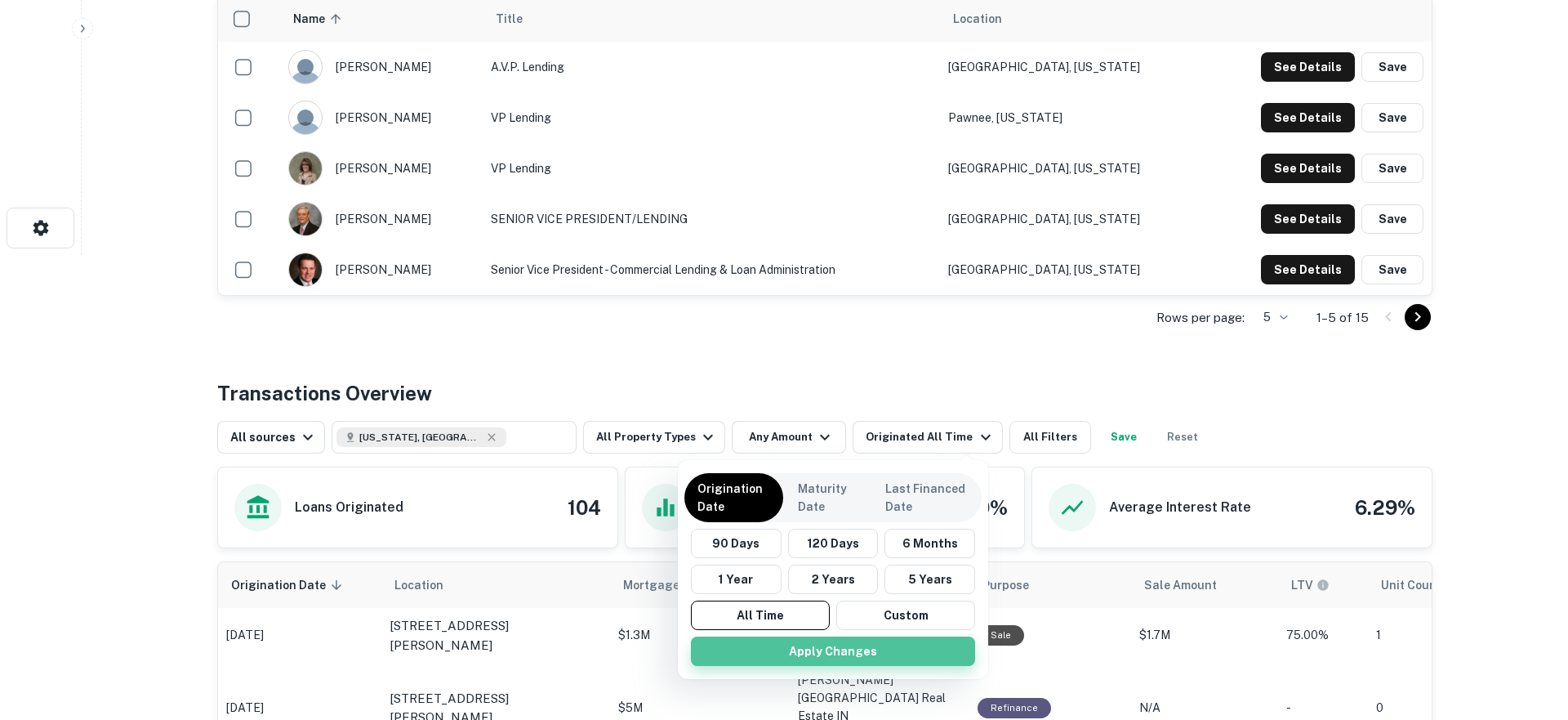
click at [774, 647] on button "Apply Changes" at bounding box center [832, 651] width 284 height 30
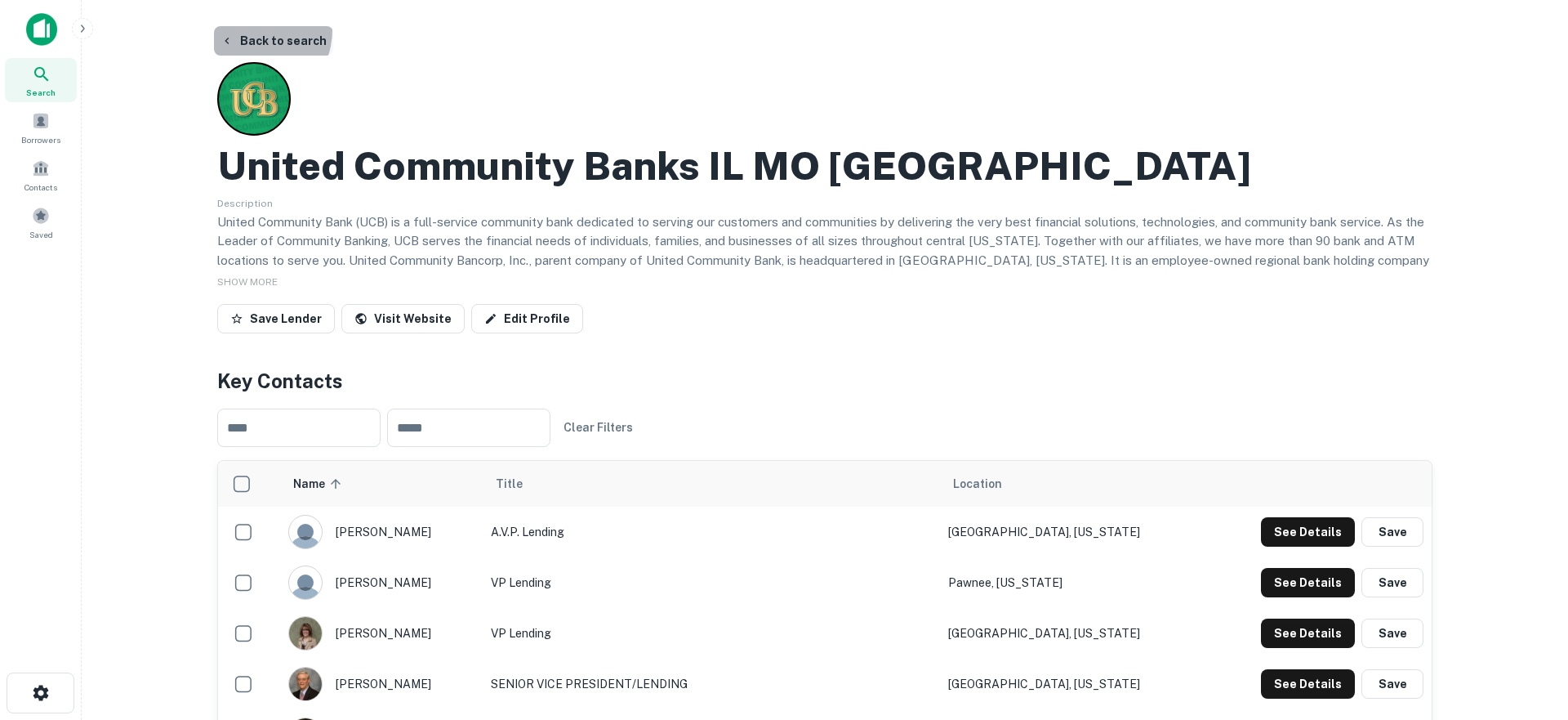
click at [249, 31] on button "Back to search" at bounding box center [273, 41] width 119 height 30
click at [244, 23] on main "Back to search United Community Banks IL MO FL Description SHOW MORE Save Lende…" at bounding box center [825, 360] width 1486 height 720
click at [239, 35] on button "Back to search" at bounding box center [273, 41] width 119 height 30
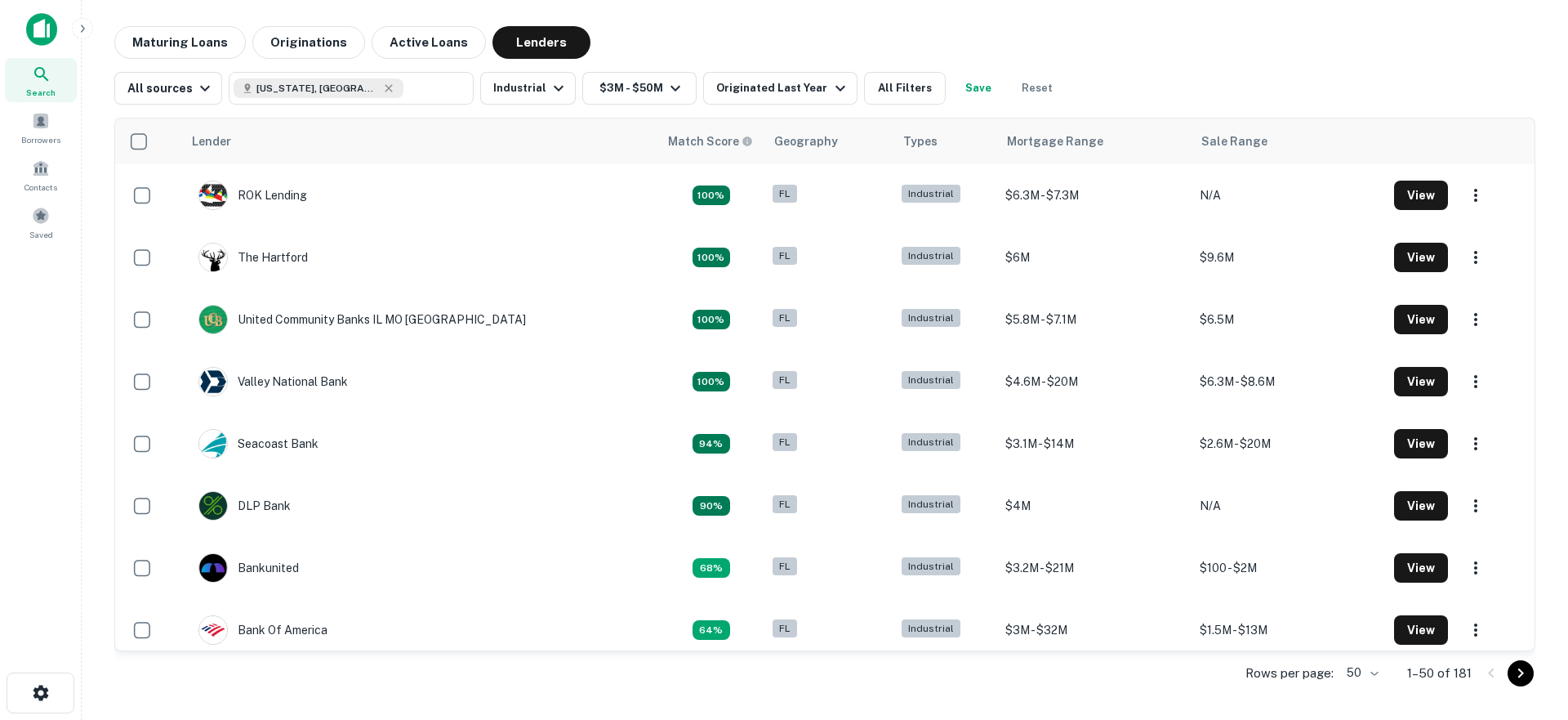
scroll to position [10, 0]
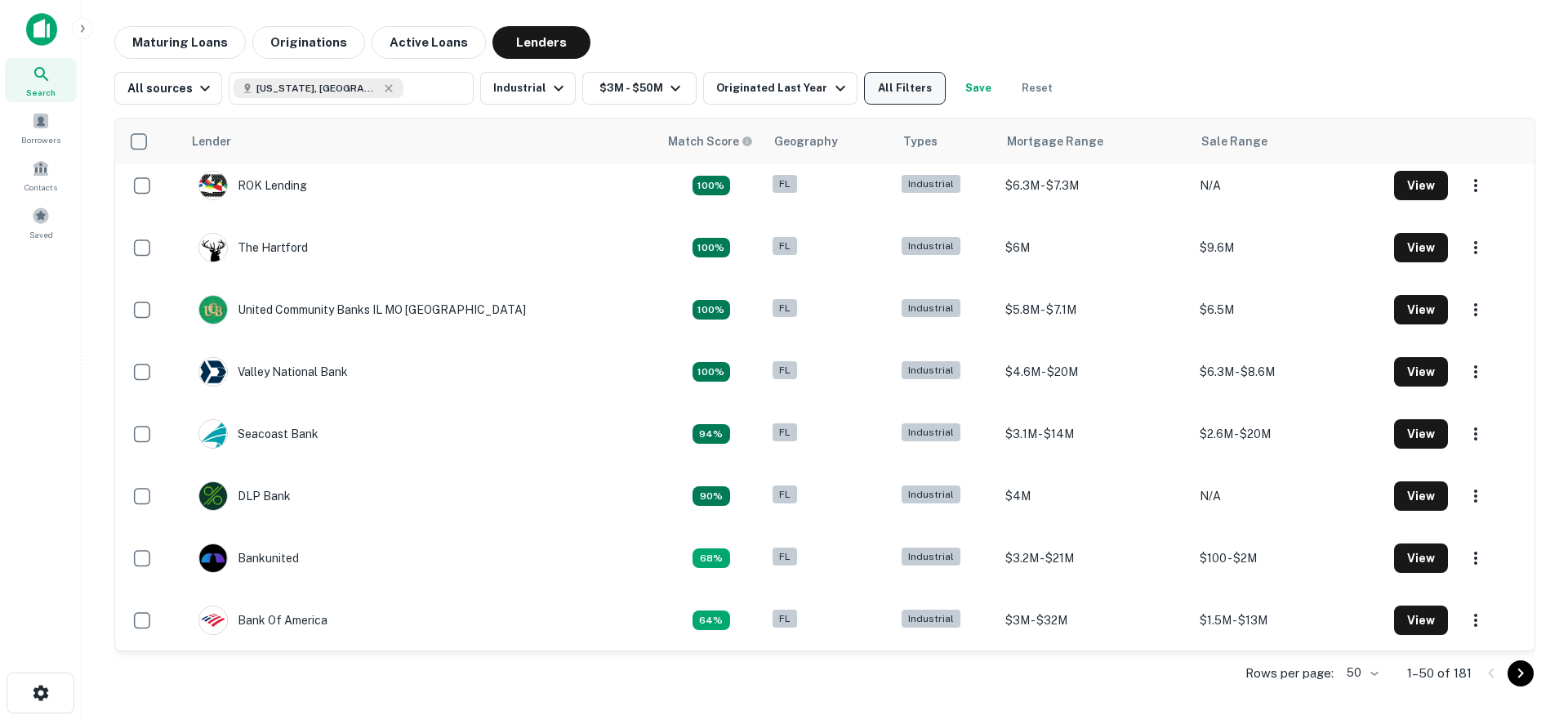
click at [893, 85] on button "All Filters" at bounding box center [904, 88] width 82 height 32
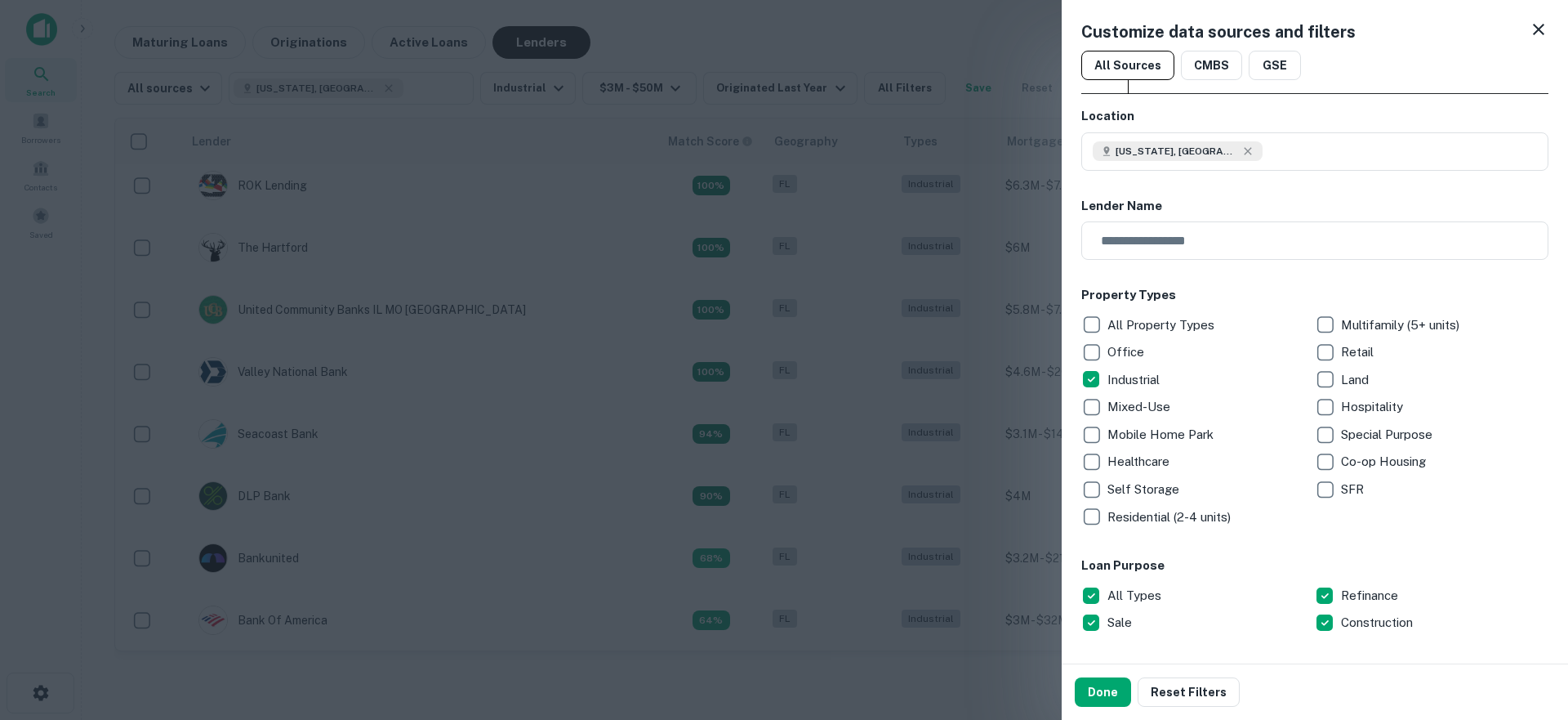
scroll to position [414, 0]
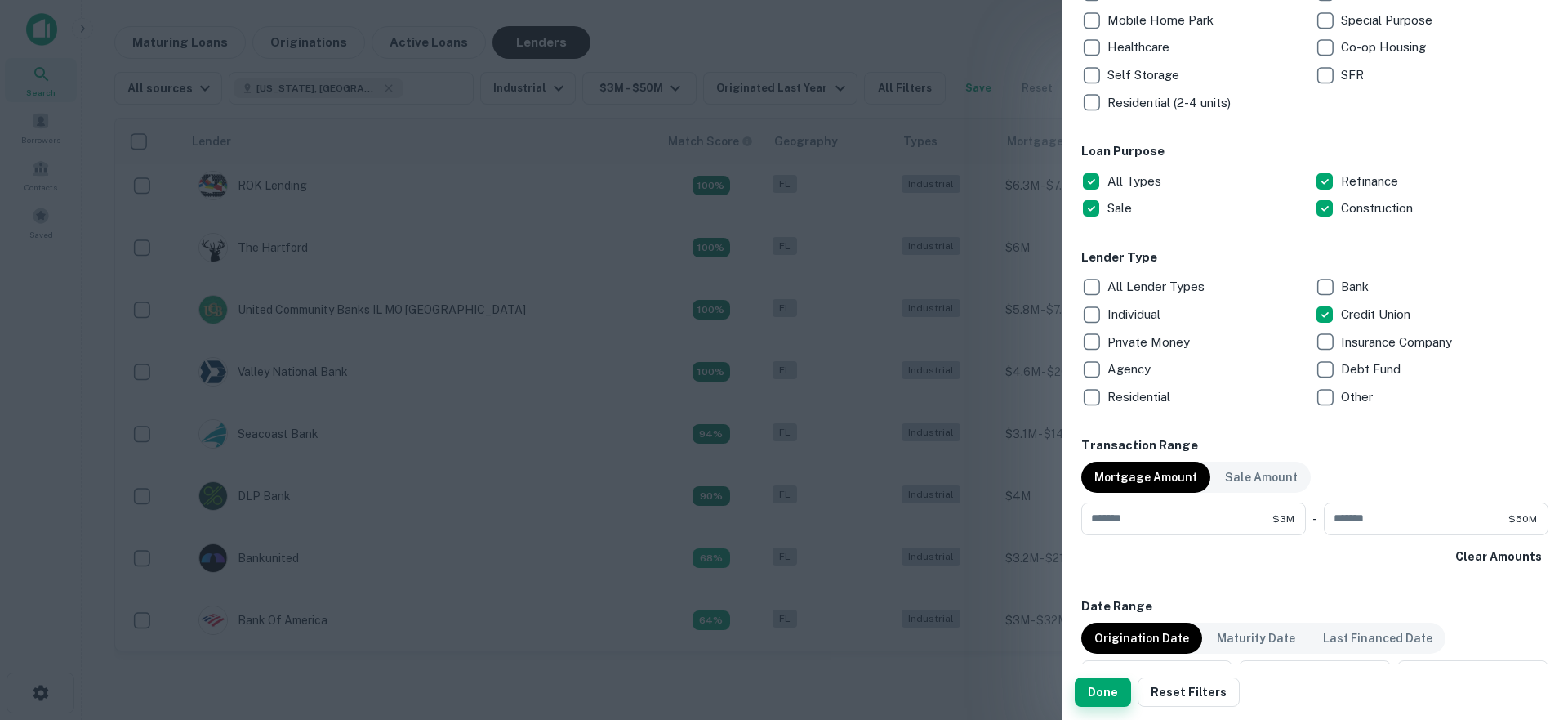
click at [1102, 685] on button "Done" at bounding box center [1103, 692] width 56 height 30
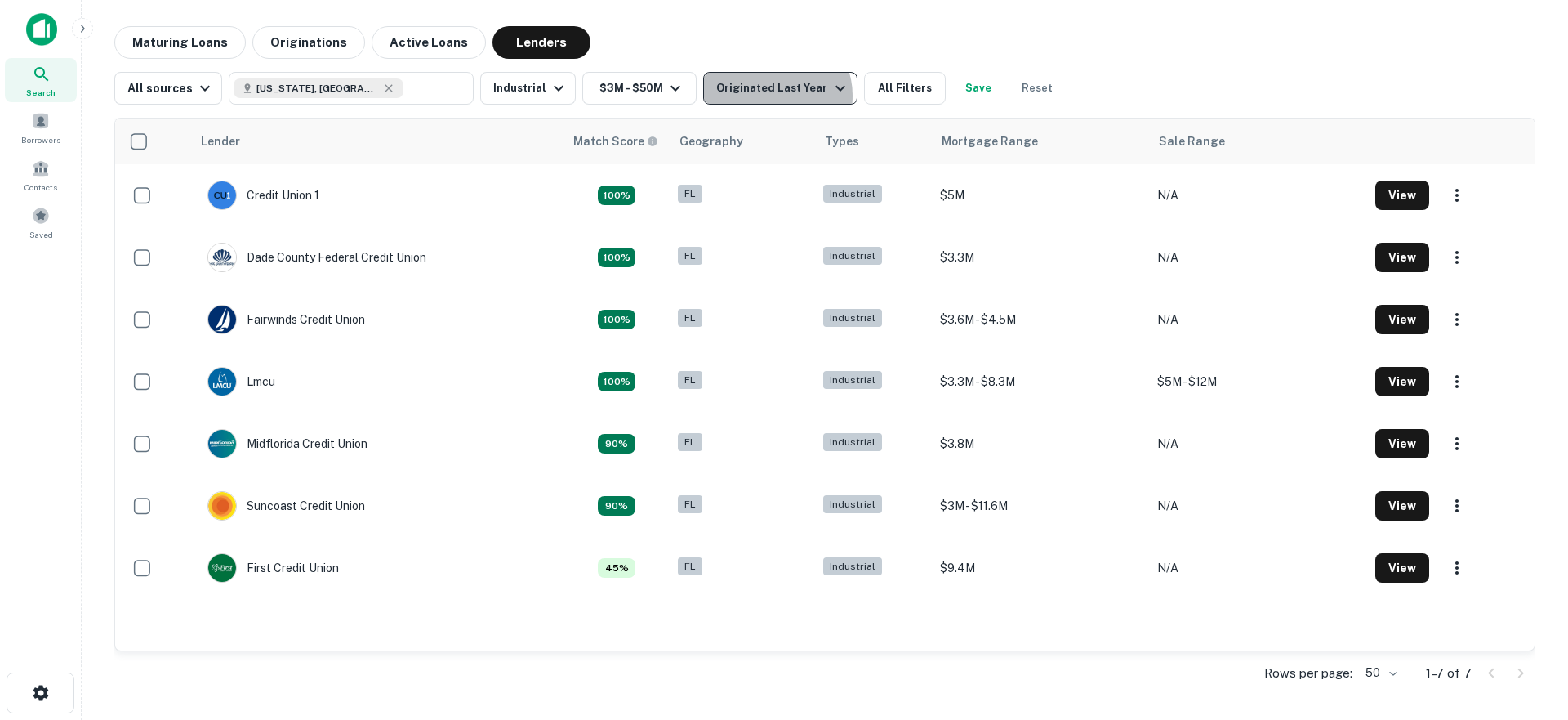
click at [766, 96] on div "Originated Last Year" at bounding box center [783, 88] width 133 height 20
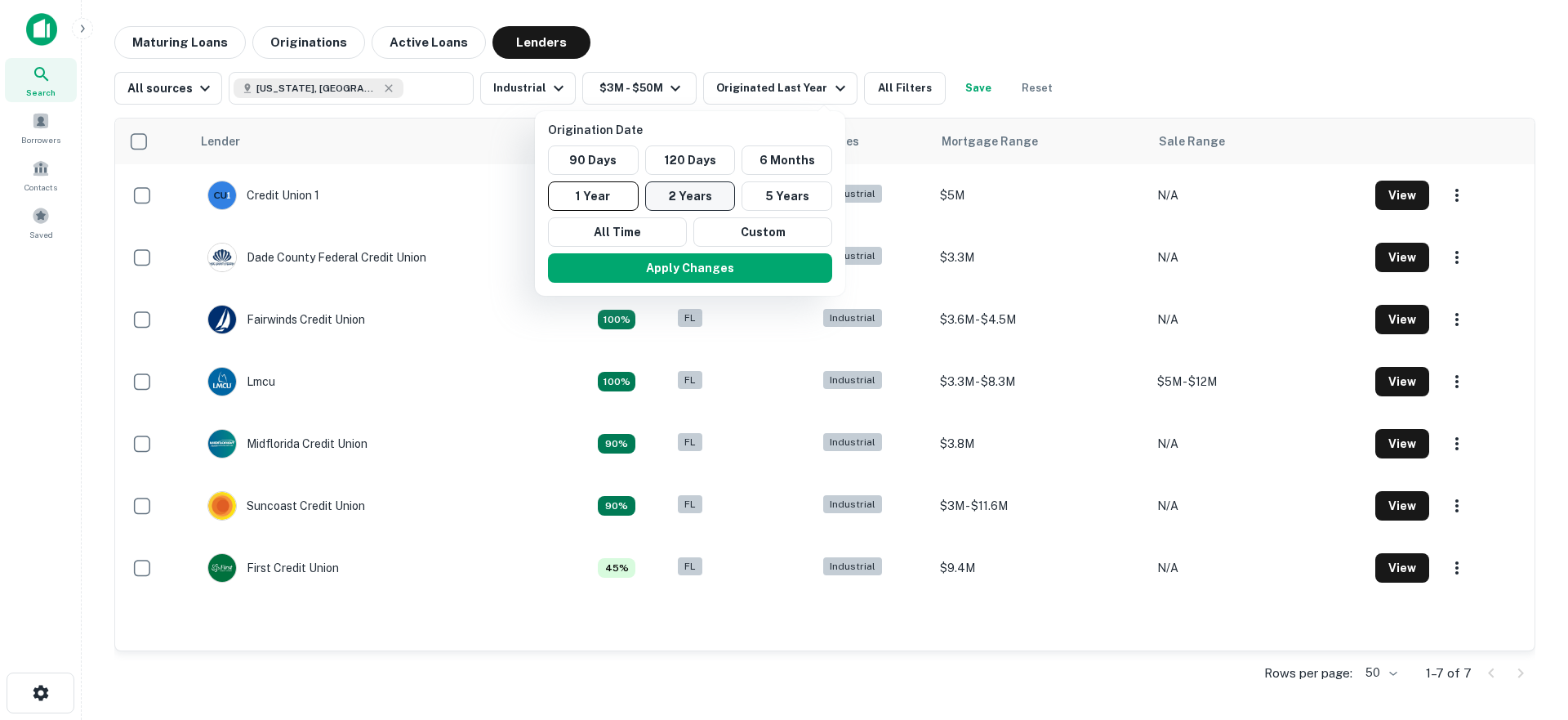
click at [696, 189] on button "2 Years" at bounding box center [690, 196] width 91 height 30
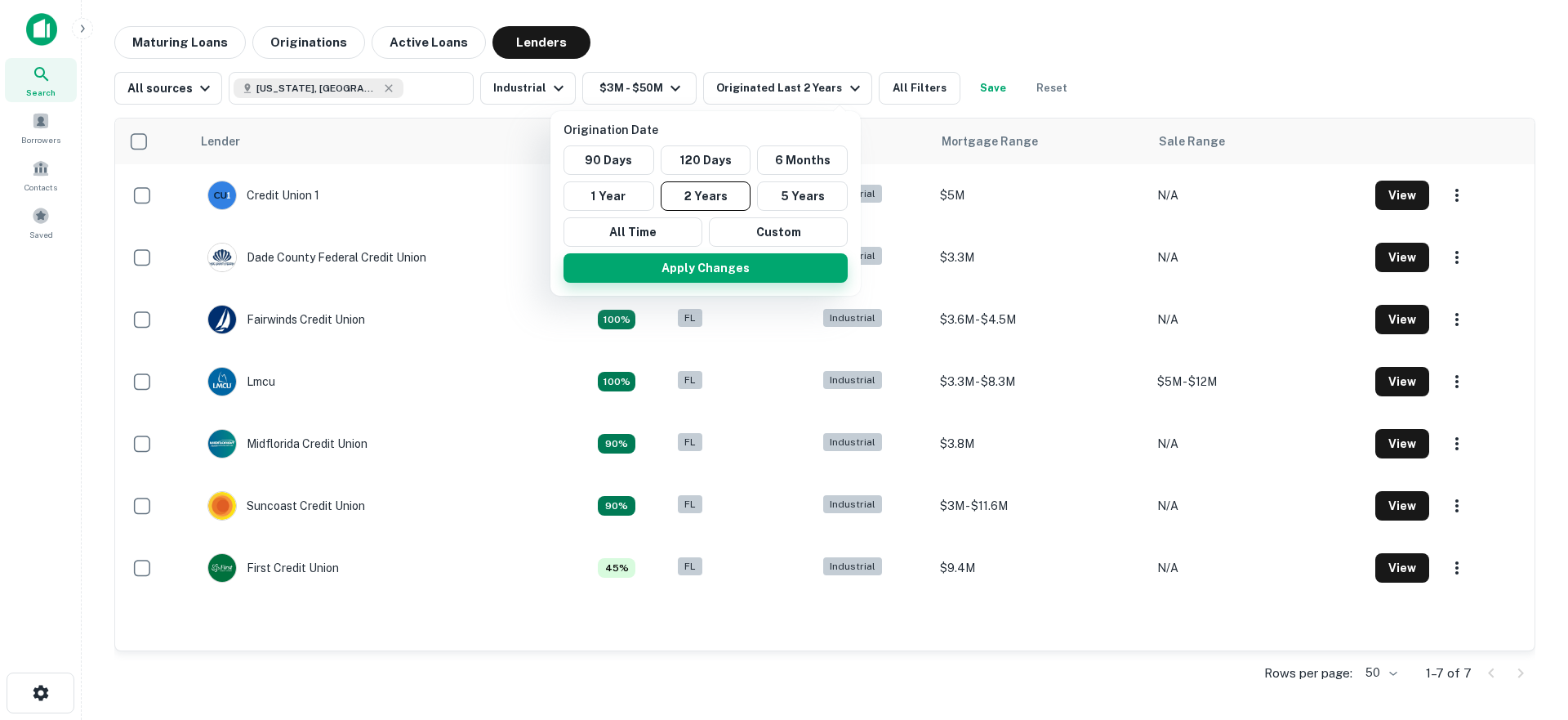
click at [685, 261] on button "Apply Changes" at bounding box center [705, 268] width 284 height 30
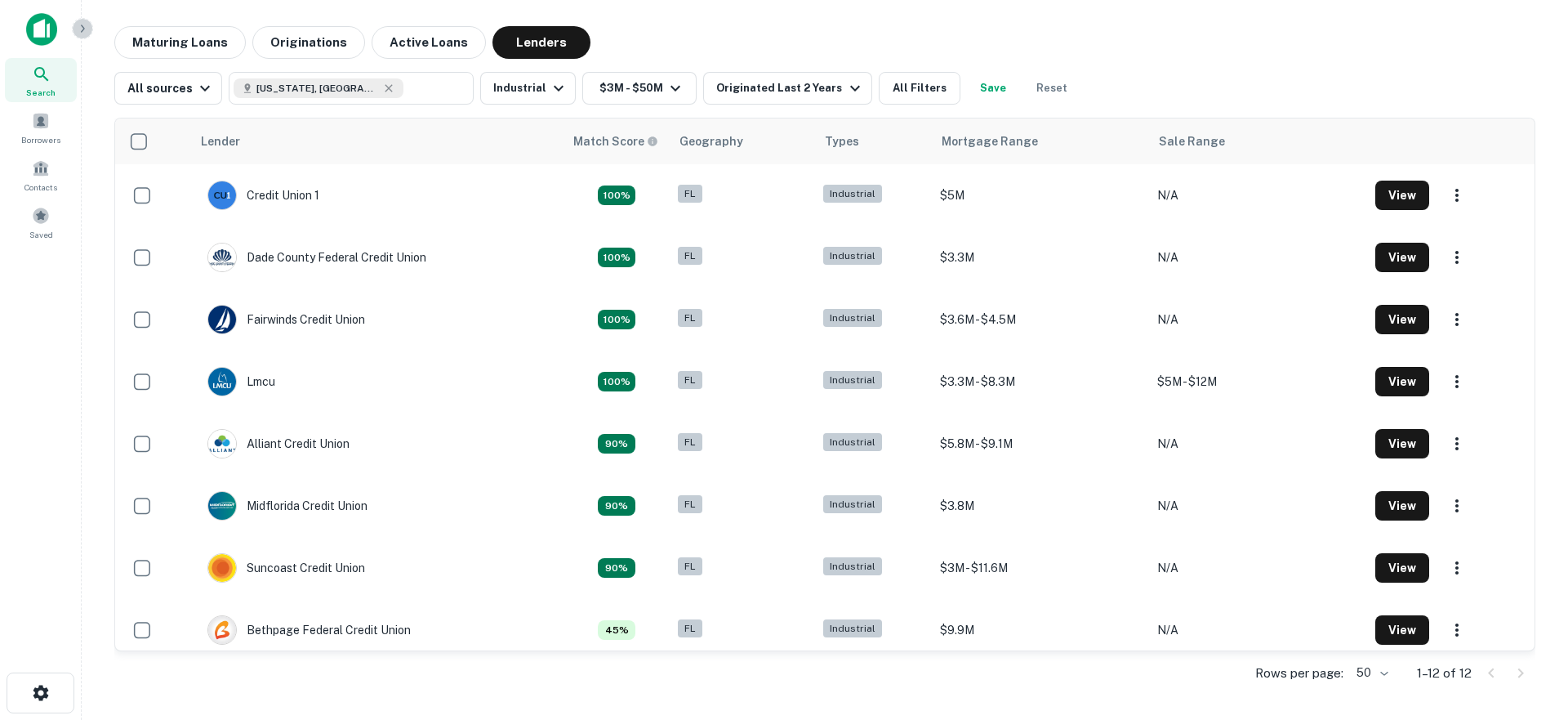
click at [84, 31] on icon "button" at bounding box center [82, 28] width 13 height 13
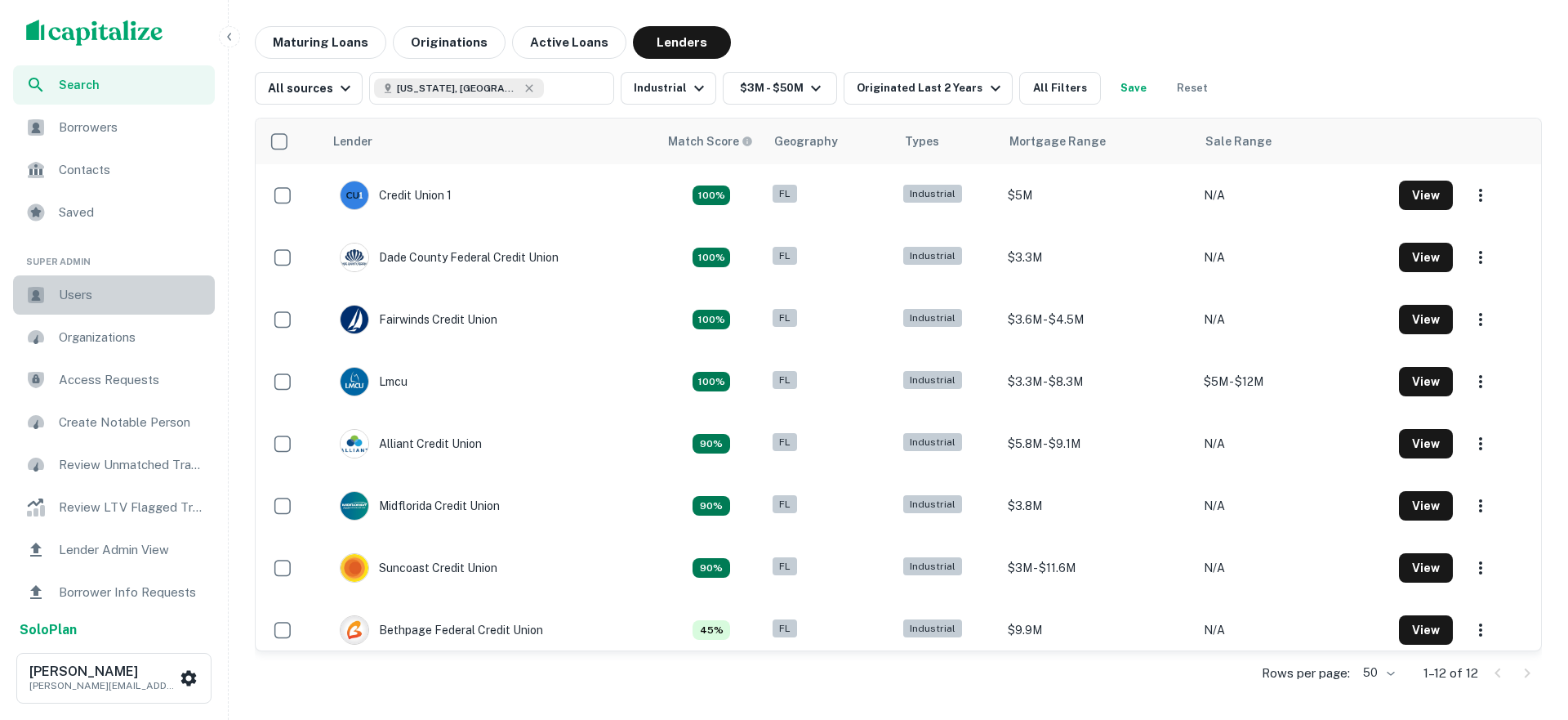
click at [97, 308] on div "Users" at bounding box center [114, 294] width 202 height 39
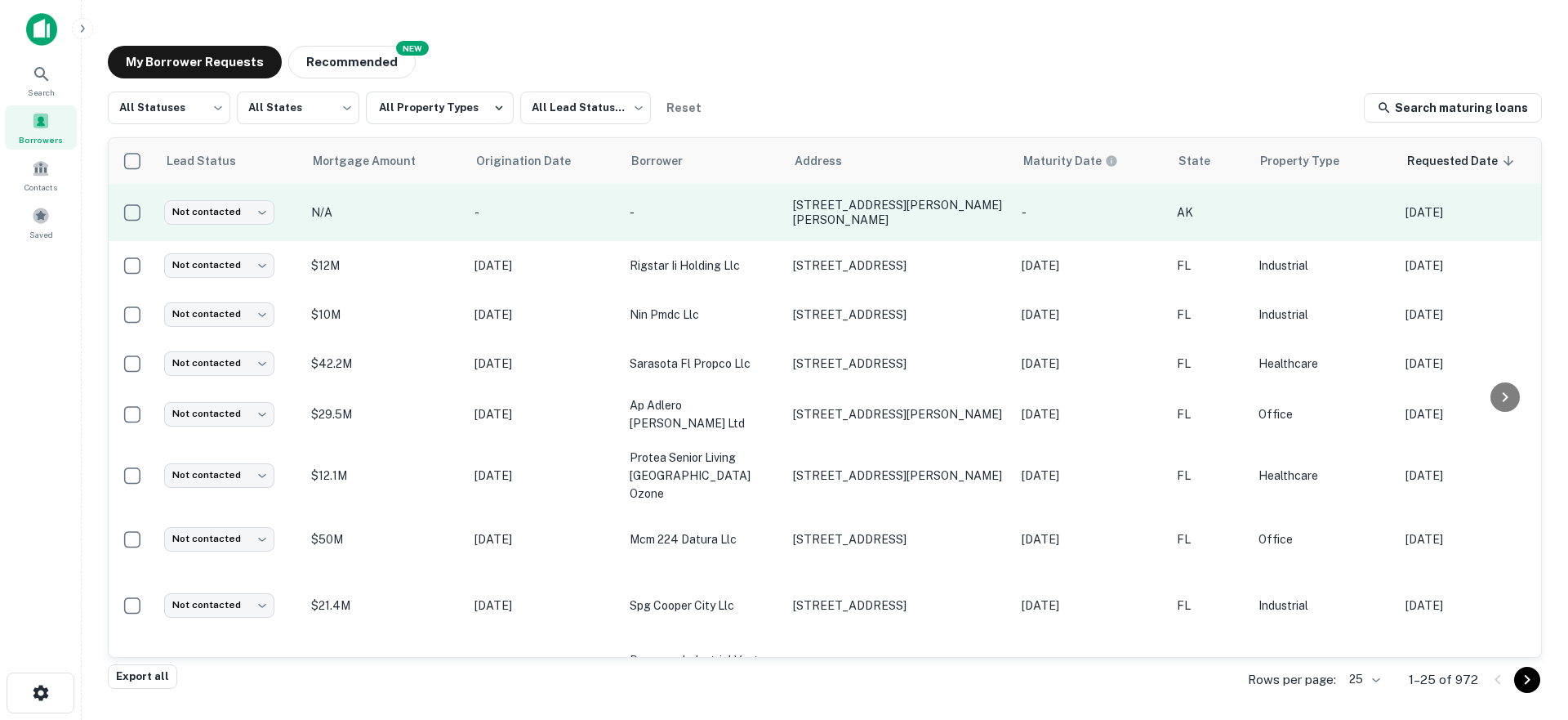
scroll to position [0, 322]
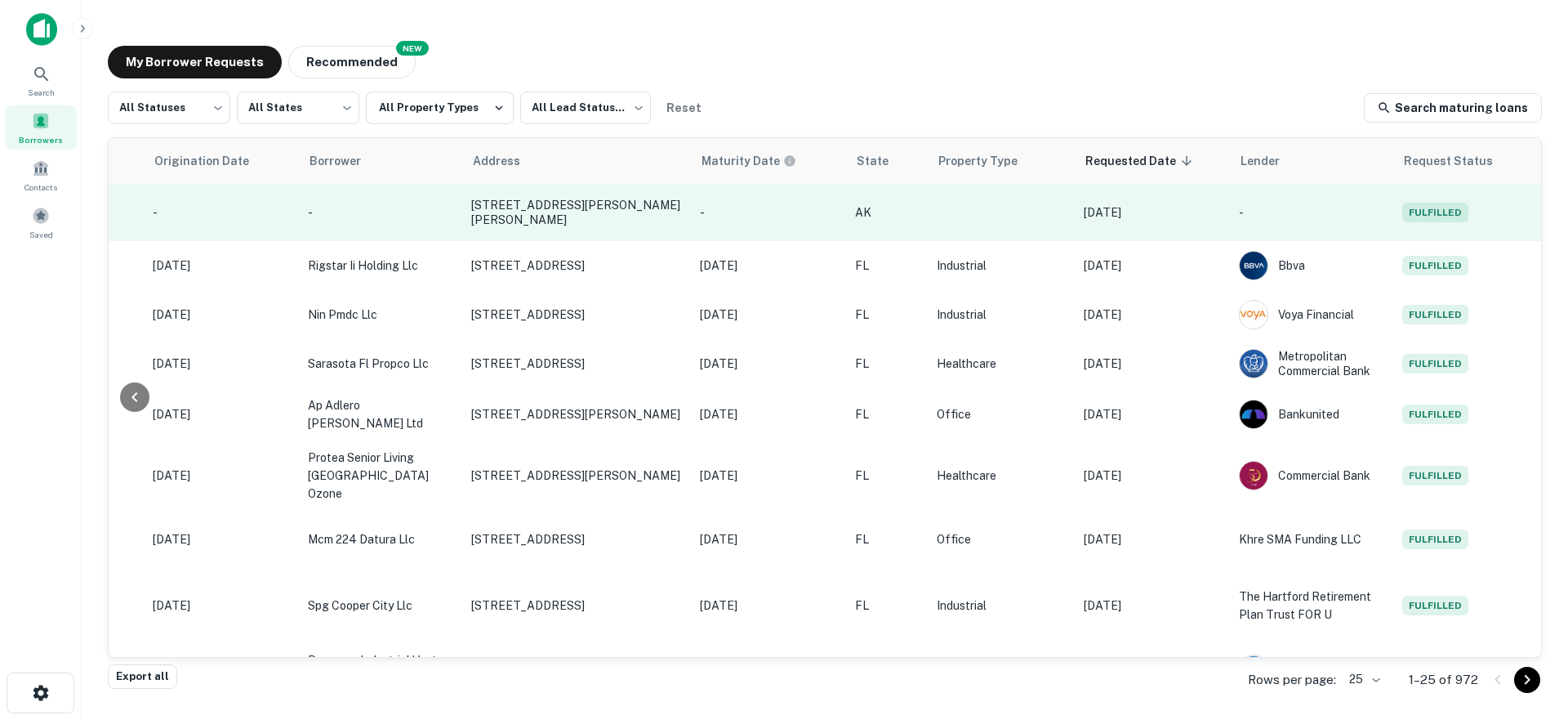
click at [747, 212] on p "-" at bounding box center [769, 212] width 139 height 18
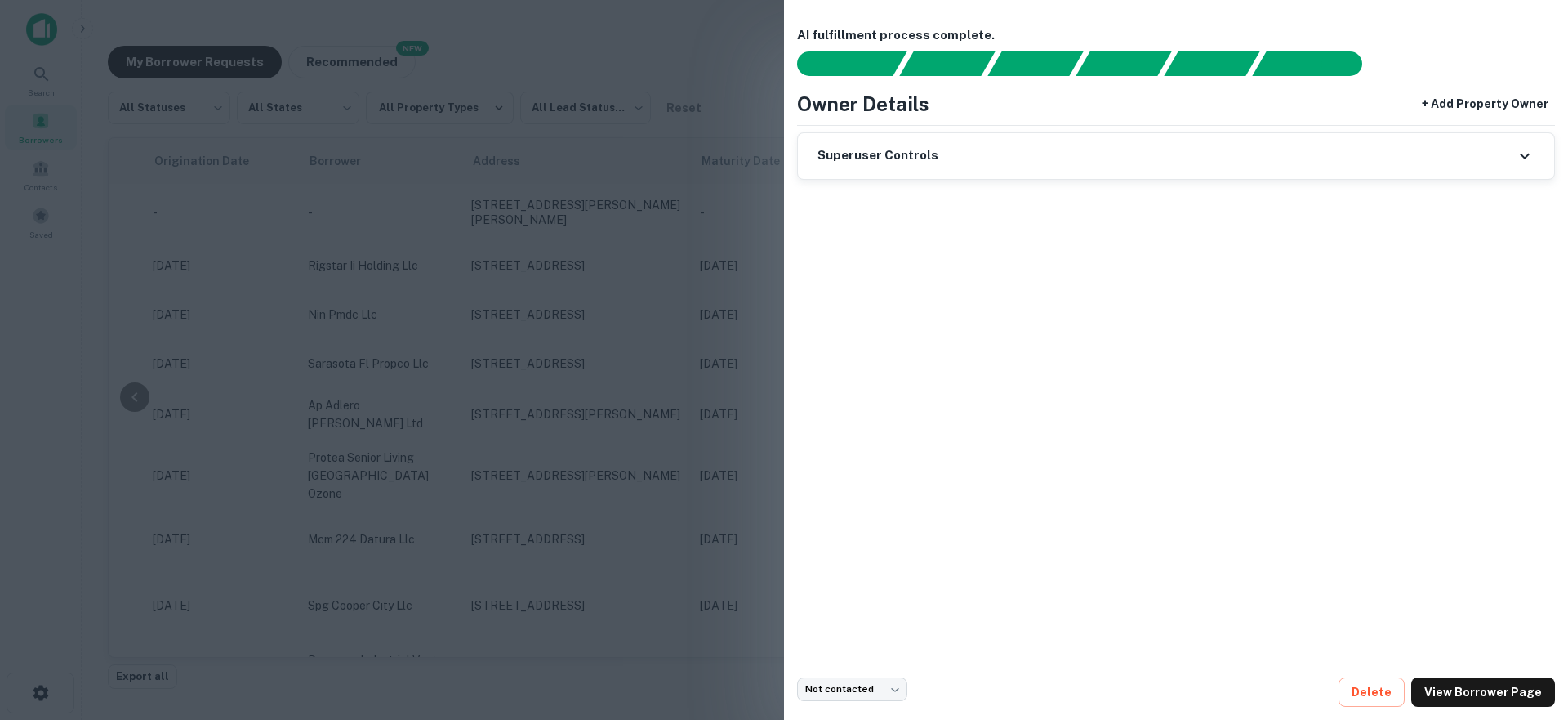
click at [583, 309] on div at bounding box center [784, 360] width 1568 height 720
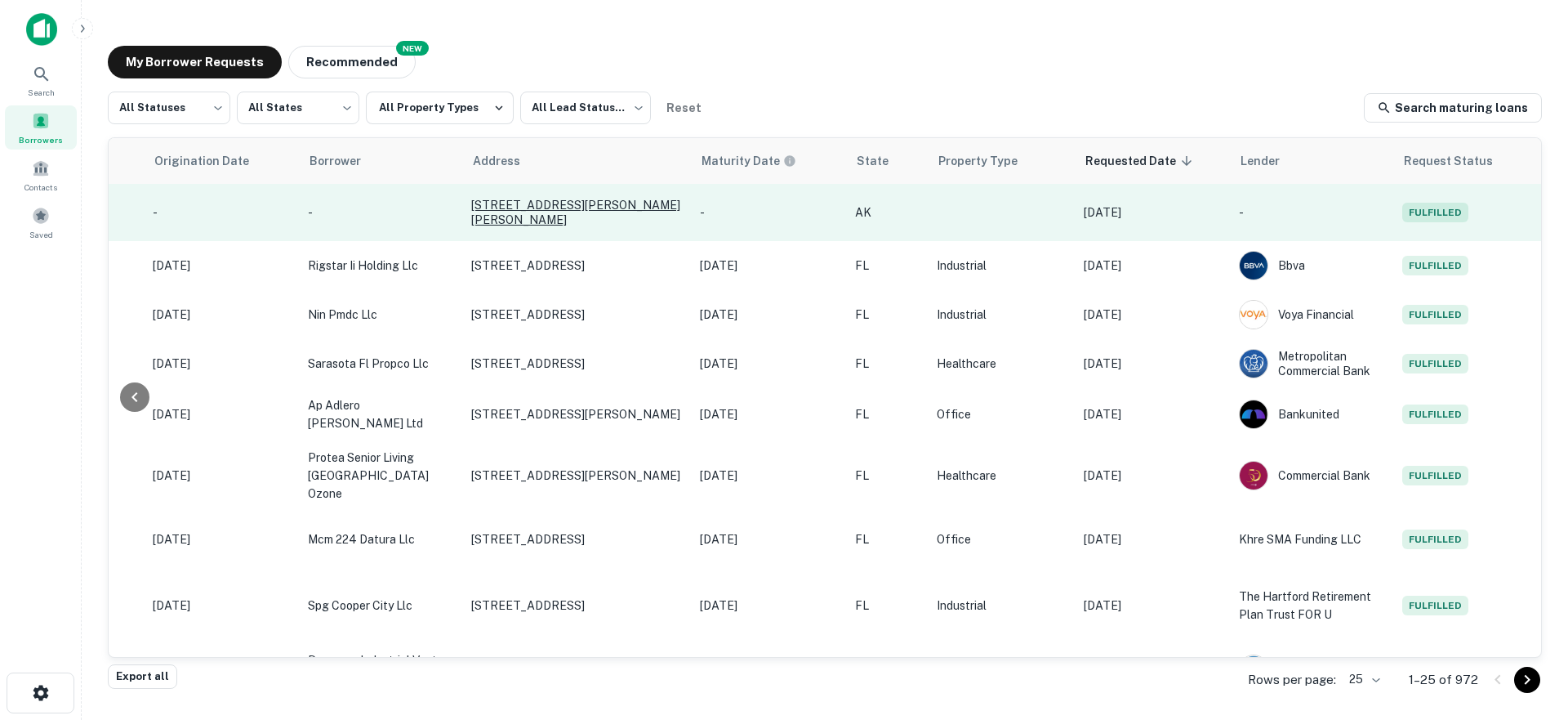
click at [554, 203] on p "[STREET_ADDRESS][PERSON_NAME][PERSON_NAME]" at bounding box center [576, 212] width 212 height 30
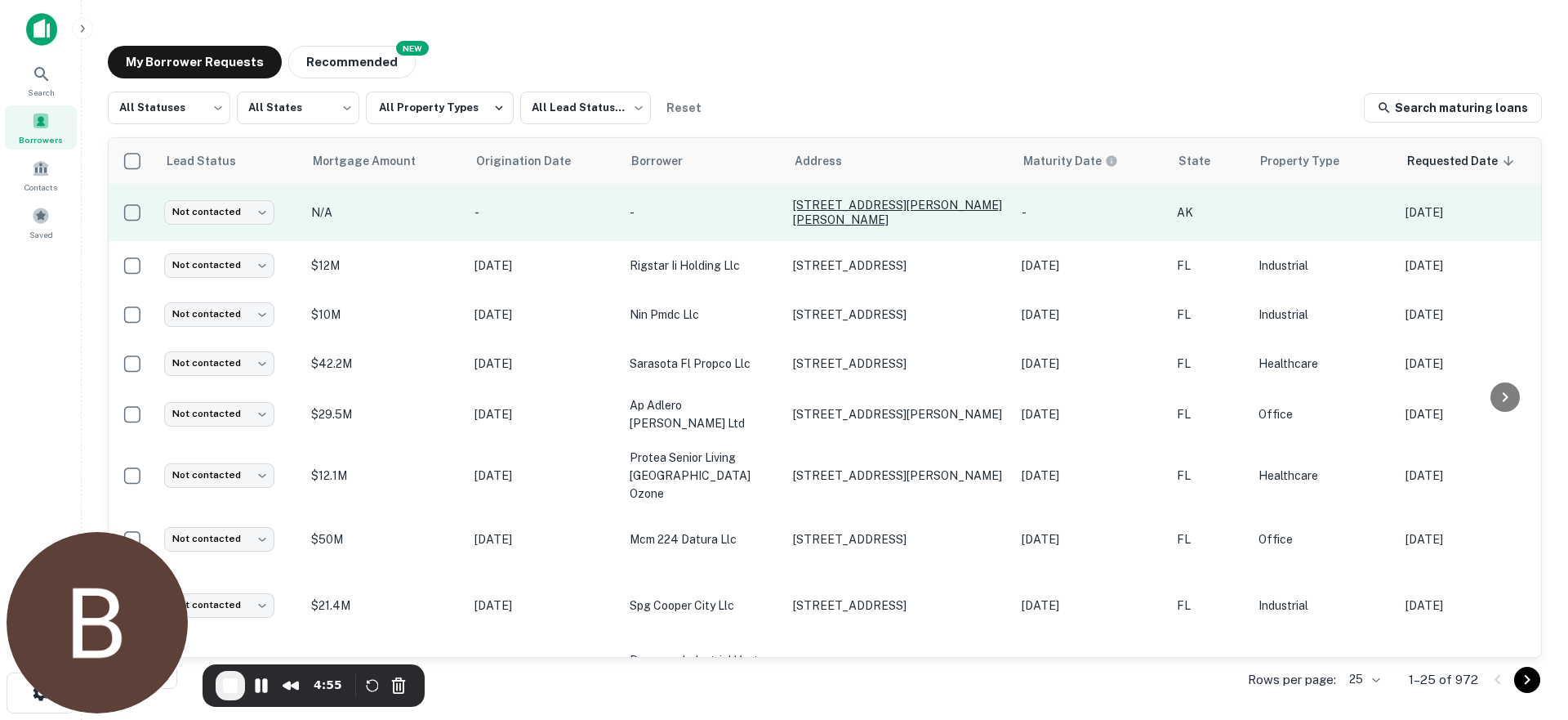
click at [859, 211] on p "[STREET_ADDRESS][PERSON_NAME][PERSON_NAME]" at bounding box center [898, 212] width 212 height 30
click at [756, 215] on p "-" at bounding box center [702, 212] width 147 height 18
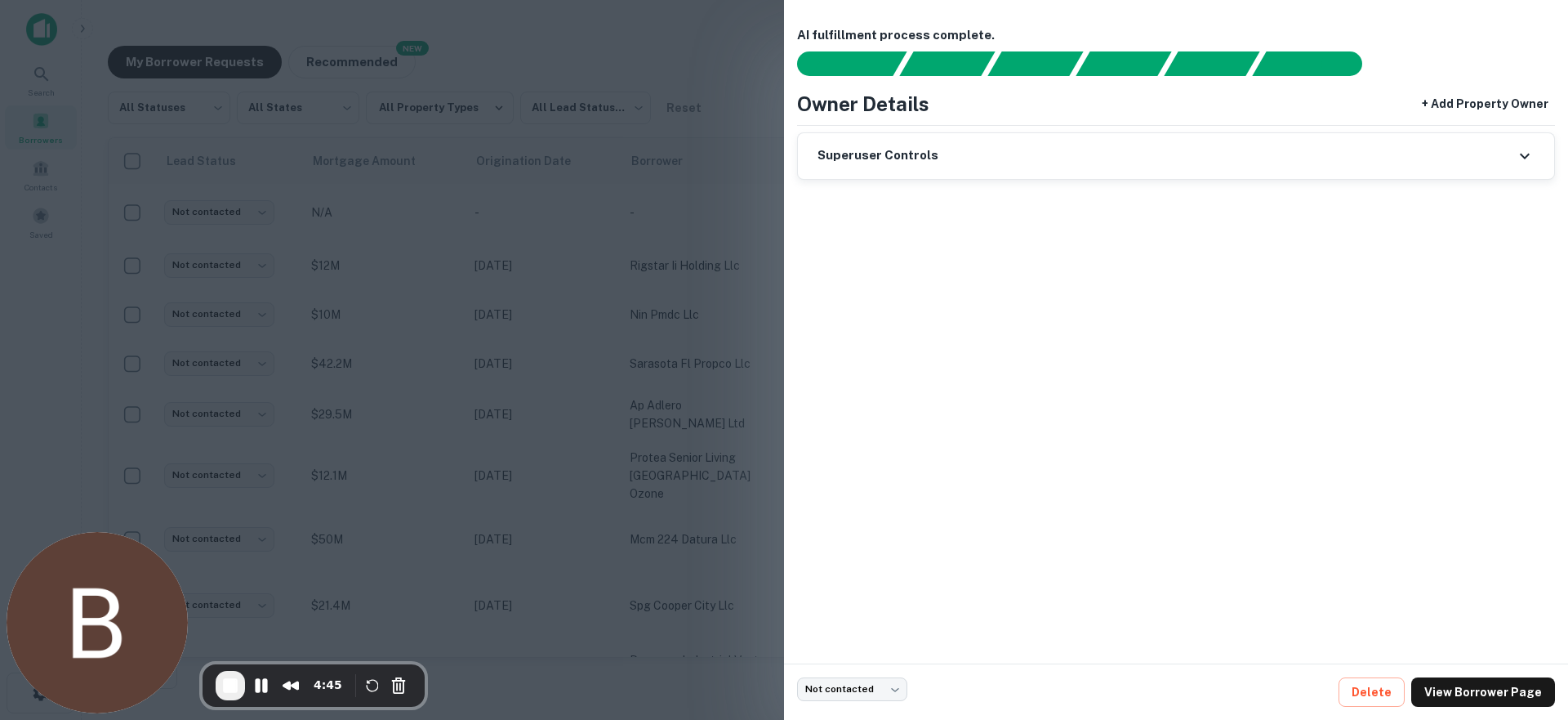
click at [685, 214] on div at bounding box center [784, 360] width 1568 height 720
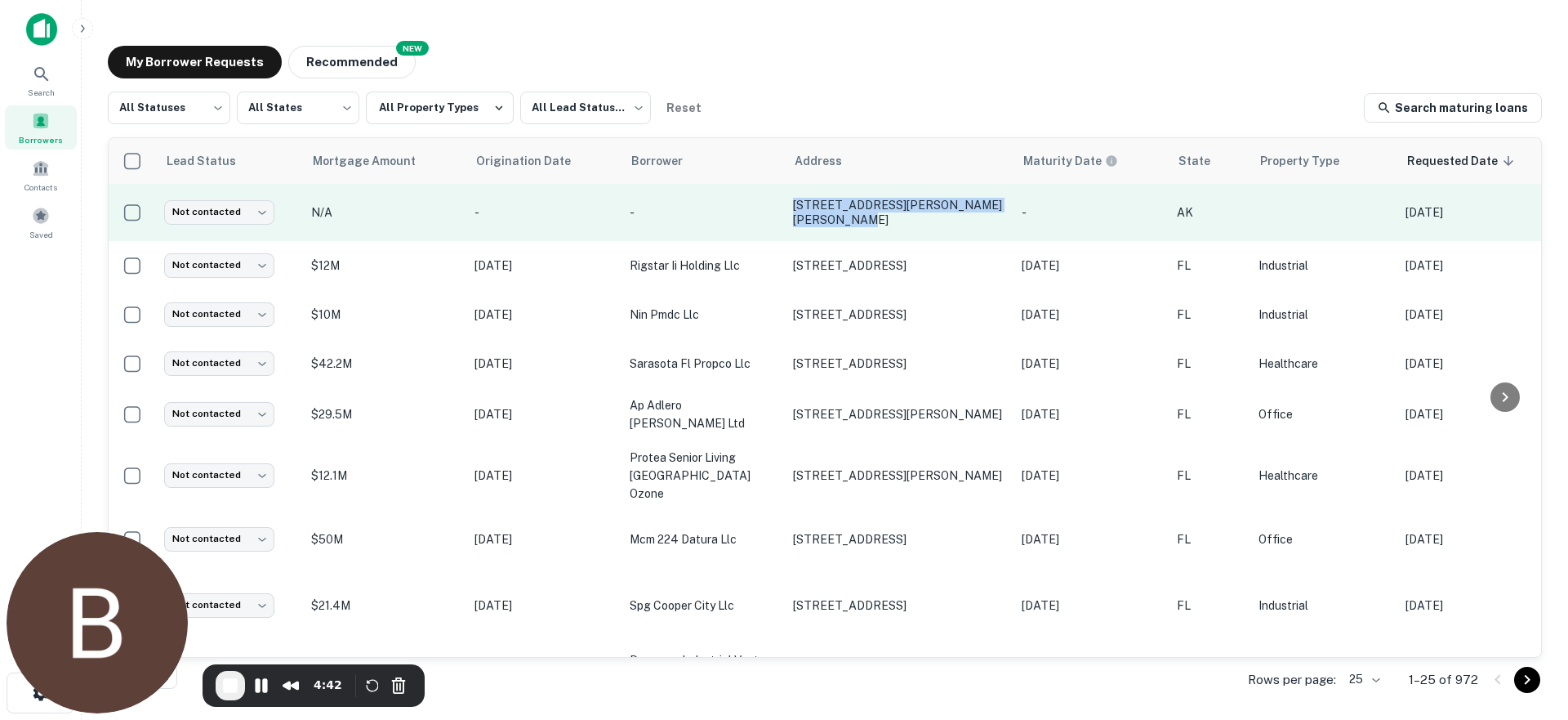
drag, startPoint x: 846, startPoint y: 224, endPoint x: 782, endPoint y: 203, distance: 67.4
click at [782, 203] on tr "Not contacted **** ​ N/A - - [STREET_ADDRESS][PERSON_NAME][PERSON_NAME] - AK [D…" at bounding box center [985, 212] width 1754 height 57
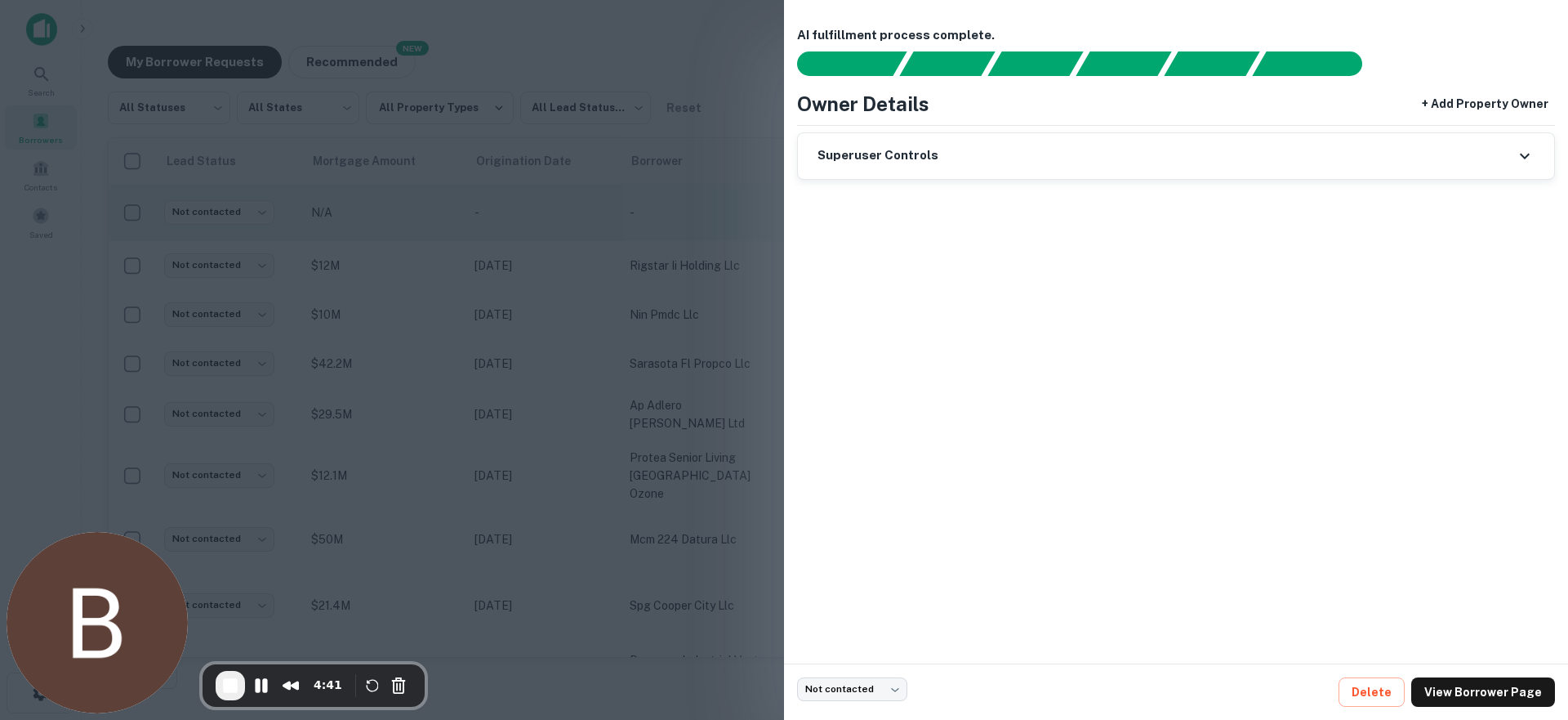
copy tr "[STREET_ADDRESS][PERSON_NAME][PERSON_NAME]"
click at [740, 195] on div at bounding box center [784, 360] width 1568 height 720
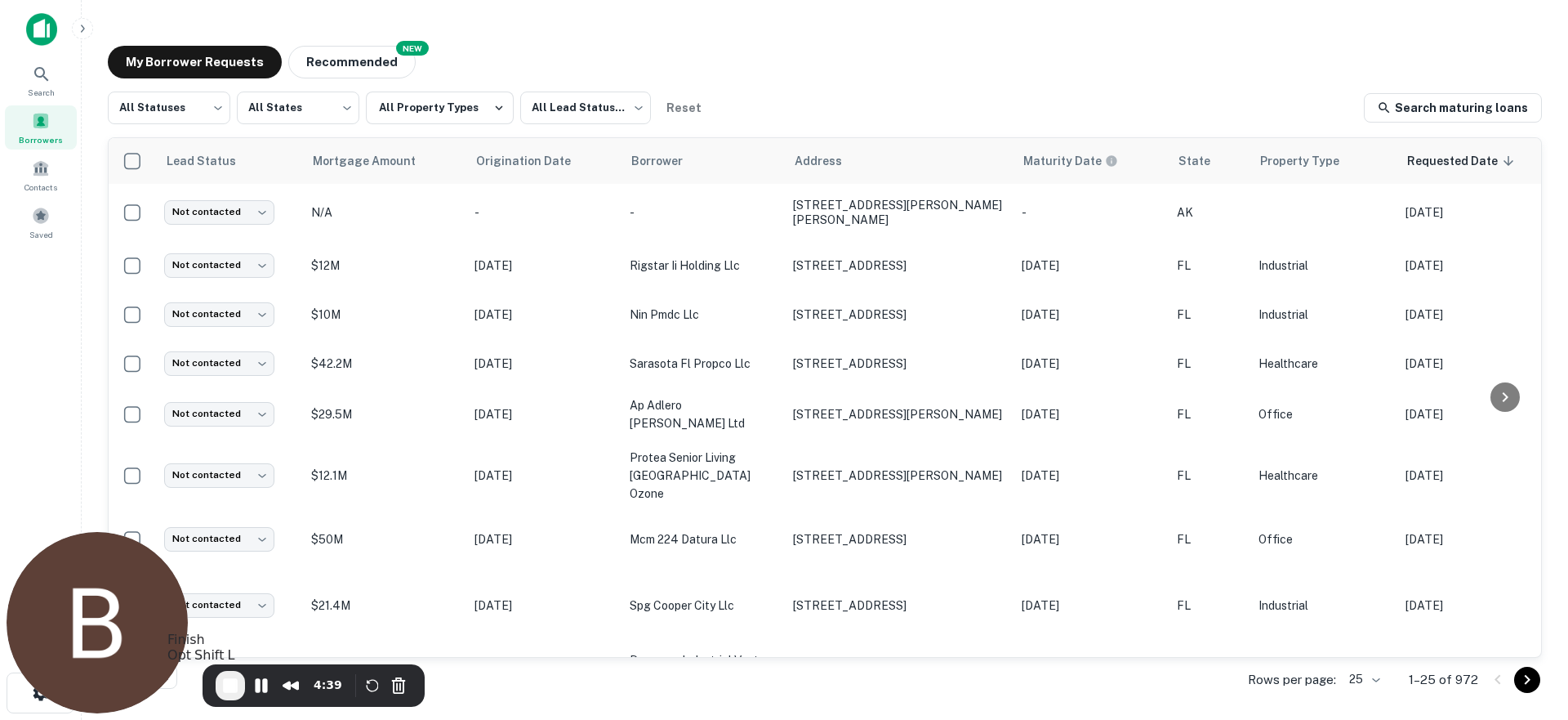
click at [225, 688] on span "End Recording" at bounding box center [230, 686] width 20 height 20
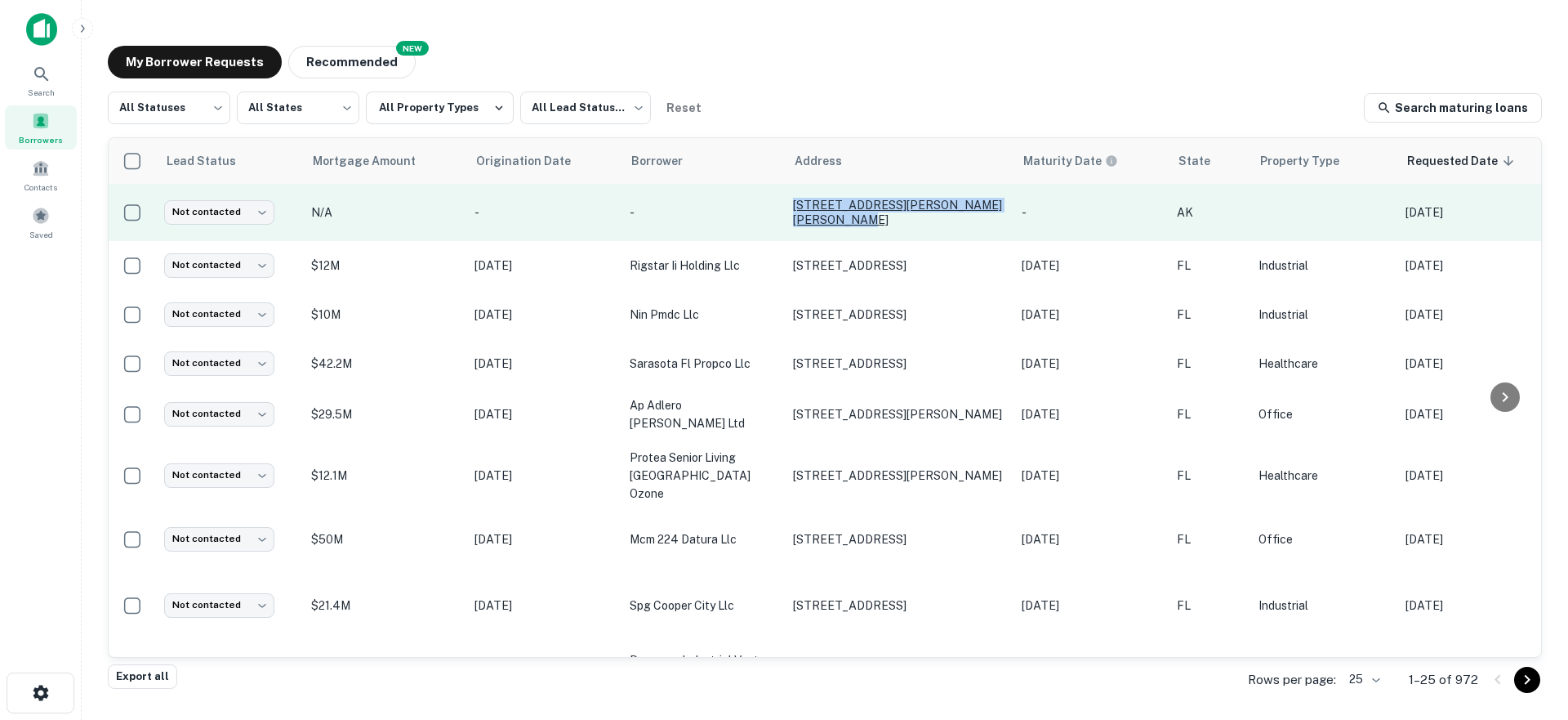
drag, startPoint x: 881, startPoint y: 224, endPoint x: 798, endPoint y: 212, distance: 83.9
click at [798, 212] on p "[STREET_ADDRESS][PERSON_NAME][PERSON_NAME]" at bounding box center [898, 212] width 212 height 30
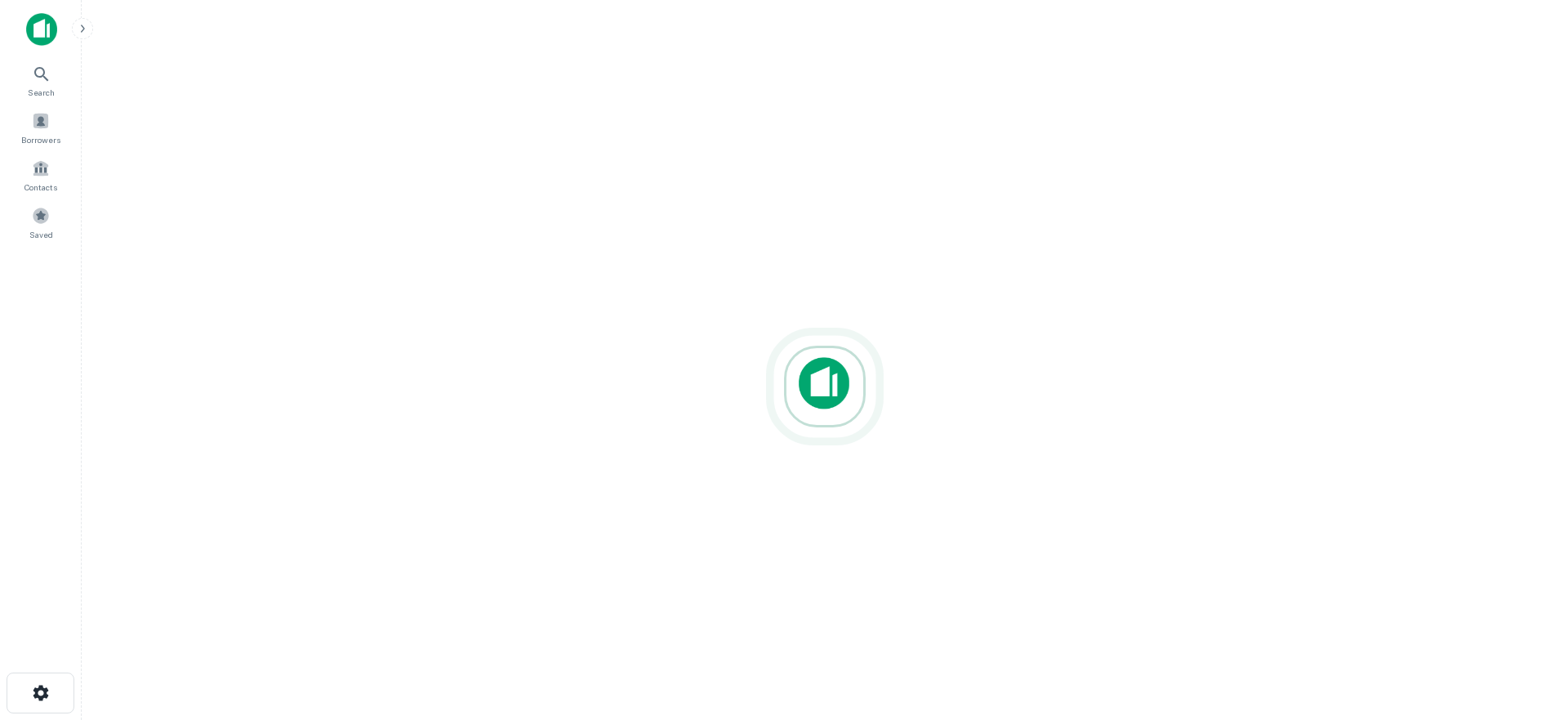
click at [436, 226] on div at bounding box center [824, 386] width 1460 height 458
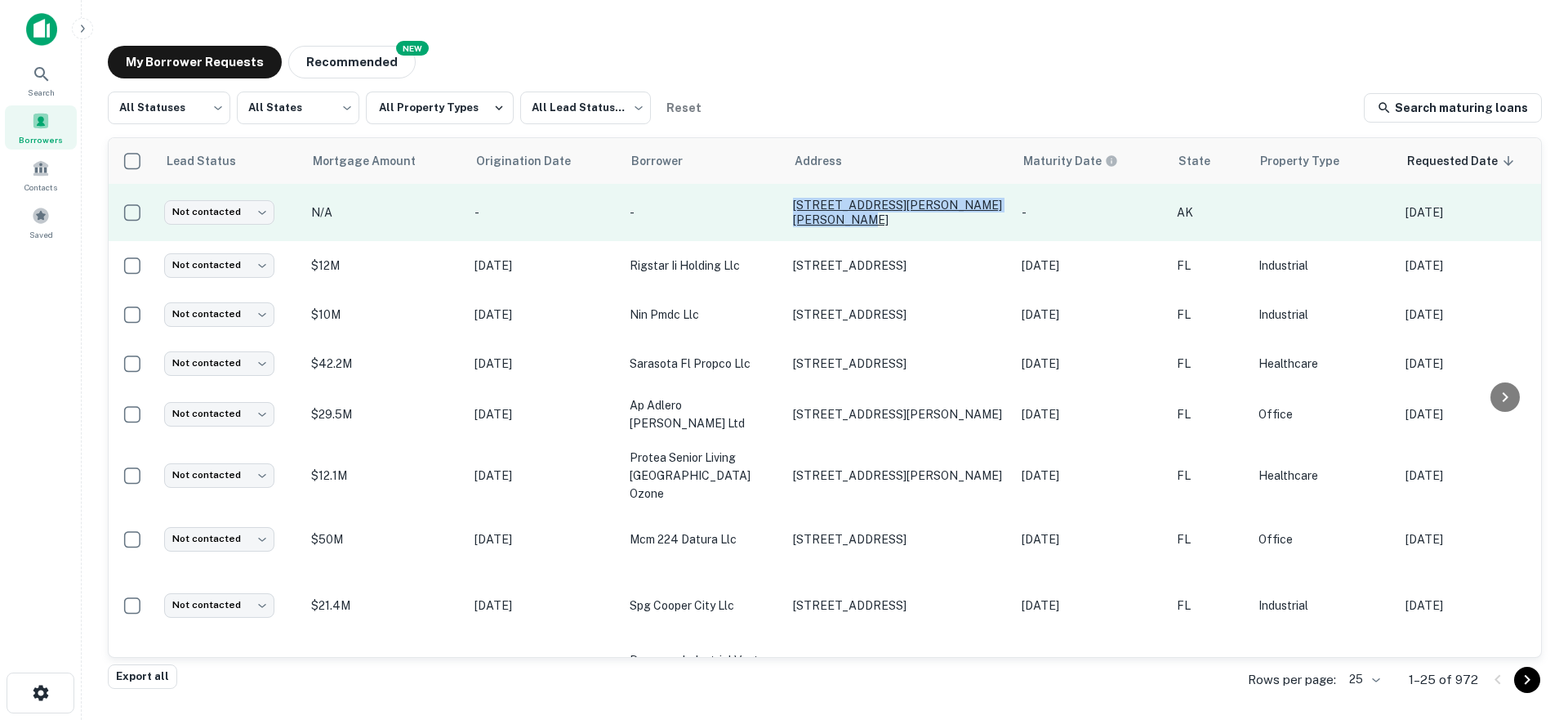
drag, startPoint x: 857, startPoint y: 227, endPoint x: 792, endPoint y: 209, distance: 67.4
click at [792, 209] on td "[STREET_ADDRESS][PERSON_NAME][PERSON_NAME]" at bounding box center [899, 212] width 229 height 57
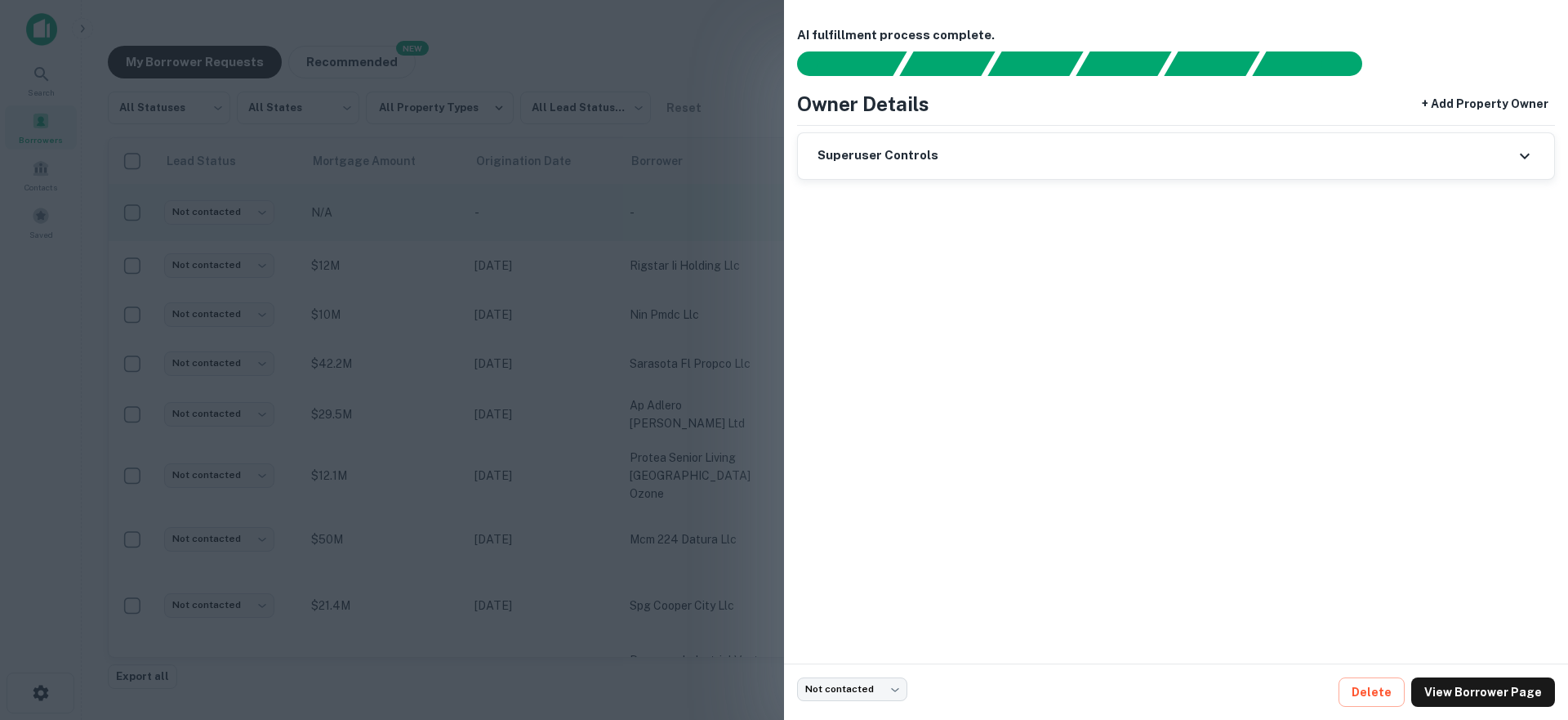
copy p "[STREET_ADDRESS][PERSON_NAME][PERSON_NAME]"
click at [750, 199] on div at bounding box center [784, 360] width 1568 height 720
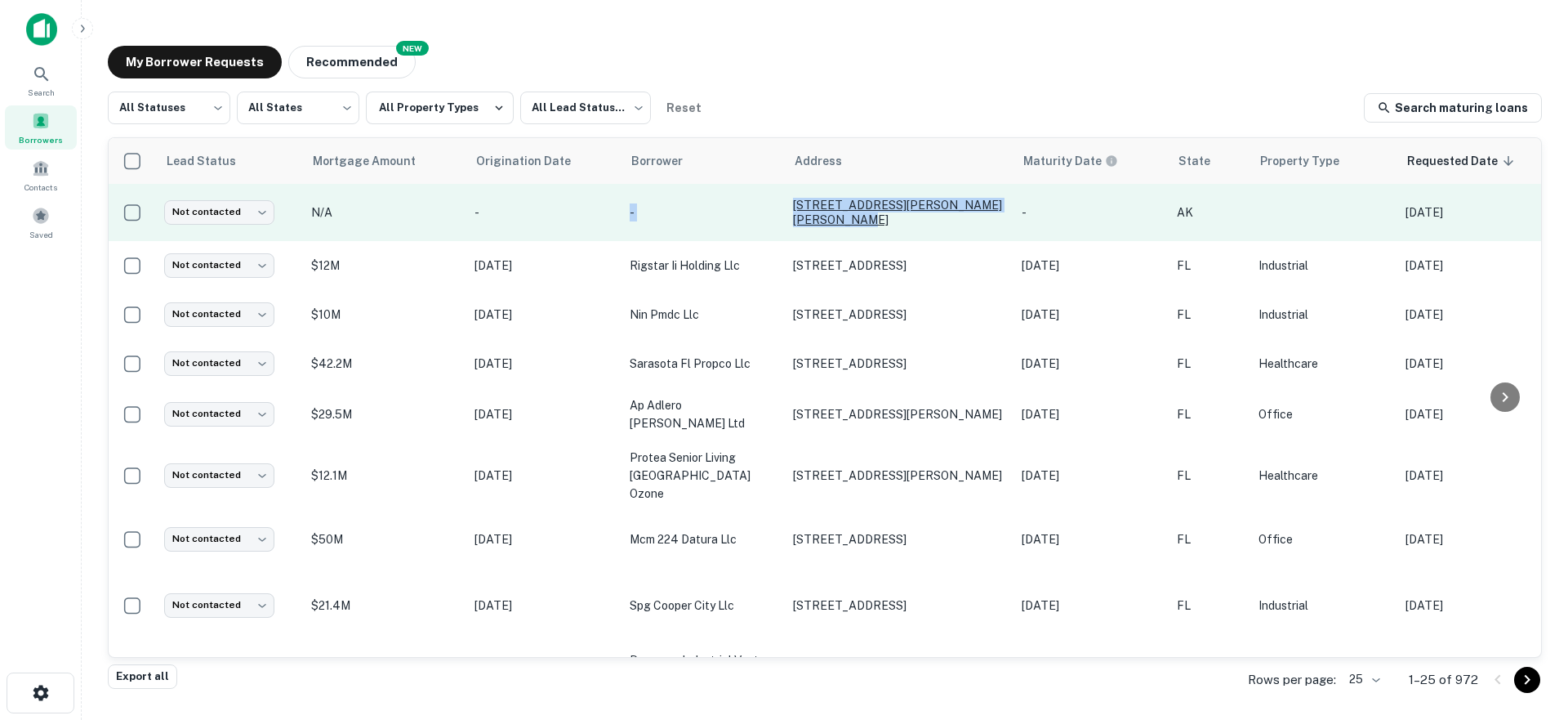
drag, startPoint x: 781, startPoint y: 198, endPoint x: 834, endPoint y: 220, distance: 57.4
click at [834, 220] on tr "Not contacted **** ​ N/A - - [STREET_ADDRESS][PERSON_NAME][PERSON_NAME] - AK [D…" at bounding box center [985, 212] width 1754 height 57
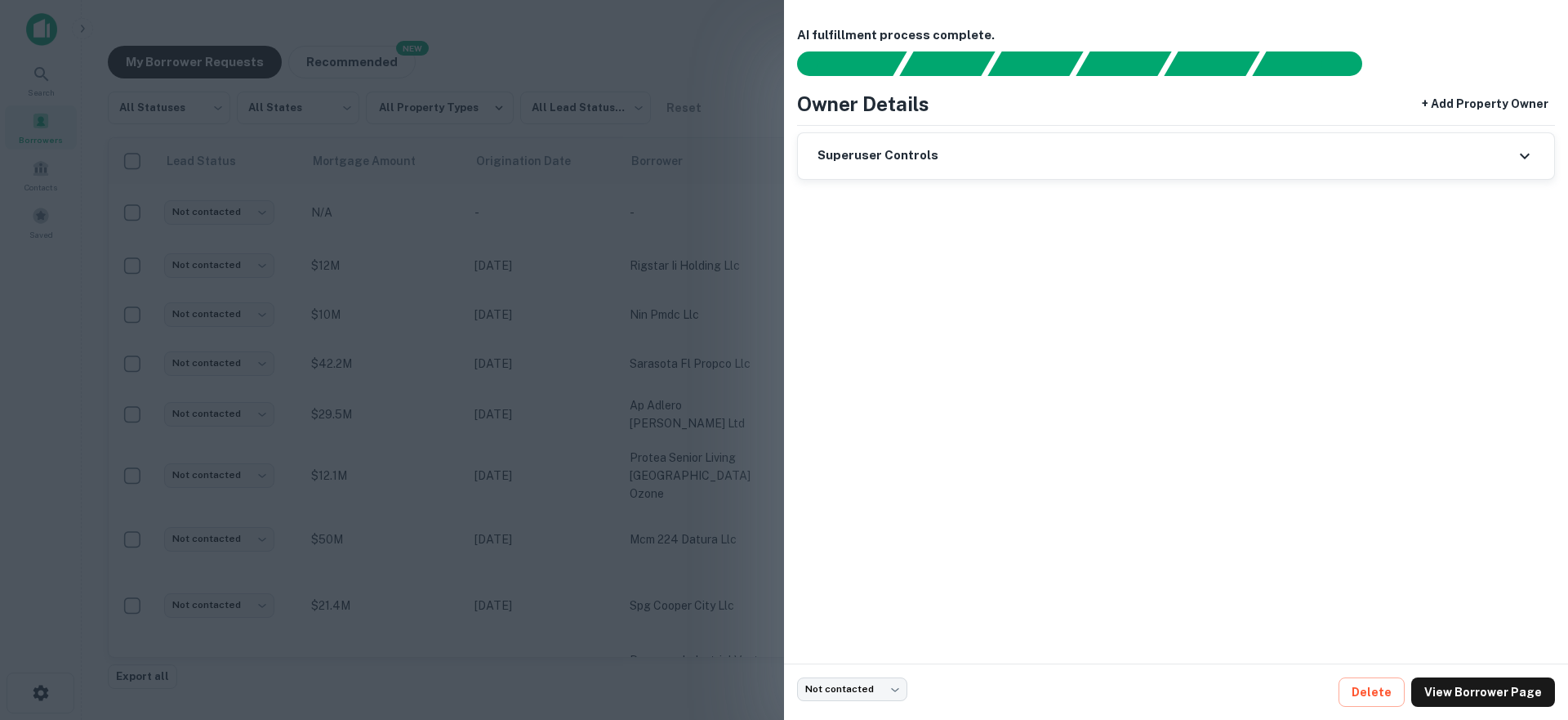
click at [686, 217] on div at bounding box center [784, 360] width 1568 height 720
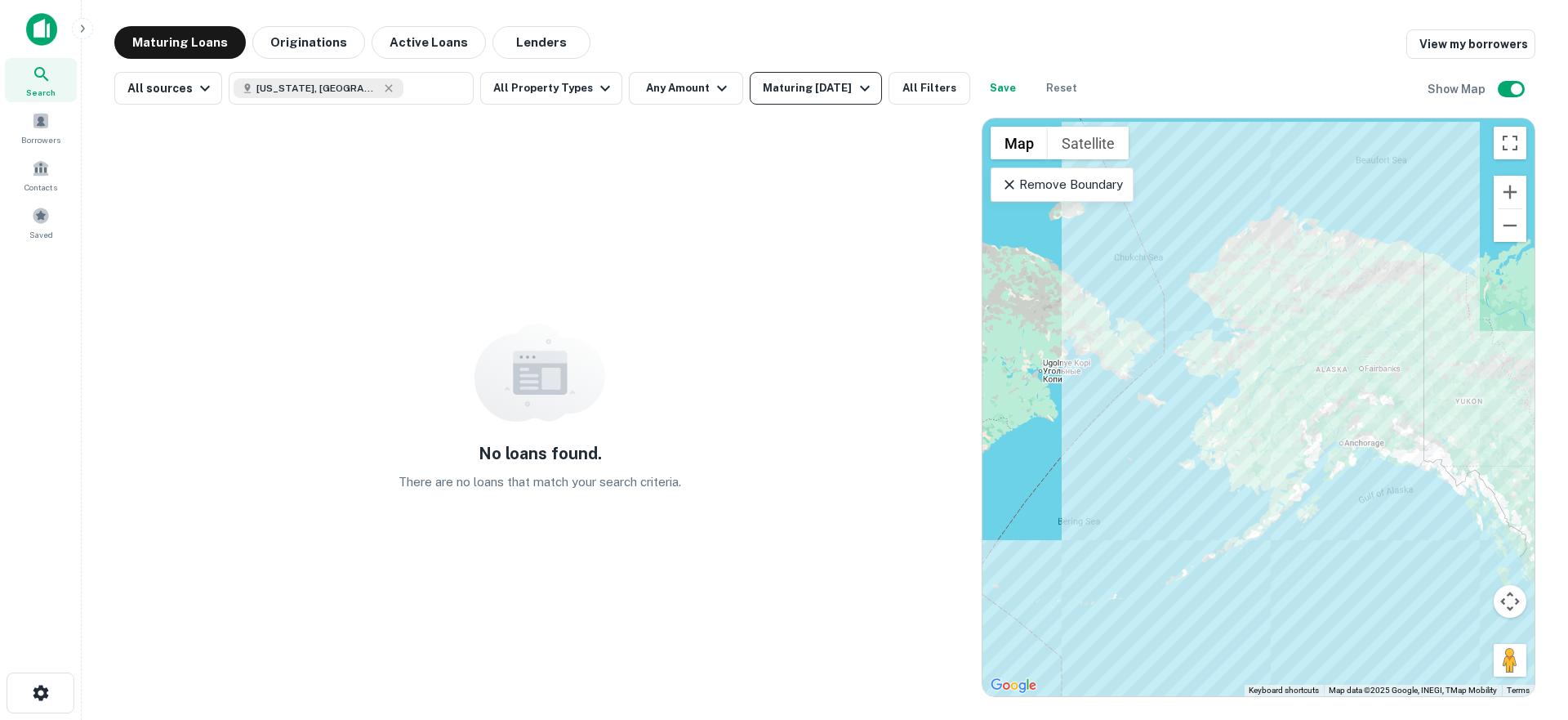
click at [795, 97] on div "Maturing [DATE]" at bounding box center [818, 88] width 111 height 20
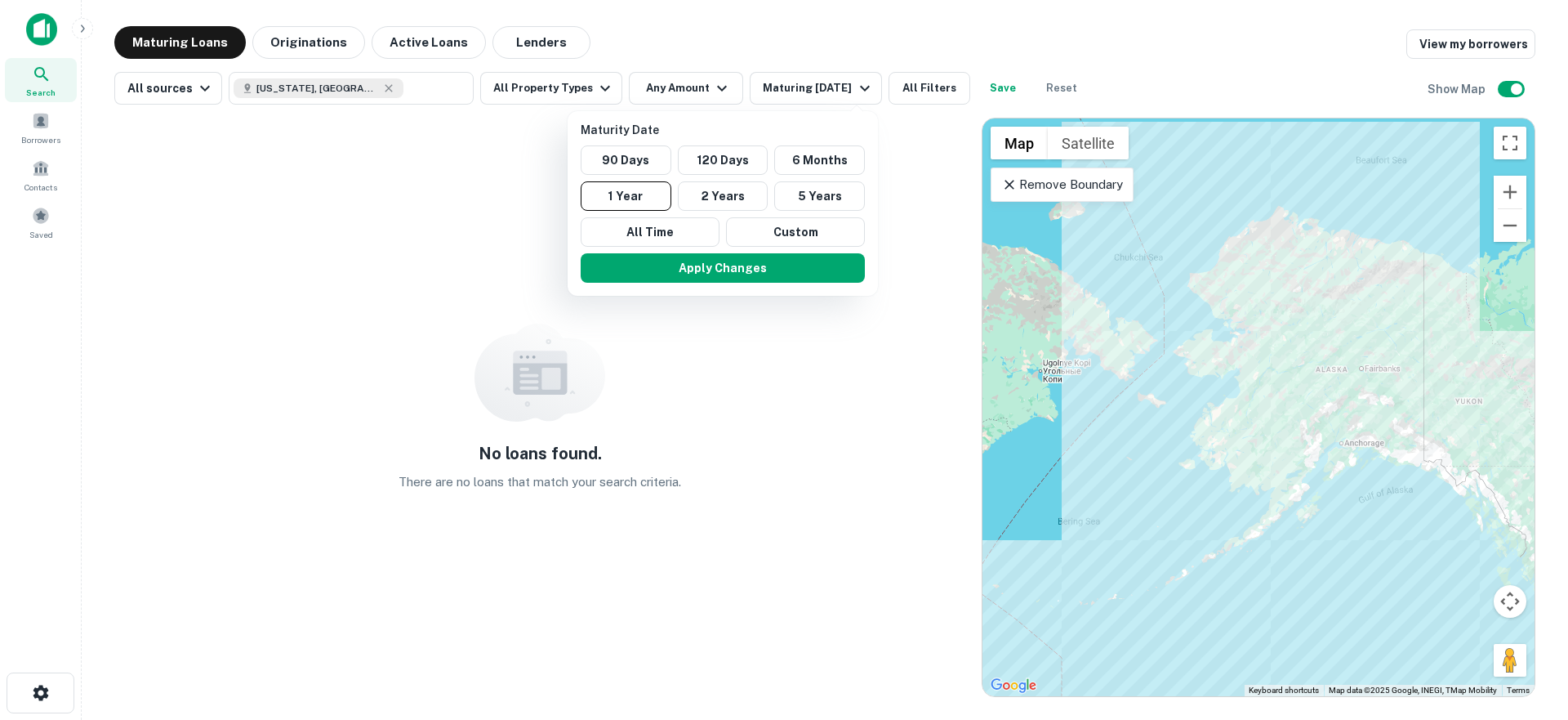
click at [573, 98] on div at bounding box center [784, 360] width 1568 height 720
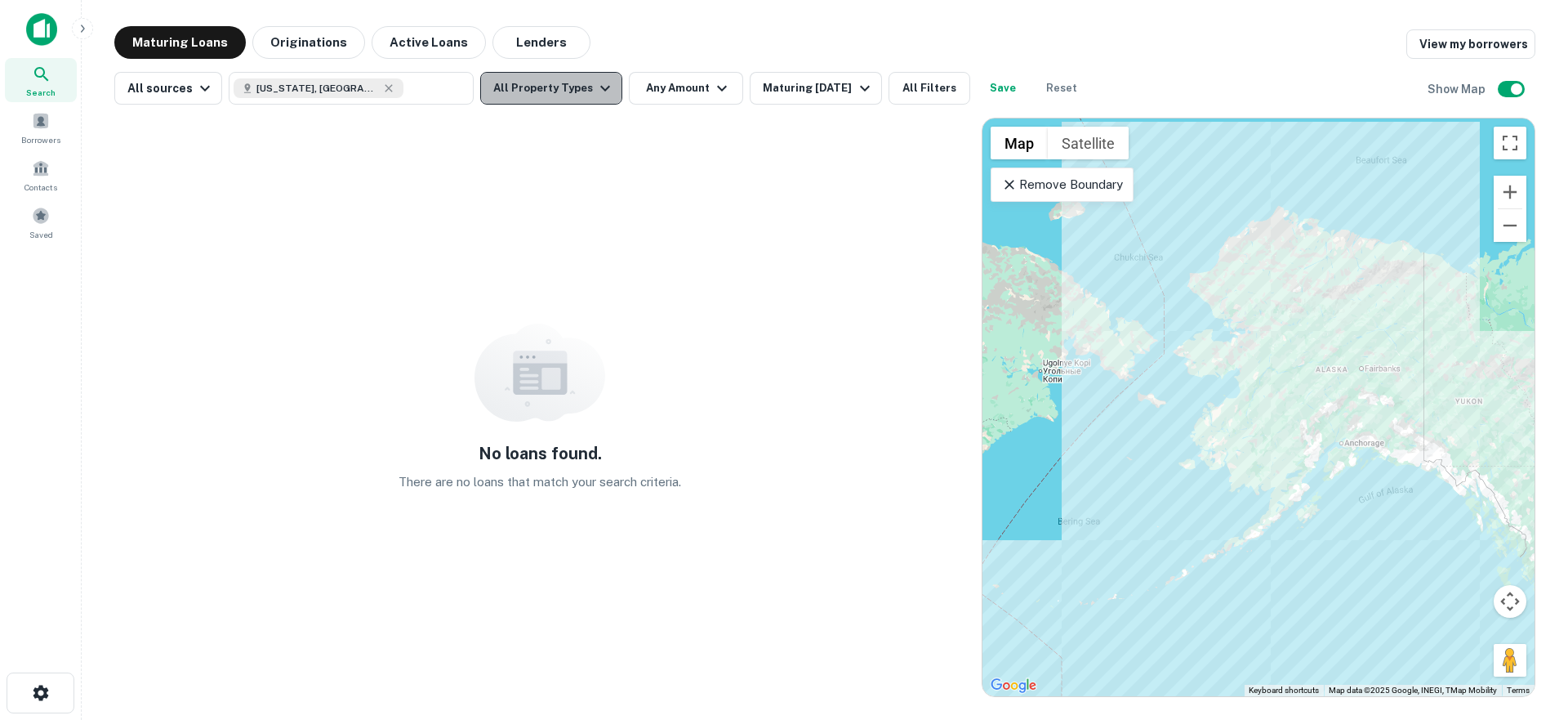
click at [547, 78] on button "All Property Types" at bounding box center [551, 88] width 142 height 32
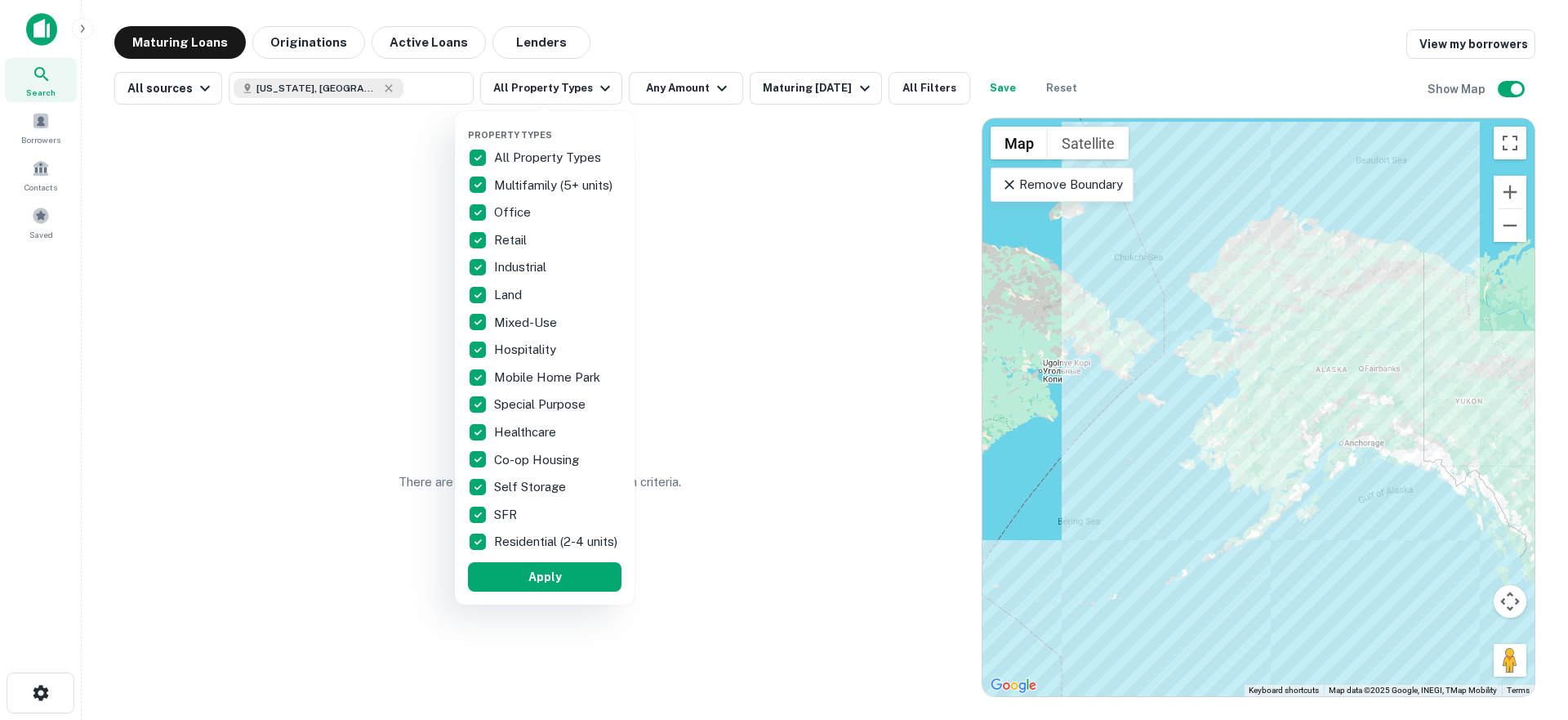
click at [701, 91] on div at bounding box center [784, 360] width 1568 height 720
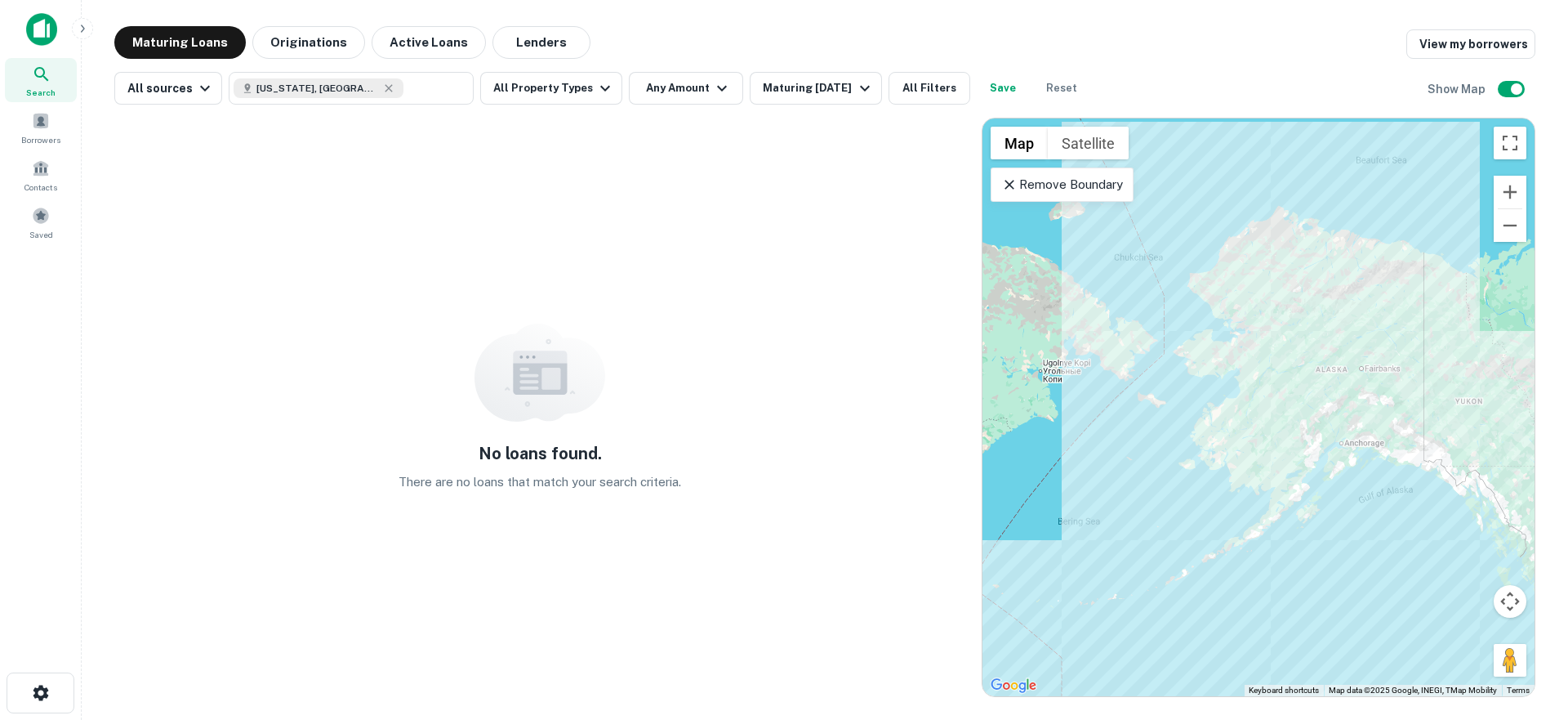
click at [701, 91] on button "Any Amount" at bounding box center [685, 88] width 115 height 32
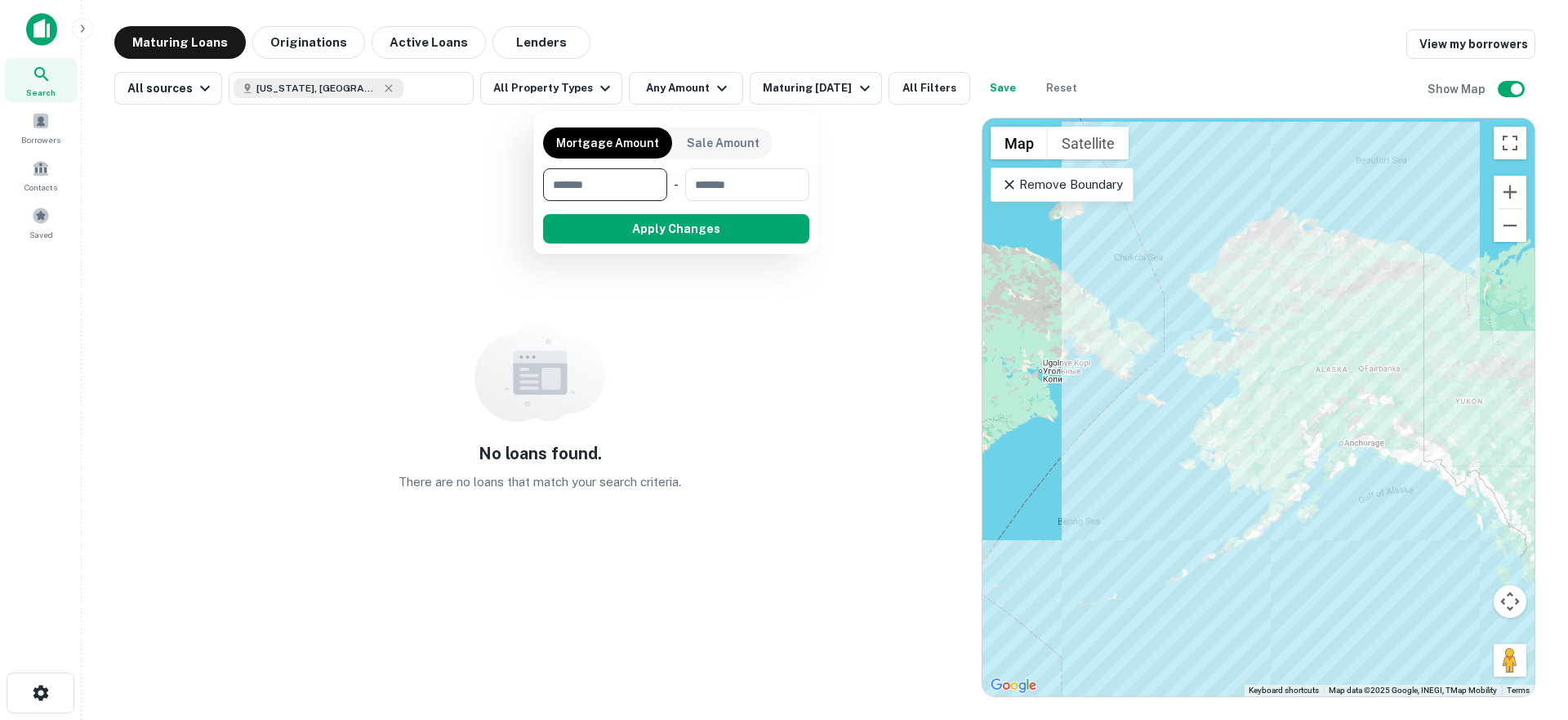
click at [1003, 184] on div at bounding box center [784, 360] width 1568 height 720
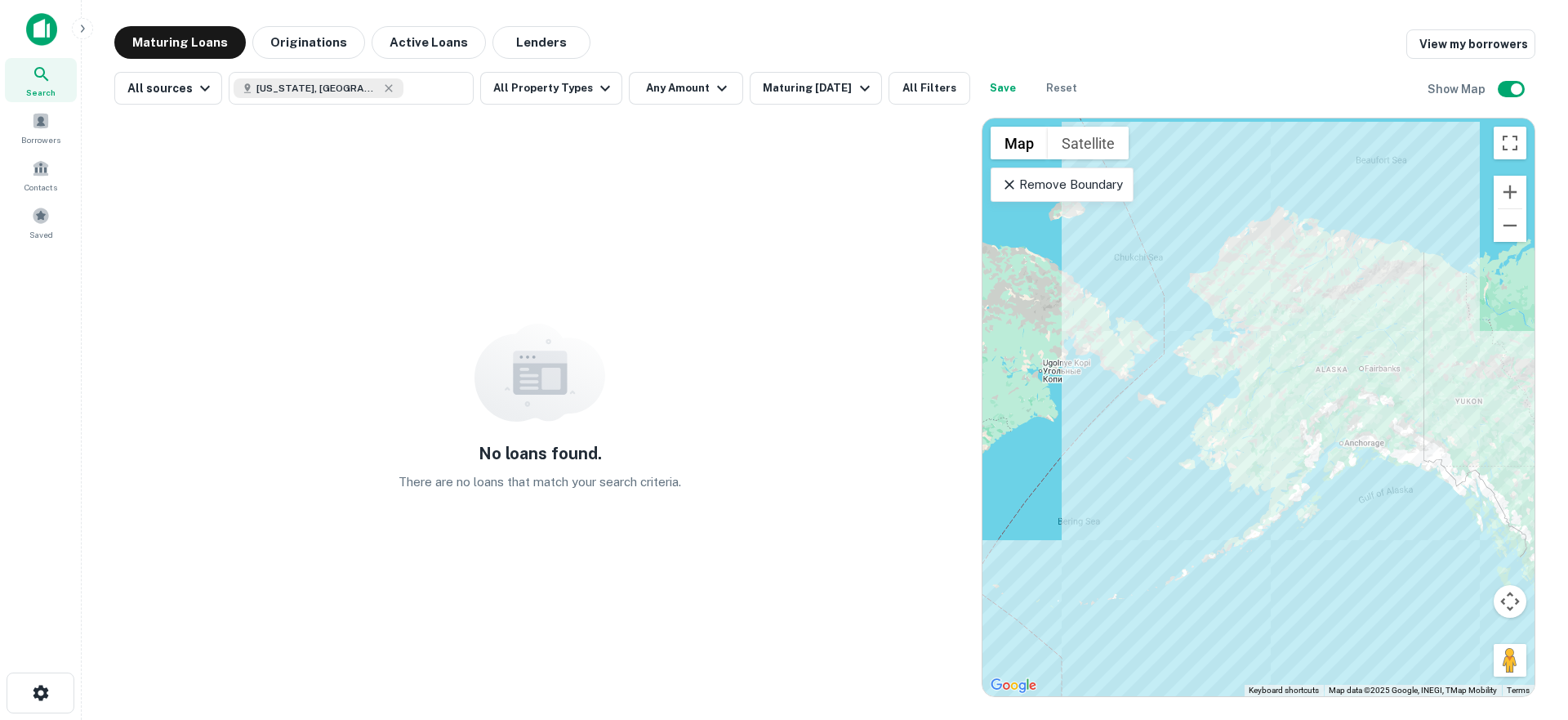
click at [1007, 184] on icon at bounding box center [1009, 185] width 16 height 16
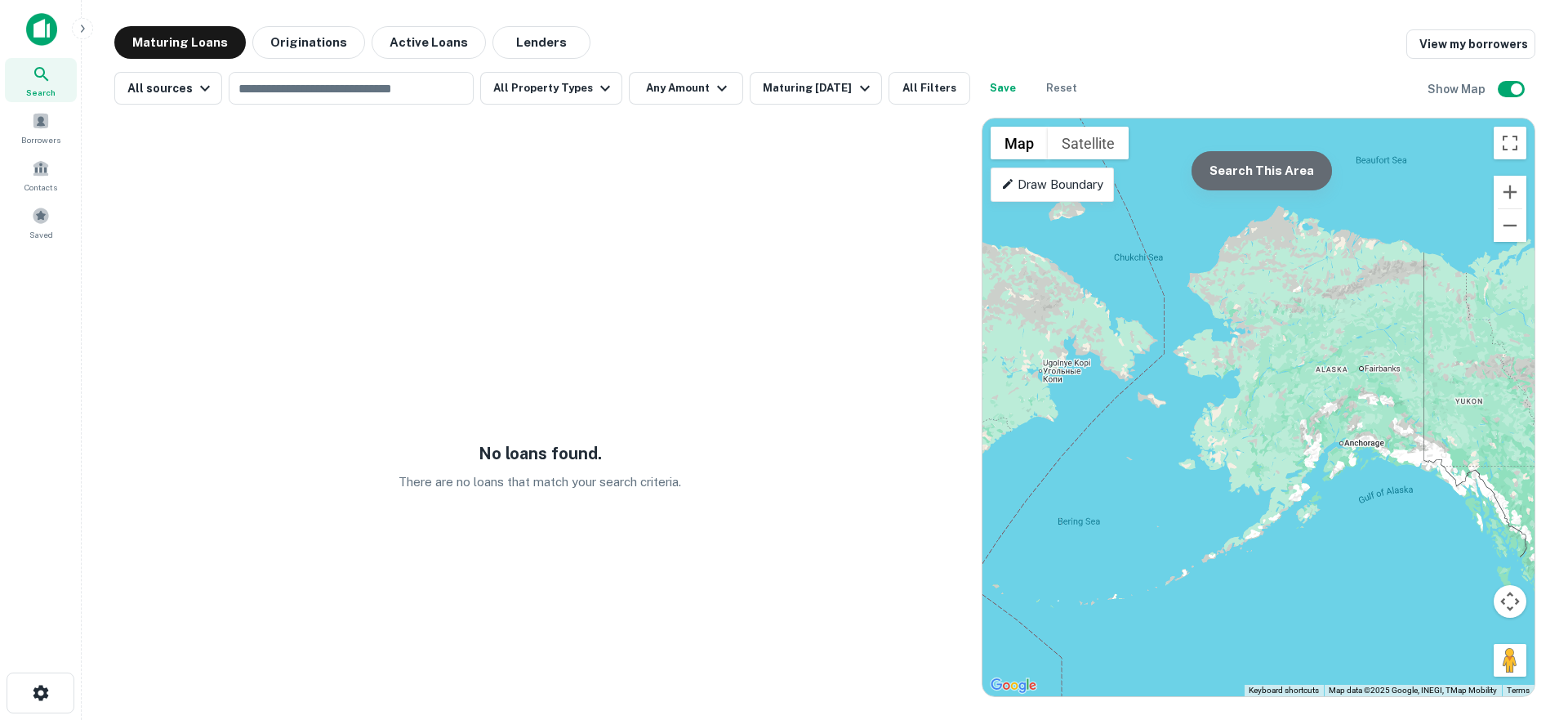
click at [1260, 162] on button "Search This Area" at bounding box center [1261, 171] width 141 height 39
